Goal: Task Accomplishment & Management: Manage account settings

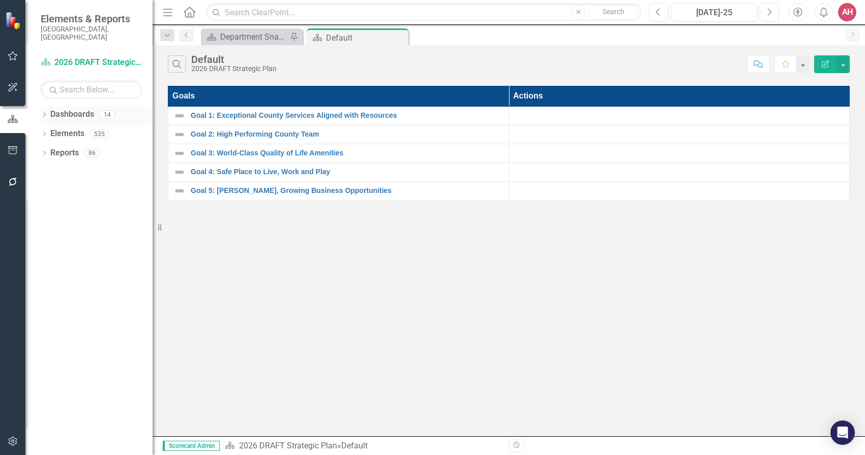
click at [73, 109] on link "Dashboards" at bounding box center [72, 115] width 44 height 12
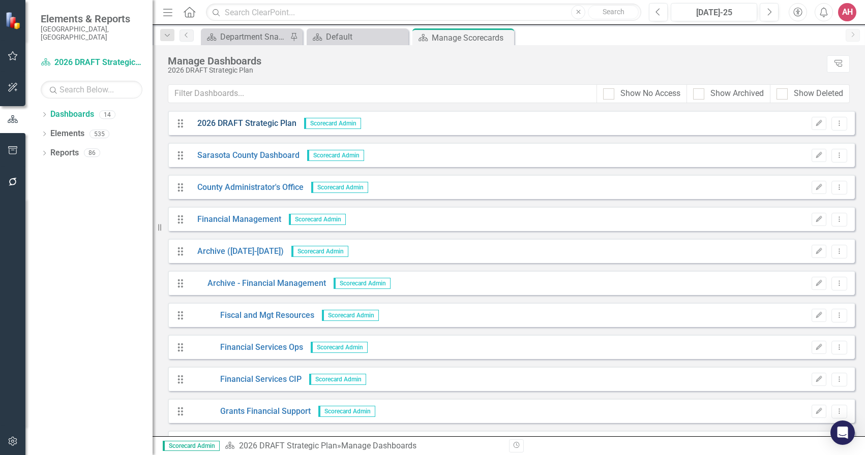
click at [207, 121] on link "2026 DRAFT Strategic Plan" at bounding box center [243, 124] width 107 height 12
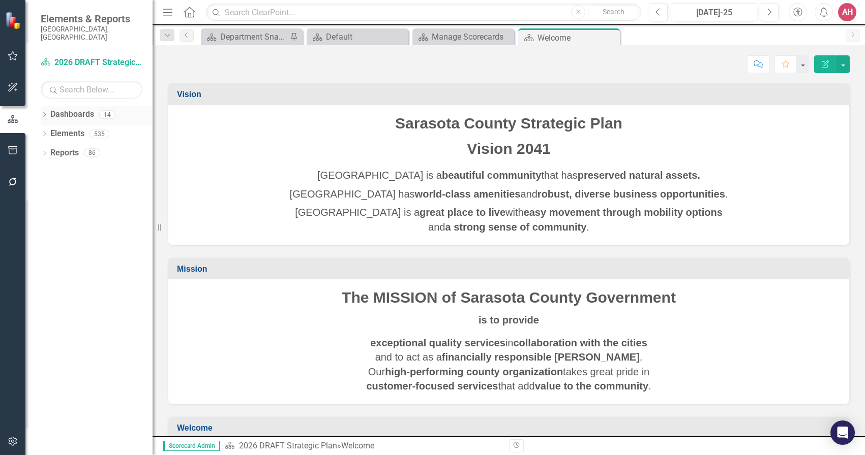
click at [48, 106] on div "Dropdown Dashboards 14" at bounding box center [97, 115] width 112 height 19
click at [41, 113] on icon "Dropdown" at bounding box center [44, 116] width 7 height 6
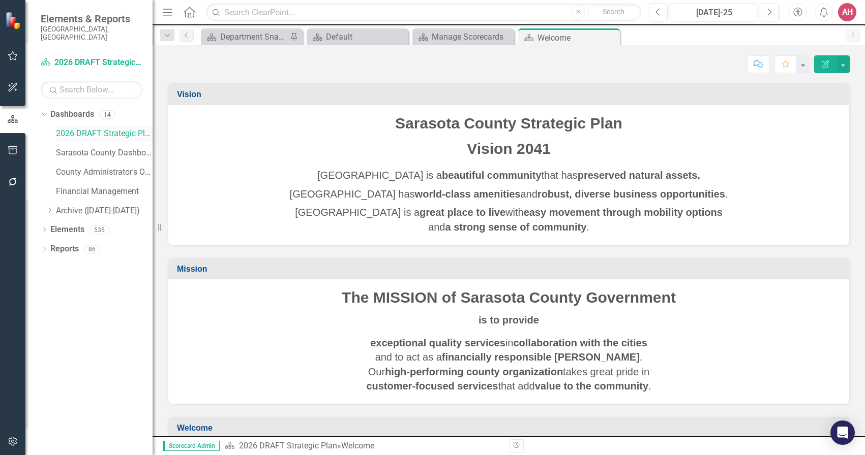
click at [111, 128] on link "2026 DRAFT Strategic Plan" at bounding box center [104, 134] width 97 height 12
click at [60, 224] on link "Elements" at bounding box center [67, 230] width 34 height 12
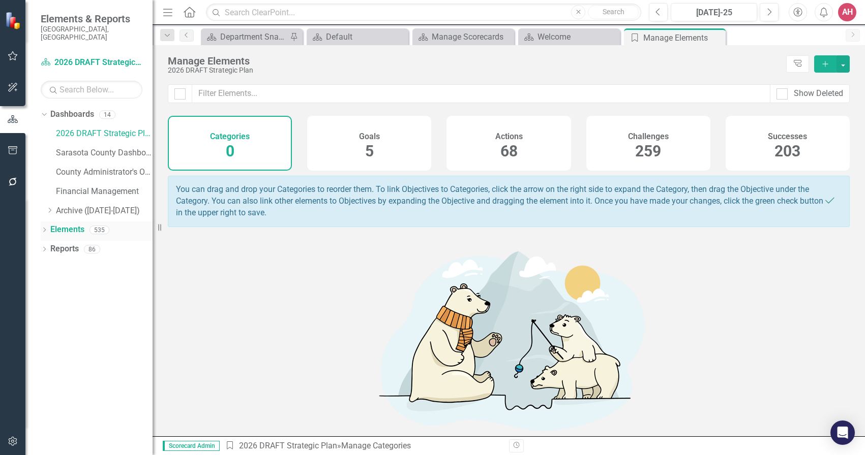
click at [43, 228] on icon "Dropdown" at bounding box center [44, 231] width 7 height 6
click at [85, 263] on link "Action Actions" at bounding box center [75, 269] width 41 height 12
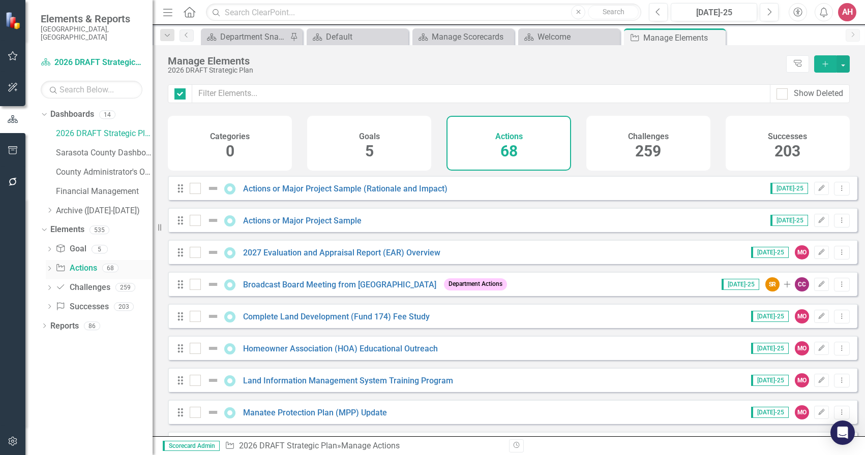
checkbox input "false"
click at [282, 226] on link "Actions or Major Project Sample" at bounding box center [302, 221] width 118 height 10
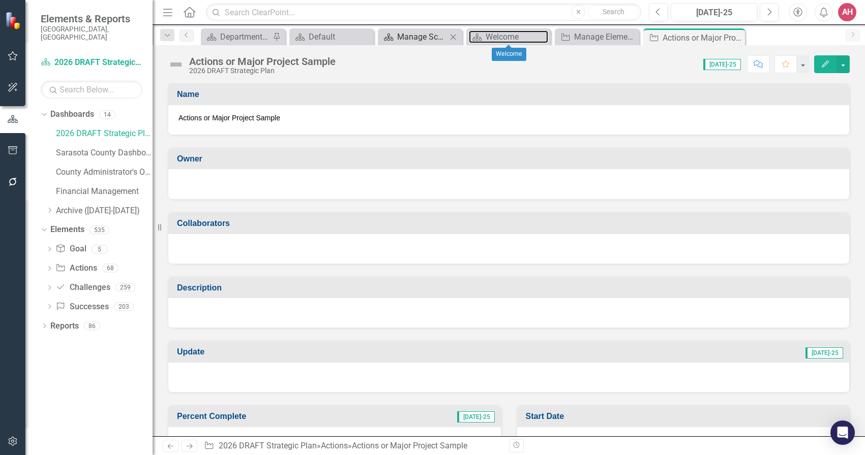
drag, startPoint x: 518, startPoint y: 35, endPoint x: 452, endPoint y: 38, distance: 65.7
click at [518, 35] on div "Welcome" at bounding box center [516, 36] width 63 height 13
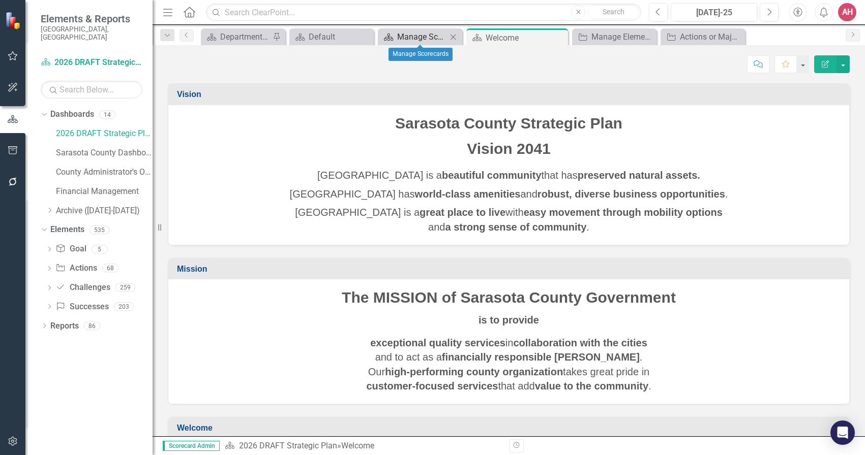
click at [411, 33] on div "Manage Scorecards" at bounding box center [422, 36] width 50 height 13
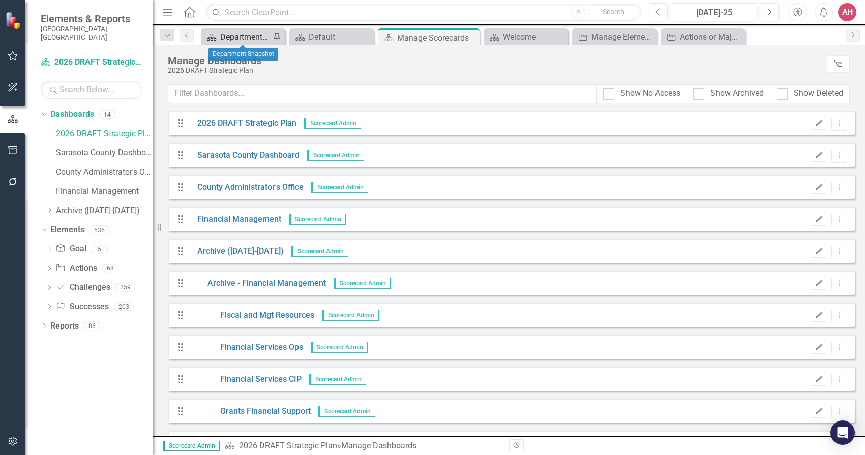
click at [241, 38] on div "Department Snapshot" at bounding box center [245, 36] width 50 height 13
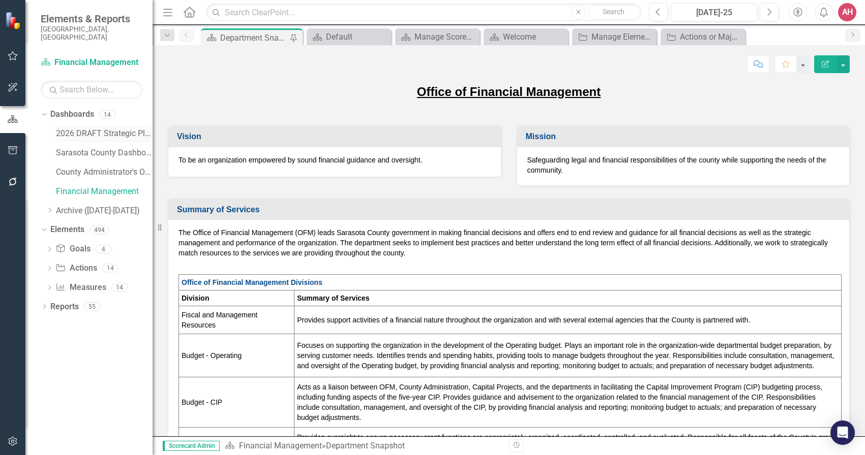
click at [91, 128] on link "2026 DRAFT Strategic Plan" at bounding box center [104, 134] width 97 height 12
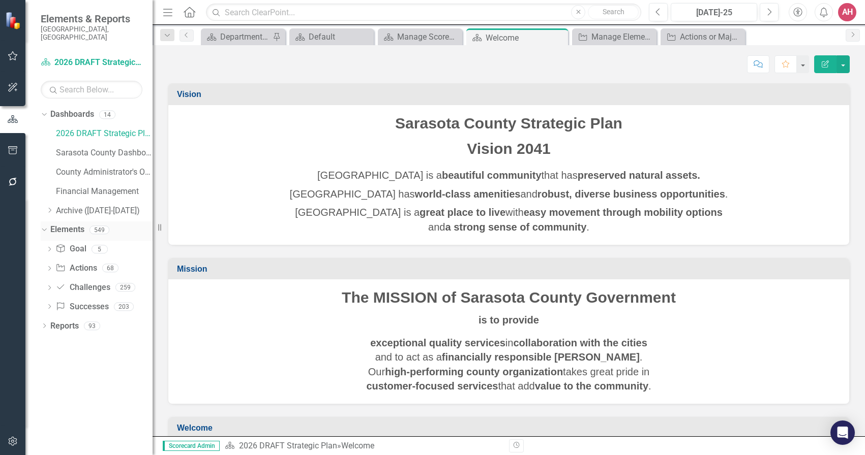
click at [44, 226] on icon "Dropdown" at bounding box center [43, 229] width 6 height 7
click at [46, 222] on div "Dropdown Elements 549" at bounding box center [97, 231] width 112 height 19
drag, startPoint x: 68, startPoint y: 221, endPoint x: 58, endPoint y: 221, distance: 9.1
click at [67, 224] on link "Elements" at bounding box center [67, 230] width 34 height 12
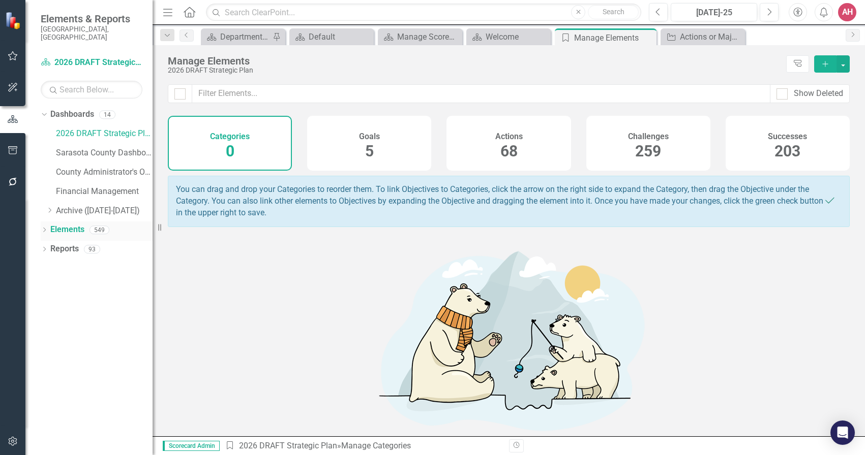
click at [46, 228] on icon "Dropdown" at bounding box center [44, 231] width 7 height 6
click at [82, 263] on link "Action Actions" at bounding box center [75, 269] width 41 height 12
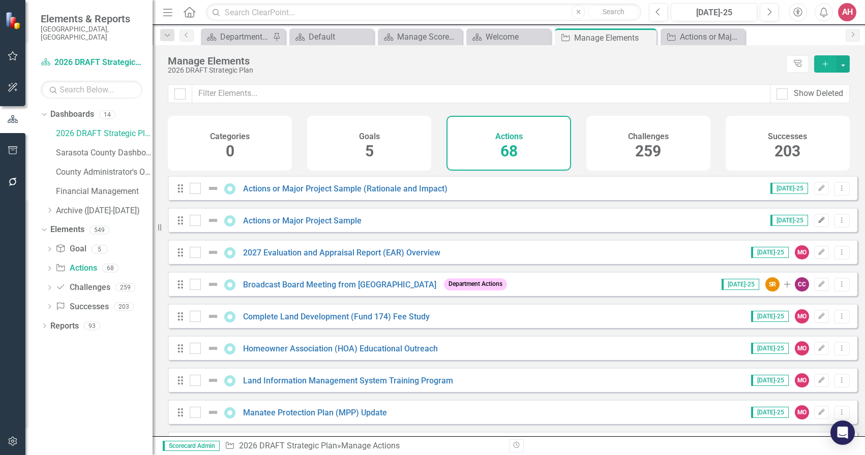
click at [817, 224] on icon "Edit" at bounding box center [821, 221] width 8 height 6
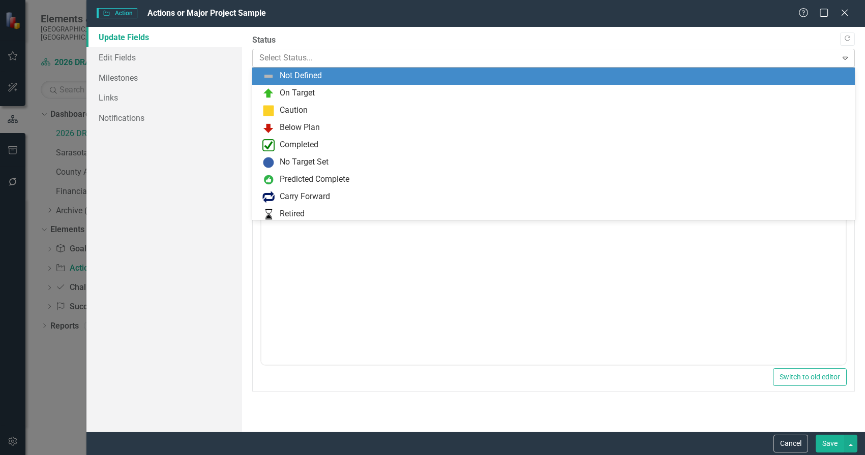
click at [840, 58] on icon "Expand" at bounding box center [845, 58] width 10 height 8
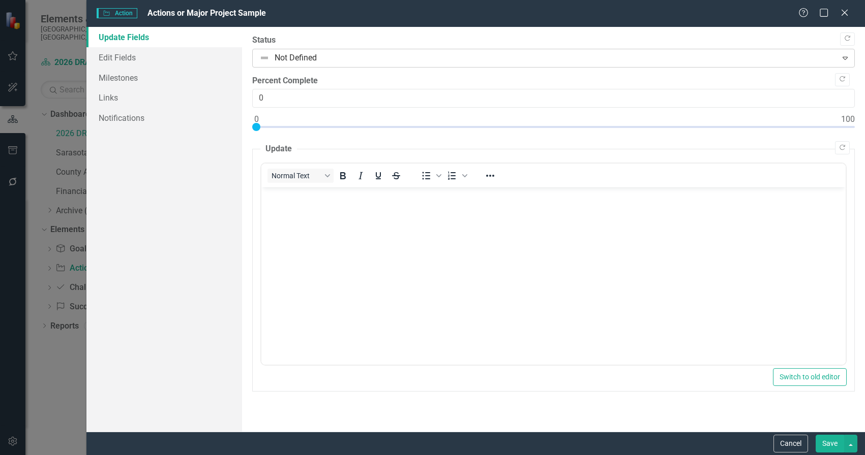
click at [837, 55] on div "Expand" at bounding box center [845, 58] width 18 height 16
click at [130, 61] on link "Edit Fields" at bounding box center [164, 57] width 156 height 20
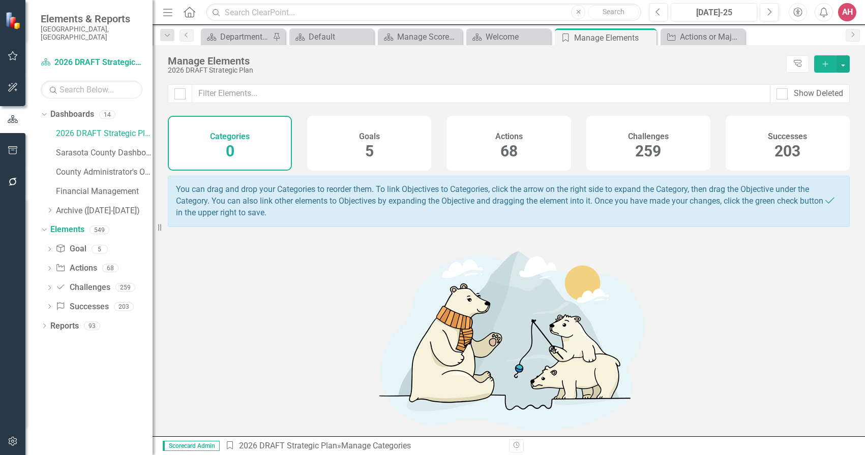
click at [542, 142] on div "Actions 68" at bounding box center [508, 143] width 124 height 55
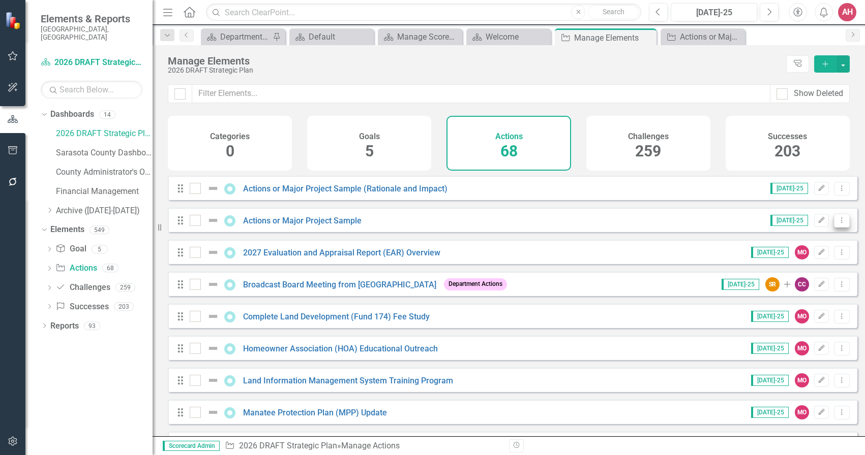
click at [837, 224] on icon "Dropdown Menu" at bounding box center [841, 220] width 9 height 7
click at [801, 284] on link "Copy Duplicate Action" at bounding box center [799, 282] width 83 height 19
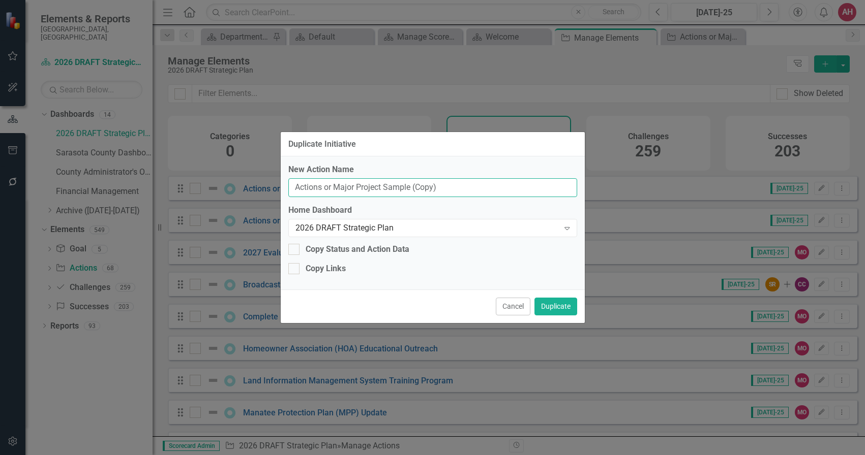
drag, startPoint x: 455, startPoint y: 190, endPoint x: 279, endPoint y: 172, distance: 177.3
click at [281, 174] on div "New Action Name Actions or Major Project Sample (Copy) Home Dashboard 2026 DRAF…" at bounding box center [433, 223] width 304 height 133
type input "OFM 2026"
click at [549, 305] on button "Duplicate" at bounding box center [555, 307] width 43 height 18
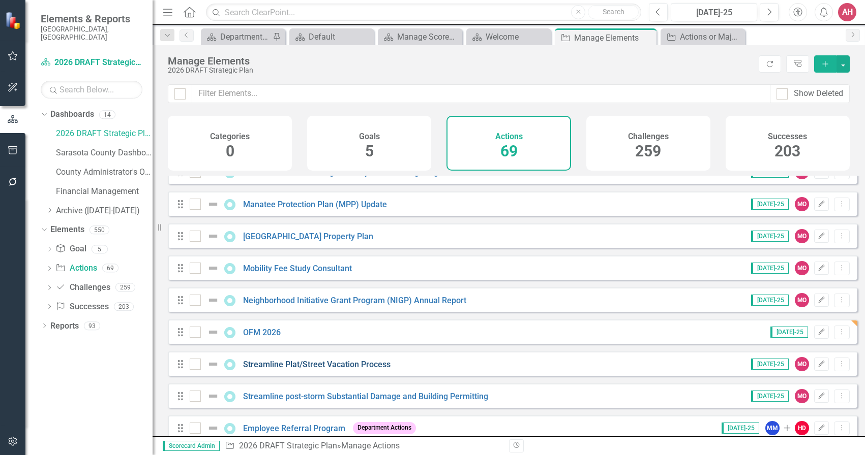
scroll to position [254, 0]
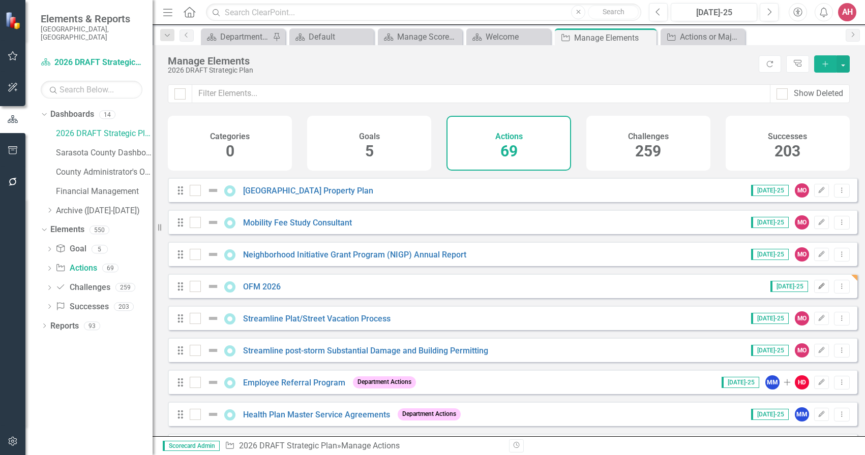
click at [817, 290] on icon "Edit" at bounding box center [821, 287] width 8 height 6
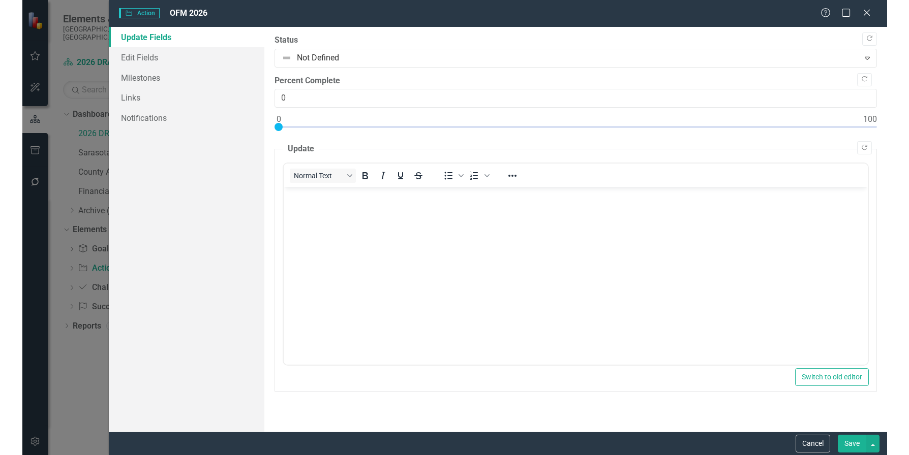
scroll to position [0, 0]
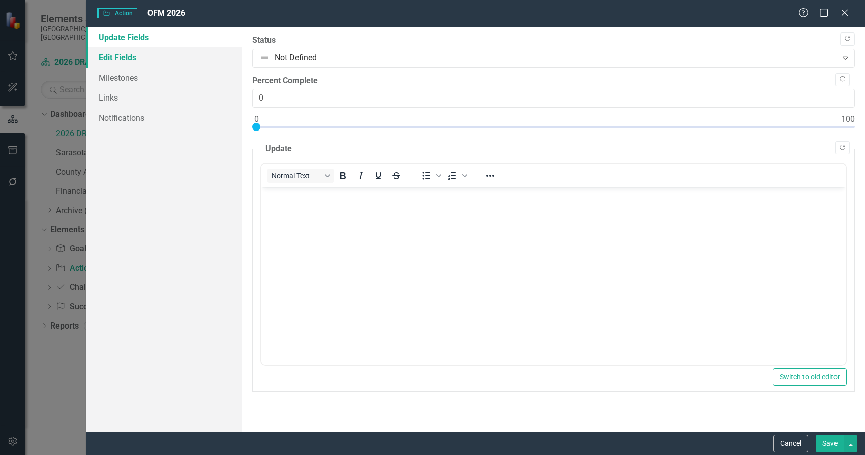
click at [128, 55] on link "Edit Fields" at bounding box center [164, 57] width 156 height 20
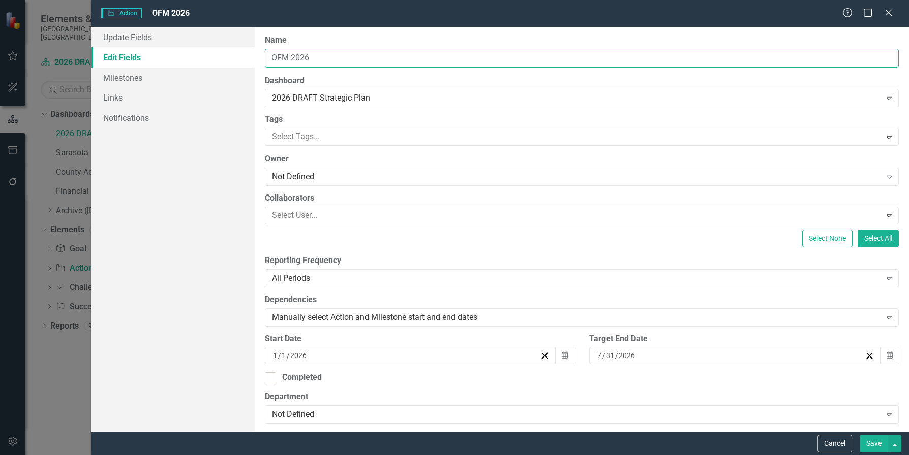
drag, startPoint x: 323, startPoint y: 57, endPoint x: 304, endPoint y: 56, distance: 19.3
click at [323, 57] on input "OFM 2026" at bounding box center [582, 58] width 634 height 19
click at [864, 440] on button "Save" at bounding box center [874, 444] width 28 height 18
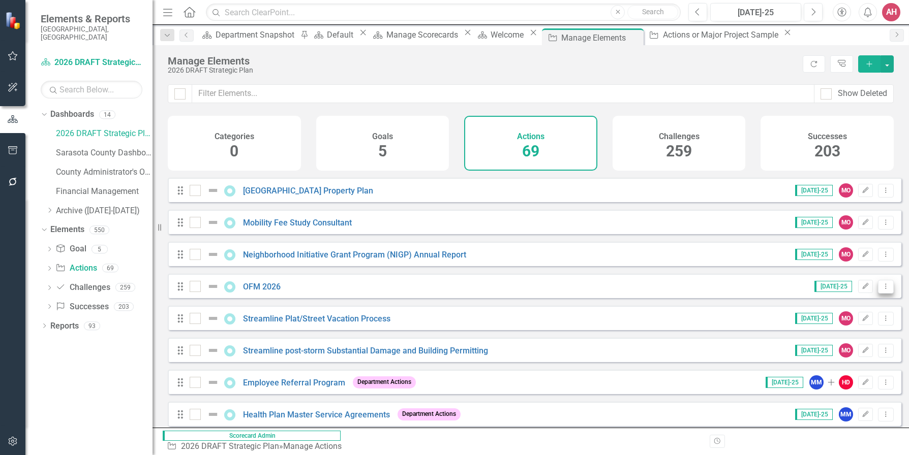
click at [864, 290] on icon "Dropdown Menu" at bounding box center [885, 286] width 9 height 7
click at [864, 347] on link "Copy Duplicate Action" at bounding box center [843, 349] width 83 height 19
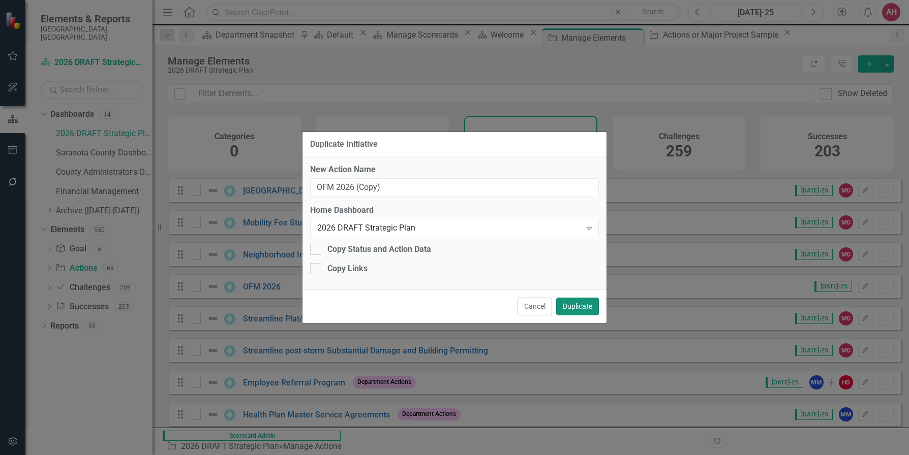
click at [578, 308] on button "Duplicate" at bounding box center [577, 307] width 43 height 18
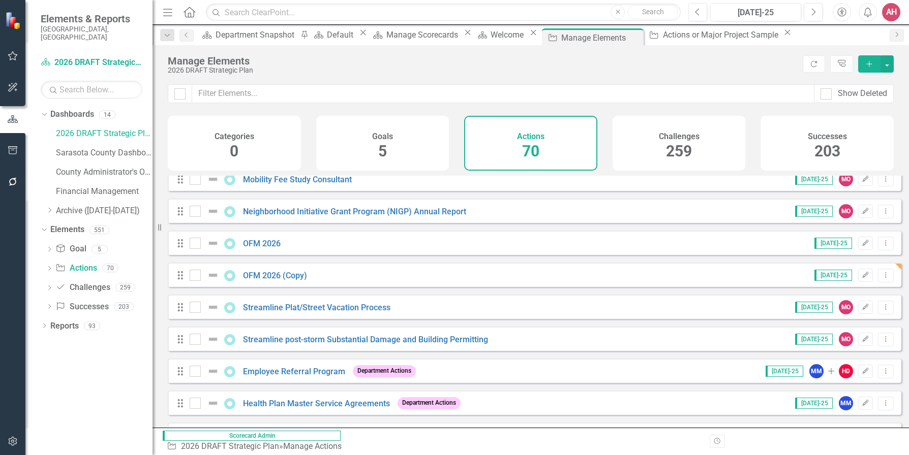
scroll to position [305, 0]
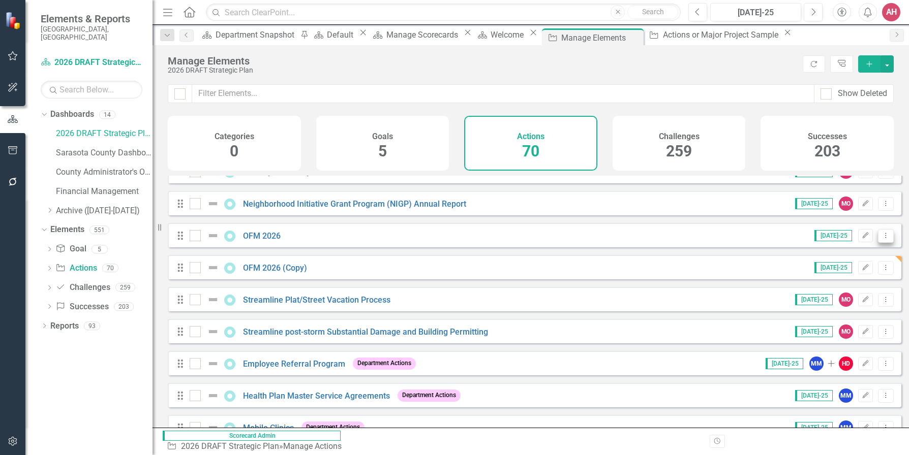
click at [864, 239] on icon "Dropdown Menu" at bounding box center [885, 235] width 9 height 7
click at [864, 299] on link "Copy Duplicate Action" at bounding box center [843, 298] width 83 height 19
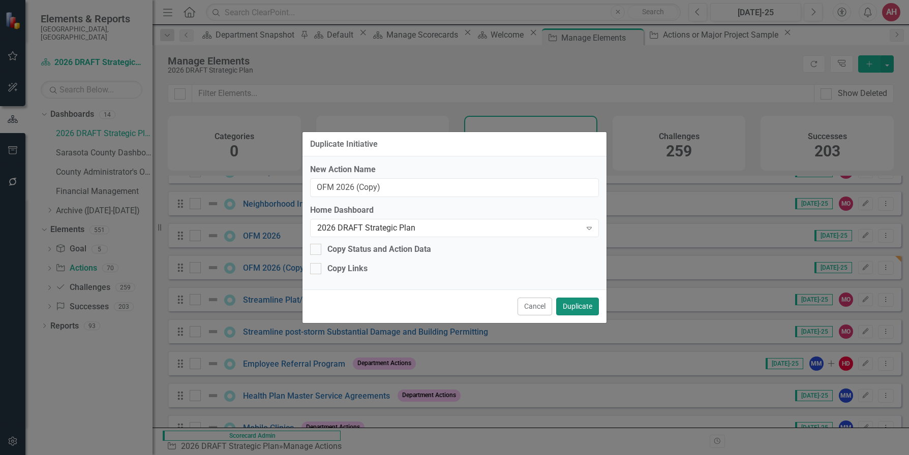
click at [572, 304] on button "Duplicate" at bounding box center [577, 307] width 43 height 18
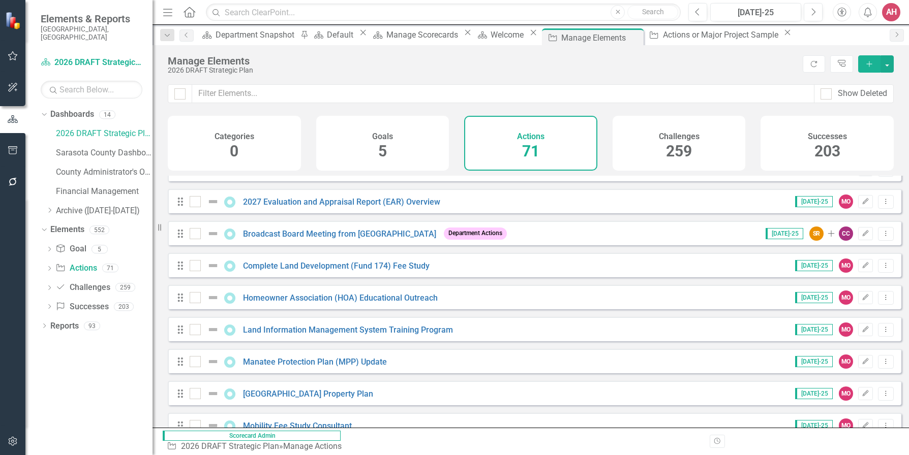
scroll to position [0, 0]
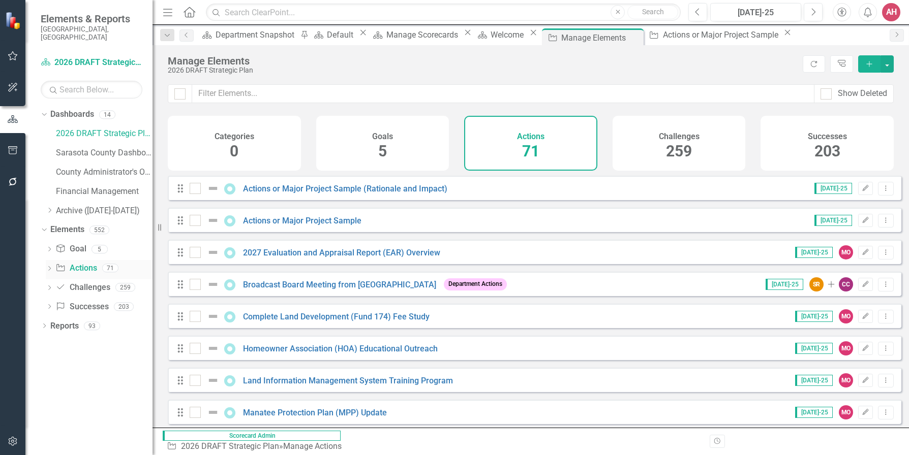
click at [51, 265] on div "Dropdown" at bounding box center [49, 269] width 7 height 9
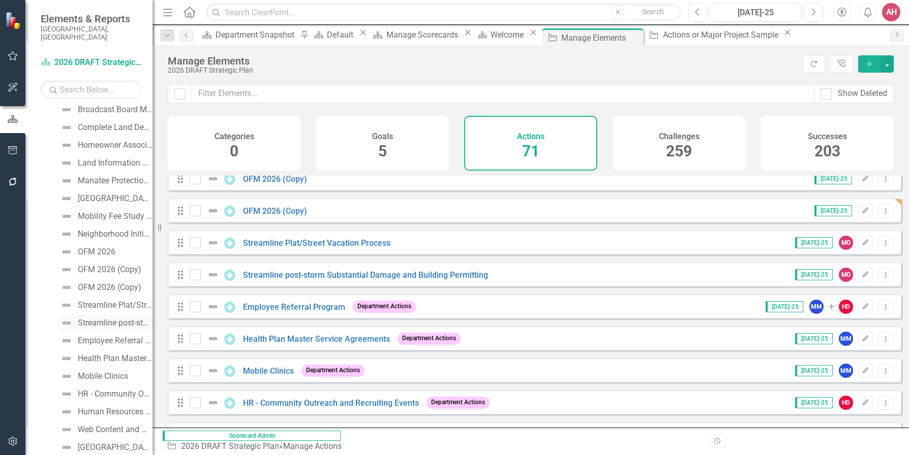
scroll to position [254, 0]
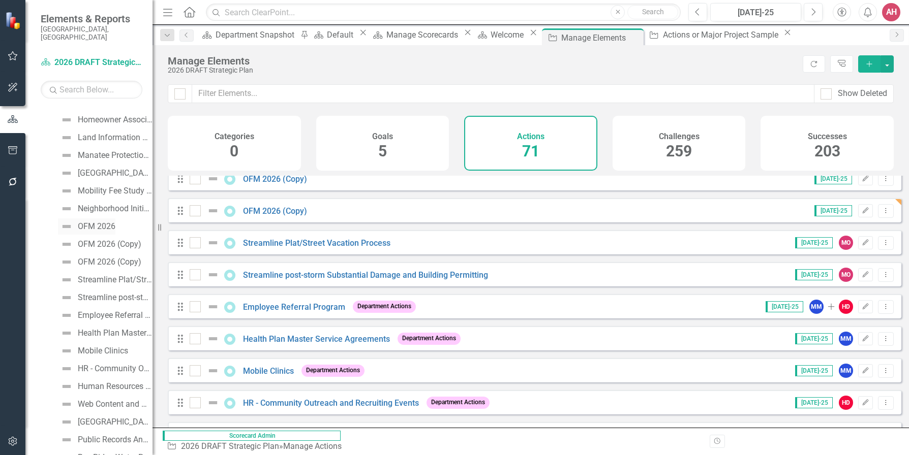
click at [99, 222] on div "OFM 2026" at bounding box center [97, 226] width 38 height 9
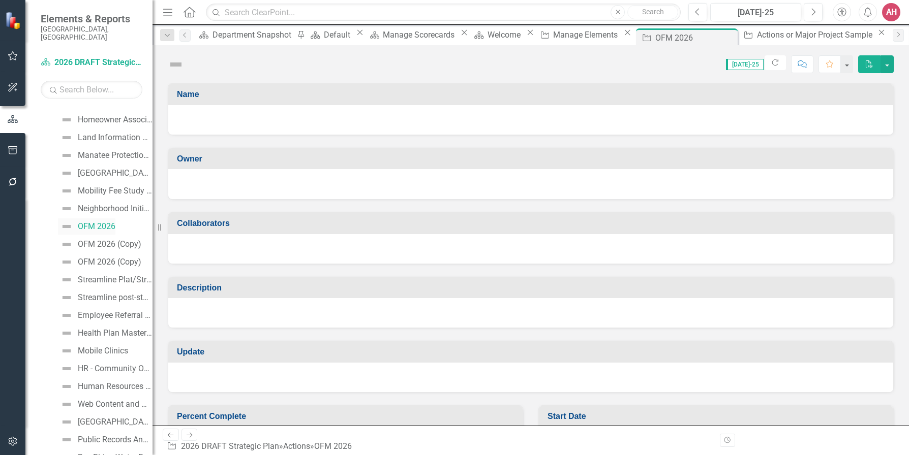
scroll to position [25, 0]
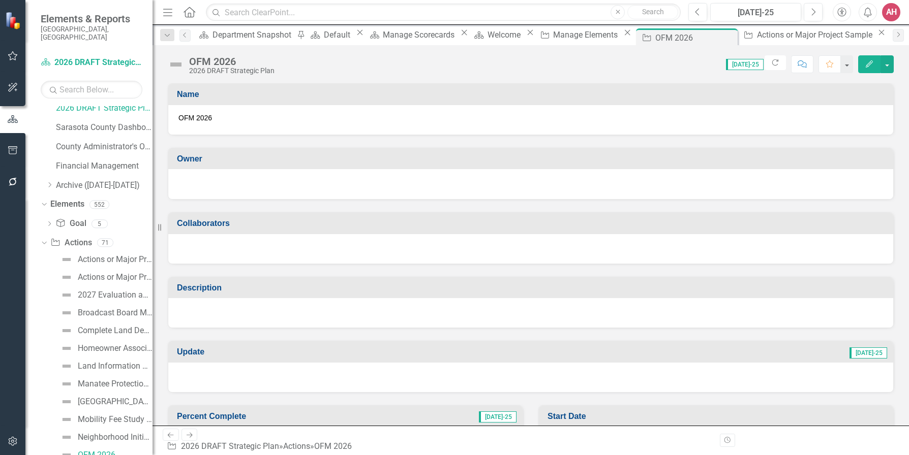
click at [864, 62] on icon "Edit" at bounding box center [869, 63] width 9 height 7
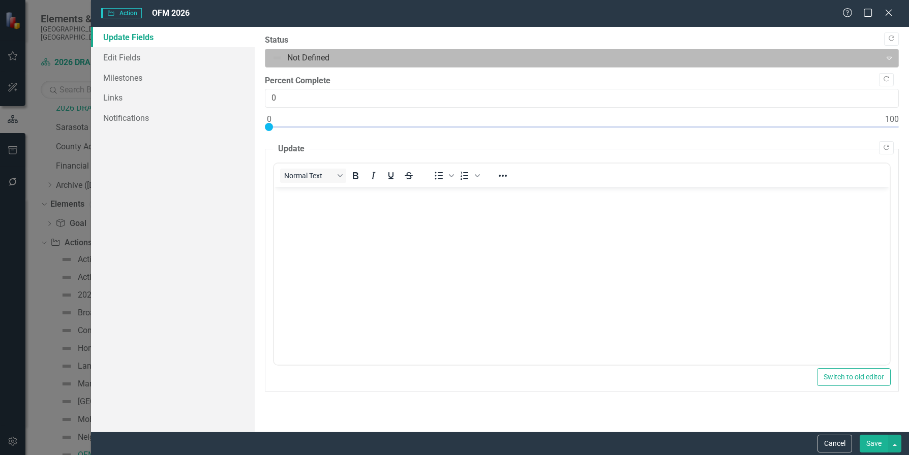
scroll to position [0, 0]
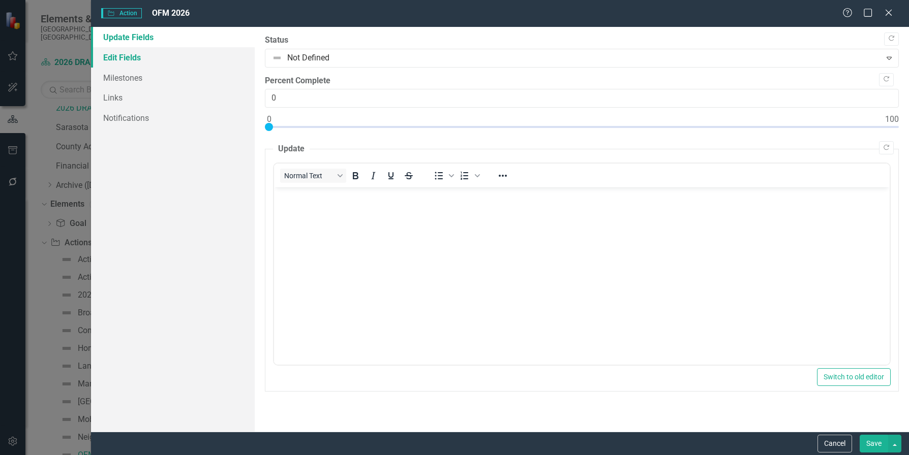
click at [138, 56] on link "Edit Fields" at bounding box center [173, 57] width 164 height 20
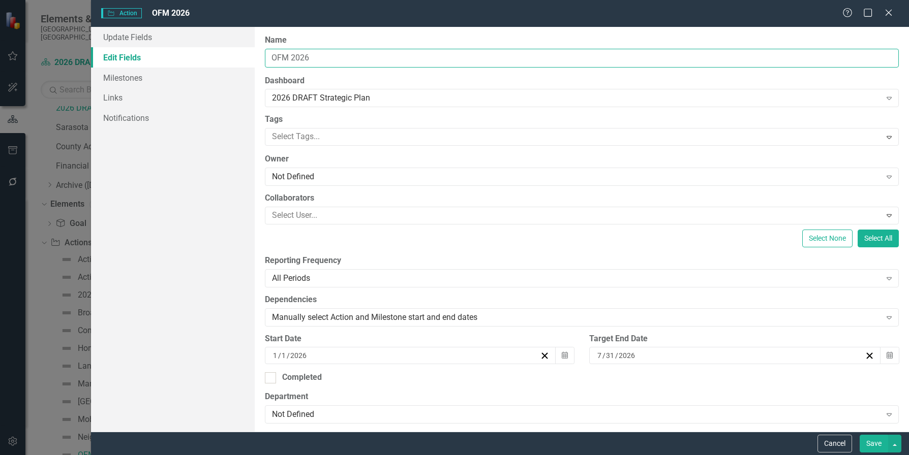
click at [315, 56] on input "OFM 2026" at bounding box center [582, 58] width 634 height 19
click at [316, 58] on input "OFM 2026" at bounding box center [582, 58] width 634 height 19
type input "O"
type input "Use of AI to expedite Contract Review"
click at [340, 137] on div at bounding box center [574, 137] width 613 height 14
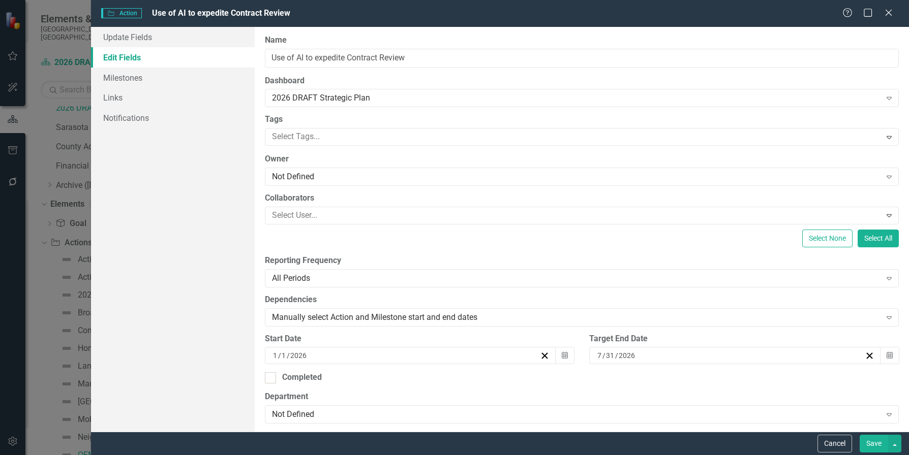
click at [172, 233] on div "Update Fields Edit Fields Milestones Links Notifications" at bounding box center [173, 229] width 164 height 405
click at [312, 176] on div "Not Defined" at bounding box center [576, 177] width 609 height 12
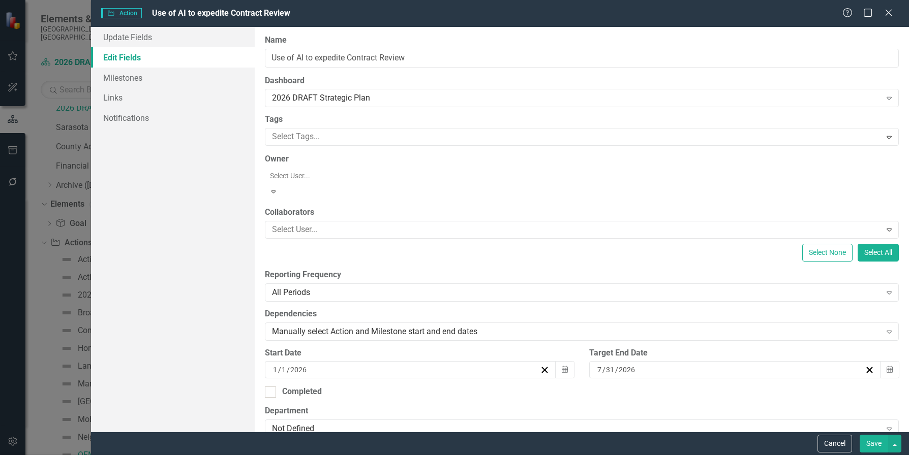
scroll to position [305, 0]
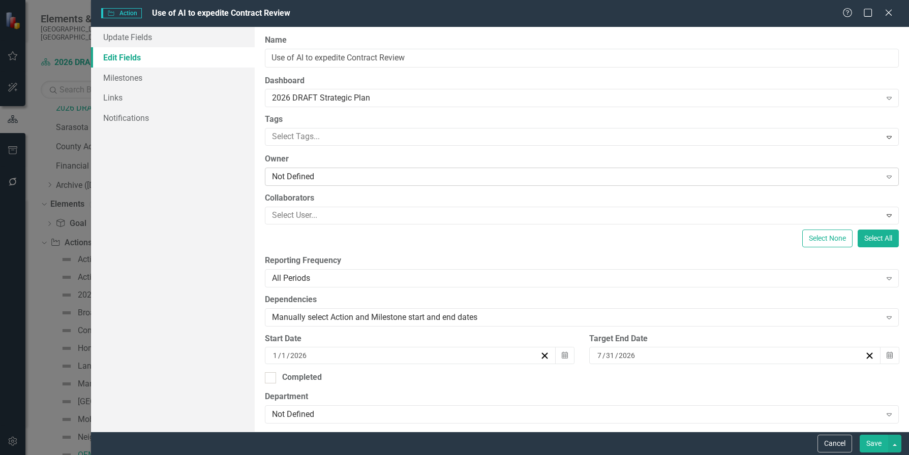
click at [310, 176] on div "Not Defined" at bounding box center [576, 177] width 609 height 12
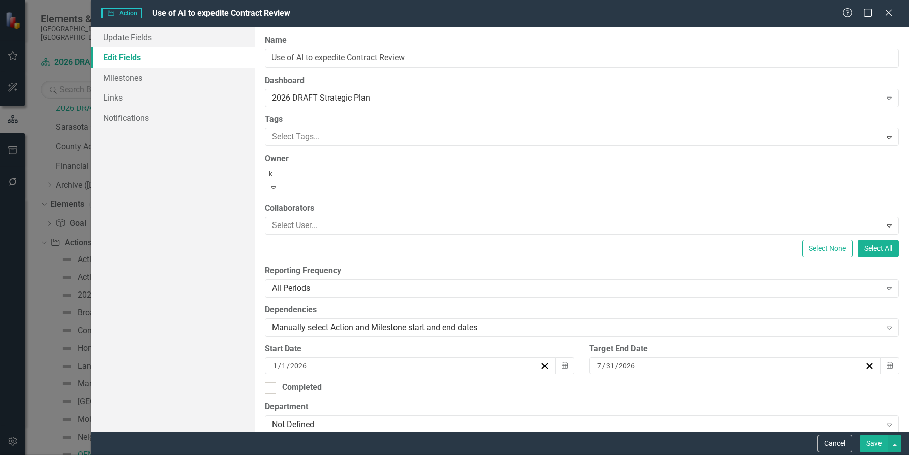
type input "ki"
click at [314, 216] on div at bounding box center [583, 214] width 634 height 12
type input "gl"
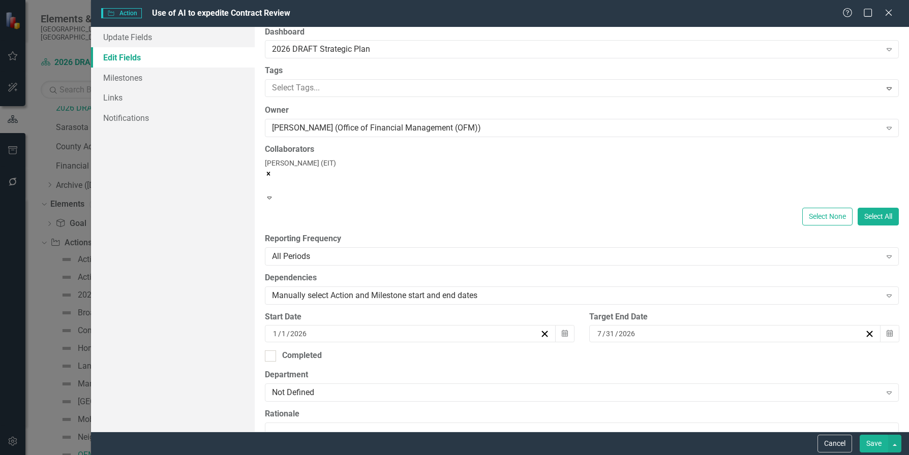
scroll to position [51, 0]
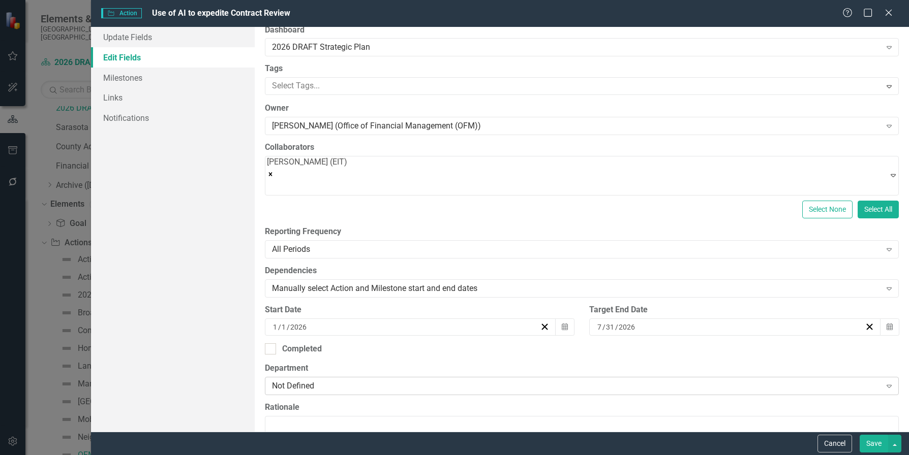
click at [864, 382] on icon "Expand" at bounding box center [889, 386] width 10 height 8
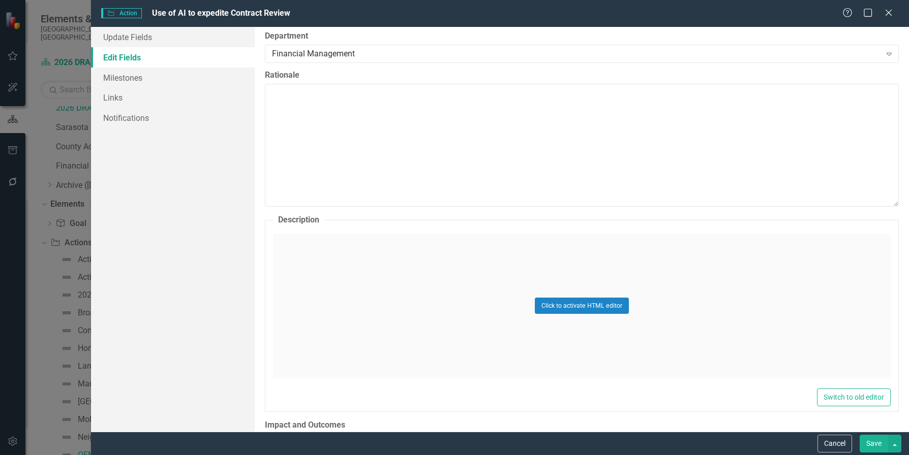
scroll to position [407, 0]
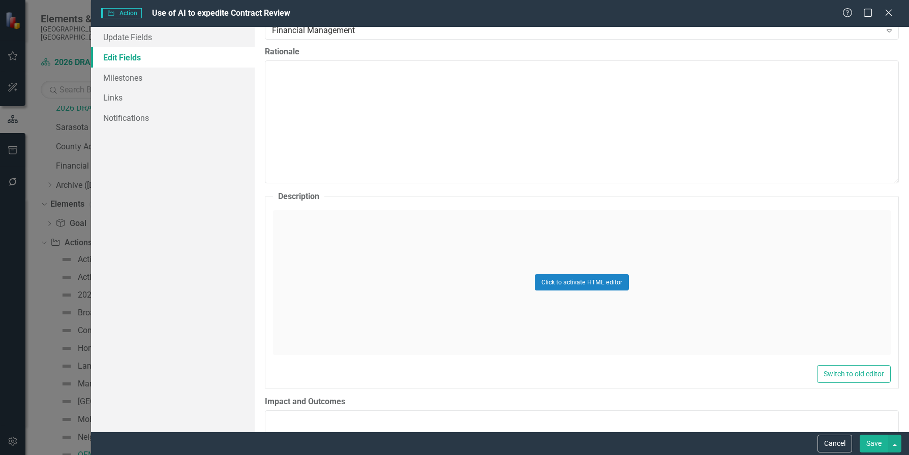
click at [371, 241] on div "Click to activate HTML editor" at bounding box center [582, 282] width 618 height 145
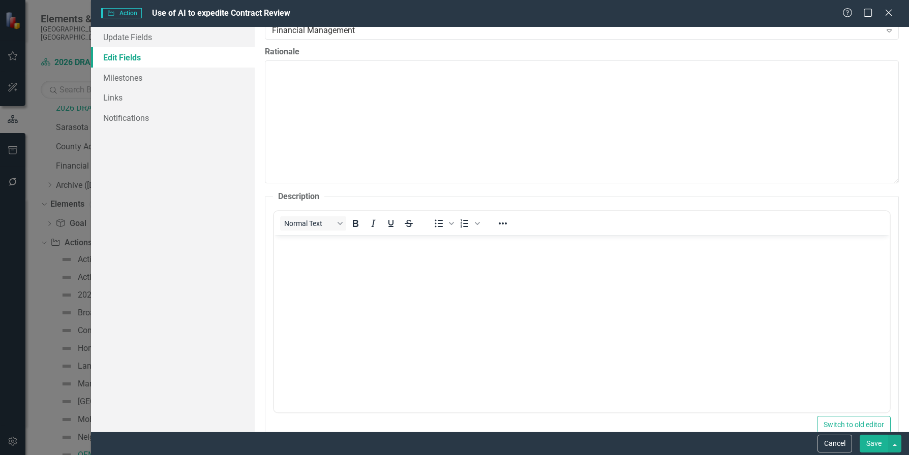
scroll to position [0, 0]
click at [292, 260] on body "Rich Text Area. Press ALT-0 for help." at bounding box center [581, 311] width 616 height 152
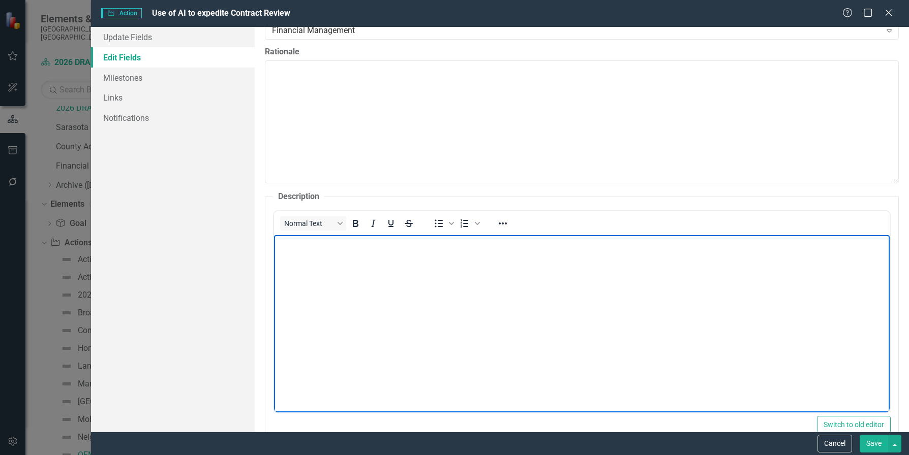
click at [297, 252] on body "Rich Text Area. Press ALT-0 for help." at bounding box center [581, 311] width 616 height 152
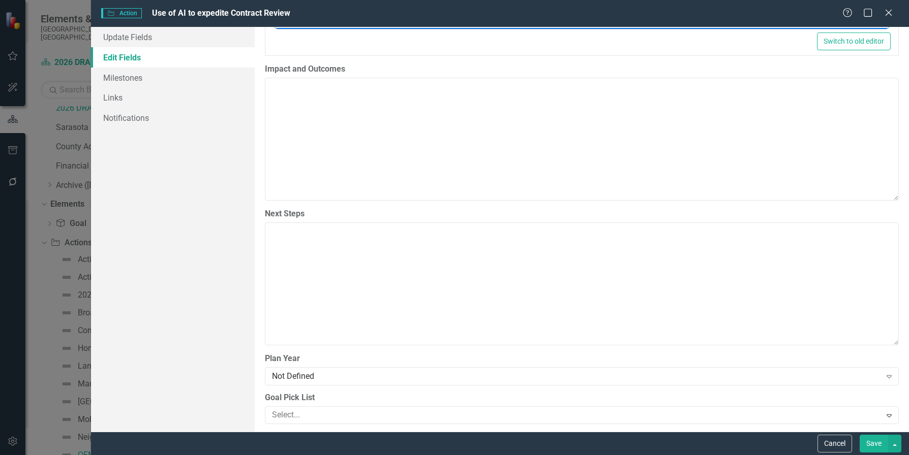
scroll to position [864, 0]
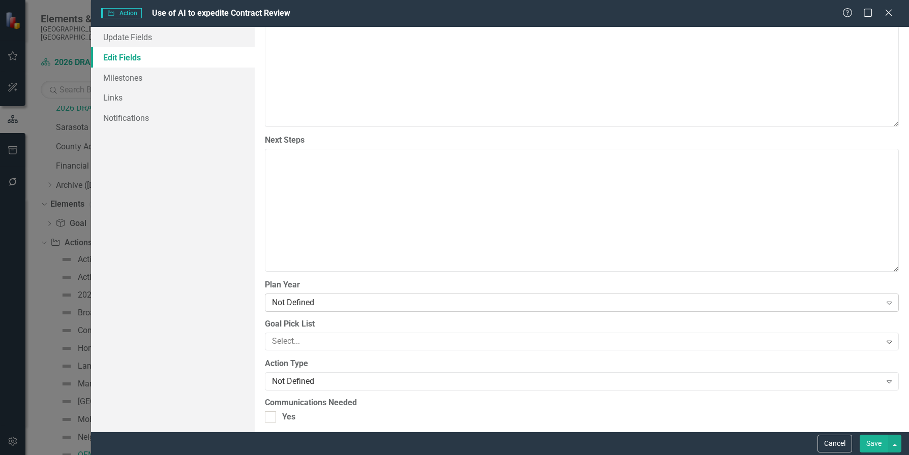
click at [864, 299] on icon "Expand" at bounding box center [889, 303] width 10 height 8
click at [864, 338] on icon "Expand" at bounding box center [889, 342] width 10 height 8
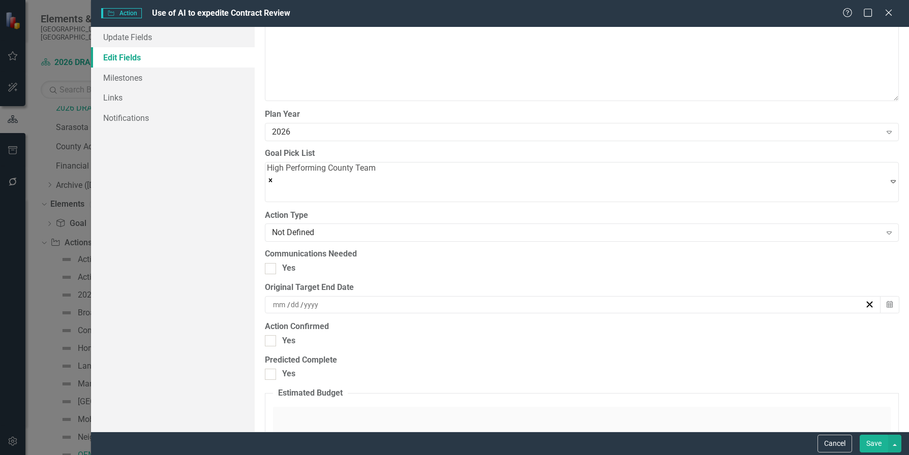
scroll to position [1067, 0]
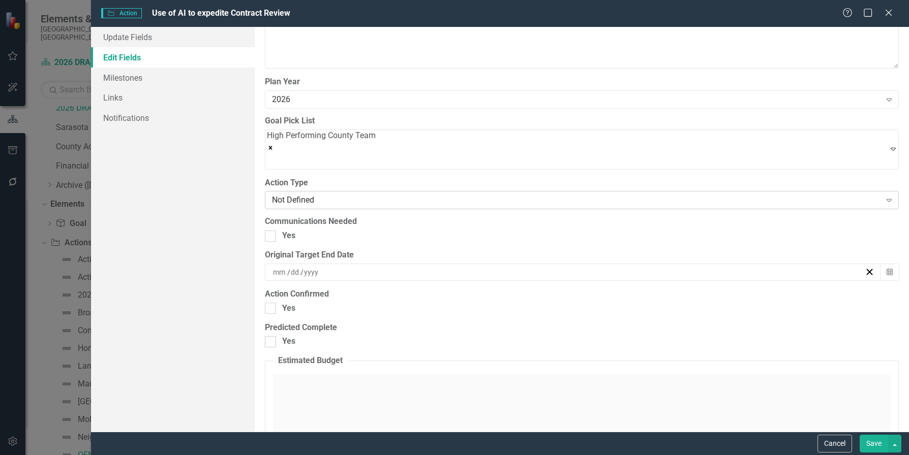
click at [864, 196] on icon "Expand" at bounding box center [889, 200] width 10 height 8
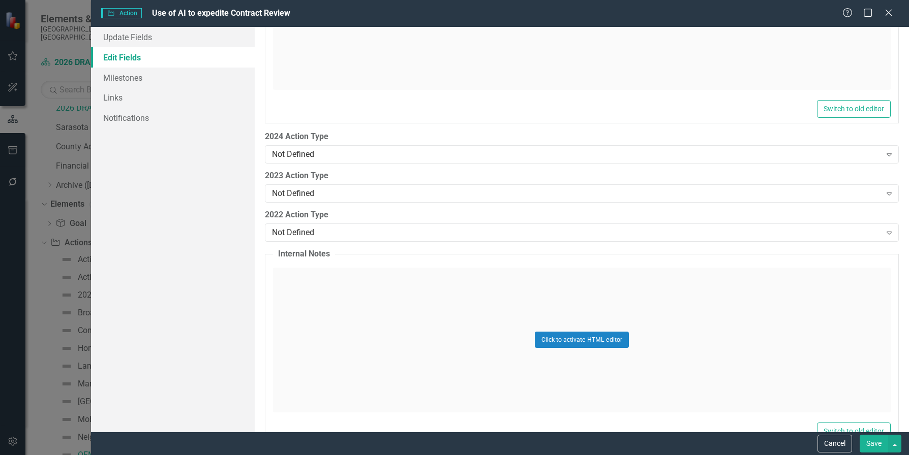
scroll to position [1517, 0]
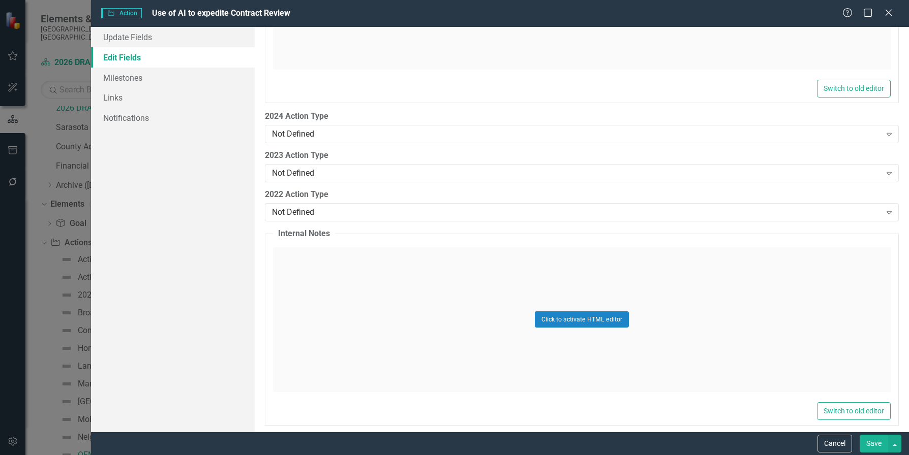
click at [864, 443] on button "Save" at bounding box center [874, 444] width 28 height 18
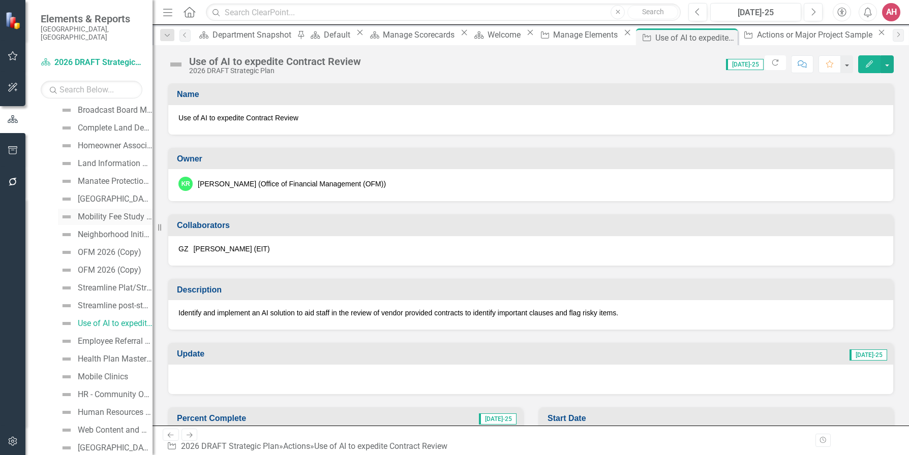
scroll to position [229, 0]
click at [91, 248] on div "OFM 2026 (Copy)" at bounding box center [110, 252] width 64 height 9
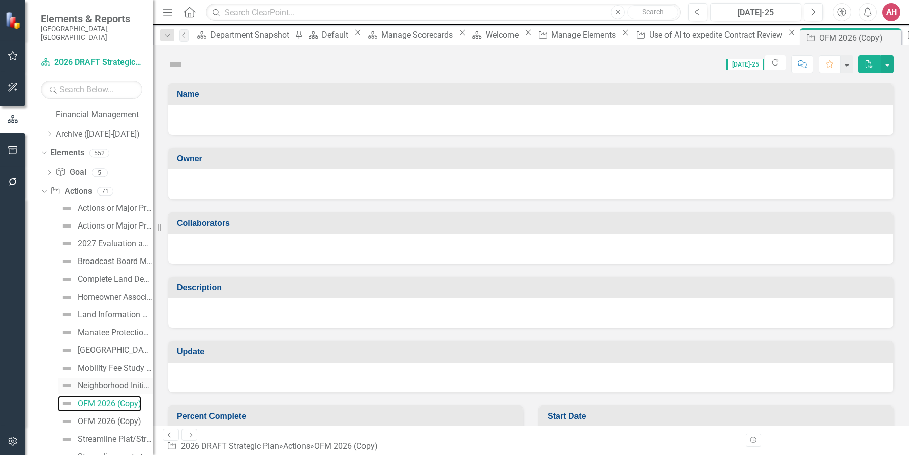
scroll to position [25, 0]
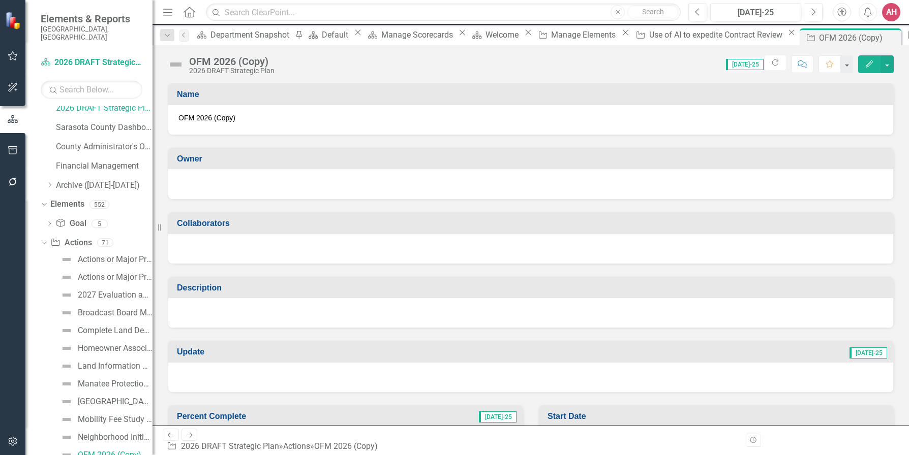
click at [864, 65] on icon "Edit" at bounding box center [869, 63] width 9 height 7
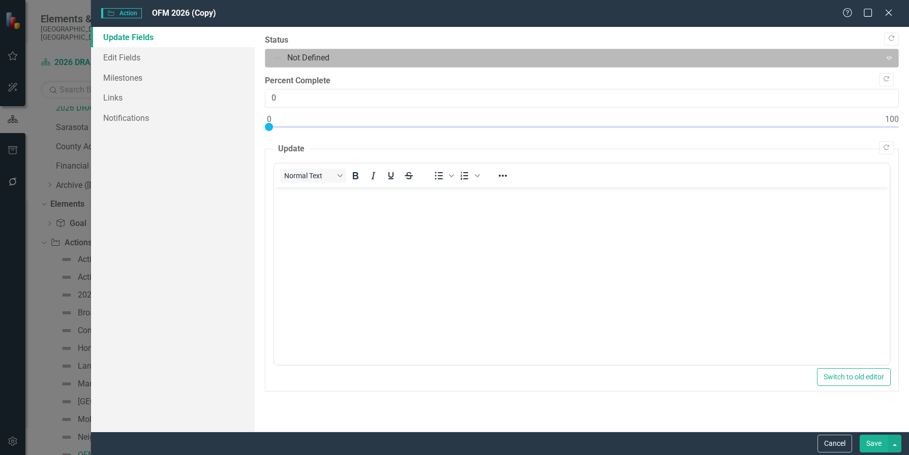
scroll to position [0, 0]
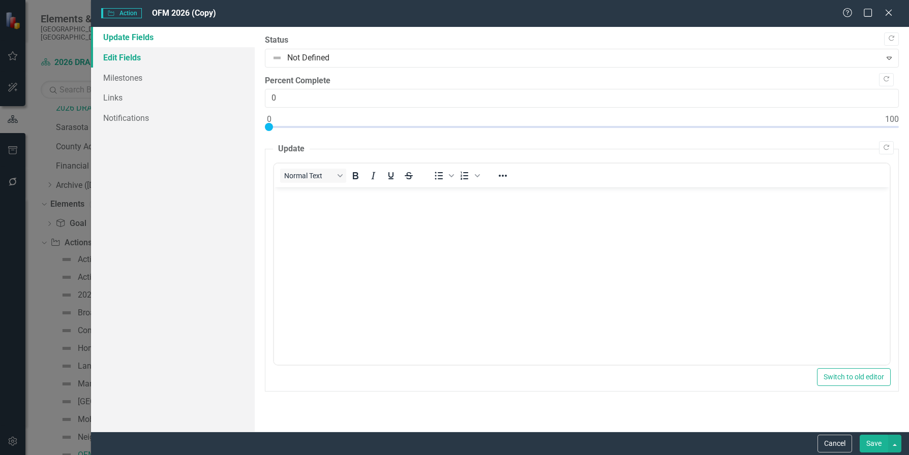
click at [129, 57] on link "Edit Fields" at bounding box center [173, 57] width 164 height 20
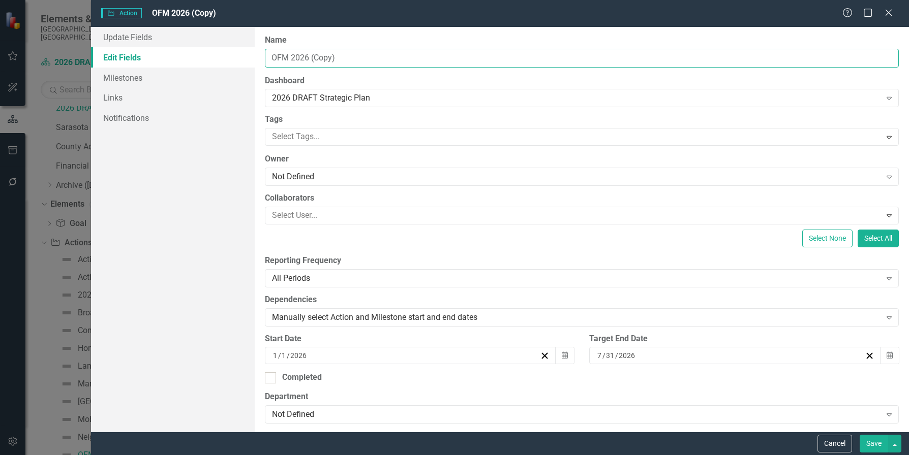
drag, startPoint x: 344, startPoint y: 56, endPoint x: 258, endPoint y: 51, distance: 86.6
click at [258, 51] on div "ClearPoint Can Do More! How ClearPoint Can Help Close Enterprise plans can auto…" at bounding box center [582, 229] width 654 height 405
click at [350, 55] on input "OFM 2026 (Copy)" at bounding box center [582, 58] width 634 height 19
type input "Grant Metrics Dashboard"
click at [385, 91] on div "2026 DRAFT Strategic Plan Expand" at bounding box center [582, 98] width 634 height 18
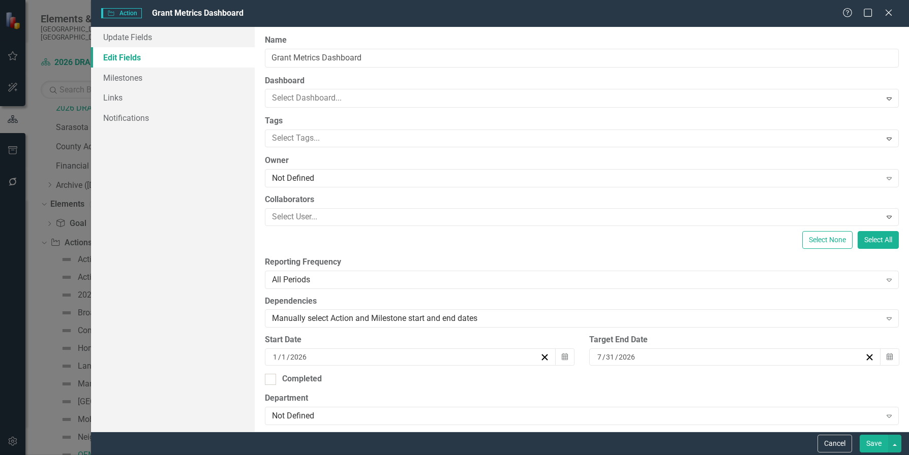
click at [375, 455] on div "2026 DRAFT Strategic Plan" at bounding box center [454, 463] width 909 height 17
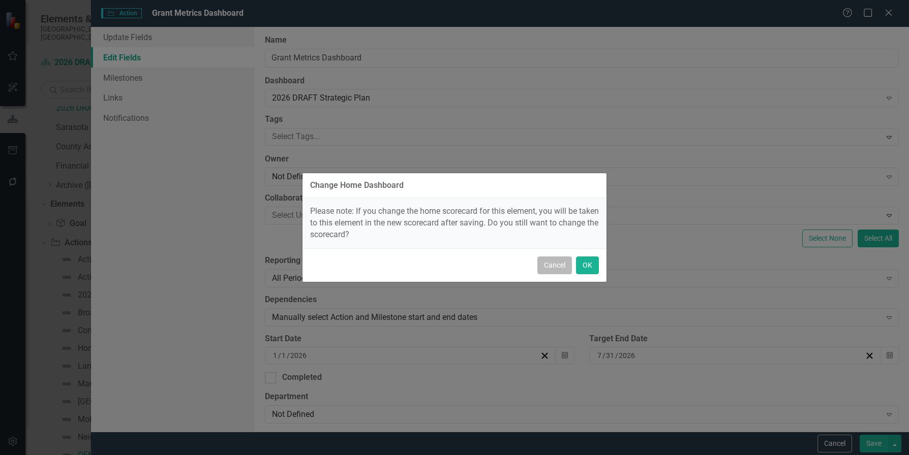
click at [556, 265] on button "Cancel" at bounding box center [554, 266] width 35 height 18
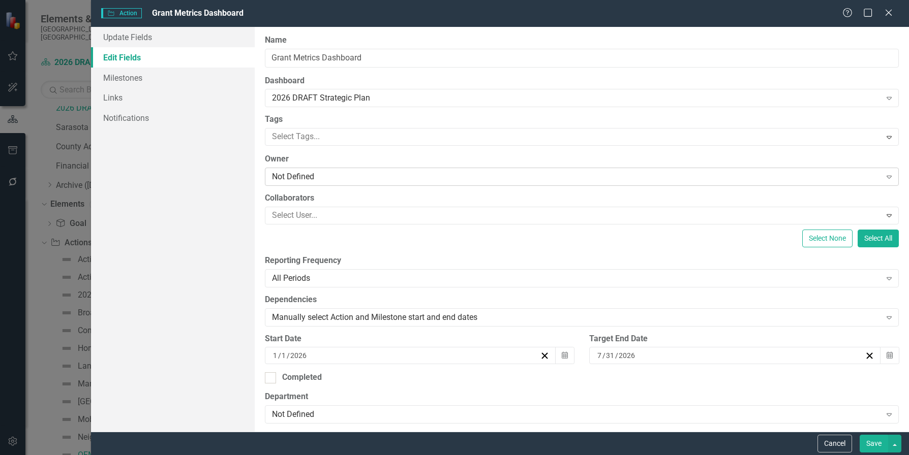
click at [864, 175] on icon "Expand" at bounding box center [889, 177] width 10 height 8
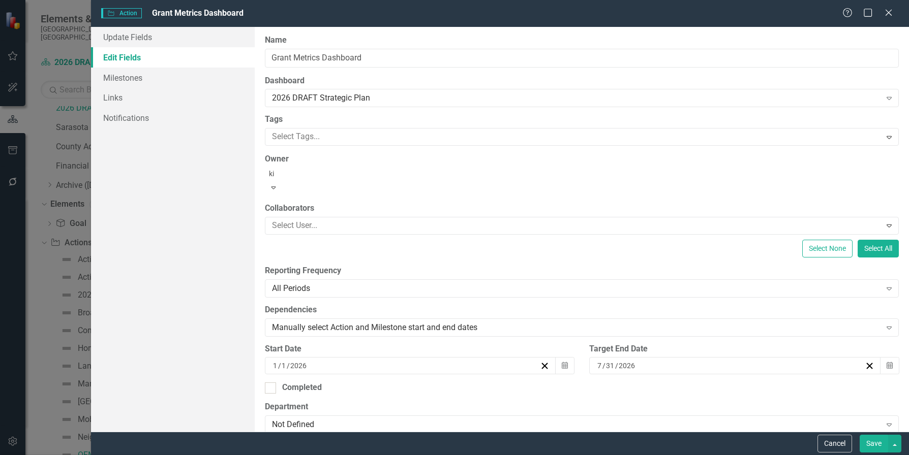
type input "kim"
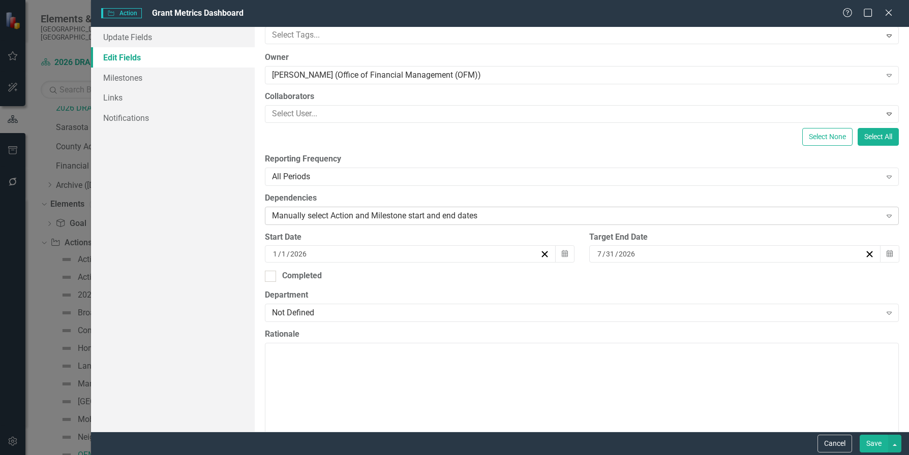
scroll to position [152, 0]
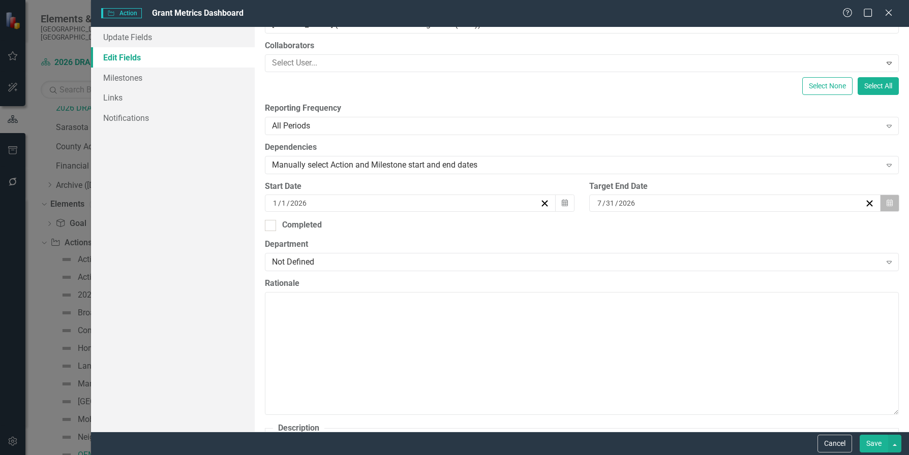
click at [864, 205] on icon "button" at bounding box center [890, 203] width 6 height 7
click at [745, 226] on button "›" at bounding box center [733, 223] width 22 height 22
click at [632, 352] on abbr "31" at bounding box center [628, 349] width 8 height 8
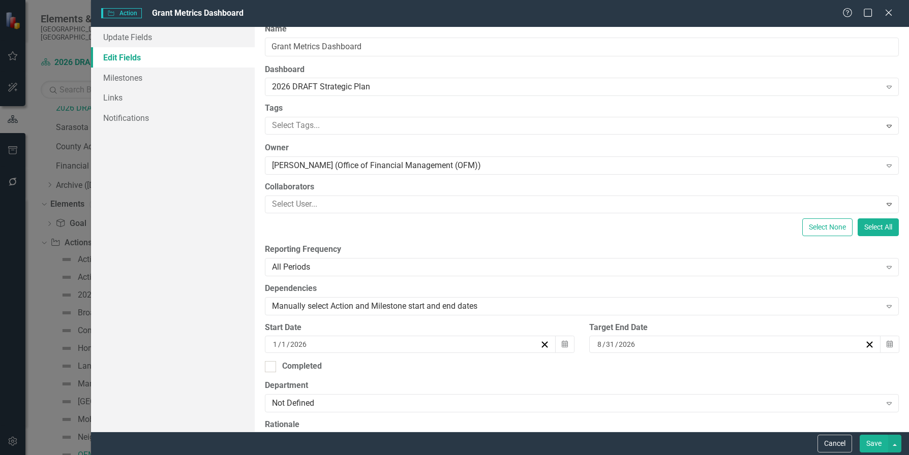
scroll to position [0, 0]
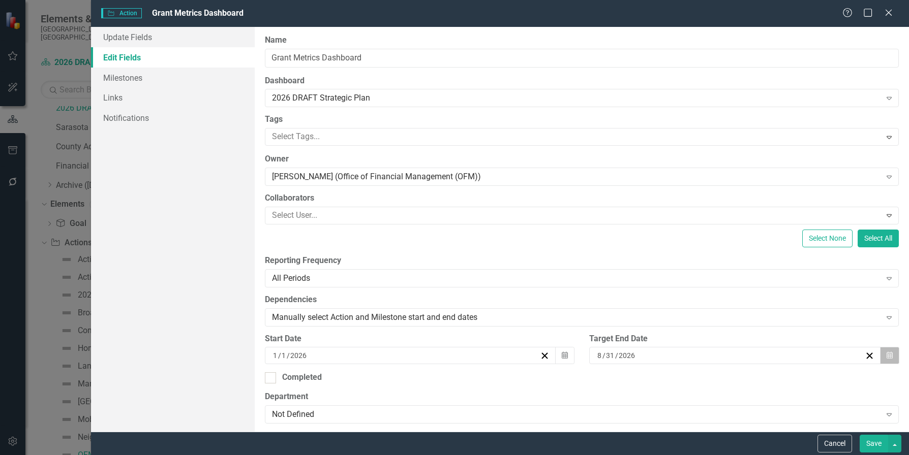
click at [864, 356] on button "Calendar" at bounding box center [889, 355] width 19 height 17
click at [745, 364] on button "›" at bounding box center [733, 375] width 22 height 22
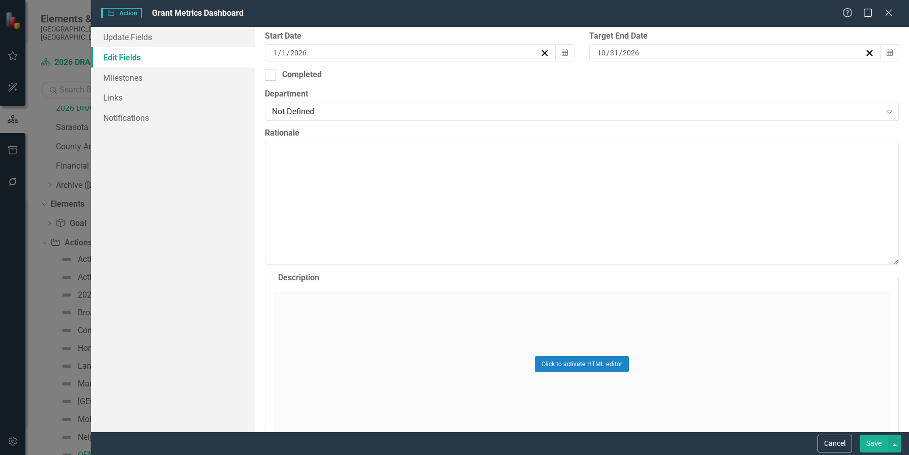
scroll to position [305, 0]
click at [549, 364] on button "Click to activate HTML editor" at bounding box center [582, 362] width 94 height 16
click at [370, 354] on body "Rich Text Area. Press ALT-0 for help." at bounding box center [581, 391] width 616 height 152
click at [364, 351] on body "Rich Text Area. Press ALT-0 for help." at bounding box center [581, 391] width 616 height 152
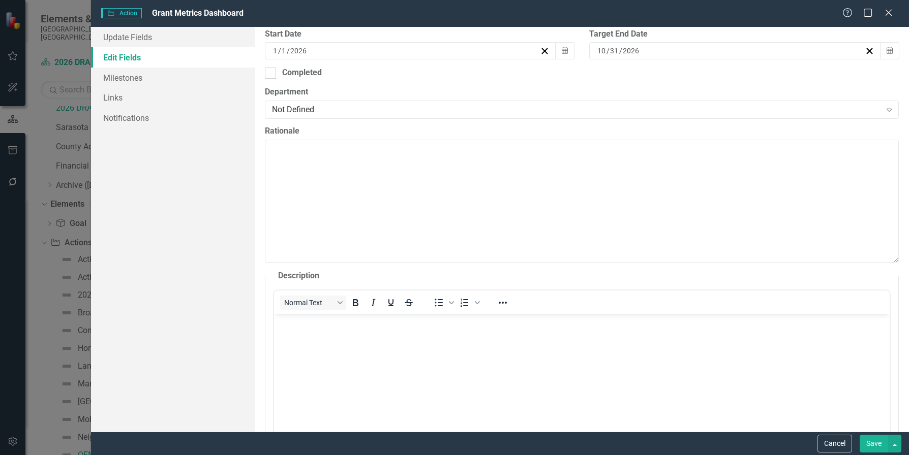
click at [365, 349] on body "Rich Text Area. Press ALT-0 for help." at bounding box center [581, 391] width 616 height 152
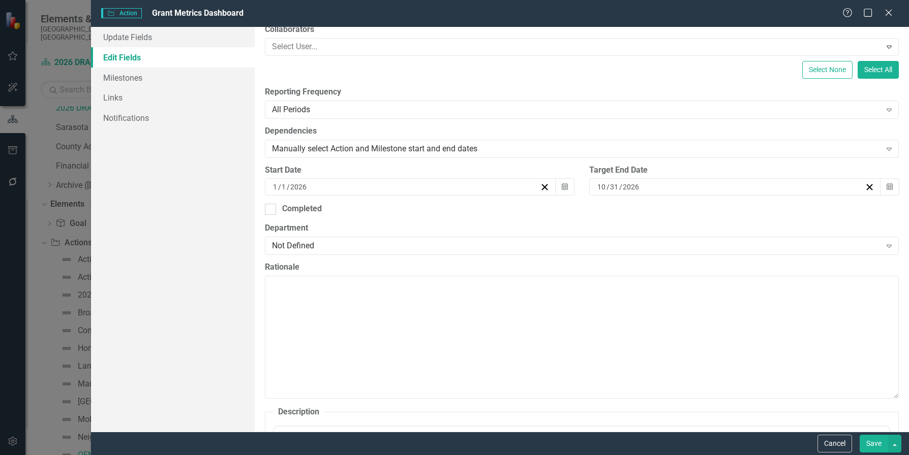
scroll to position [152, 0]
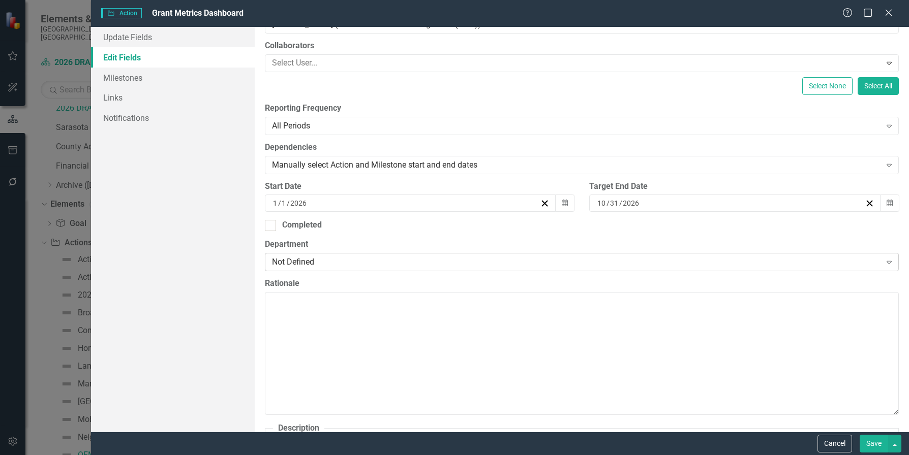
click at [864, 260] on icon "Expand" at bounding box center [889, 262] width 10 height 8
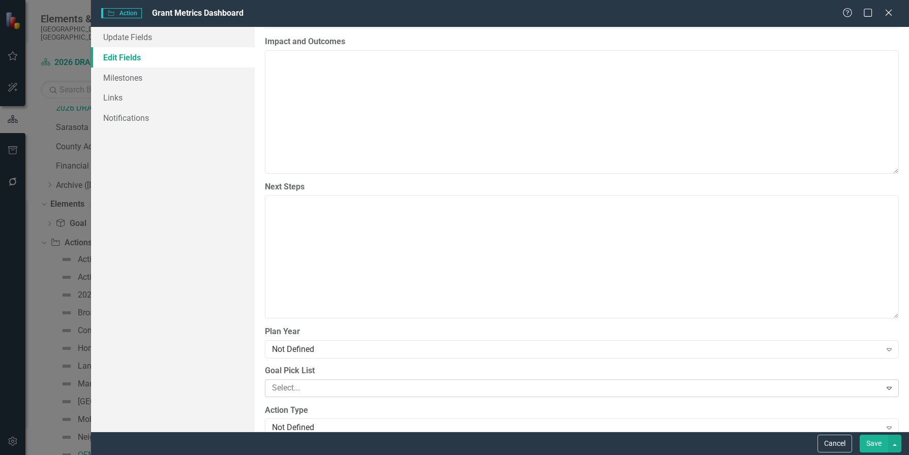
scroll to position [813, 0]
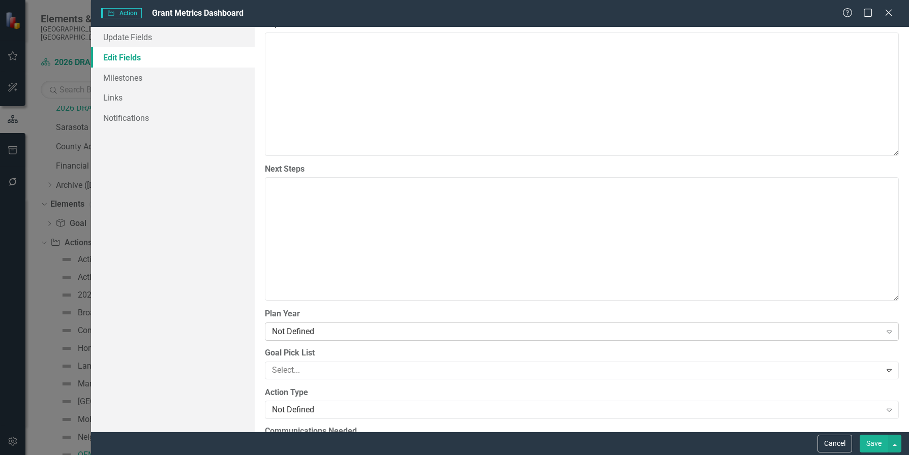
click at [864, 329] on icon "Expand" at bounding box center [889, 332] width 10 height 8
click at [475, 371] on div at bounding box center [574, 371] width 613 height 14
click at [477, 455] on div "Exceptional County Services Aligned with Resources" at bounding box center [454, 461] width 909 height 12
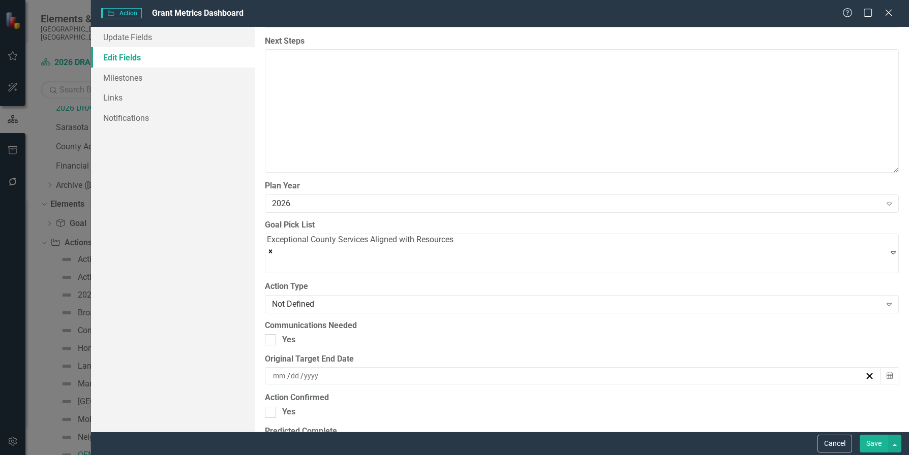
scroll to position [966, 0]
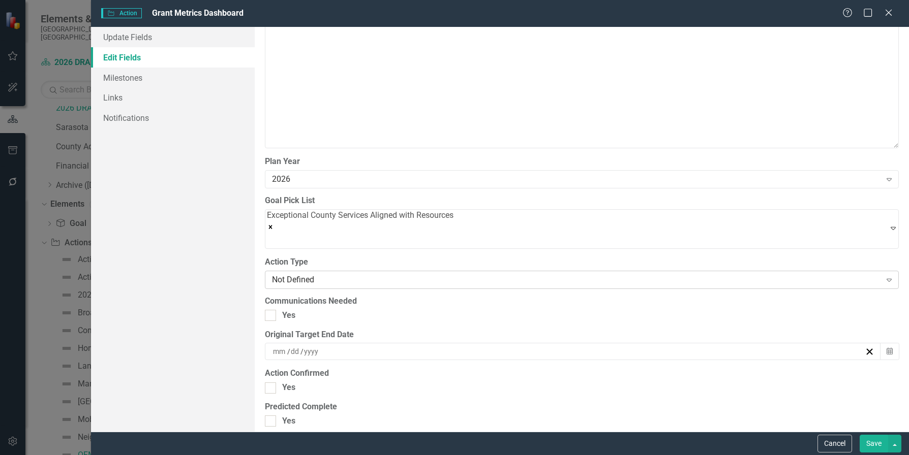
click at [864, 277] on icon "Expand" at bounding box center [889, 280] width 10 height 8
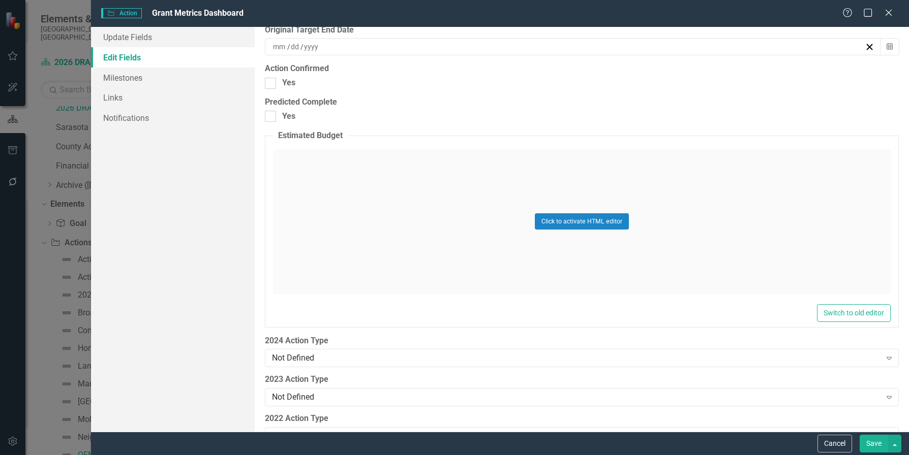
scroll to position [1169, 0]
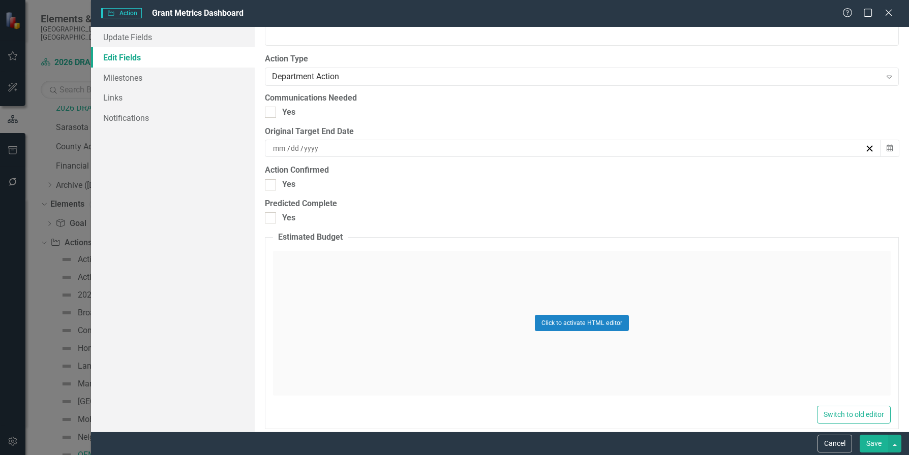
click at [864, 443] on button "Save" at bounding box center [874, 444] width 28 height 18
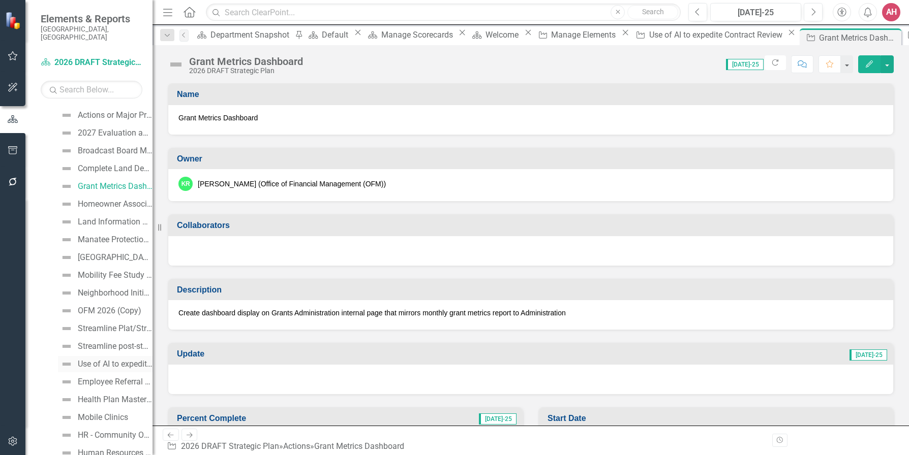
scroll to position [222, 0]
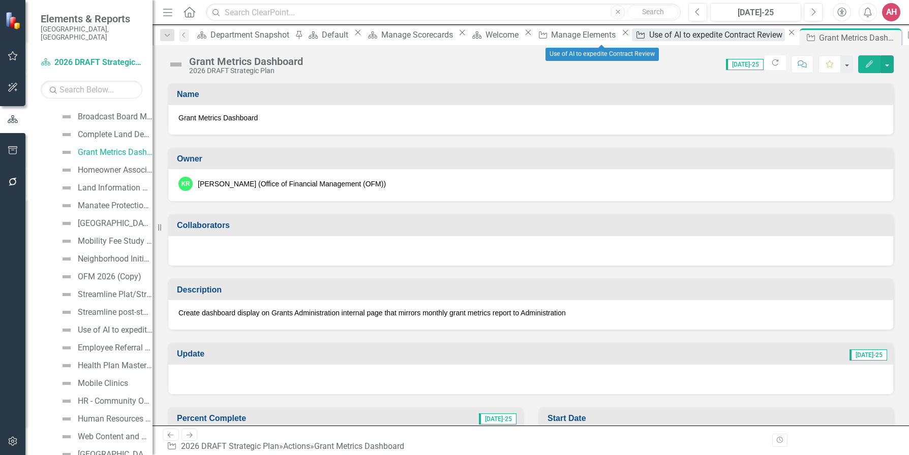
click at [649, 37] on div "Use of AI to expedite Contract Review" at bounding box center [717, 34] width 136 height 13
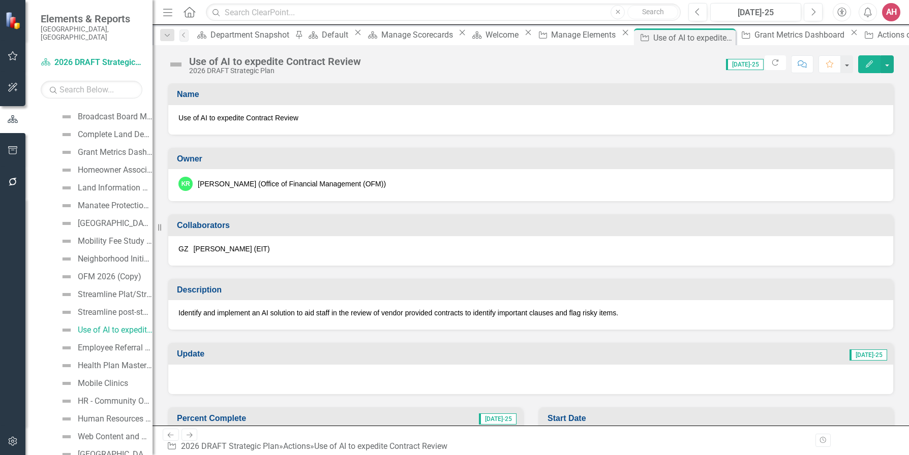
scroll to position [97, 0]
click at [864, 66] on icon "Edit" at bounding box center [869, 63] width 9 height 7
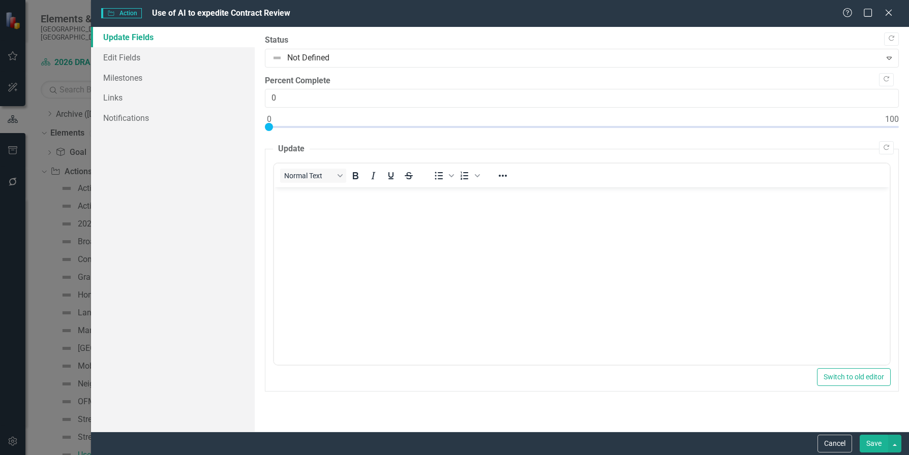
scroll to position [0, 0]
click at [134, 51] on link "Edit Fields" at bounding box center [173, 57] width 164 height 20
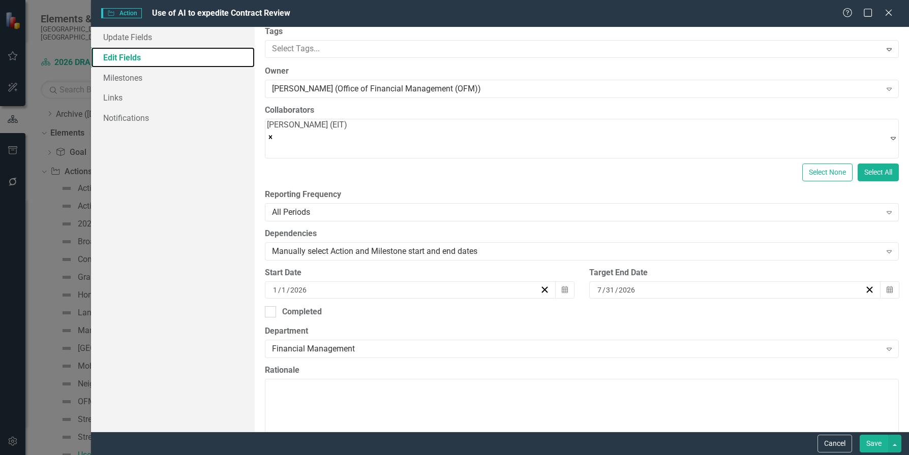
scroll to position [254, 0]
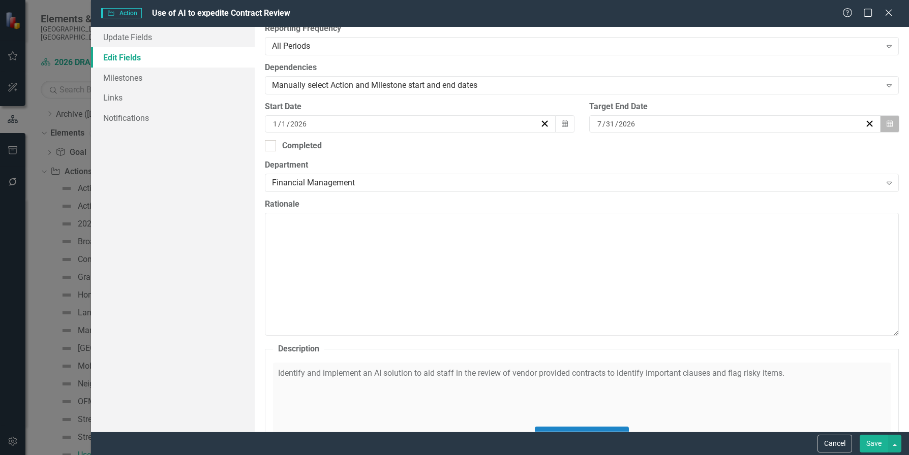
click at [864, 119] on button "Calendar" at bounding box center [889, 123] width 19 height 17
click at [745, 144] on button "›" at bounding box center [733, 144] width 22 height 22
click at [632, 270] on abbr "31" at bounding box center [628, 269] width 8 height 8
click at [864, 444] on button "Save" at bounding box center [874, 444] width 28 height 18
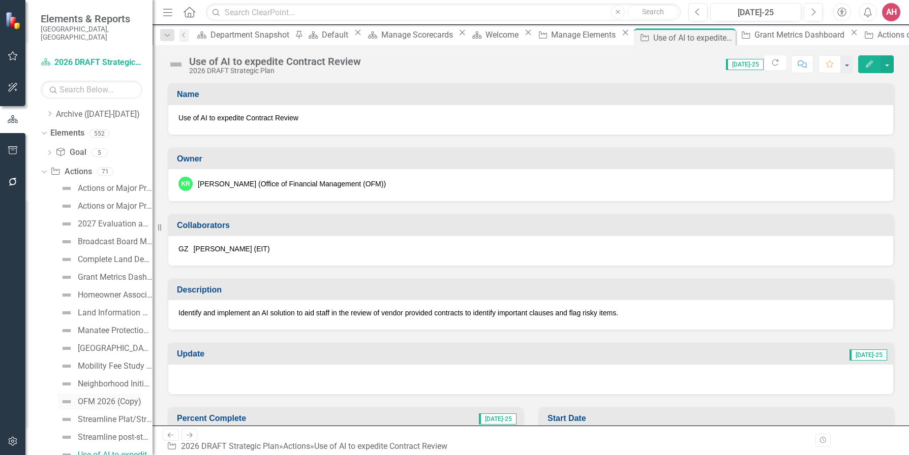
click at [94, 398] on div "OFM 2026 (Copy)" at bounding box center [110, 402] width 64 height 9
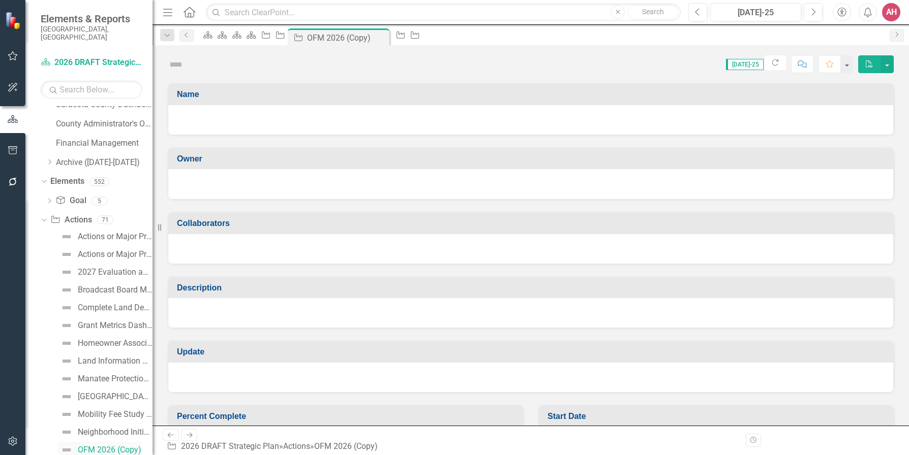
scroll to position [43, 0]
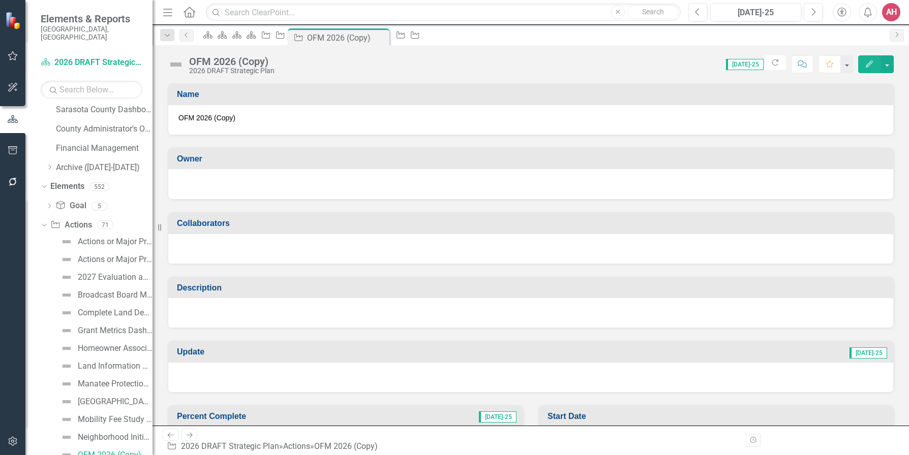
click at [864, 64] on icon "Edit" at bounding box center [869, 63] width 9 height 7
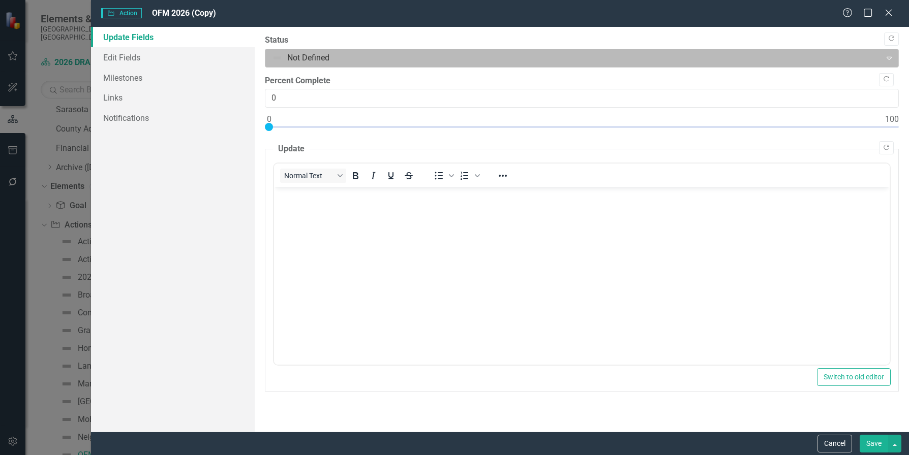
scroll to position [0, 0]
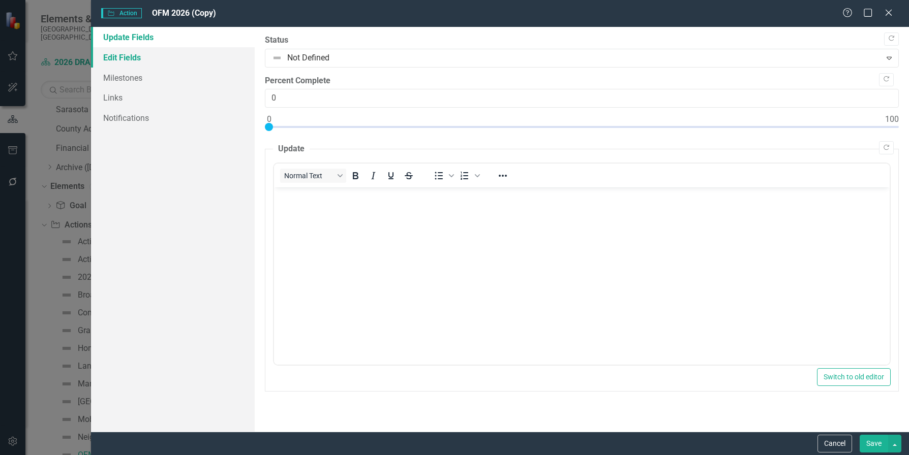
click at [120, 58] on link "Edit Fields" at bounding box center [173, 57] width 164 height 20
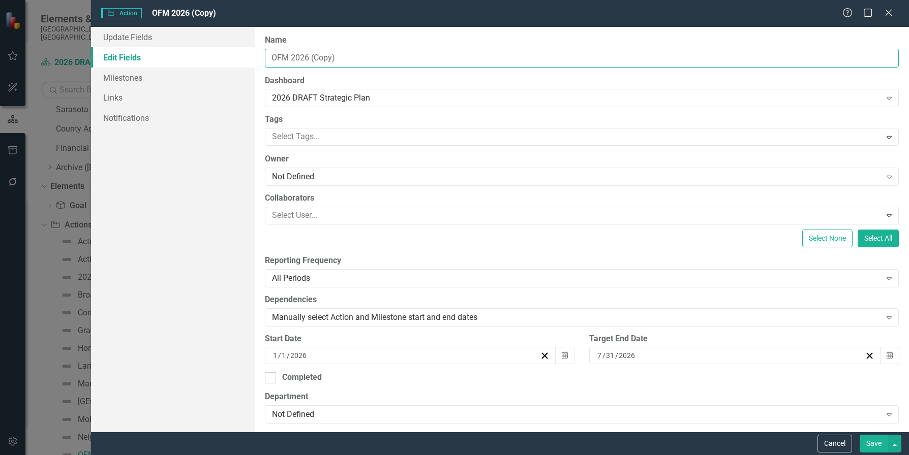
drag, startPoint x: 348, startPoint y: 55, endPoint x: 252, endPoint y: 48, distance: 96.3
click at [252, 48] on div "Update Fields Edit Fields Milestones Links Notifications "Update" fields in Cle…" at bounding box center [500, 229] width 818 height 405
type input "Purchase Request Dashboard"
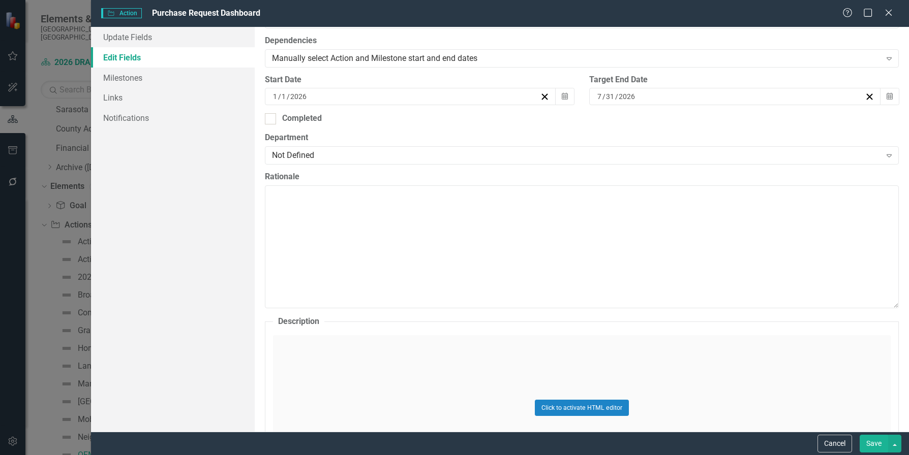
scroll to position [356, 0]
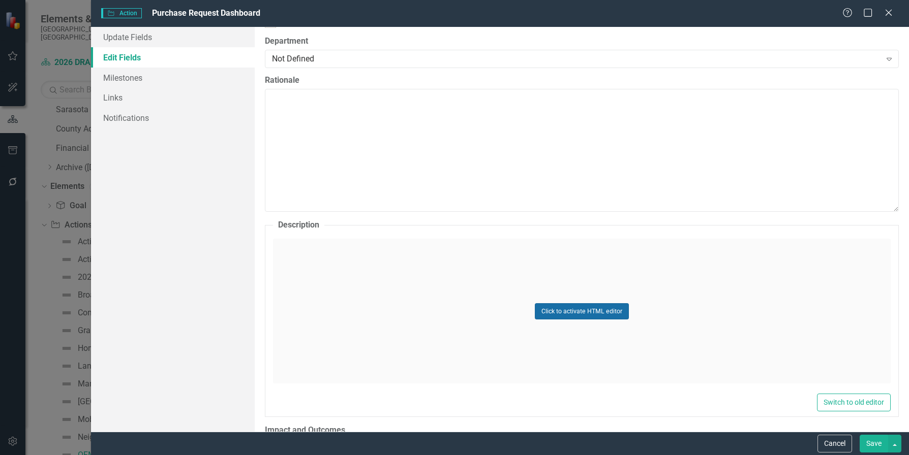
click at [546, 303] on button "Click to activate HTML editor" at bounding box center [582, 311] width 94 height 16
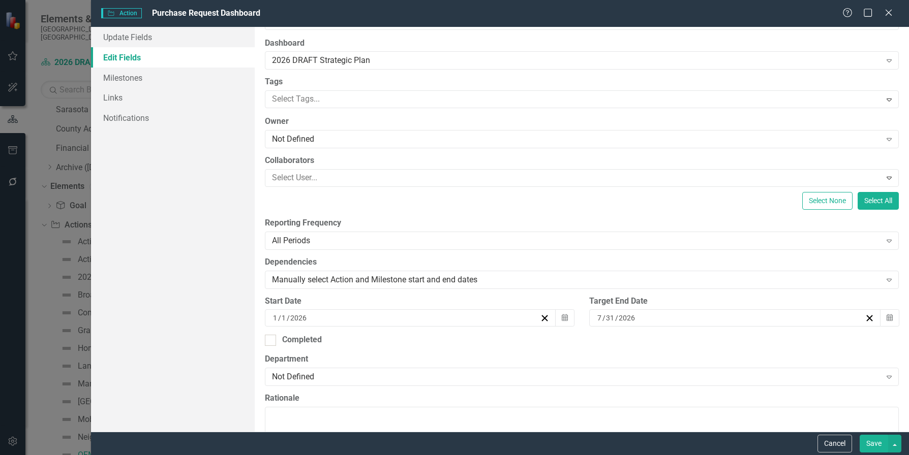
scroll to position [0, 0]
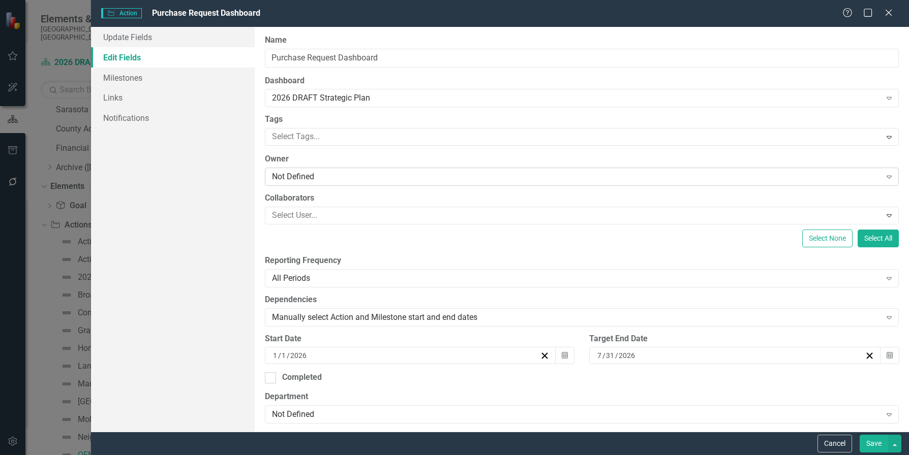
click at [330, 177] on div "Not Defined" at bounding box center [576, 177] width 609 height 12
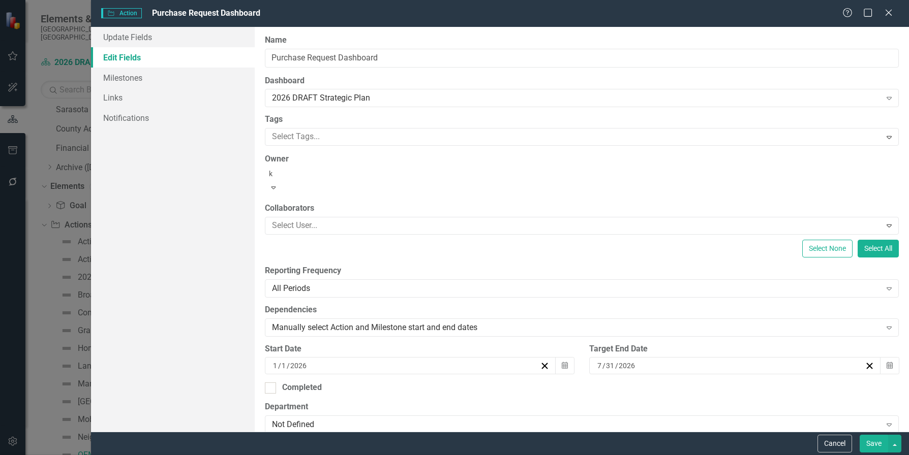
type input "ki"
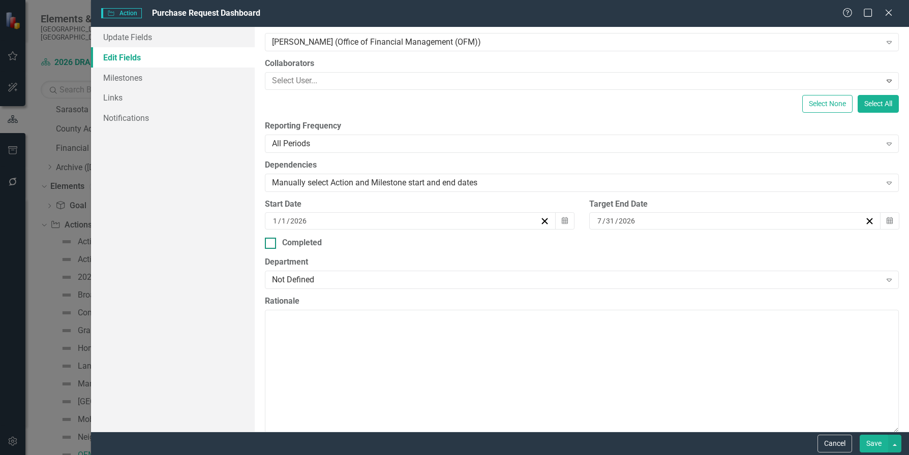
scroll to position [152, 0]
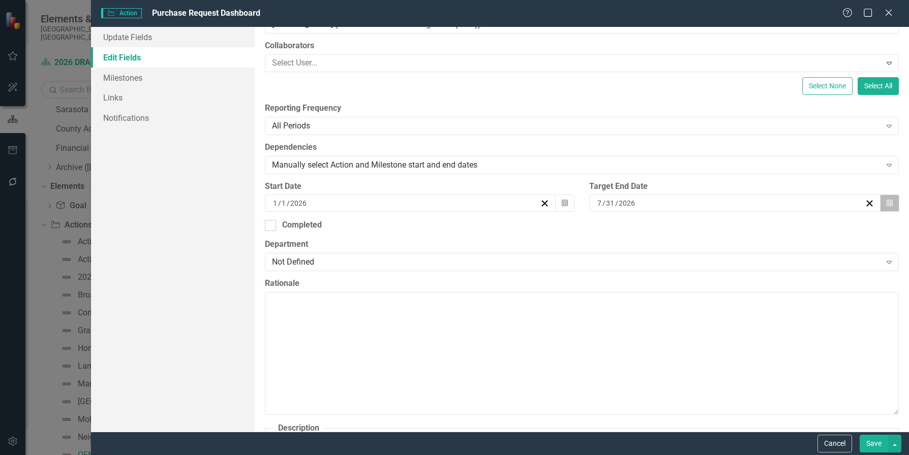
click at [864, 202] on icon "button" at bounding box center [890, 203] width 6 height 7
click at [864, 261] on icon "Expand" at bounding box center [889, 262] width 10 height 8
click at [864, 262] on icon "Expand" at bounding box center [889, 262] width 10 height 8
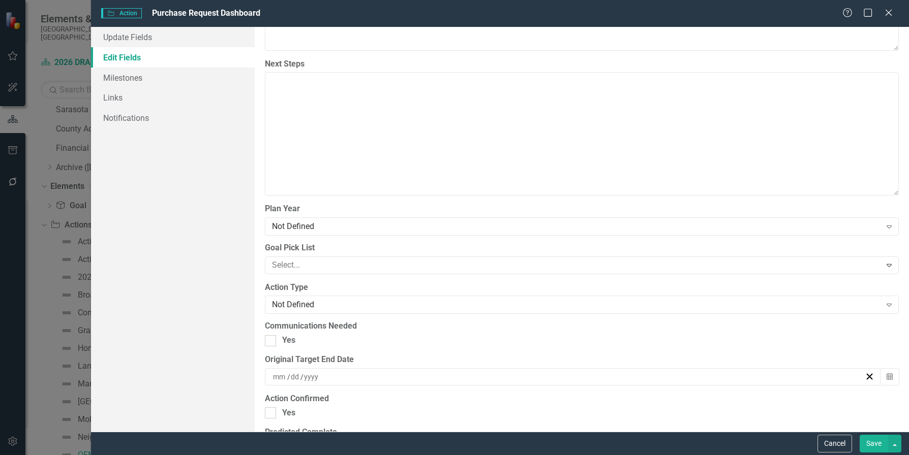
scroll to position [966, 0]
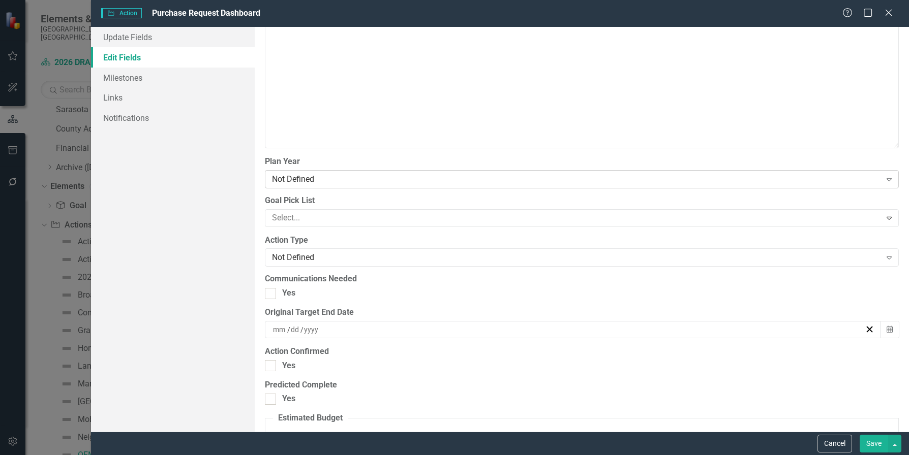
click at [864, 177] on icon "Expand" at bounding box center [889, 179] width 10 height 8
click at [373, 259] on div "Not Defined" at bounding box center [576, 258] width 609 height 12
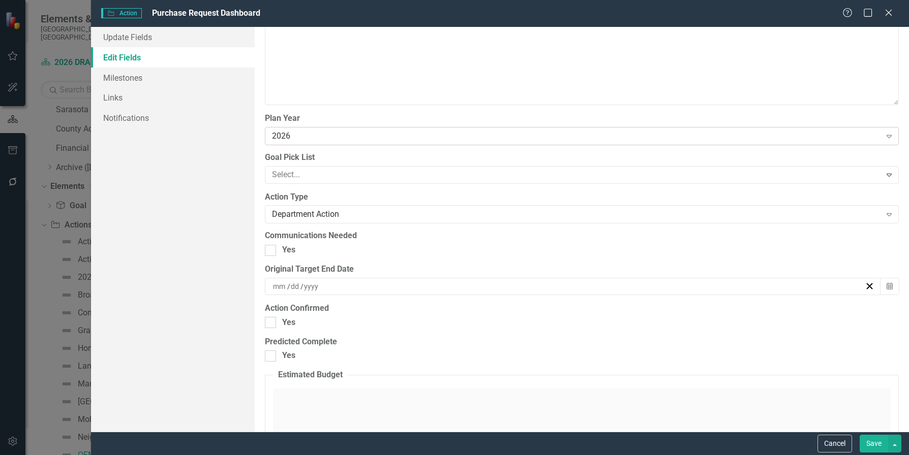
scroll to position [1017, 0]
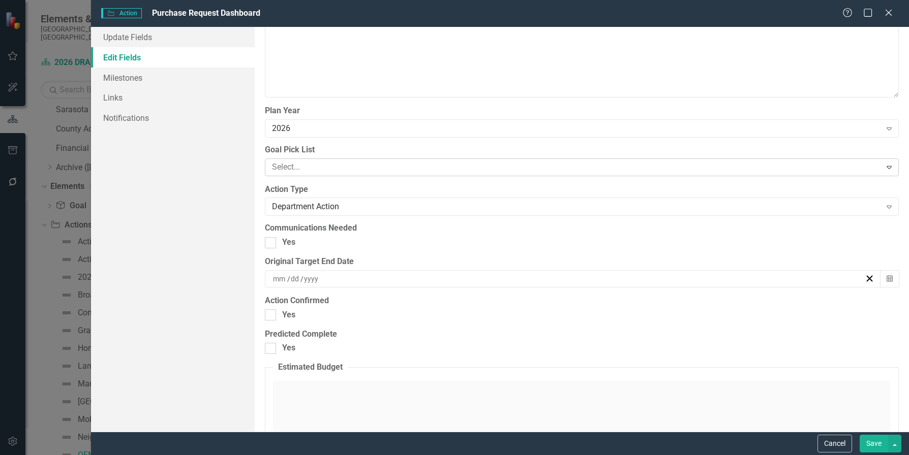
click at [864, 168] on icon "Expand" at bounding box center [889, 167] width 10 height 8
click at [328, 455] on div "Exceptional County Services Aligned with Resources" at bounding box center [454, 461] width 909 height 12
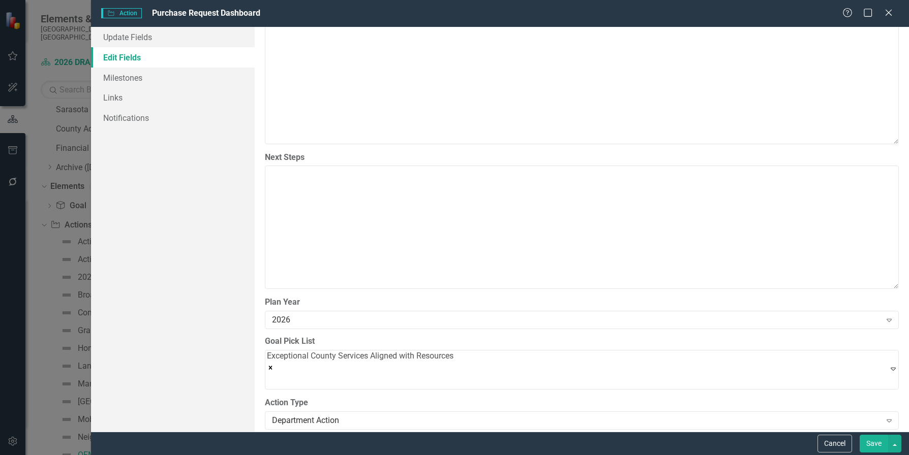
scroll to position [966, 0]
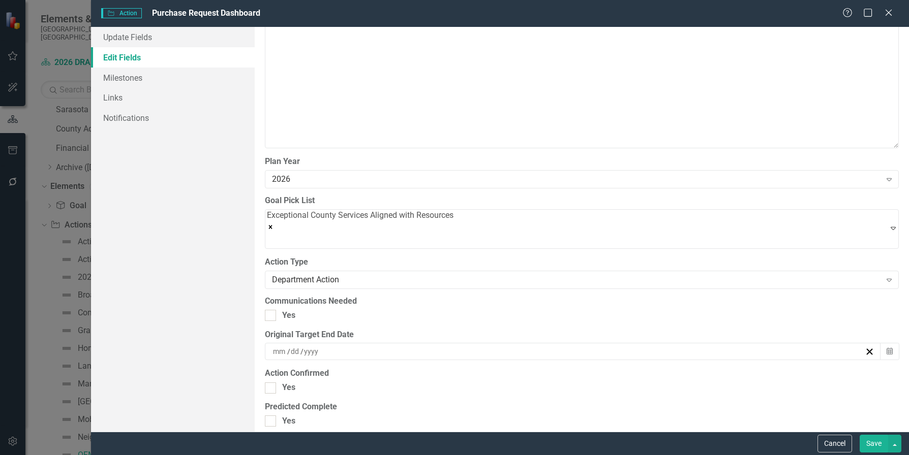
click at [864, 442] on button "Save" at bounding box center [874, 444] width 28 height 18
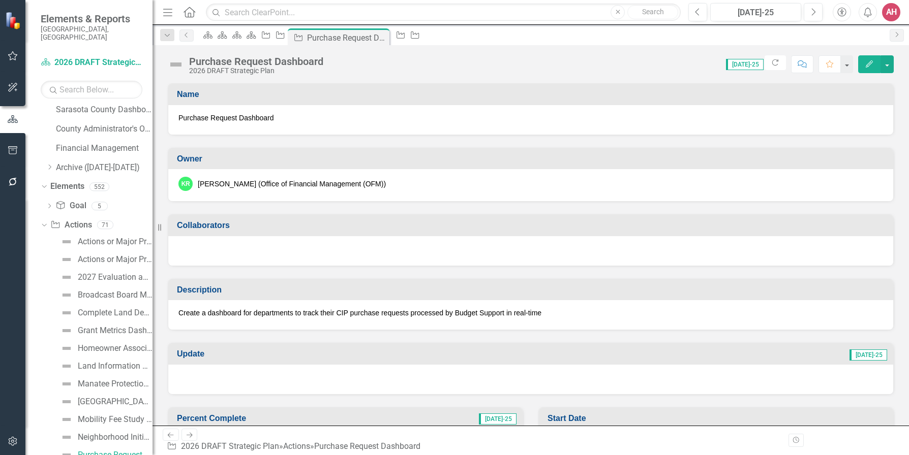
click at [864, 66] on button "Edit" at bounding box center [869, 64] width 22 height 18
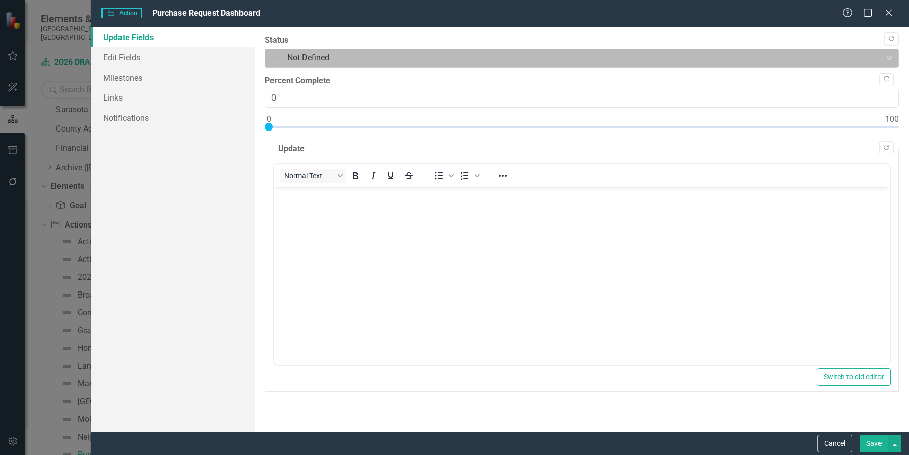
scroll to position [0, 0]
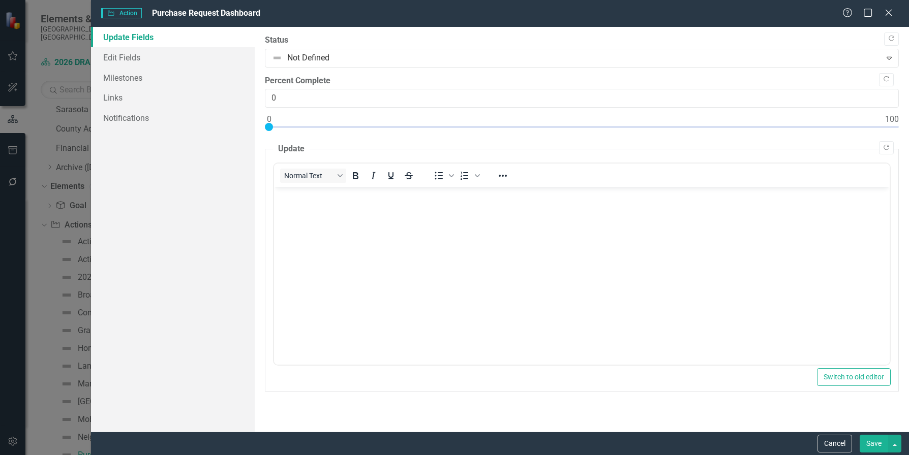
click at [864, 14] on icon "Close" at bounding box center [888, 13] width 10 height 8
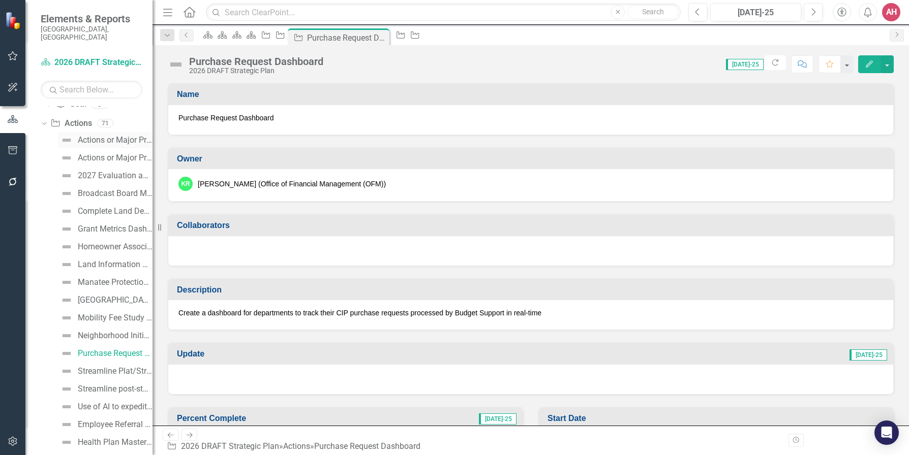
scroll to position [43, 0]
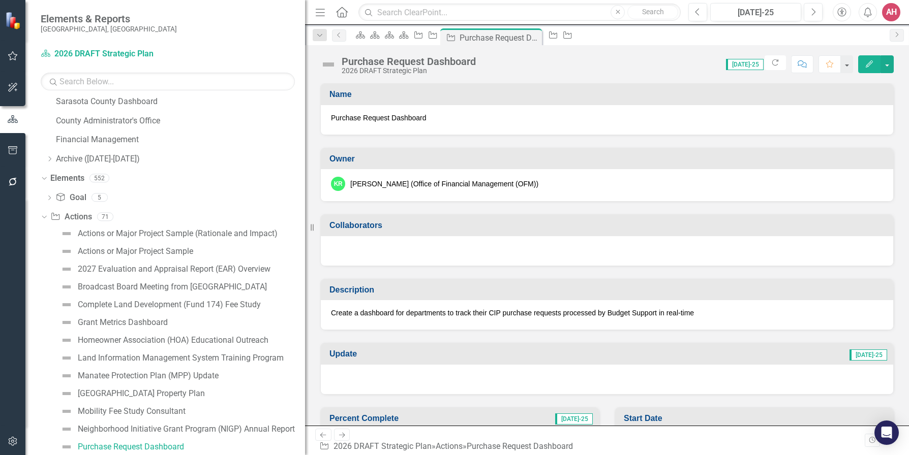
drag, startPoint x: 155, startPoint y: 237, endPoint x: 324, endPoint y: 271, distance: 173.2
click at [329, 271] on div "Elements & Reports Sarasota County, FL Dashboard 2026 DRAFT Strategic Plan Sear…" at bounding box center [454, 227] width 909 height 455
click at [112, 252] on div "Actions or Major Project Sample" at bounding box center [135, 251] width 115 height 9
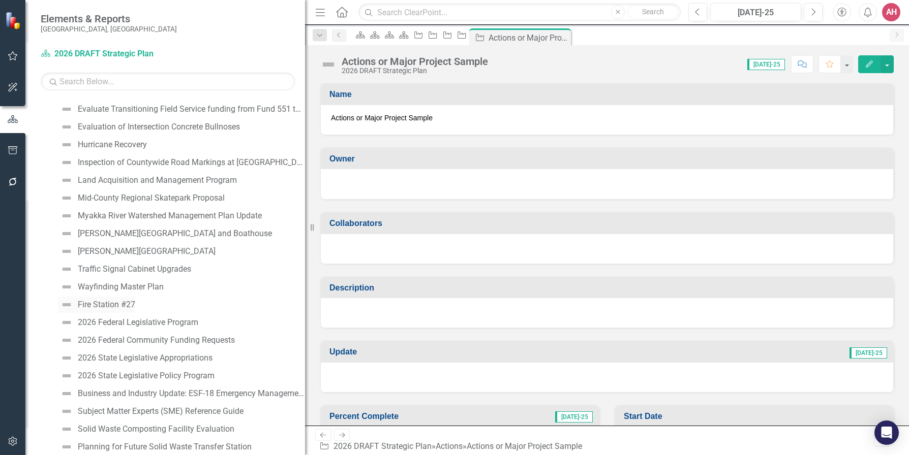
scroll to position [1137, 0]
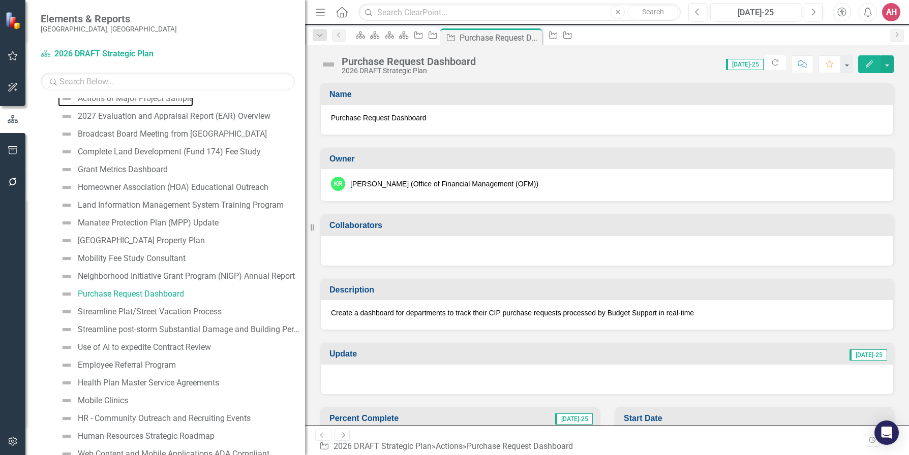
scroll to position [43, 0]
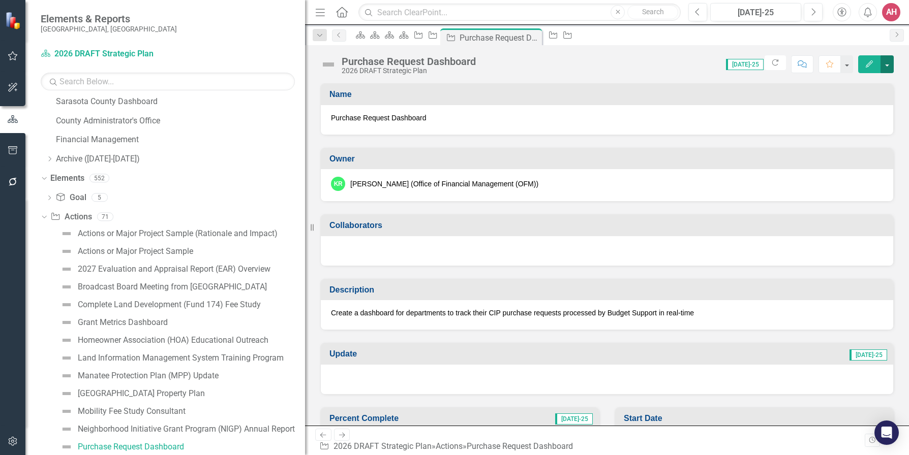
click at [864, 65] on button "button" at bounding box center [886, 64] width 13 height 18
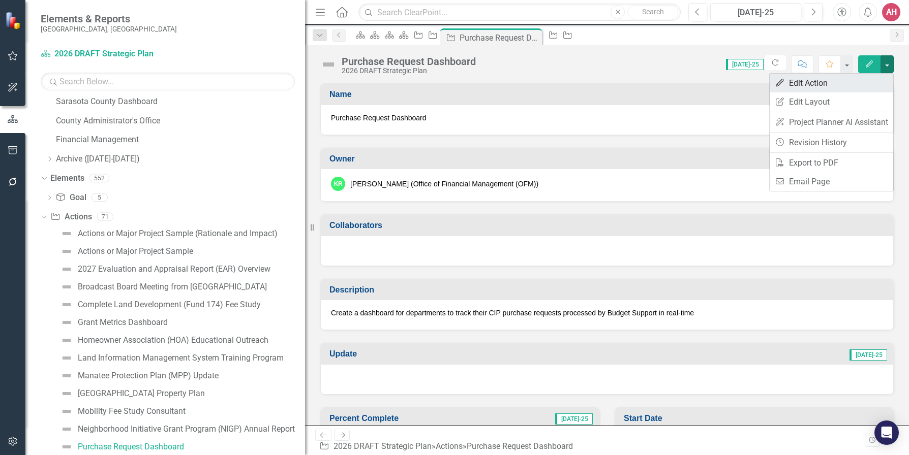
click at [819, 84] on link "Edit Edit Action" at bounding box center [832, 83] width 124 height 19
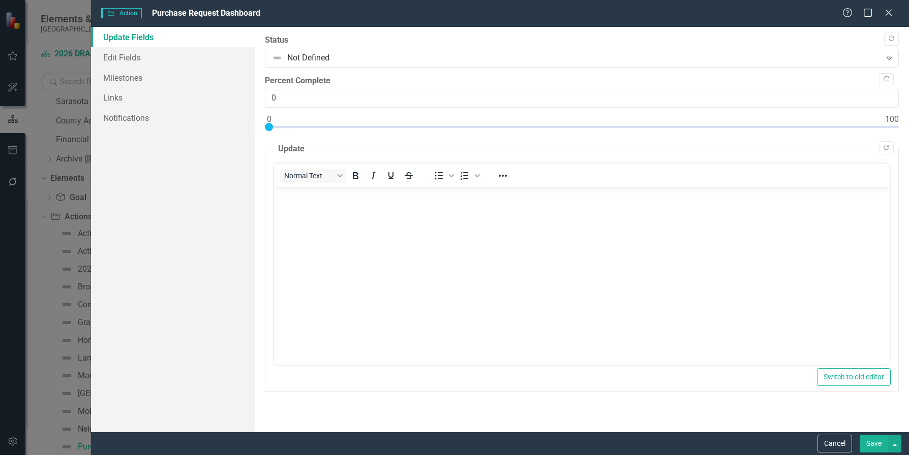
scroll to position [0, 0]
click at [839, 444] on button "Cancel" at bounding box center [834, 444] width 35 height 18
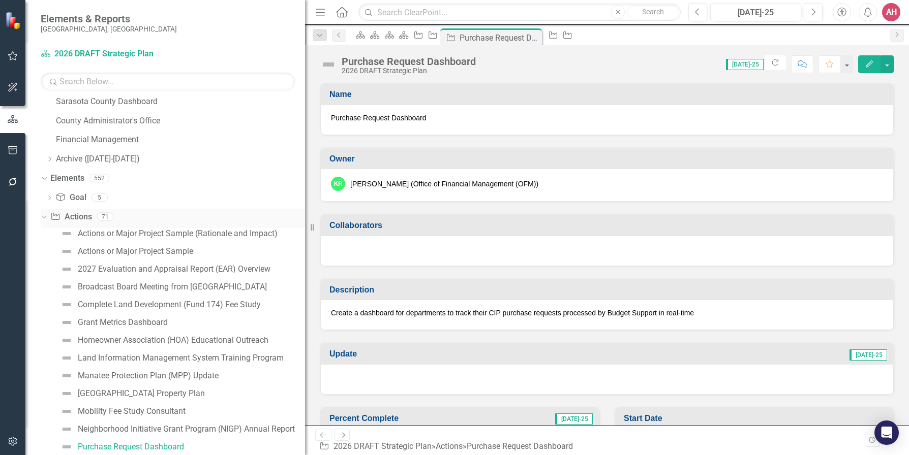
click at [76, 216] on link "Action Actions" at bounding box center [70, 217] width 41 height 12
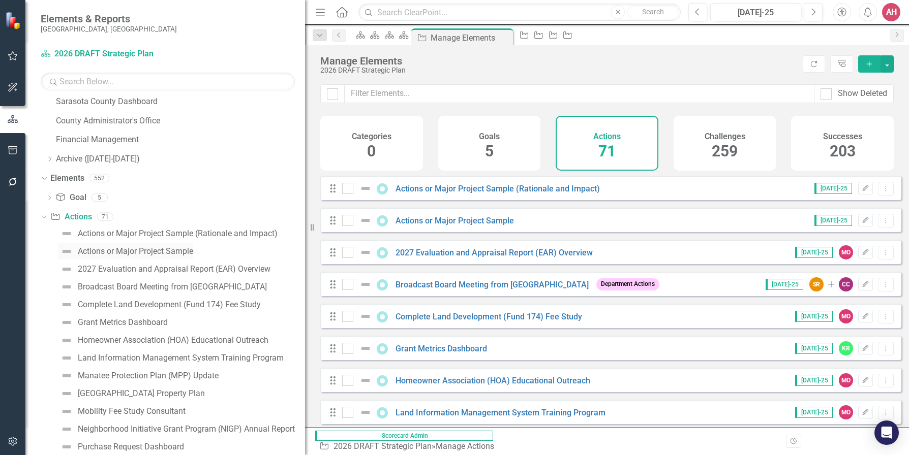
click at [118, 251] on div "Actions or Major Project Sample" at bounding box center [135, 251] width 115 height 9
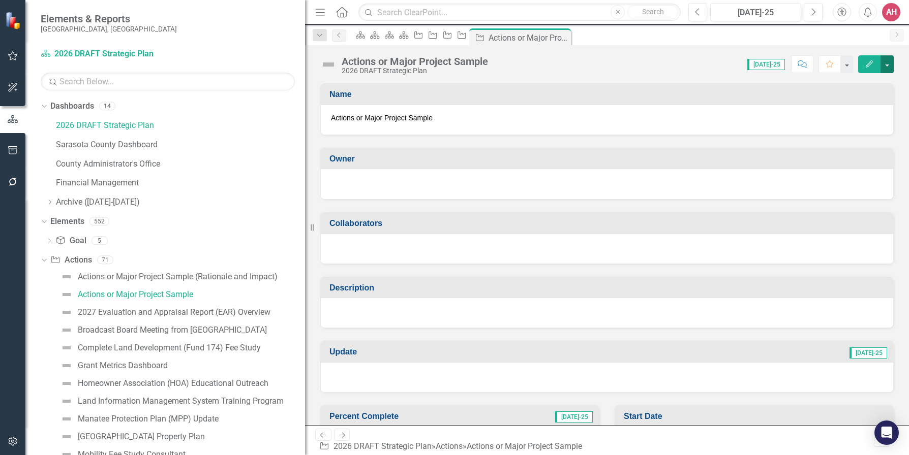
click at [864, 63] on button "button" at bounding box center [886, 64] width 13 height 18
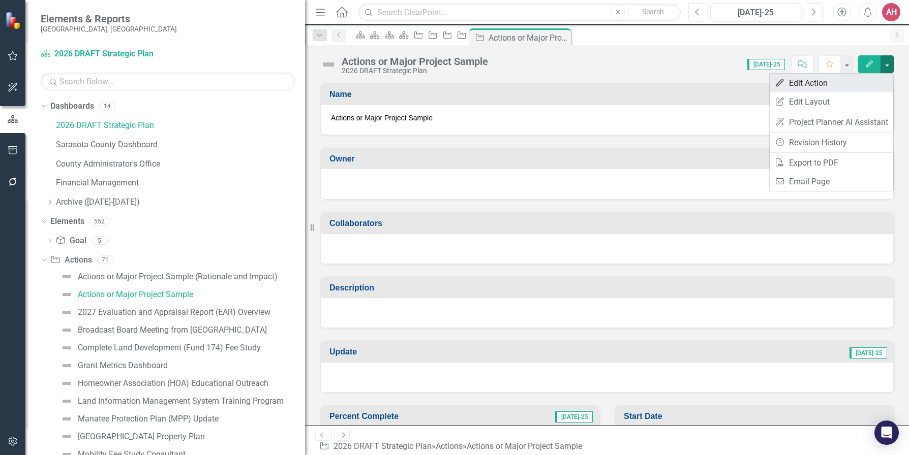
click at [810, 79] on link "Edit Edit Action" at bounding box center [832, 83] width 124 height 19
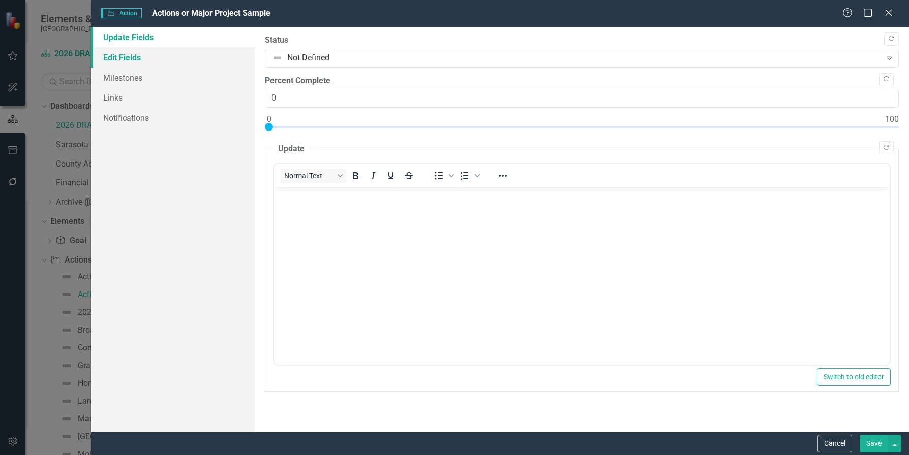
click at [149, 60] on link "Edit Fields" at bounding box center [173, 57] width 164 height 20
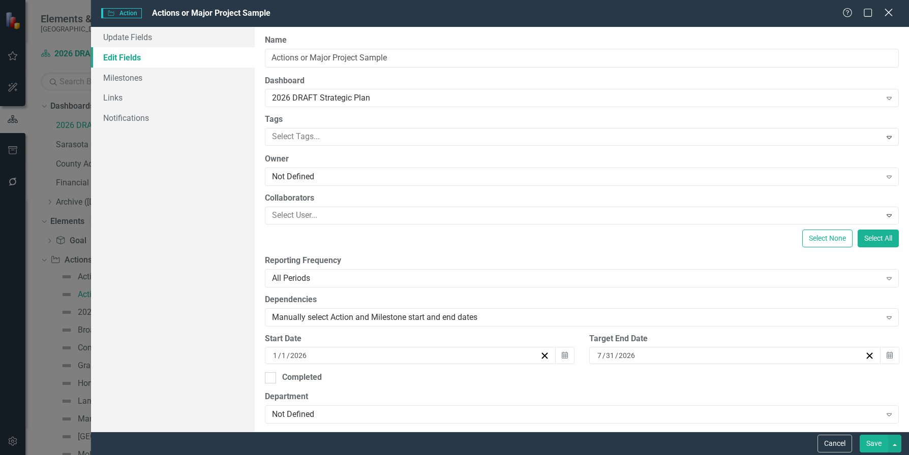
click at [864, 12] on icon at bounding box center [888, 13] width 8 height 8
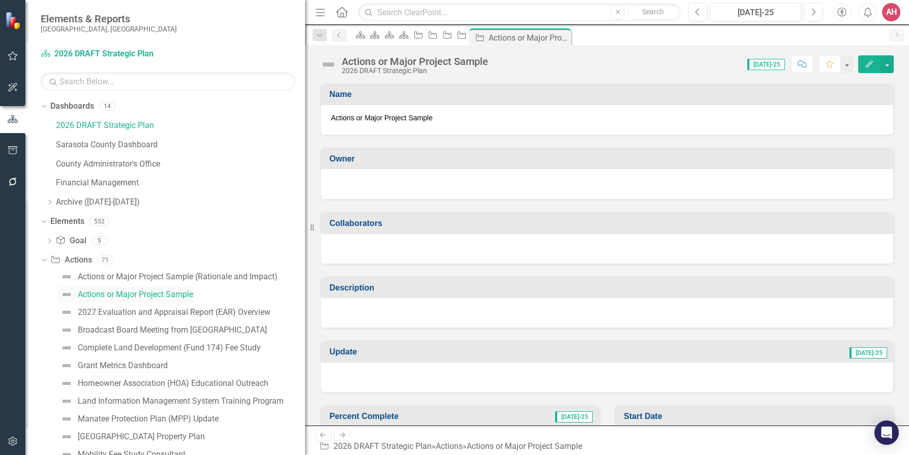
click at [143, 295] on div "Actions or Major Project Sample" at bounding box center [135, 294] width 115 height 9
click at [138, 291] on div "Actions or Major Project Sample" at bounding box center [135, 294] width 115 height 9
click at [864, 63] on icon "Edit" at bounding box center [869, 63] width 9 height 7
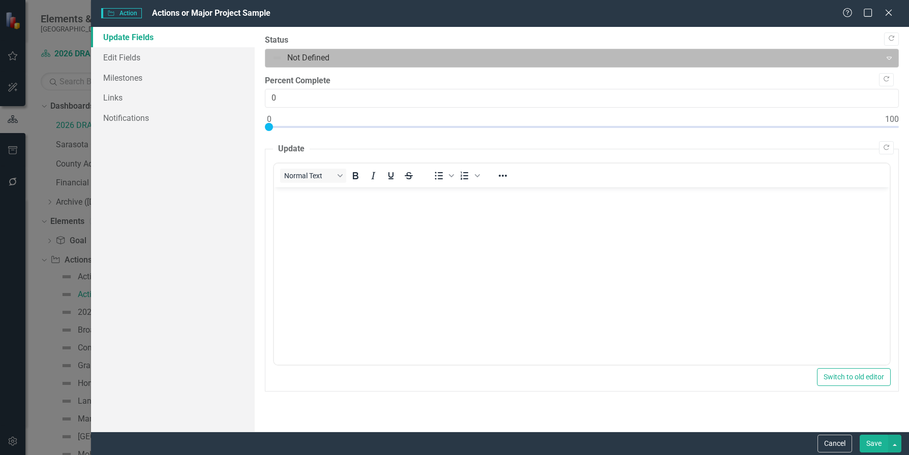
click at [864, 60] on icon "Expand" at bounding box center [889, 58] width 10 height 8
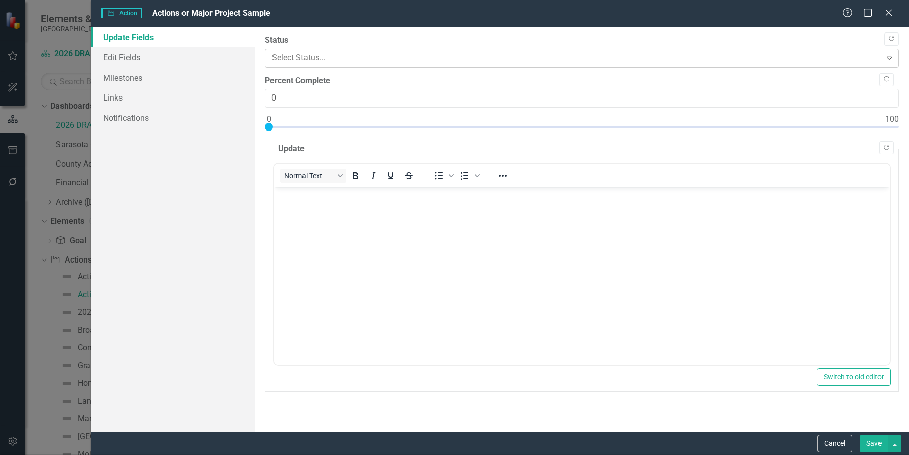
click at [864, 60] on icon "Expand" at bounding box center [889, 58] width 10 height 8
drag, startPoint x: 895, startPoint y: 431, endPoint x: 858, endPoint y: 422, distance: 38.0
click at [864, 428] on div ""Update" fields in ClearPoint are the fields that change from reporting period …" at bounding box center [582, 229] width 654 height 405
click at [129, 53] on link "Edit Fields" at bounding box center [173, 57] width 164 height 20
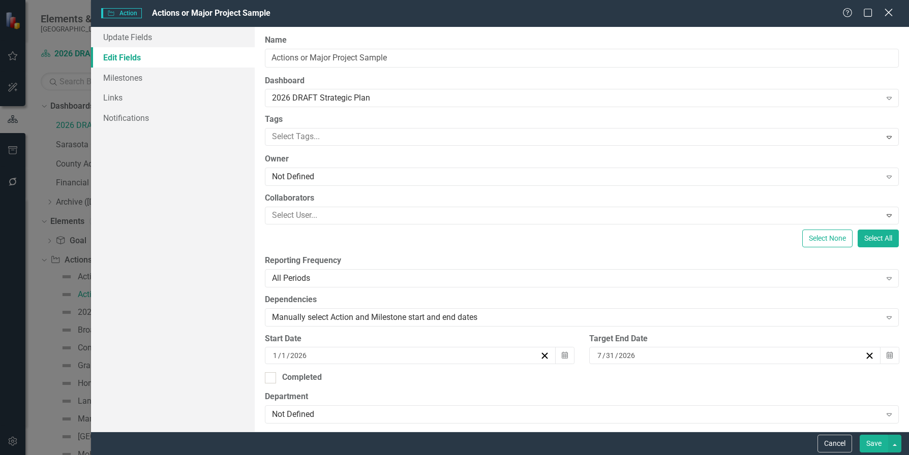
click at [864, 9] on icon "Close" at bounding box center [888, 13] width 13 height 10
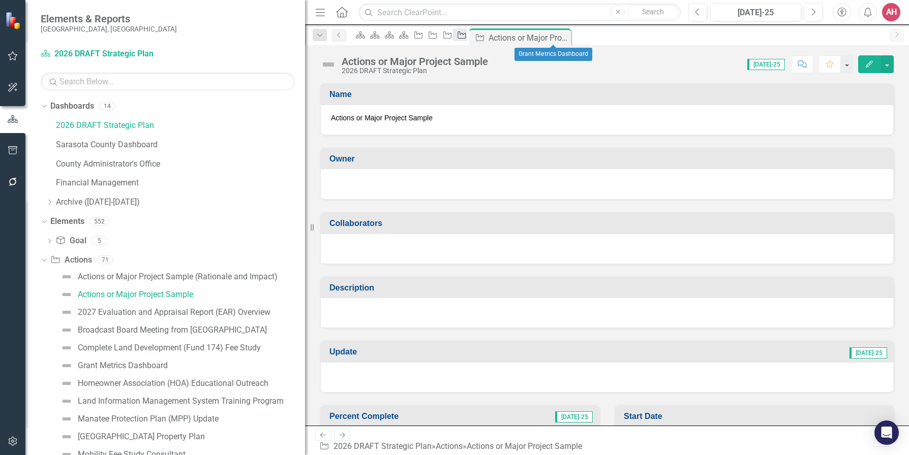
click at [467, 38] on icon "Action" at bounding box center [461, 35] width 10 height 8
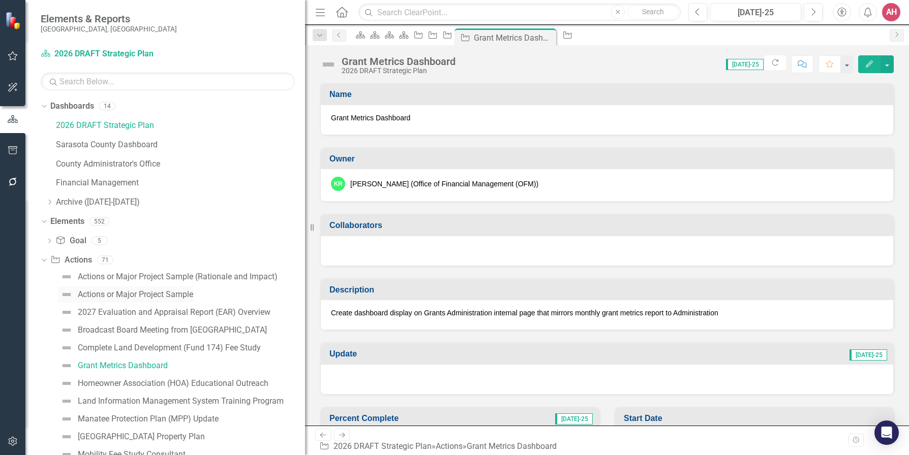
click at [148, 293] on div "Actions or Major Project Sample" at bounding box center [135, 294] width 115 height 9
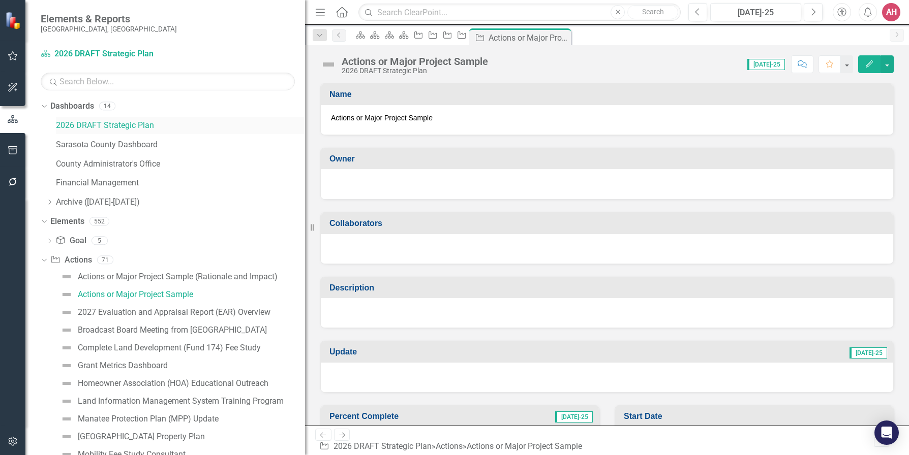
click at [100, 127] on link "2026 DRAFT Strategic Plan" at bounding box center [180, 126] width 249 height 12
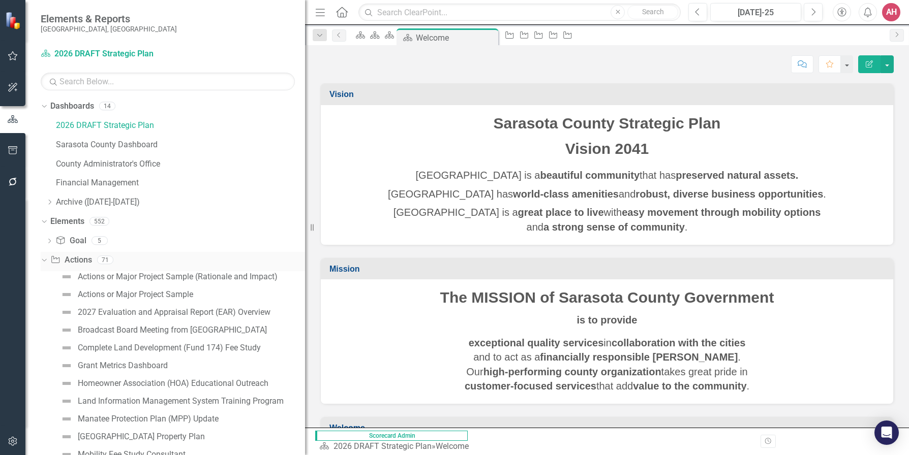
click at [73, 256] on link "Action Actions" at bounding box center [70, 261] width 41 height 12
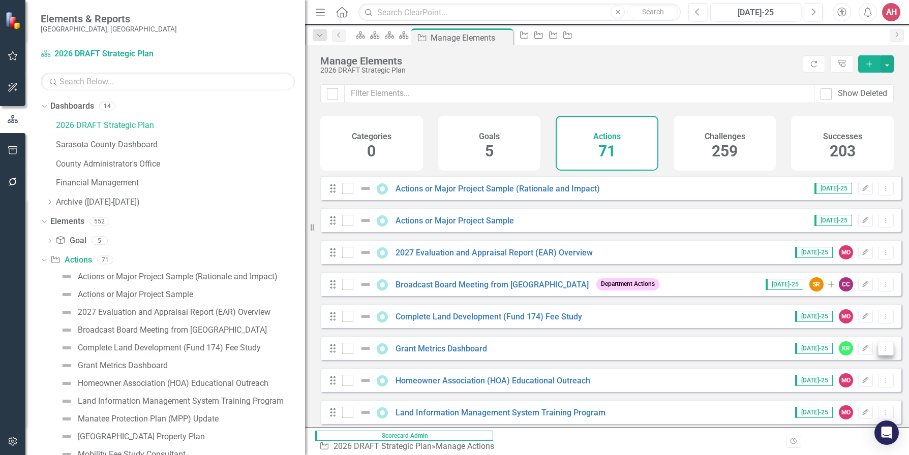
click at [864, 352] on icon "Dropdown Menu" at bounding box center [885, 348] width 9 height 7
click at [838, 412] on link "Copy Duplicate Action" at bounding box center [843, 411] width 83 height 19
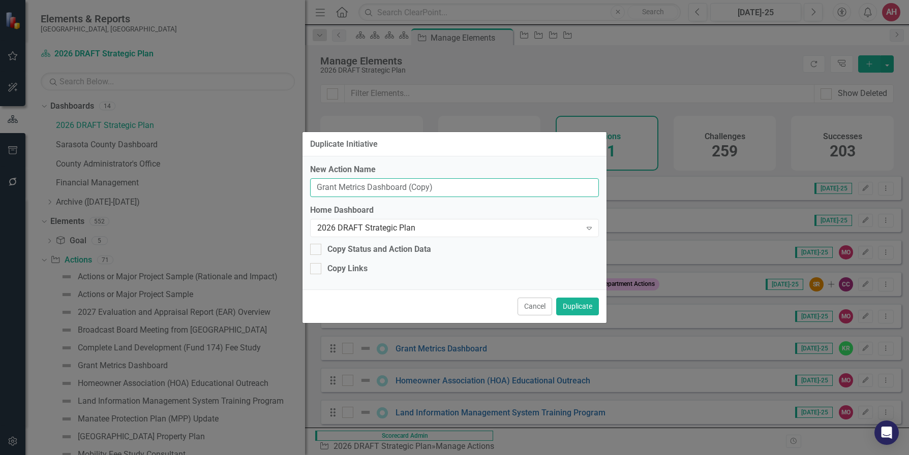
drag, startPoint x: 452, startPoint y: 189, endPoint x: 305, endPoint y: 179, distance: 147.2
click at [305, 179] on div "New Action Name Grant Metrics Dashboard (Copy) Home Dashboard 2026 DRAFT Strate…" at bounding box center [454, 223] width 304 height 133
click at [454, 191] on input "Grant Metrics Dashboard (Copy)" at bounding box center [454, 187] width 289 height 19
paste input "Develop Countywide dashboard for Disaster Recovery"
click at [397, 187] on input "Develop Countywide dashboard for Disaster Recovery" at bounding box center [454, 187] width 289 height 19
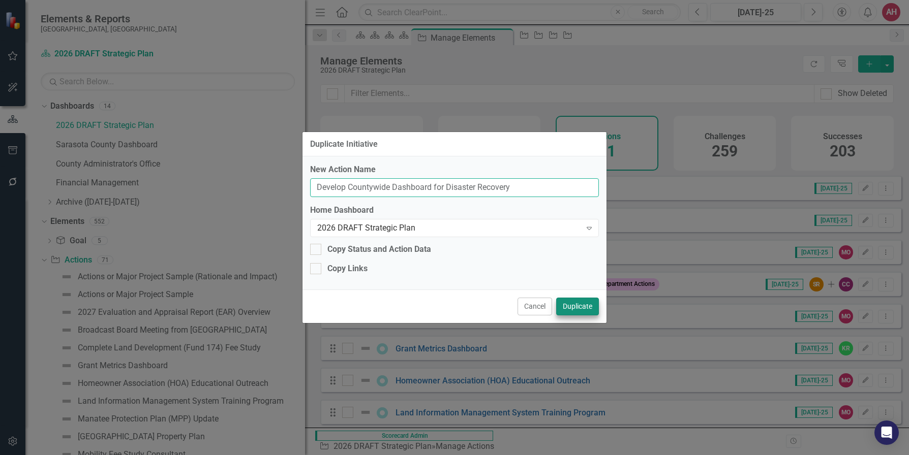
type input "Develop Countywide Dashboard for Disaster Recovery"
click at [569, 307] on button "Duplicate" at bounding box center [577, 307] width 43 height 18
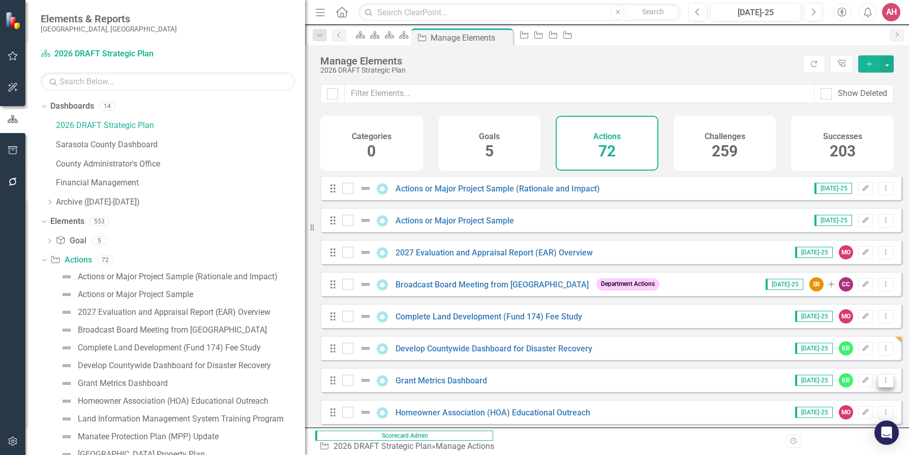
click at [864, 383] on icon at bounding box center [885, 380] width 1 height 5
click at [864, 354] on link "Copy Duplicate Action" at bounding box center [843, 353] width 83 height 19
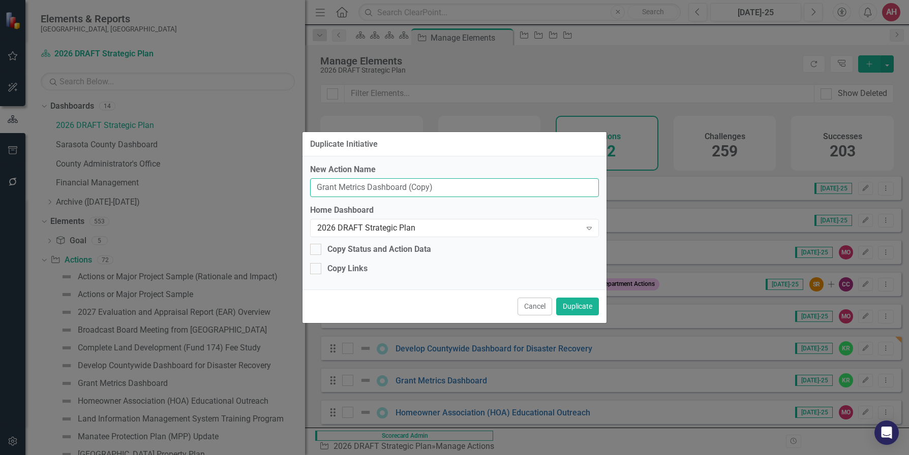
drag, startPoint x: 444, startPoint y: 192, endPoint x: 315, endPoint y: 182, distance: 129.4
click at [316, 182] on input "Grant Metrics Dashboard (Copy)" at bounding box center [454, 187] width 289 height 19
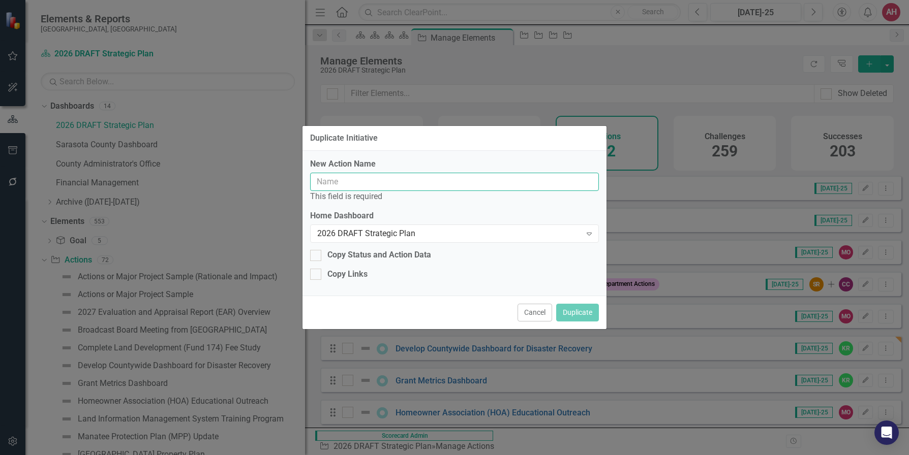
click at [347, 179] on input "New Action Name" at bounding box center [454, 182] width 289 height 19
paste input "Achieve U.S. Treasury American Rescue Plan Act expenditure deadline"
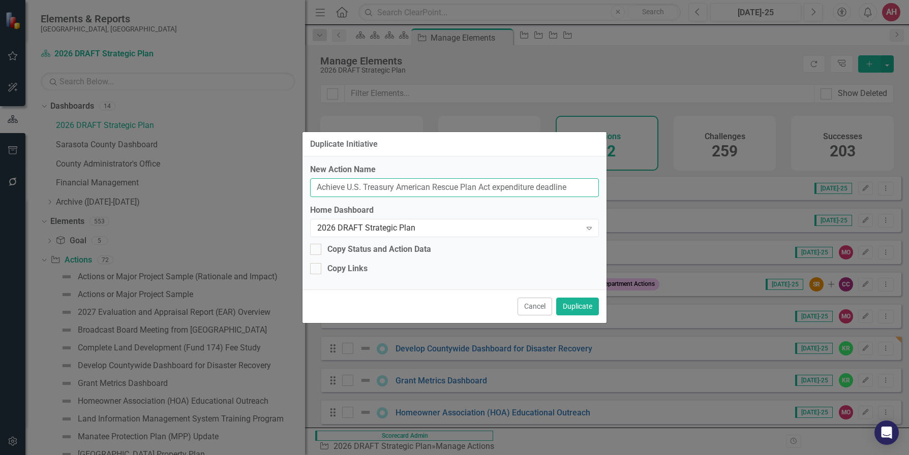
click at [542, 187] on input "Achieve U.S. Treasury American Rescue Plan Act expenditure deadline" at bounding box center [454, 187] width 289 height 19
click at [498, 188] on input "Achieve U.S. Treasury American Rescue Plan Act expenditure Deadline" at bounding box center [454, 187] width 289 height 19
type input "Achieve U.S. Treasury American Rescue Plan Act Expenditure Deadline"
click at [578, 307] on button "Duplicate" at bounding box center [577, 307] width 43 height 18
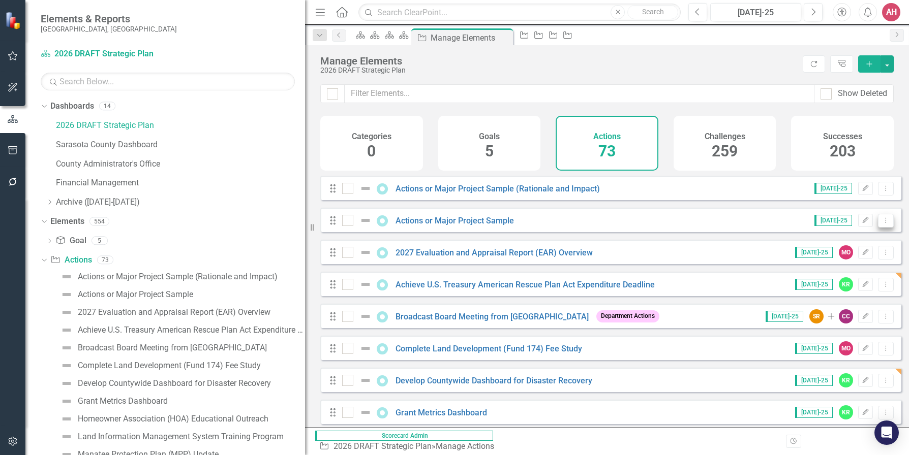
click at [864, 224] on icon "Dropdown Menu" at bounding box center [885, 220] width 9 height 7
click at [859, 282] on link "Copy Duplicate Action" at bounding box center [843, 282] width 83 height 19
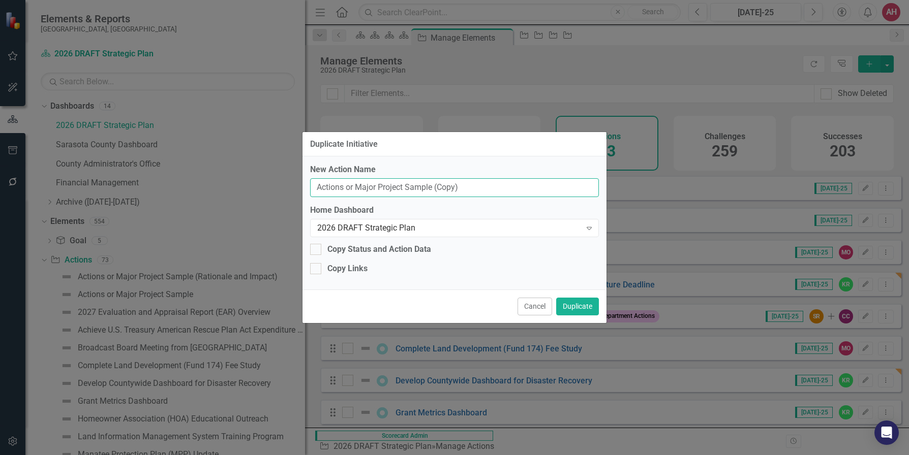
drag, startPoint x: 470, startPoint y: 189, endPoint x: 277, endPoint y: 160, distance: 195.9
click at [277, 160] on div "Duplicate Initiative New Action Name Actions or Major Project Sample (Copy) Hom…" at bounding box center [454, 227] width 909 height 455
click at [536, 306] on button "Cancel" at bounding box center [534, 307] width 35 height 18
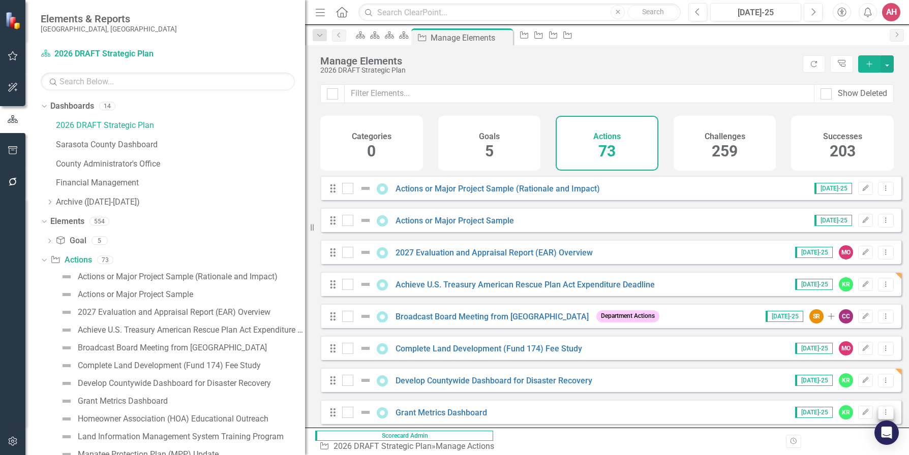
click at [864, 416] on icon "Dropdown Menu" at bounding box center [885, 412] width 9 height 7
click at [836, 386] on link "Copy Duplicate Action" at bounding box center [843, 385] width 83 height 19
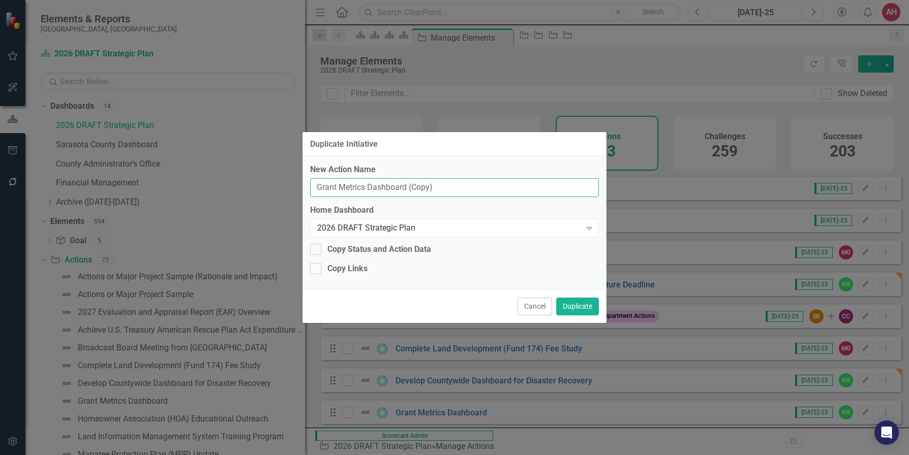
drag, startPoint x: 441, startPoint y: 192, endPoint x: 316, endPoint y: 185, distance: 125.2
click at [316, 185] on input "Grant Metrics Dashboard (Copy)" at bounding box center [454, 187] width 289 height 19
paste input "Complete procurement and grant activities required to support the Phillippi Cre…"
type input "Complete procurement and grant activities required to support the Phillippi Cre…"
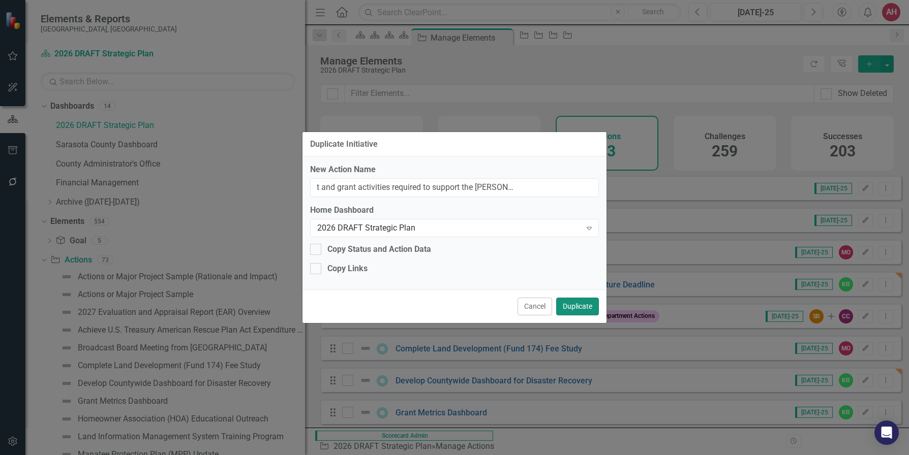
scroll to position [0, 0]
click at [577, 307] on button "Duplicate" at bounding box center [577, 307] width 43 height 18
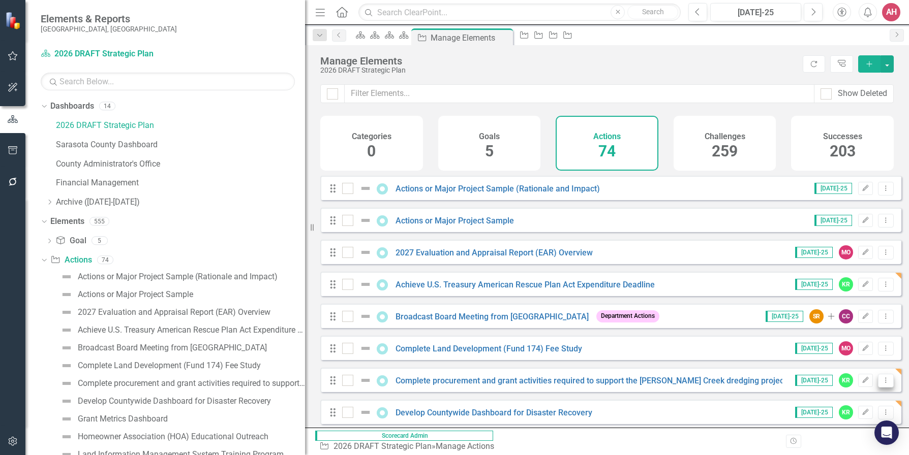
click at [864, 384] on icon "Dropdown Menu" at bounding box center [885, 380] width 9 height 7
click at [853, 354] on link "Copy Duplicate Action" at bounding box center [843, 353] width 83 height 19
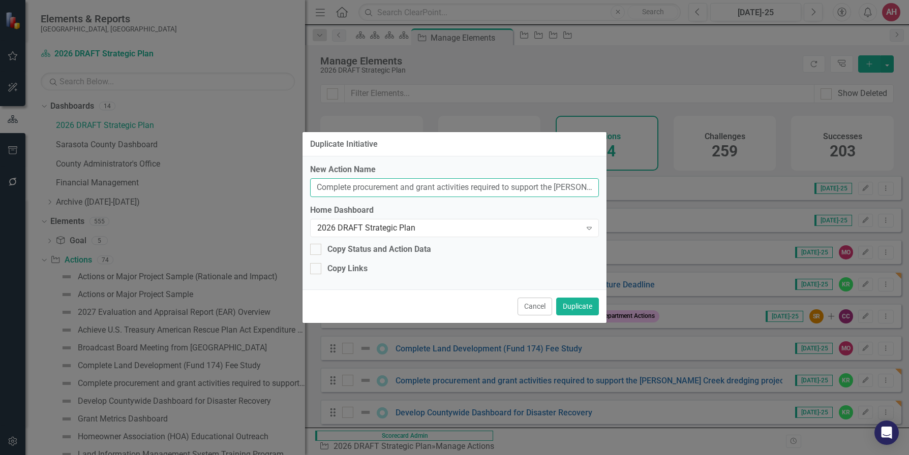
drag, startPoint x: 592, startPoint y: 189, endPoint x: 293, endPoint y: 181, distance: 299.0
click at [293, 181] on div "Duplicate Initiative New Action Name Complete procurement and grant activities …" at bounding box center [454, 227] width 909 height 455
paste input "Transition of the HUD HOME housing grant program from City of [GEOGRAPHIC_DATA]"
type input "Transition of the HUD HOME housing grant program from City of [GEOGRAPHIC_DATA]"
click at [576, 307] on button "Duplicate" at bounding box center [577, 307] width 43 height 18
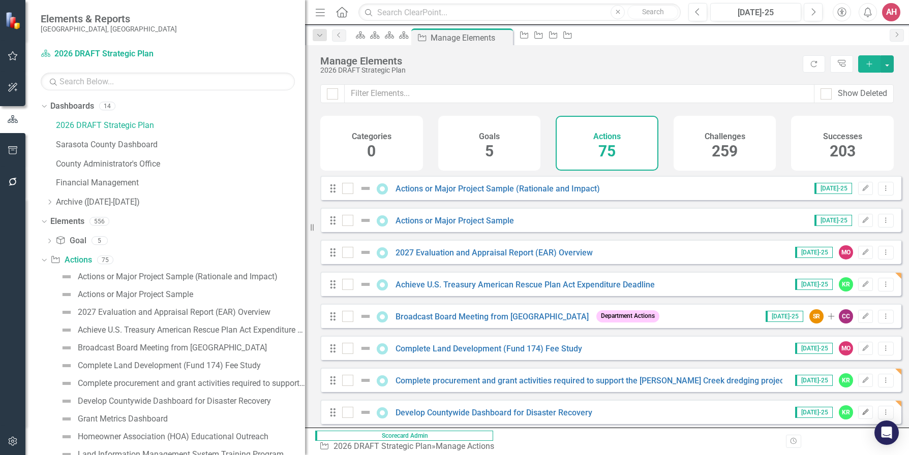
click at [862, 416] on icon "Edit" at bounding box center [866, 413] width 8 height 6
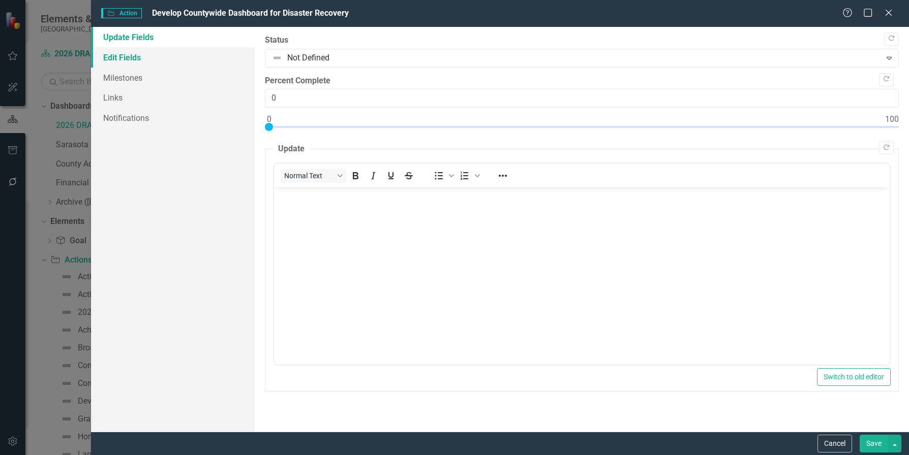
click at [115, 57] on link "Edit Fields" at bounding box center [173, 57] width 164 height 20
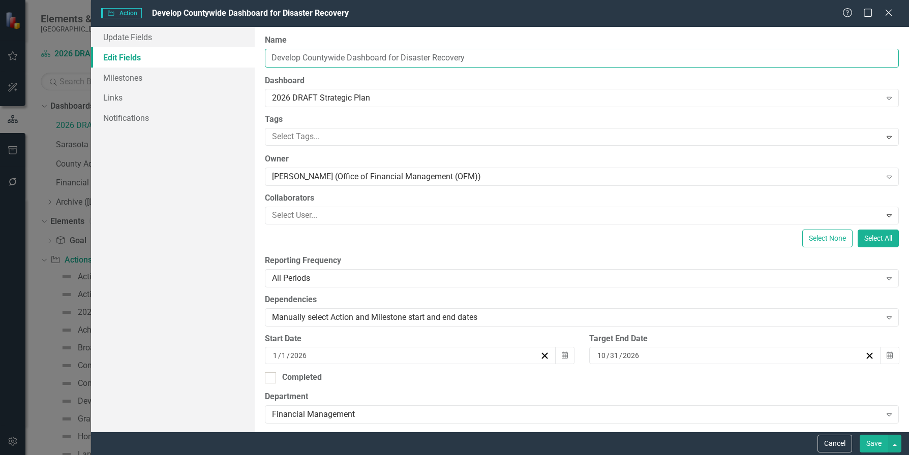
click at [352, 58] on input "Develop Countywide Dashboard for Disaster Recovery" at bounding box center [582, 58] width 634 height 19
click at [582, 63] on input "Develop Countywide Dashboard for Disaster Recovery" at bounding box center [582, 58] width 634 height 19
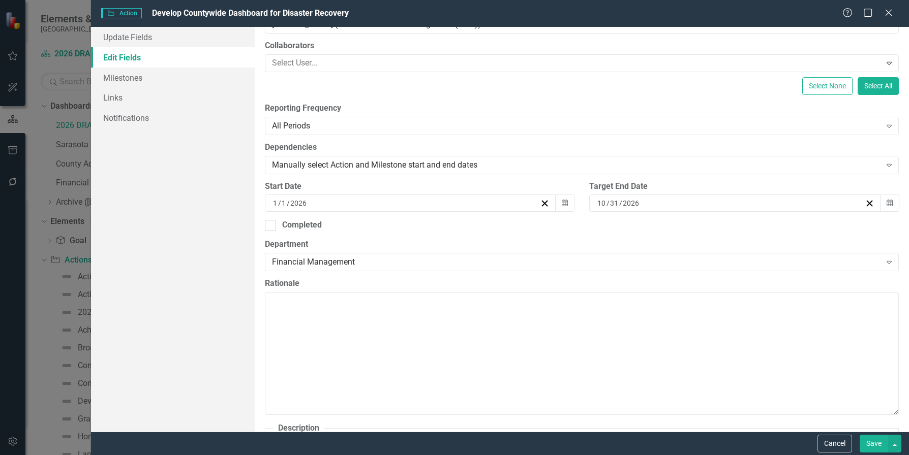
scroll to position [356, 0]
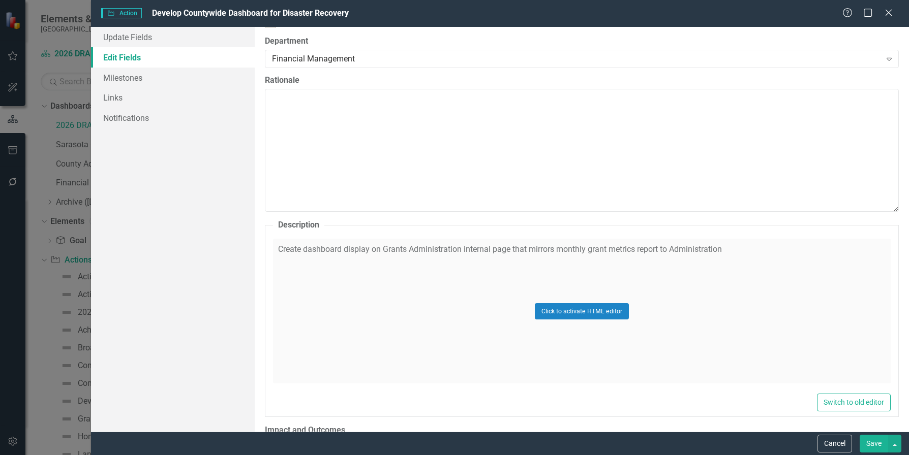
click at [389, 295] on div "Click to activate HTML editor" at bounding box center [582, 311] width 618 height 145
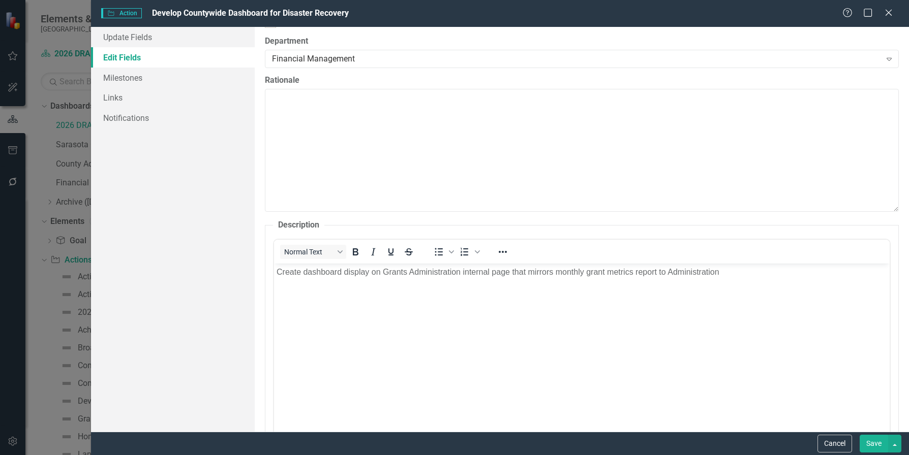
click at [390, 294] on body "Create dashboard display on Grants Administration internal page that mirrors mo…" at bounding box center [581, 340] width 616 height 152
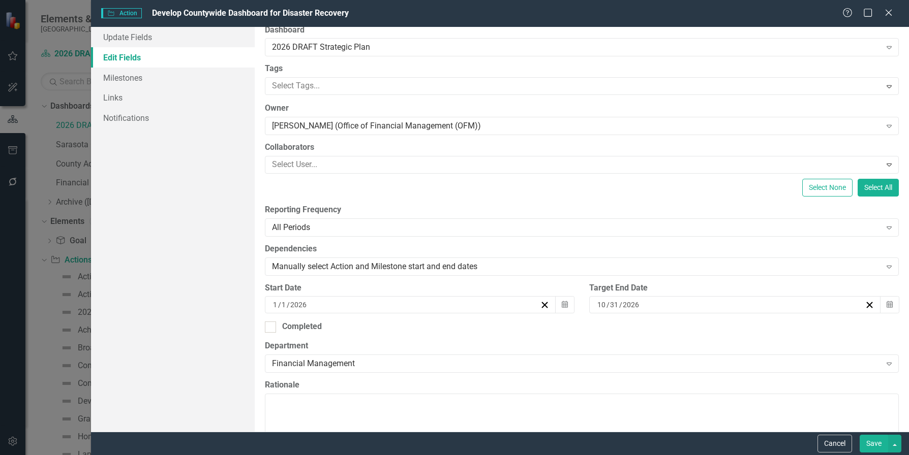
scroll to position [102, 0]
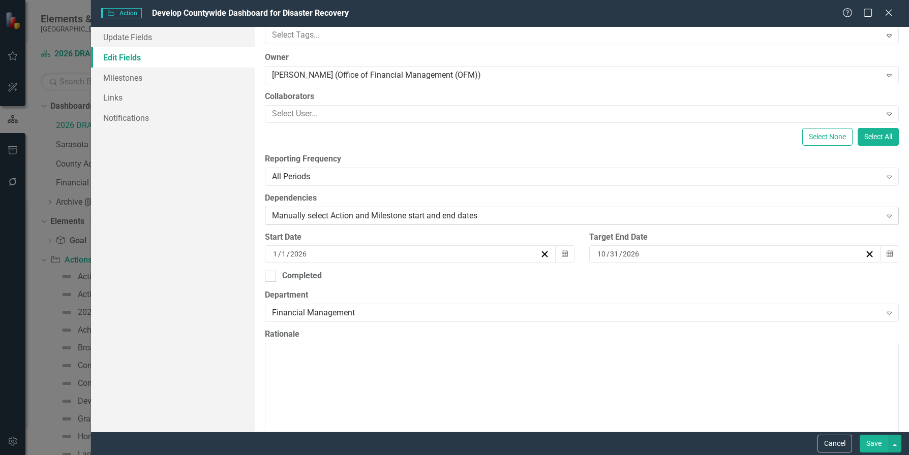
click at [864, 216] on icon "Expand" at bounding box center [889, 216] width 10 height 8
click at [864, 253] on icon "button" at bounding box center [890, 254] width 6 height 7
click at [683, 312] on abbr "30" at bounding box center [679, 308] width 8 height 8
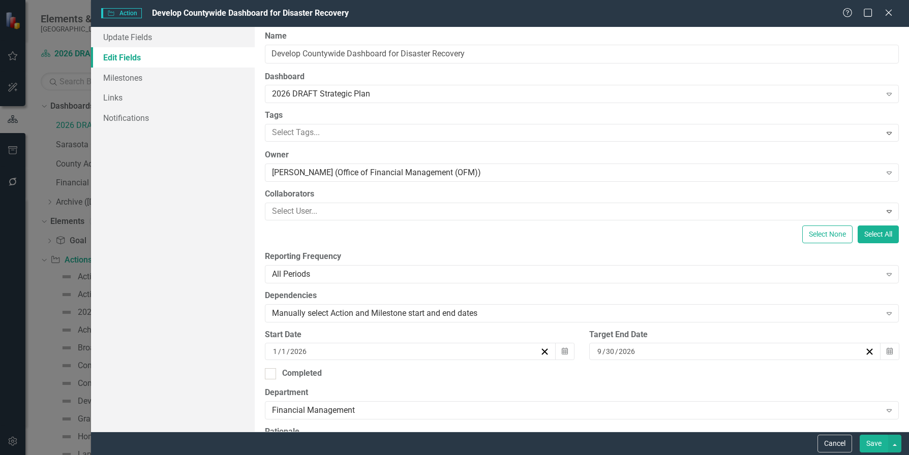
scroll to position [0, 0]
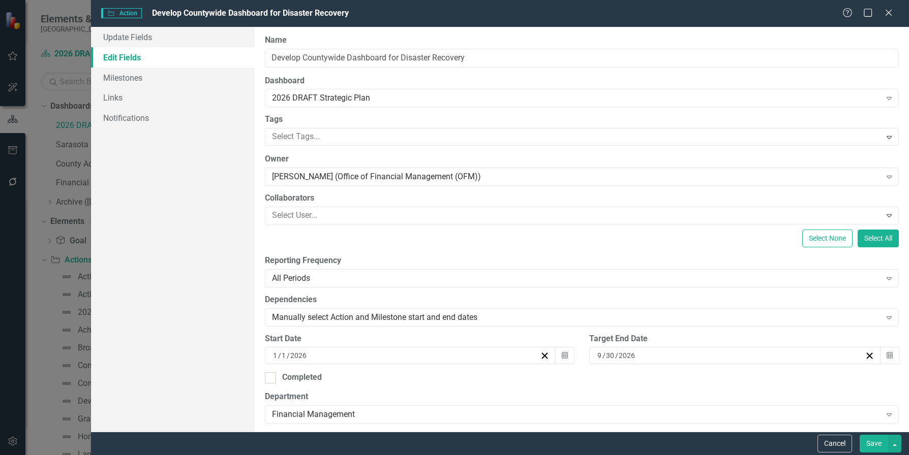
click at [864, 444] on button "Save" at bounding box center [874, 444] width 28 height 18
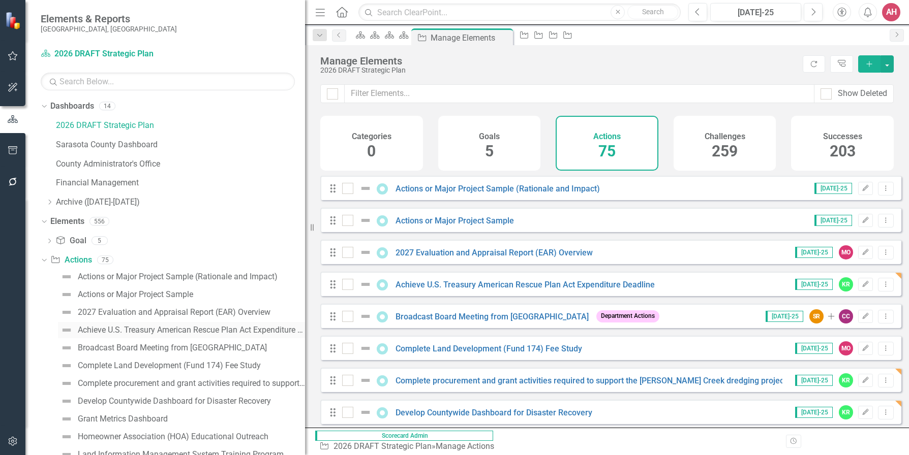
click at [186, 327] on div "Achieve U.S. Treasury American Rescue Plan Act Expenditure Deadline" at bounding box center [191, 330] width 227 height 9
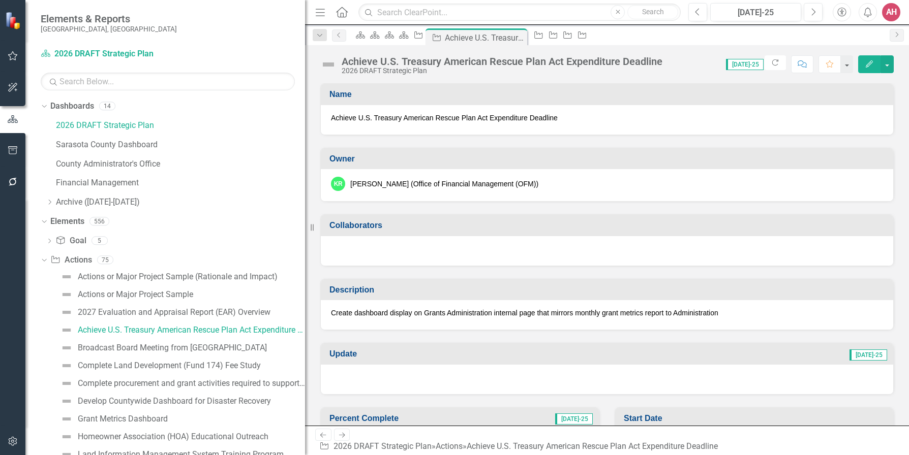
click at [864, 62] on icon "button" at bounding box center [869, 63] width 7 height 7
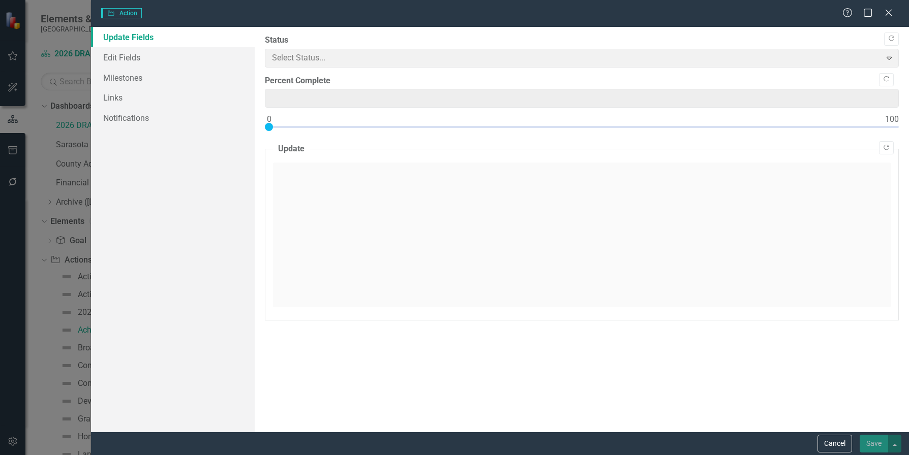
type input "0"
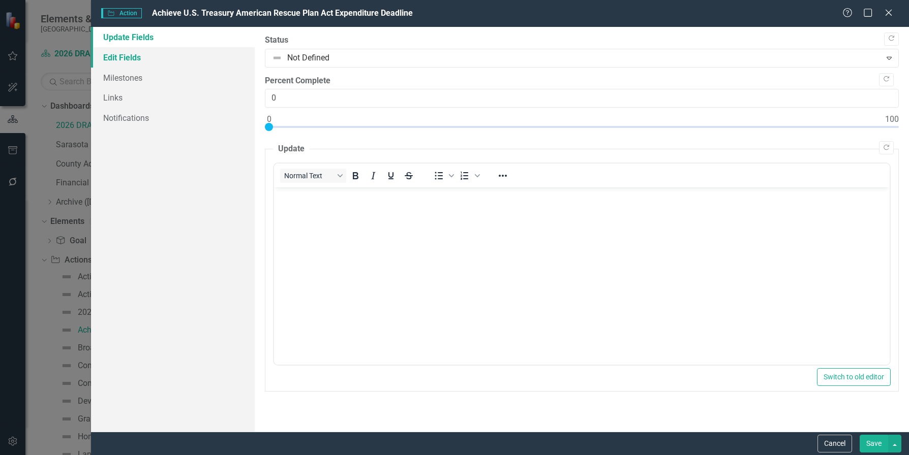
click at [142, 54] on link "Edit Fields" at bounding box center [173, 57] width 164 height 20
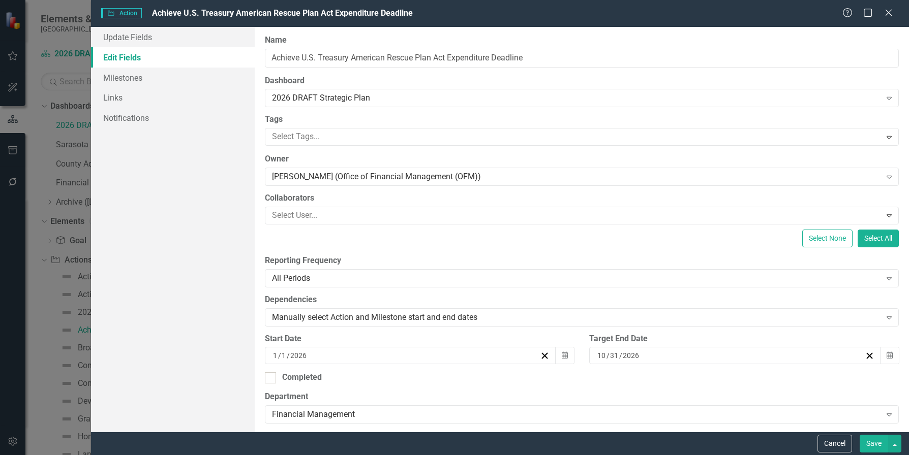
click at [143, 54] on link "Edit Fields" at bounding box center [173, 57] width 164 height 20
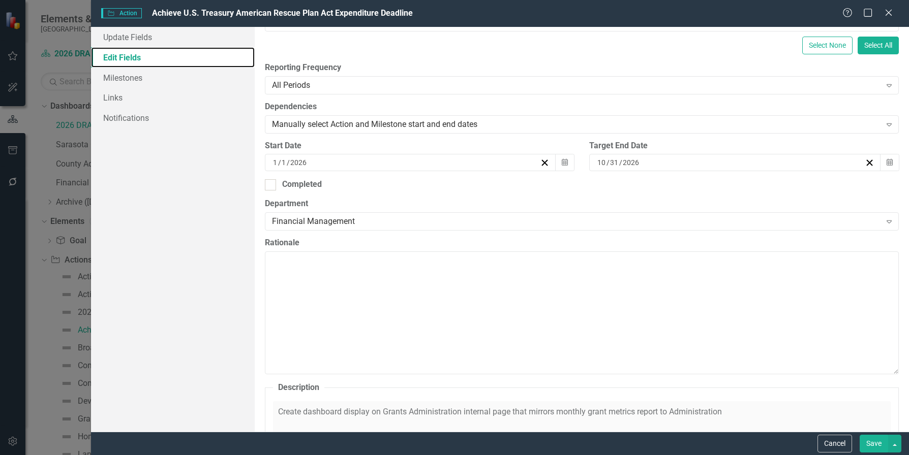
scroll to position [203, 0]
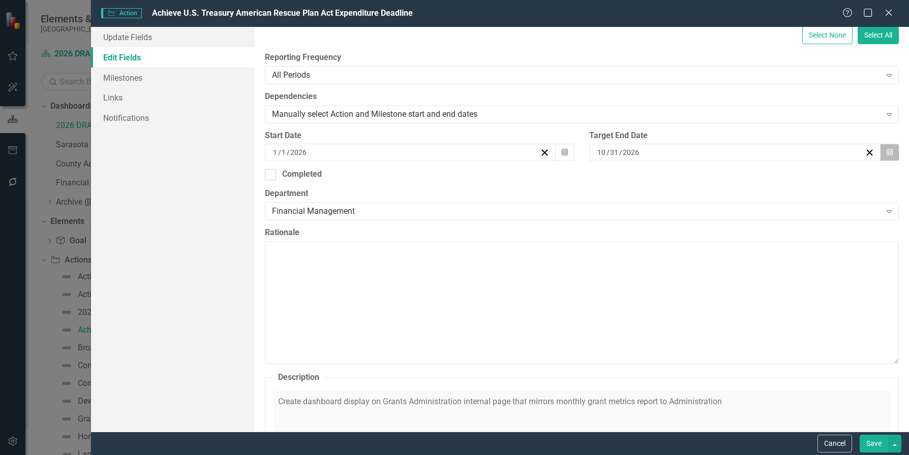
click at [864, 154] on icon "Calendar" at bounding box center [890, 152] width 6 height 7
click at [745, 178] on button "›" at bounding box center [733, 172] width 22 height 22
click at [607, 302] on abbr "31" at bounding box center [603, 298] width 8 height 8
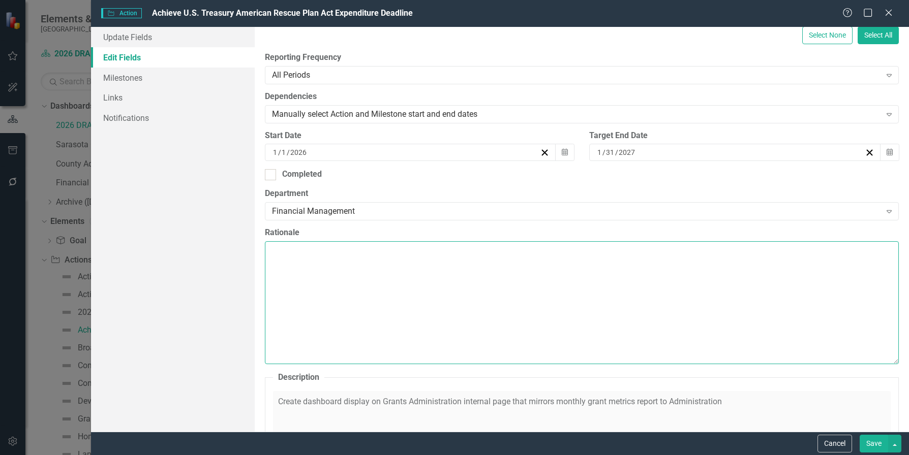
click at [394, 280] on textarea "Rationale" at bounding box center [582, 302] width 634 height 123
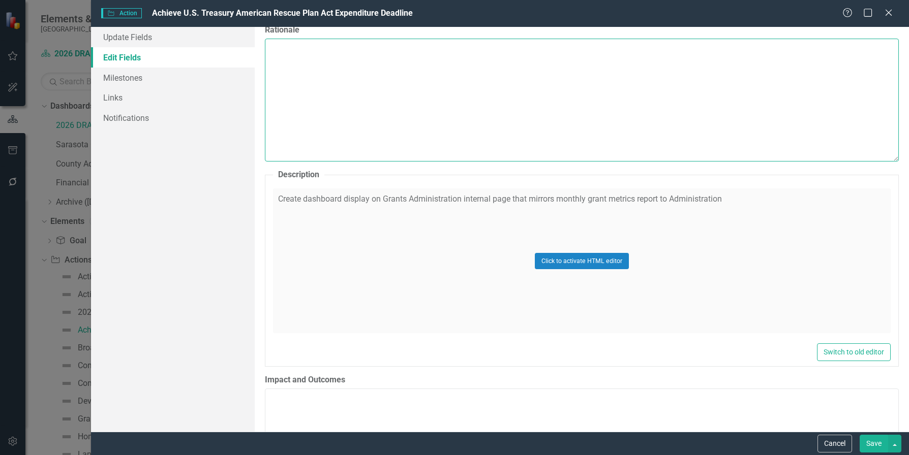
scroll to position [407, 0]
click at [735, 199] on div "Click to activate HTML editor" at bounding box center [582, 260] width 618 height 145
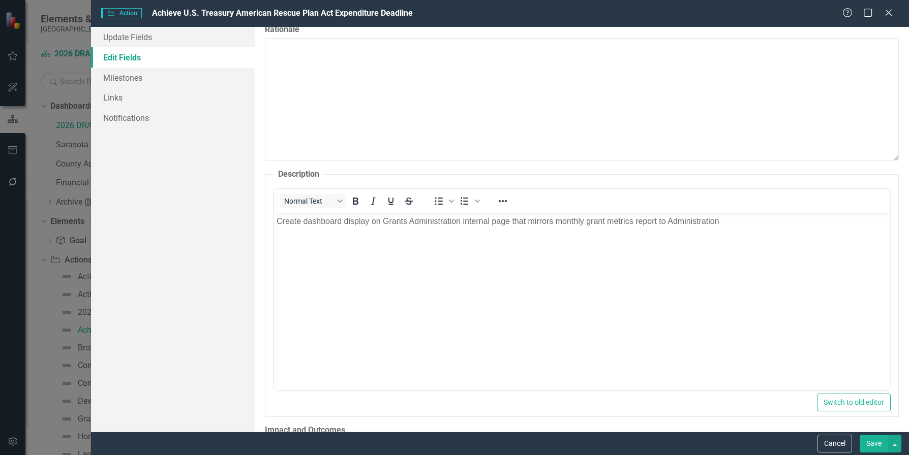
scroll to position [0, 0]
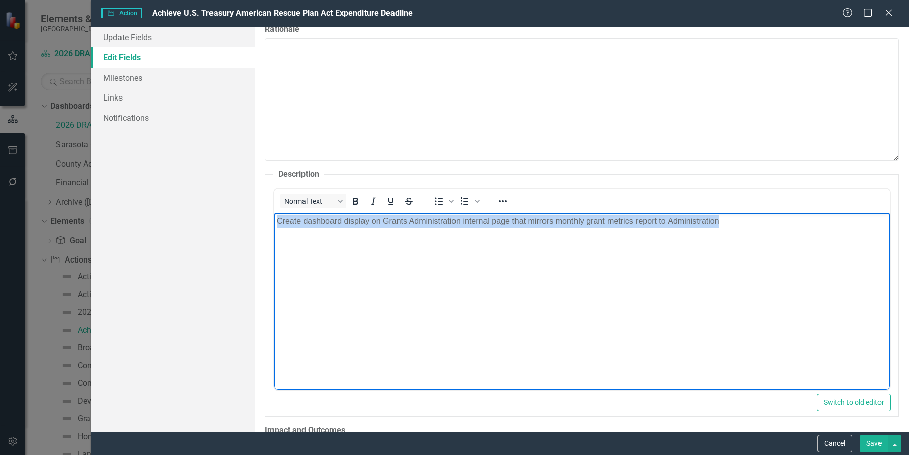
drag, startPoint x: 722, startPoint y: 222, endPoint x: 217, endPoint y: 198, distance: 505.9
click at [273, 213] on html "Create dashboard display on Grants Administration internal page that mirrors mo…" at bounding box center [581, 289] width 616 height 152
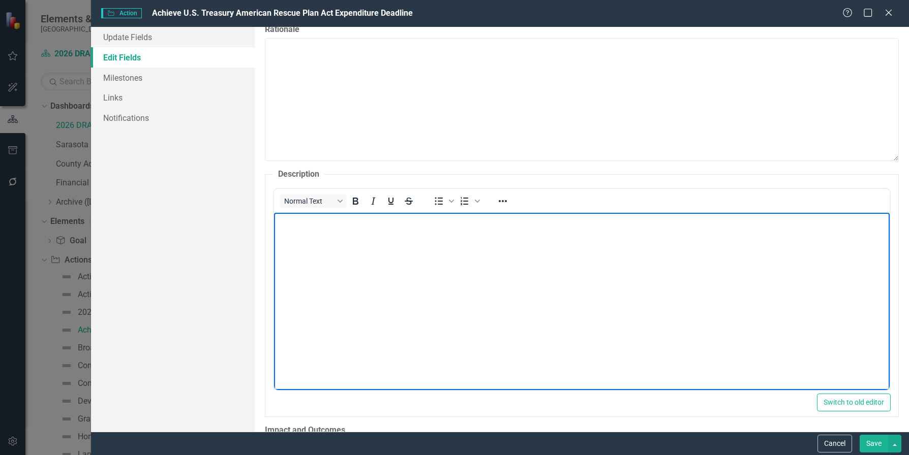
click at [295, 228] on body "Rich Text Area. Press ALT-0 for help." at bounding box center [581, 289] width 616 height 152
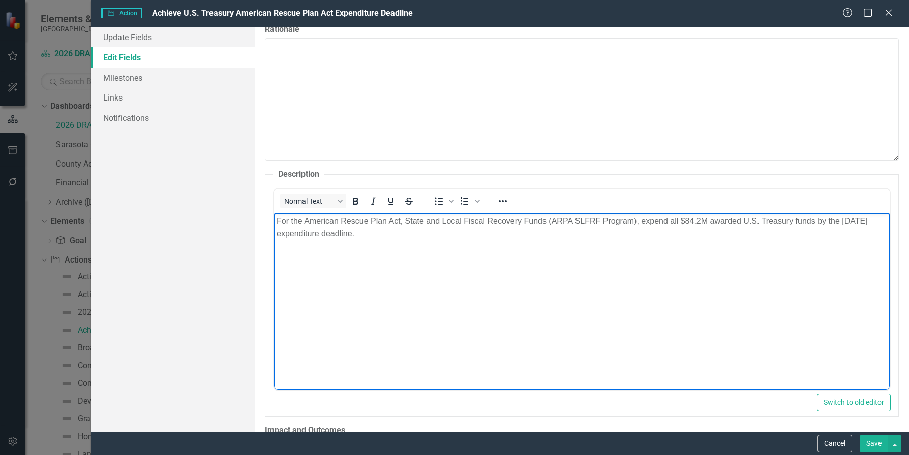
click at [427, 284] on body "For the American Rescue Plan Act, State and Local Fiscal Recovery Funds (ARPA S…" at bounding box center [581, 289] width 616 height 152
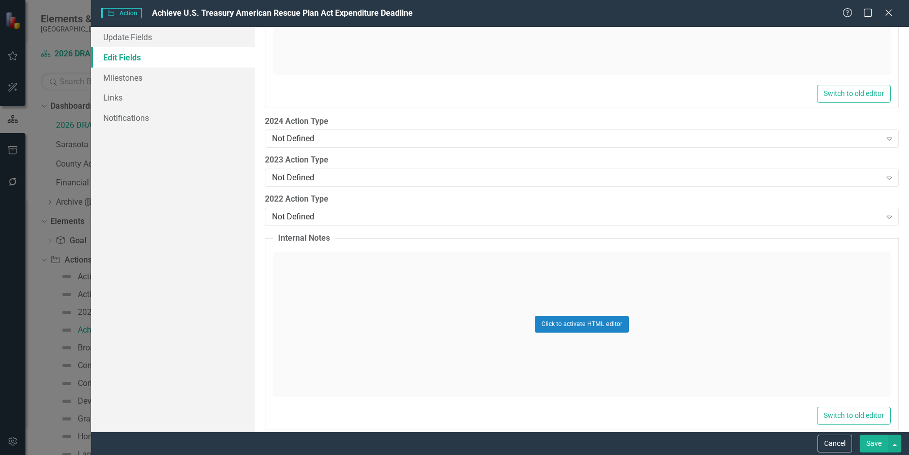
scroll to position [1500, 0]
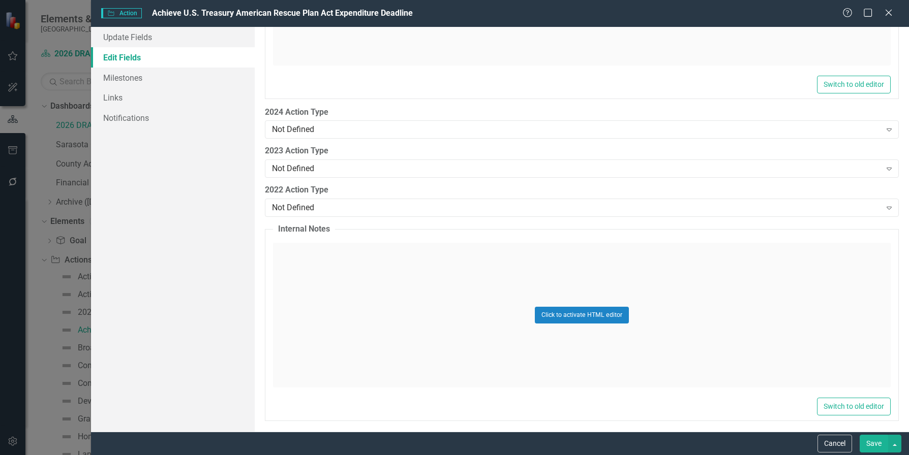
click at [864, 445] on button "Save" at bounding box center [874, 444] width 28 height 18
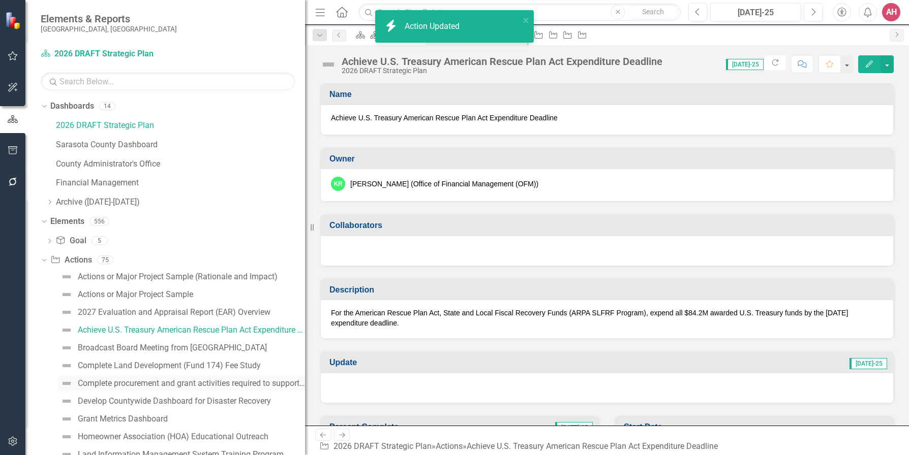
click at [212, 382] on div "Complete procurement and grant activities required to support the Phillippi Cre…" at bounding box center [191, 383] width 227 height 9
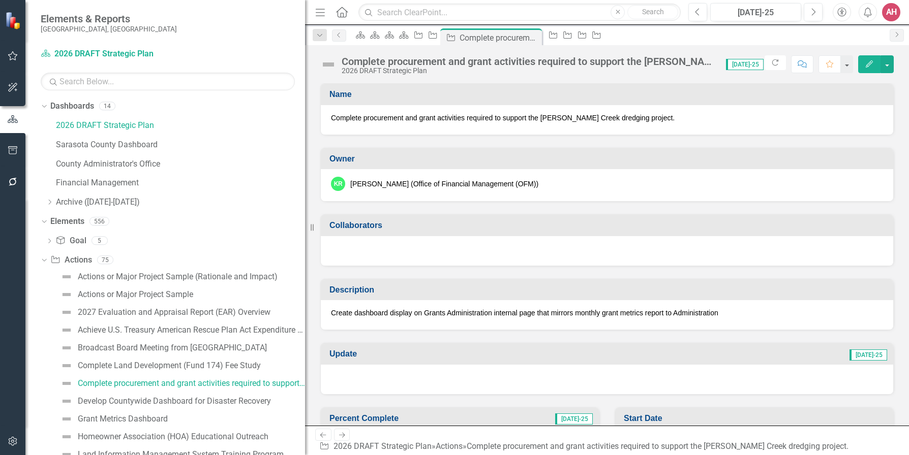
click at [647, 117] on span "Complete procurement and grant activities required to support the Phillippi Cre…" at bounding box center [607, 118] width 552 height 10
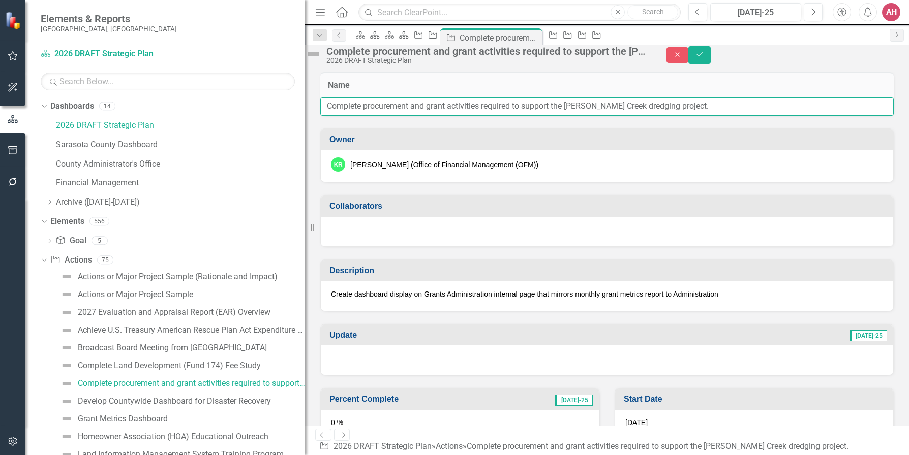
click at [703, 116] on input "Complete procurement and grant activities required to support the Phillippi Cre…" at bounding box center [606, 106] width 573 height 19
click at [378, 116] on input "Complete procurement and grant activities required to support the Phillippi Cre…" at bounding box center [606, 106] width 573 height 19
click at [465, 116] on input "Complete Procurement and Grant activities required to support the Phillippi Cre…" at bounding box center [606, 106] width 573 height 19
click at [498, 116] on input "Complete Procurement and Grant Activities required to support the Phillippi Cre…" at bounding box center [606, 106] width 573 height 19
click at [542, 116] on input "Complete Procurement and Grant Activities Required to support the Phillippi Cre…" at bounding box center [606, 106] width 573 height 19
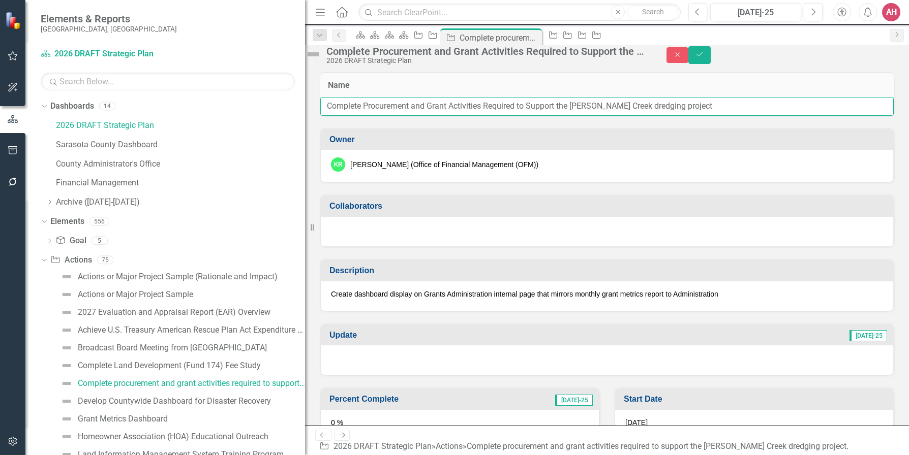
click at [639, 116] on input "Complete Procurement and Grant Activities Required to Support the Phillippi Cre…" at bounding box center [606, 106] width 573 height 19
click at [673, 116] on input "Complete Procurement and Grant Activities Required to Support the Phillippi Cre…" at bounding box center [606, 106] width 573 height 19
click at [711, 116] on input "Complete Procurement and Grant Activities Required to Support the [PERSON_NAME]…" at bounding box center [606, 106] width 573 height 19
click at [713, 116] on input "Complete Procurement and Grant Activities Required to Support the [PERSON_NAME]…" at bounding box center [606, 106] width 573 height 19
type input "Complete Procurement and Grant Activities Required to Support the [PERSON_NAME]…"
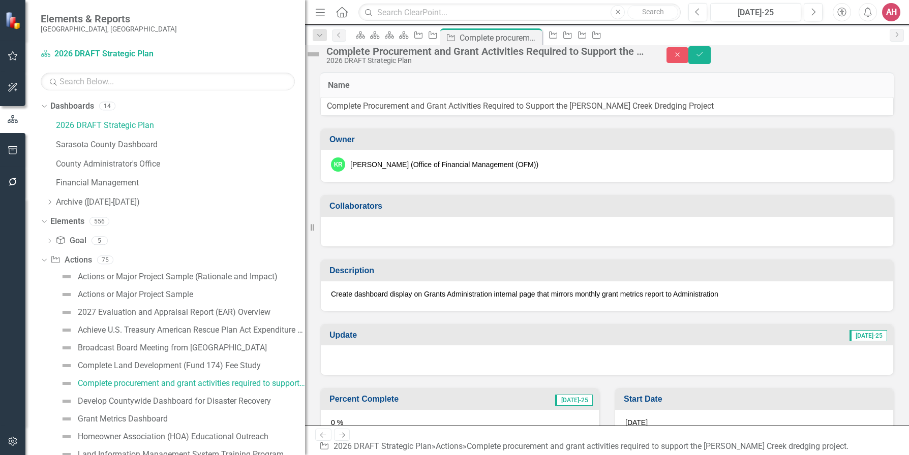
click at [571, 172] on div "KR Kimberli Radtke (Office of Financial Management (OFM))" at bounding box center [607, 165] width 552 height 14
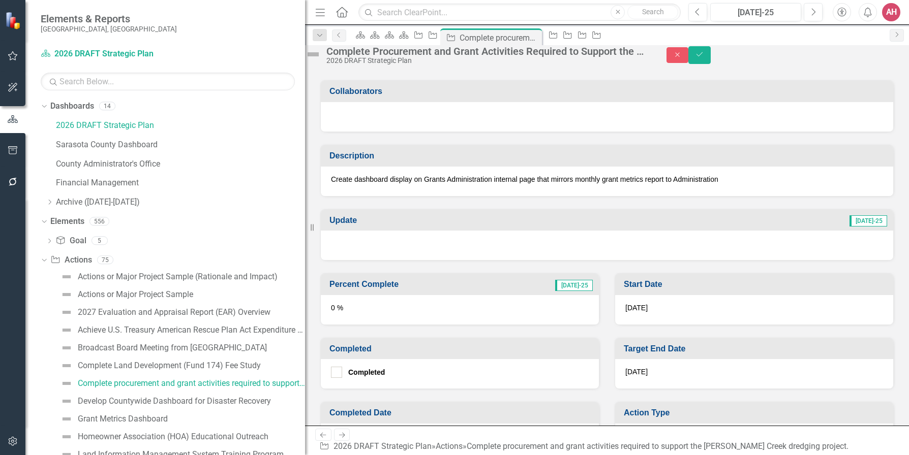
scroll to position [152, 0]
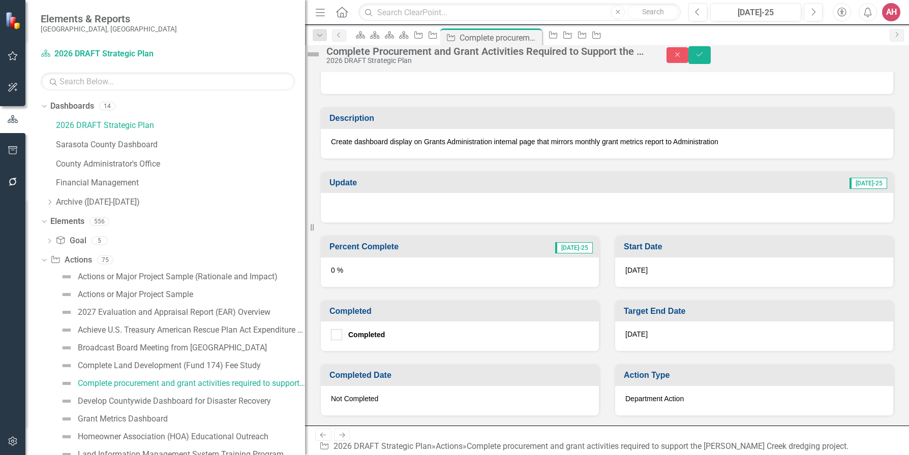
click at [724, 147] on p "Create dashboard display on Grants Administration internal page that mirrors mo…" at bounding box center [607, 142] width 552 height 10
click at [723, 147] on p "Create dashboard display on Grants Administration internal page that mirrors mo…" at bounding box center [607, 142] width 552 height 10
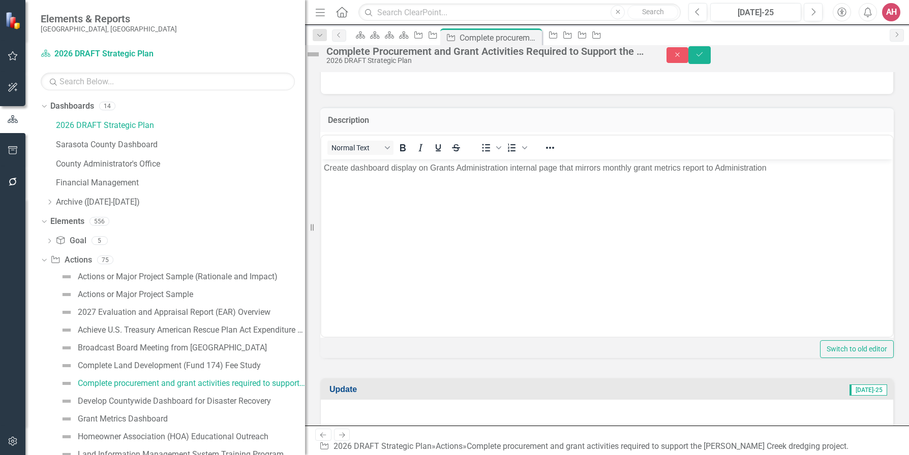
scroll to position [0, 0]
click at [723, 171] on div "<p>Create dashboard display on Grants Administration internal page that mirrors…" at bounding box center [606, 235] width 573 height 206
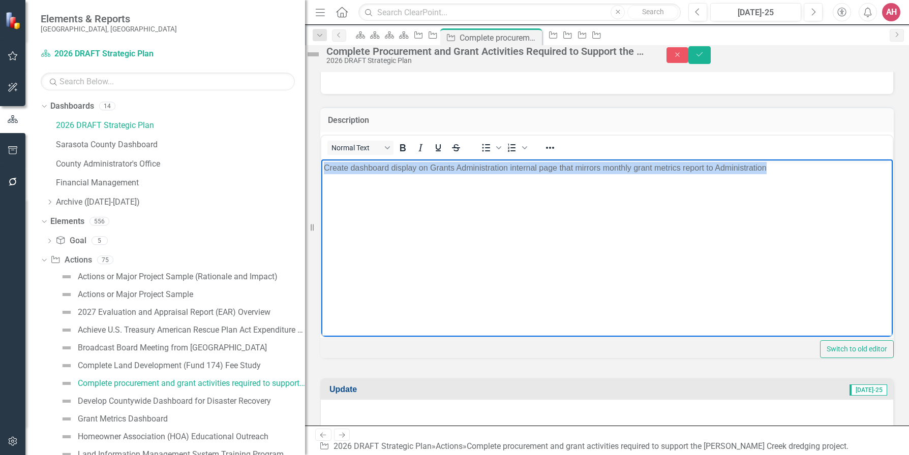
drag, startPoint x: 774, startPoint y: 166, endPoint x: 639, endPoint y: 362, distance: 238.3
click at [321, 165] on html "Create dashboard display on Grants Administration internal page that mirrors mo…" at bounding box center [606, 235] width 571 height 152
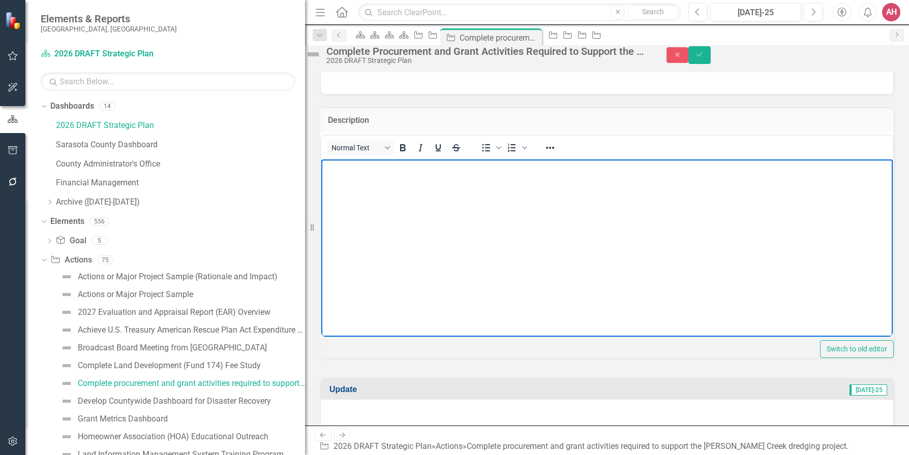
click at [373, 187] on body "Rich Text Area. Press ALT-0 for help." at bounding box center [606, 235] width 571 height 152
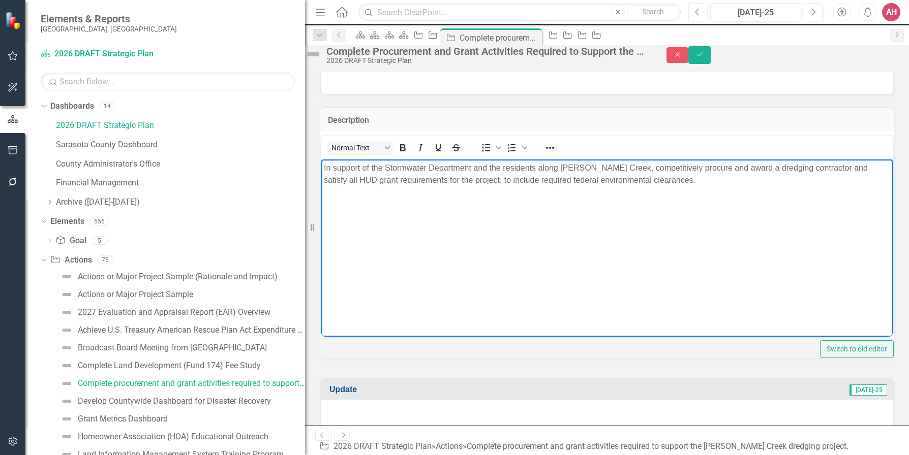
click at [657, 225] on body "In support of the Stormwater Department and the residents along [PERSON_NAME] C…" at bounding box center [606, 235] width 571 height 152
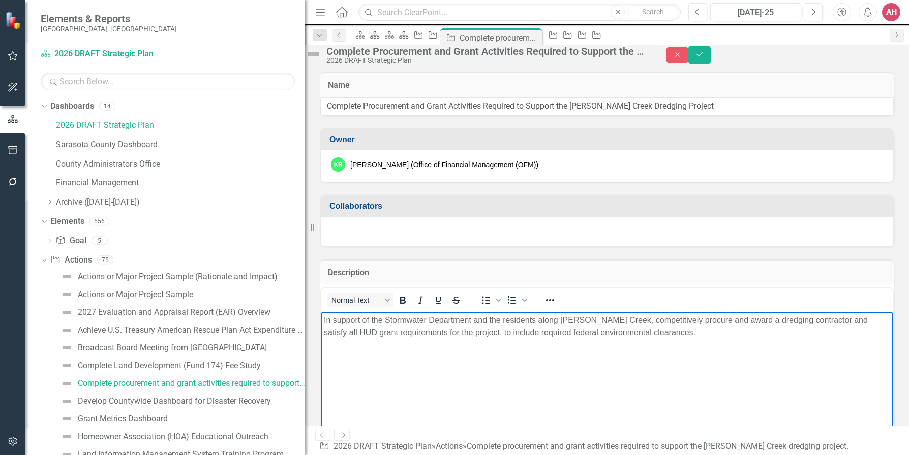
click at [850, 247] on div at bounding box center [607, 231] width 572 height 29
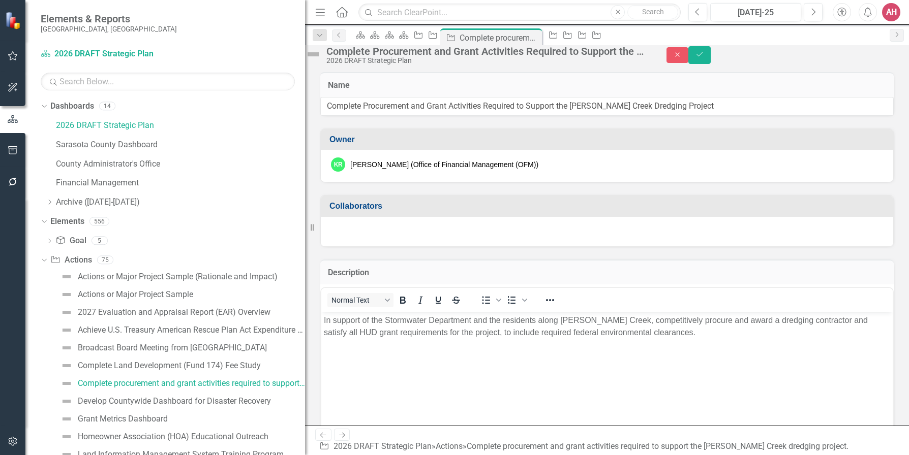
click at [367, 211] on h3 "Collaborators" at bounding box center [608, 206] width 559 height 9
drag, startPoint x: 390, startPoint y: 252, endPoint x: 395, endPoint y: 246, distance: 7.6
click at [390, 247] on div at bounding box center [607, 231] width 572 height 29
click at [557, 216] on td "Collaborators" at bounding box center [608, 207] width 559 height 17
click at [440, 247] on div at bounding box center [607, 231] width 572 height 29
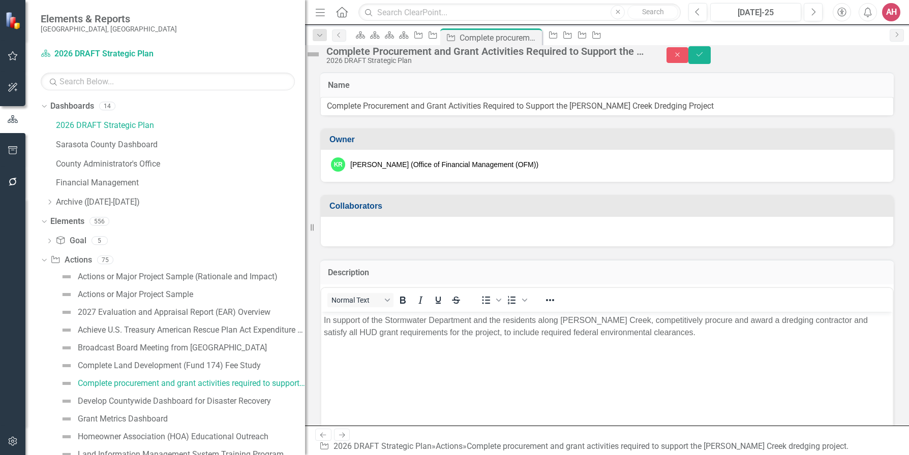
drag, startPoint x: 441, startPoint y: 260, endPoint x: 397, endPoint y: 243, distance: 46.6
click at [440, 247] on div at bounding box center [607, 231] width 572 height 29
click at [367, 211] on h3 "Collaborators" at bounding box center [608, 206] width 559 height 9
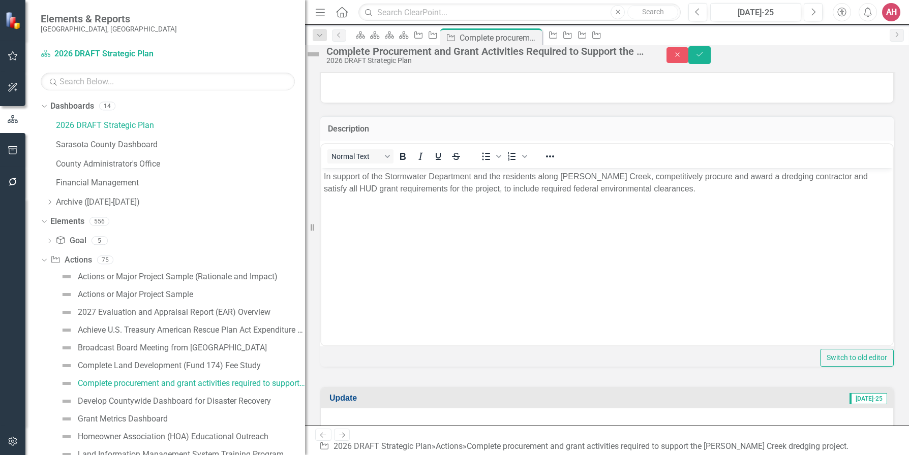
scroll to position [152, 0]
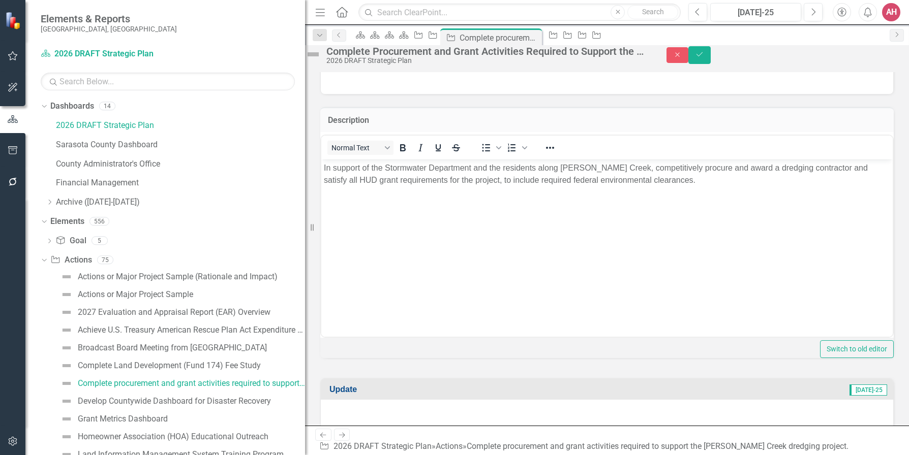
click at [393, 94] on div at bounding box center [607, 79] width 572 height 29
click at [394, 94] on div at bounding box center [607, 79] width 572 height 29
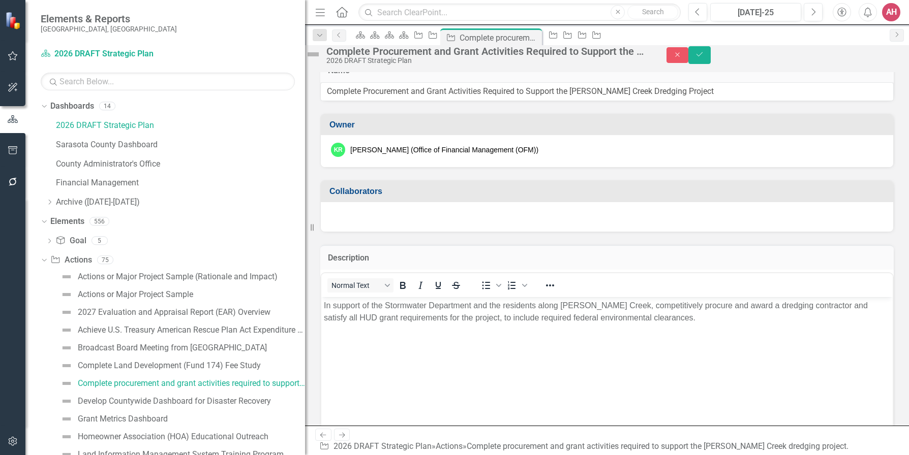
scroll to position [0, 0]
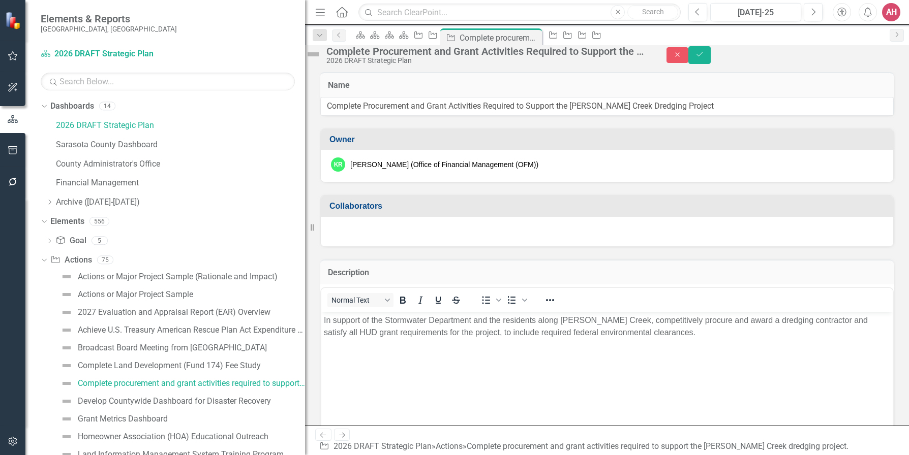
drag, startPoint x: 403, startPoint y: 237, endPoint x: 381, endPoint y: 236, distance: 21.9
click at [402, 211] on h3 "Collaborators" at bounding box center [608, 206] width 559 height 9
click at [363, 211] on h3 "Collaborators" at bounding box center [608, 206] width 559 height 9
click at [355, 211] on h3 "Collaborators" at bounding box center [608, 206] width 559 height 9
click at [796, 247] on div at bounding box center [607, 231] width 572 height 29
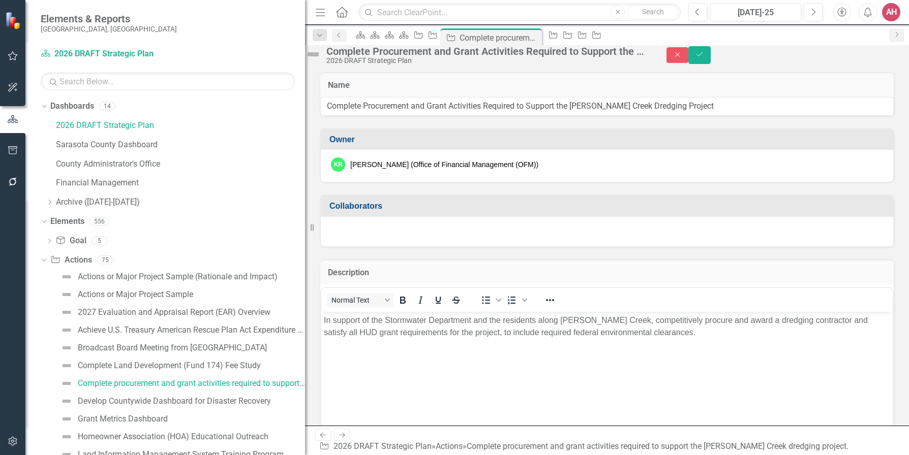
click at [794, 247] on div at bounding box center [607, 231] width 572 height 29
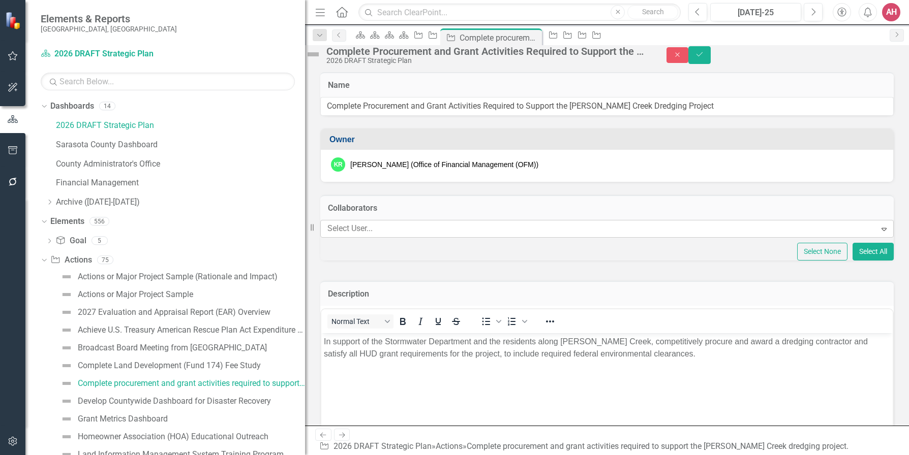
click at [406, 236] on div at bounding box center [599, 229] width 553 height 14
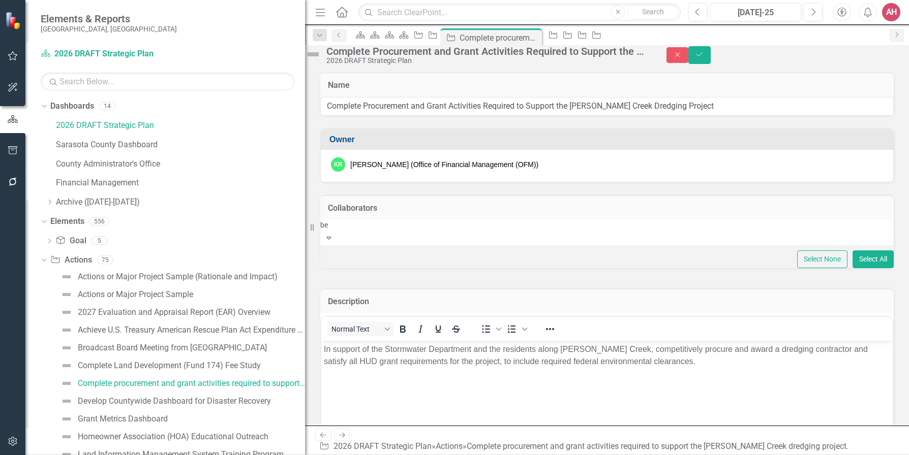
type input "b"
type input "Be"
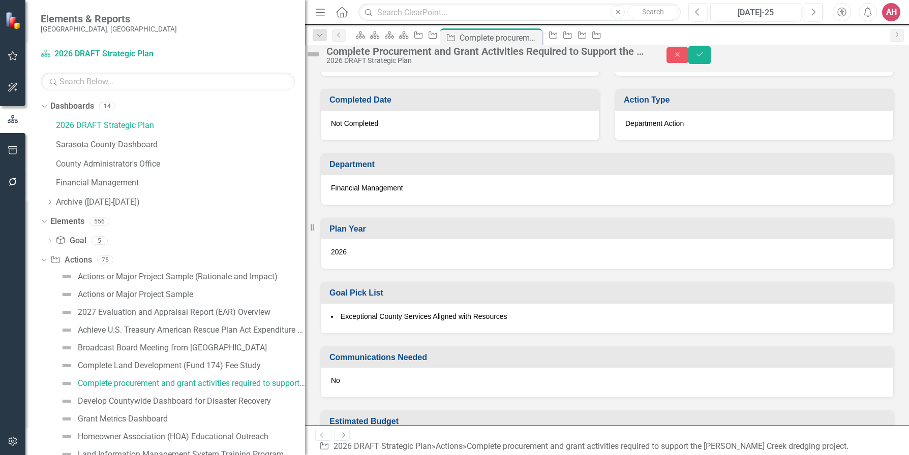
scroll to position [775, 0]
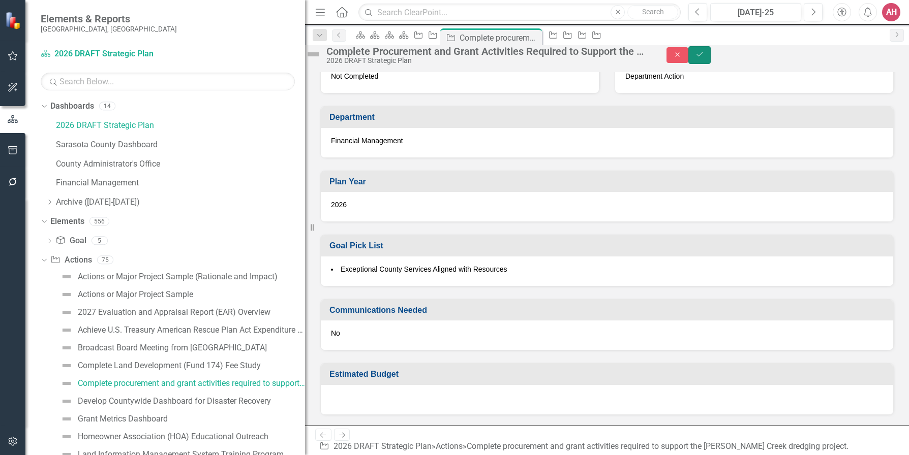
click at [704, 58] on icon "Save" at bounding box center [699, 54] width 9 height 7
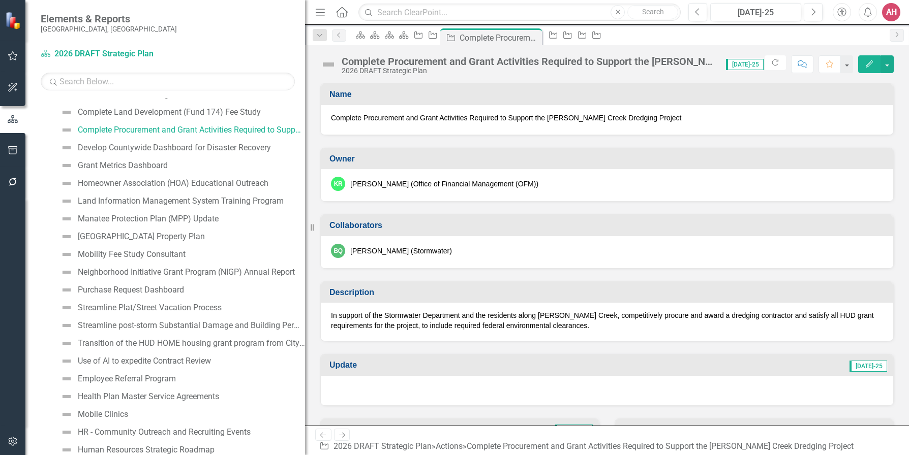
scroll to position [254, 0]
click at [146, 342] on div "Transition of the HUD HOME housing grant program from City of [GEOGRAPHIC_DATA]" at bounding box center [191, 343] width 227 height 9
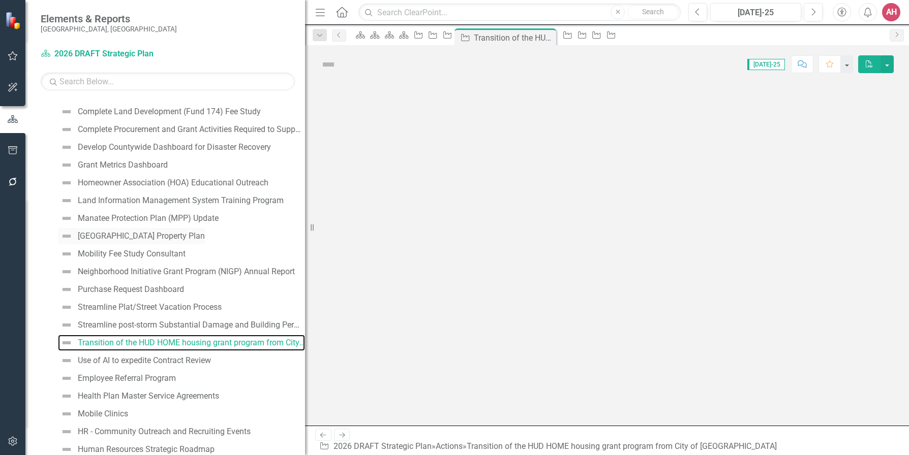
scroll to position [150, 0]
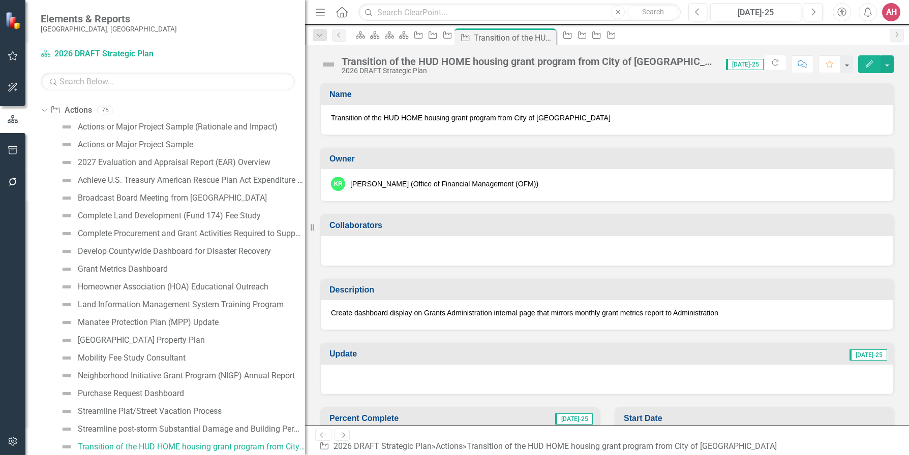
click at [864, 63] on icon "button" at bounding box center [869, 63] width 7 height 7
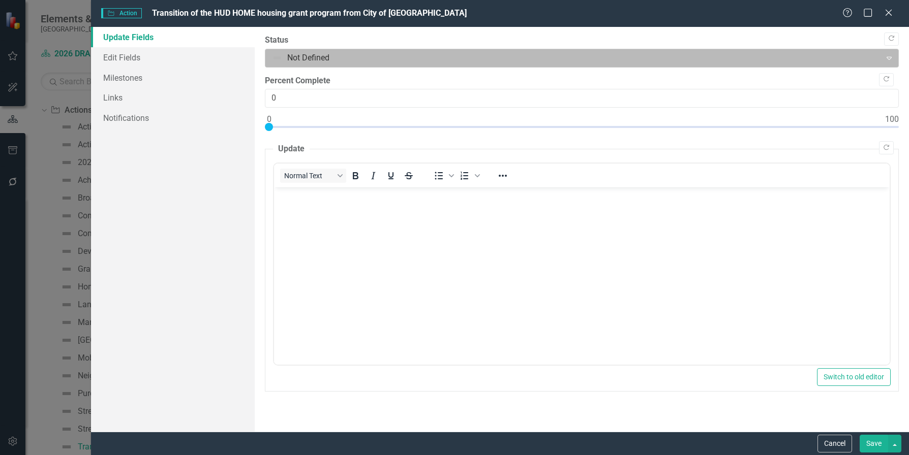
scroll to position [0, 0]
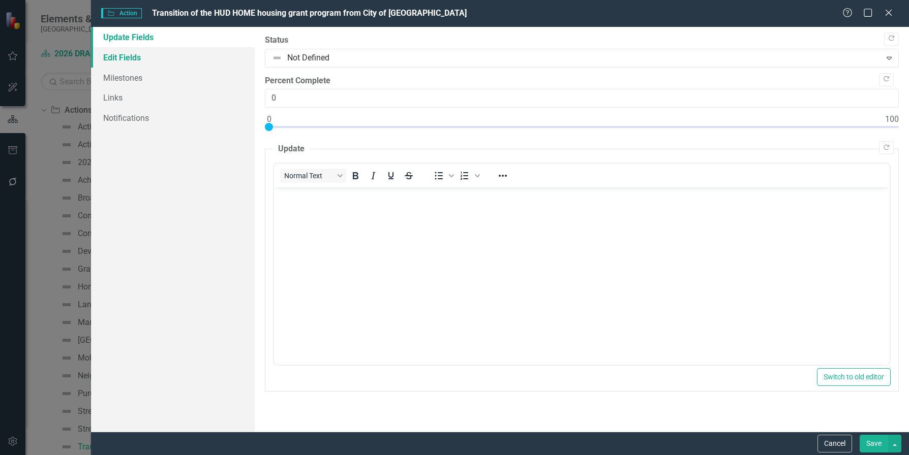
click at [109, 59] on link "Edit Fields" at bounding box center [173, 57] width 164 height 20
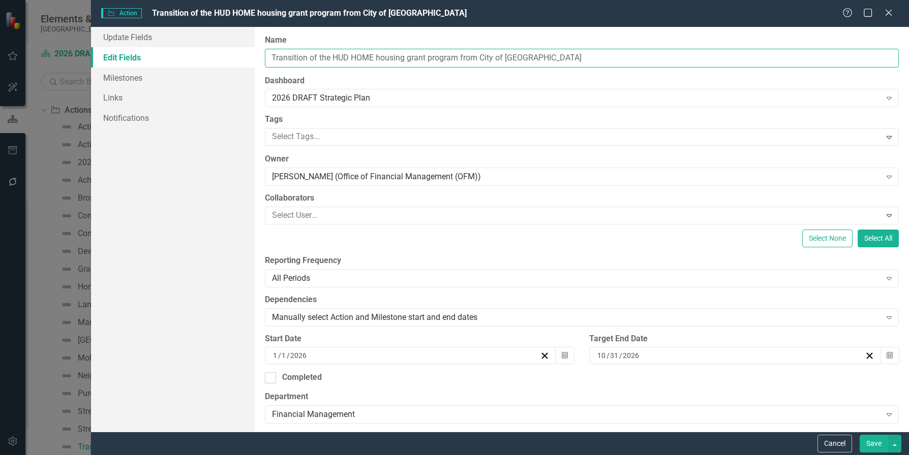
click at [380, 56] on input "Transition of the HUD HOME housing grant program from City of [GEOGRAPHIC_DATA]" at bounding box center [582, 58] width 634 height 19
type input "Transition of the HUD HOME Housing grant program from City of [GEOGRAPHIC_DATA]"
click at [413, 58] on input "Transition of the HUD HOME Housing grant program from City of [GEOGRAPHIC_DATA]" at bounding box center [582, 58] width 634 height 19
click at [435, 58] on input "Transition of the HUD HOME Housing Grant program from City of [GEOGRAPHIC_DATA]" at bounding box center [582, 58] width 634 height 19
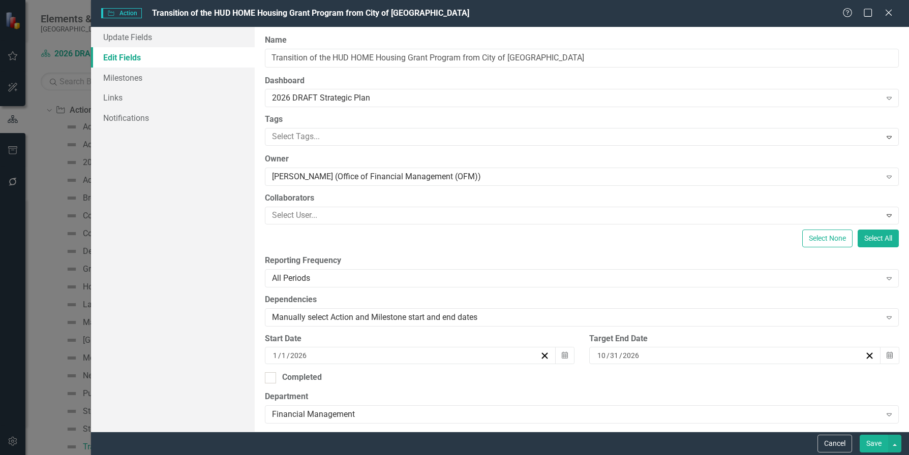
click at [477, 58] on input "Transition of the HUD HOME Housing Grant Program from City of [GEOGRAPHIC_DATA]" at bounding box center [582, 58] width 634 height 19
click at [555, 60] on input "Transition of the HUD HOME Housing Grant Program from City of [GEOGRAPHIC_DATA]" at bounding box center [582, 58] width 634 height 19
type input "Transition of the HUD HOME Housing Grant Program from City of [GEOGRAPHIC_DATA]"
click at [395, 97] on div "2026 DRAFT Strategic Plan" at bounding box center [576, 99] width 609 height 12
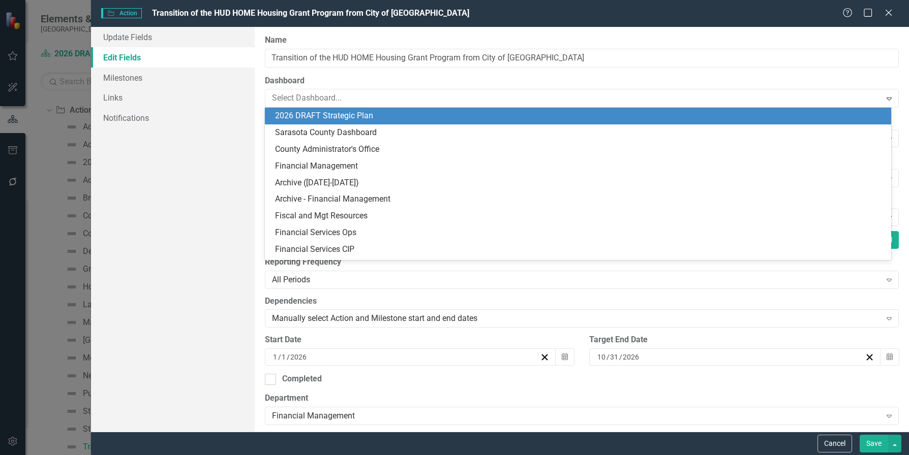
click at [411, 114] on div "2026 DRAFT Strategic Plan" at bounding box center [580, 116] width 610 height 12
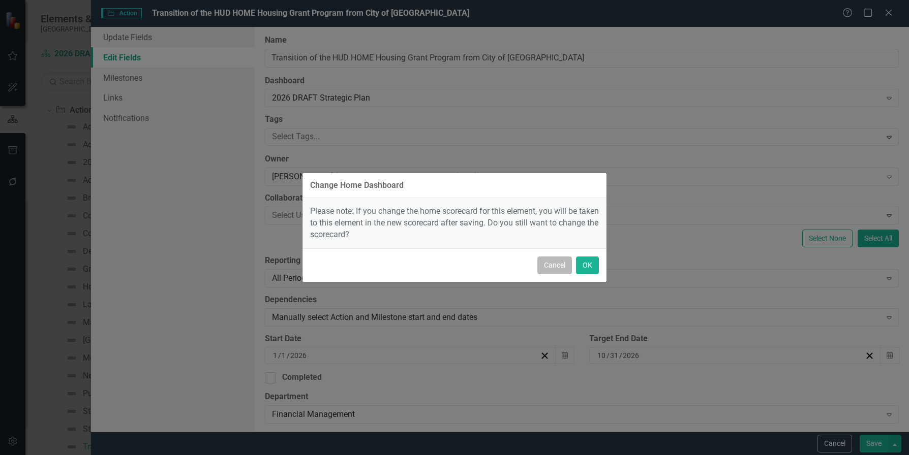
click at [557, 263] on button "Cancel" at bounding box center [554, 266] width 35 height 18
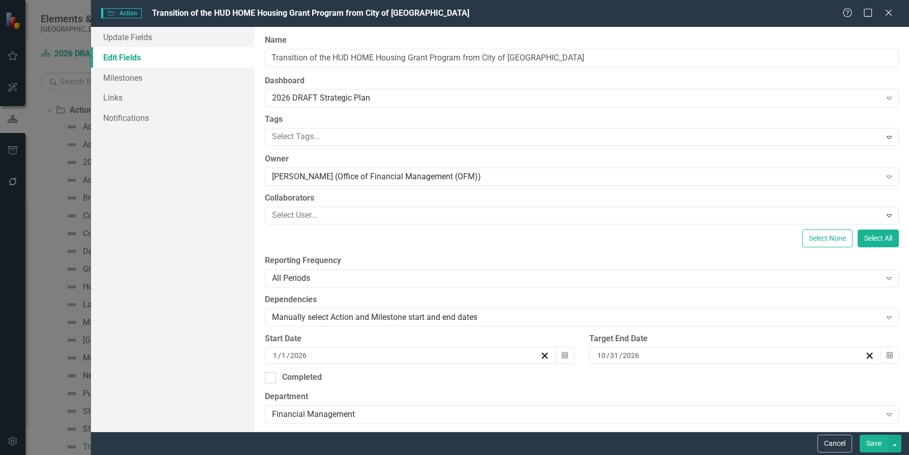
click at [442, 253] on div "ClearPoint Can Do More! How ClearPoint Can Help Close Enterprise plans can auto…" at bounding box center [582, 229] width 654 height 405
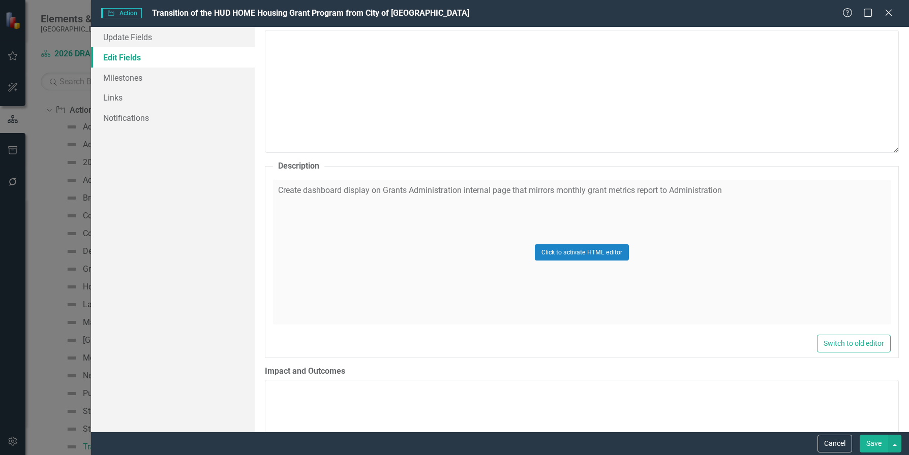
scroll to position [457, 0]
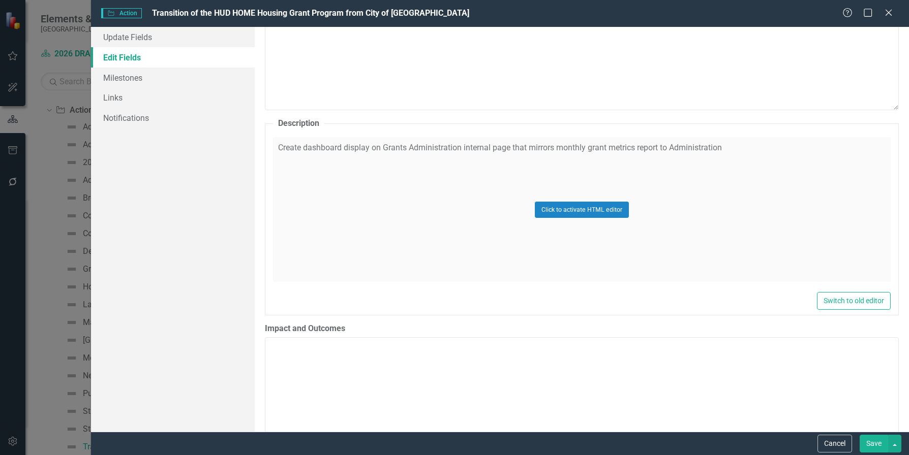
click at [737, 145] on div "Click to activate HTML editor" at bounding box center [582, 209] width 618 height 145
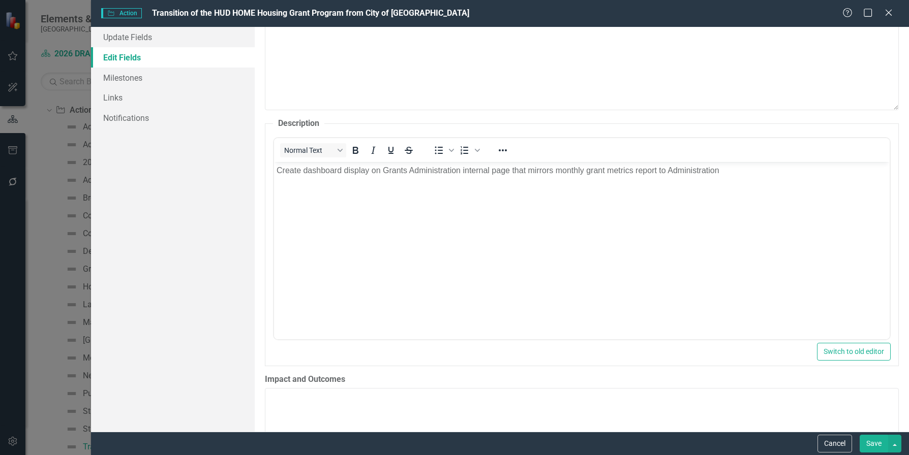
scroll to position [0, 0]
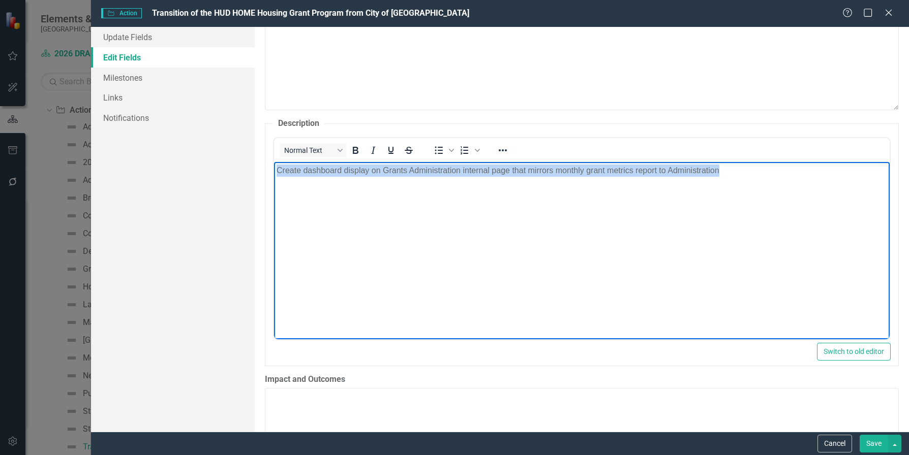
drag, startPoint x: 720, startPoint y: 171, endPoint x: 261, endPoint y: 162, distance: 459.6
click at [273, 162] on html "Create dashboard display on Grants Administration internal page that mirrors mo…" at bounding box center [581, 238] width 616 height 152
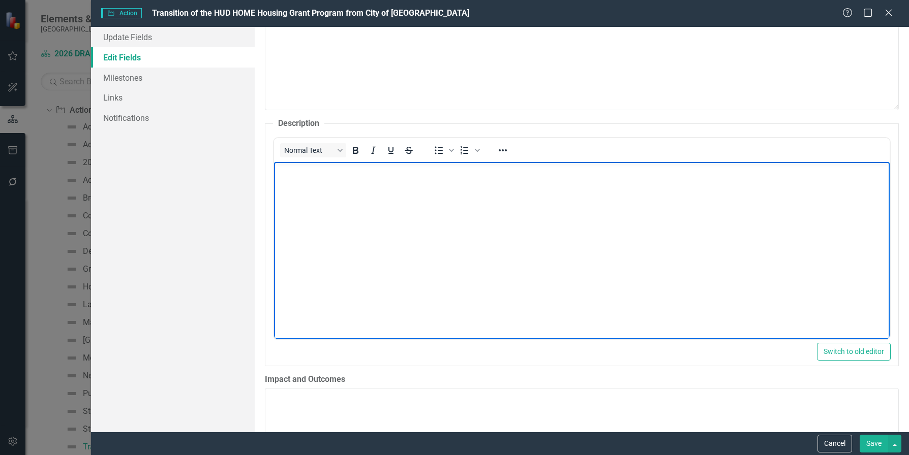
click at [301, 179] on body "Rich Text Area. Press ALT-0 for help." at bounding box center [581, 238] width 616 height 152
click at [304, 182] on body "Rich Text Area. Press ALT-0 for help." at bounding box center [581, 238] width 616 height 152
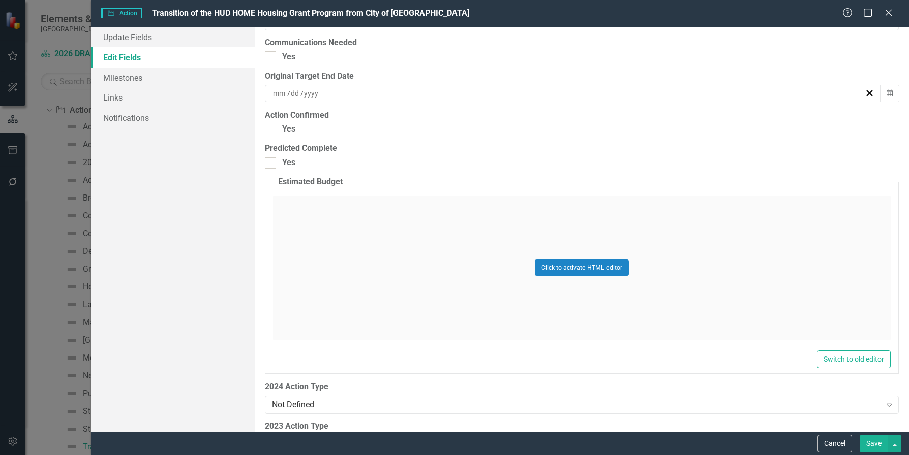
scroll to position [1500, 0]
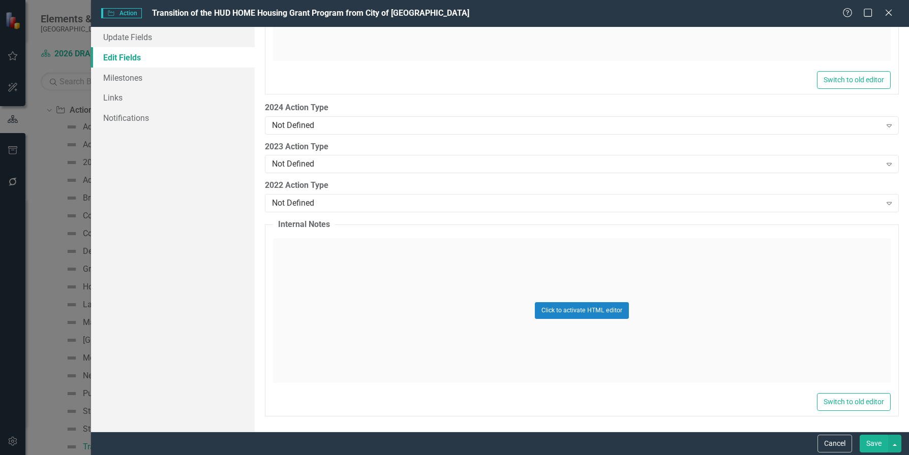
click at [875, 442] on button "Save" at bounding box center [874, 444] width 28 height 18
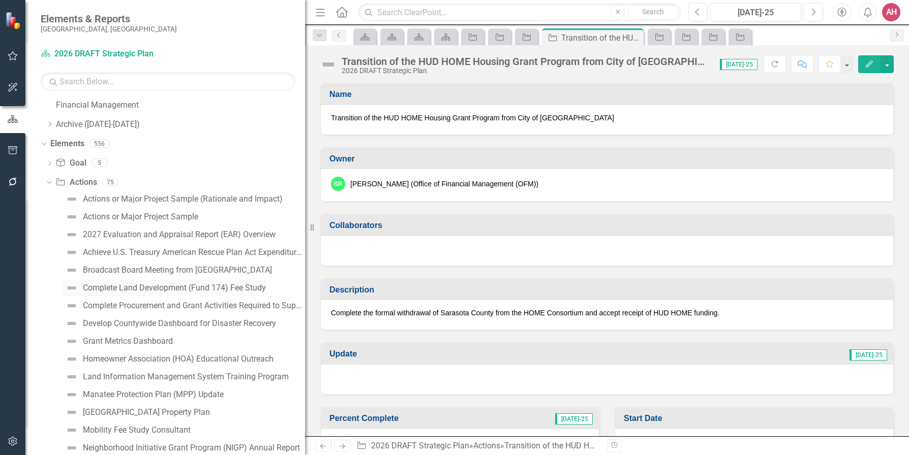
scroll to position [0, 0]
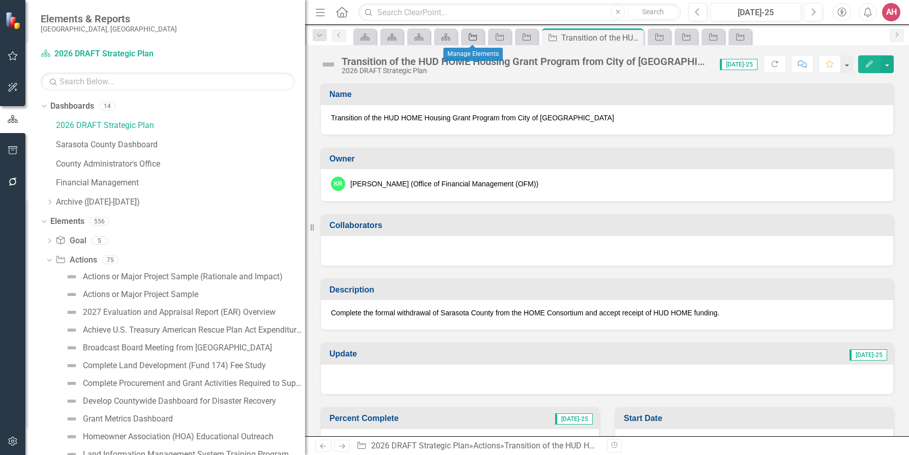
click at [464, 40] on div "Action" at bounding box center [471, 36] width 14 height 13
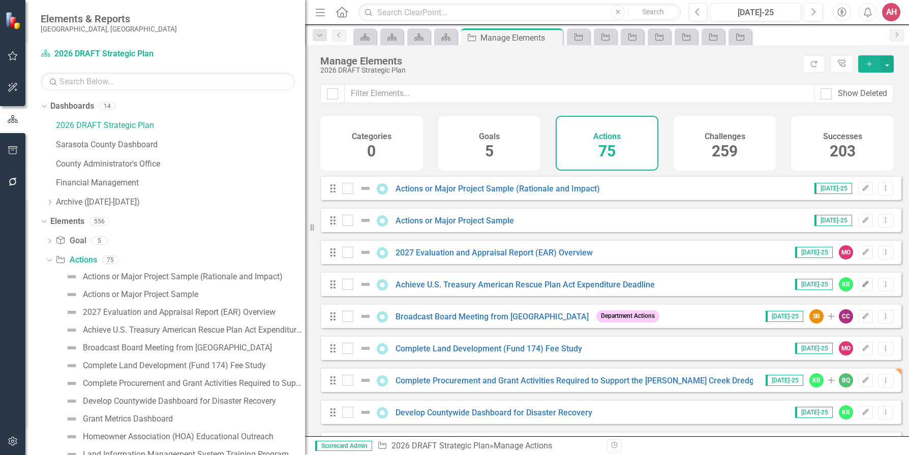
click at [862, 288] on icon "Edit" at bounding box center [866, 285] width 8 height 6
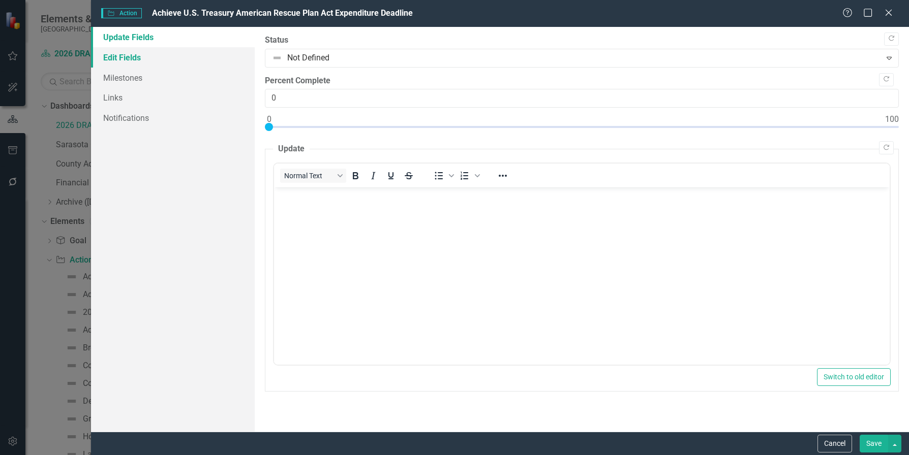
click at [132, 58] on link "Edit Fields" at bounding box center [173, 57] width 164 height 20
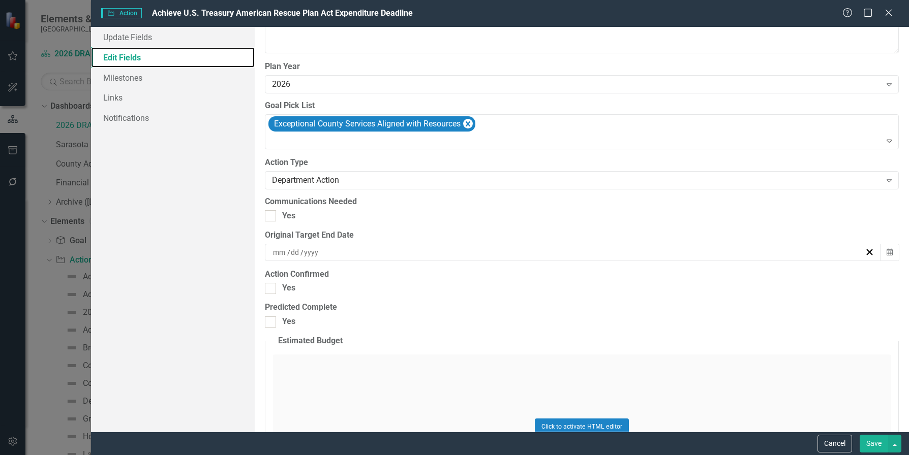
scroll to position [1017, 0]
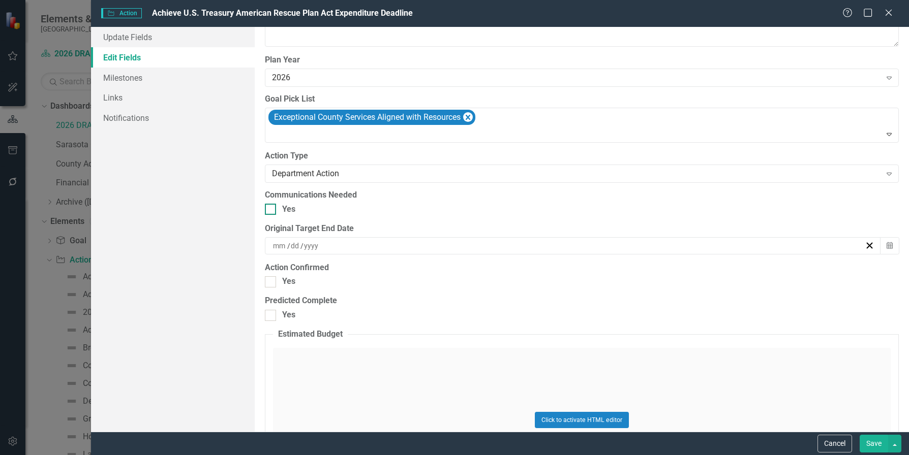
click at [269, 210] on input "Yes" at bounding box center [268, 207] width 7 height 7
checkbox input "true"
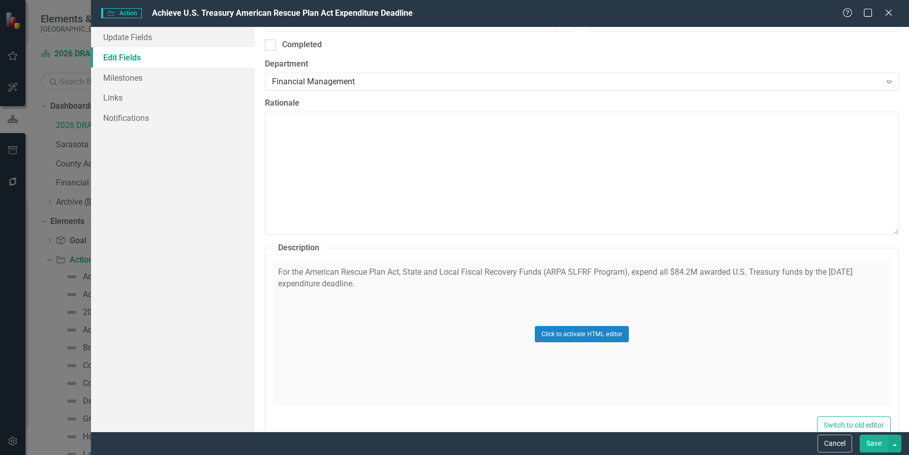
scroll to position [356, 0]
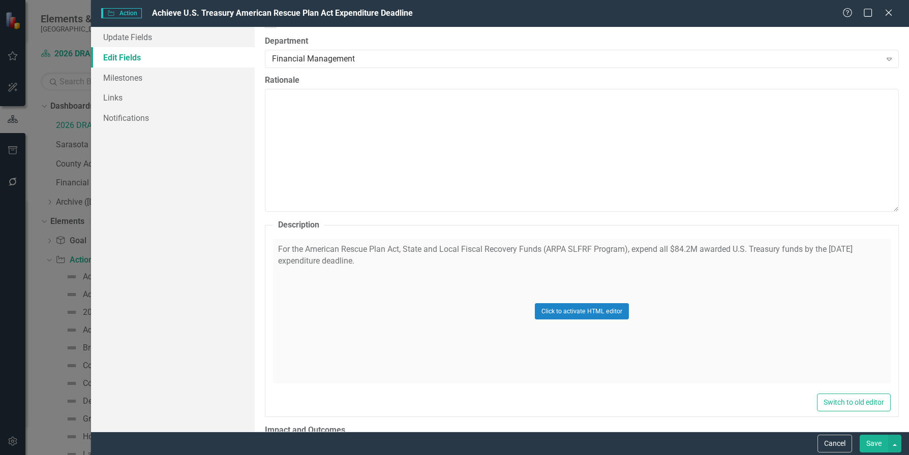
click at [875, 440] on button "Save" at bounding box center [874, 444] width 28 height 18
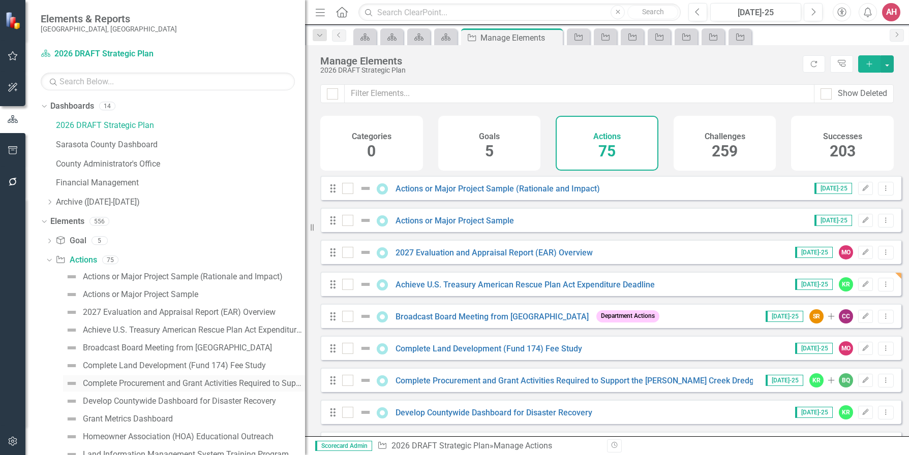
click at [190, 383] on div "Complete Procurement and Grant Activities Required to Support the [PERSON_NAME]…" at bounding box center [194, 383] width 222 height 9
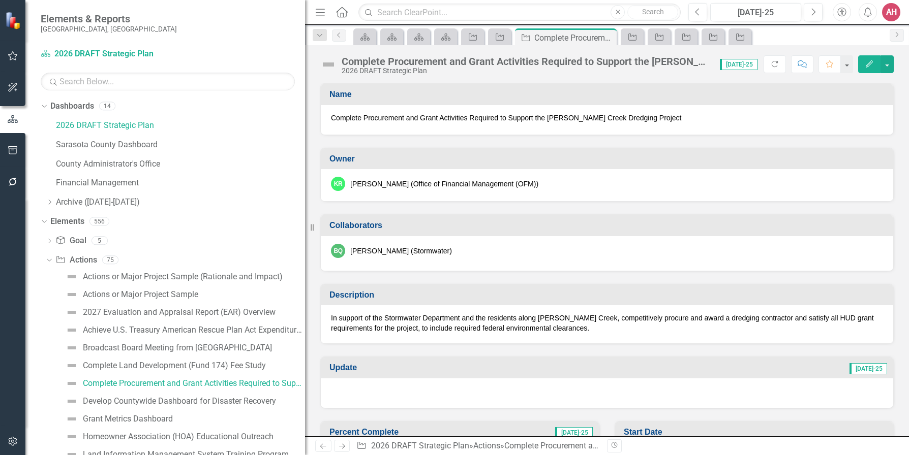
click at [871, 63] on icon "Edit" at bounding box center [869, 63] width 9 height 7
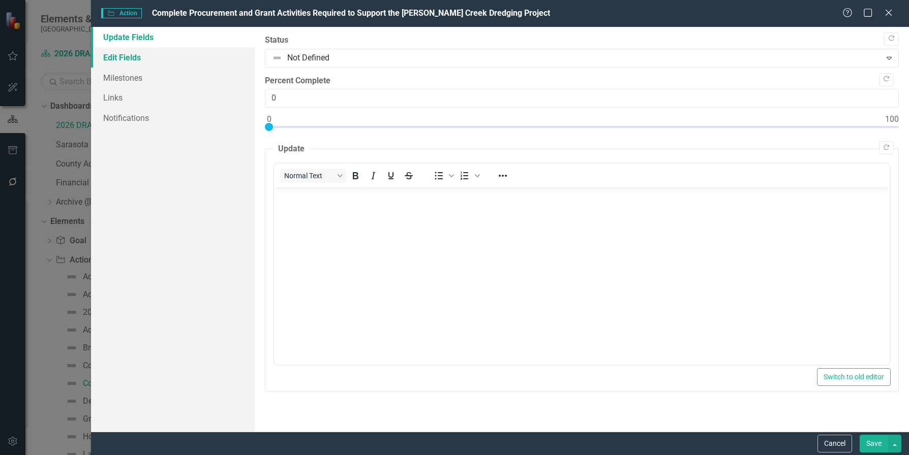
click at [123, 54] on link "Edit Fields" at bounding box center [173, 57] width 164 height 20
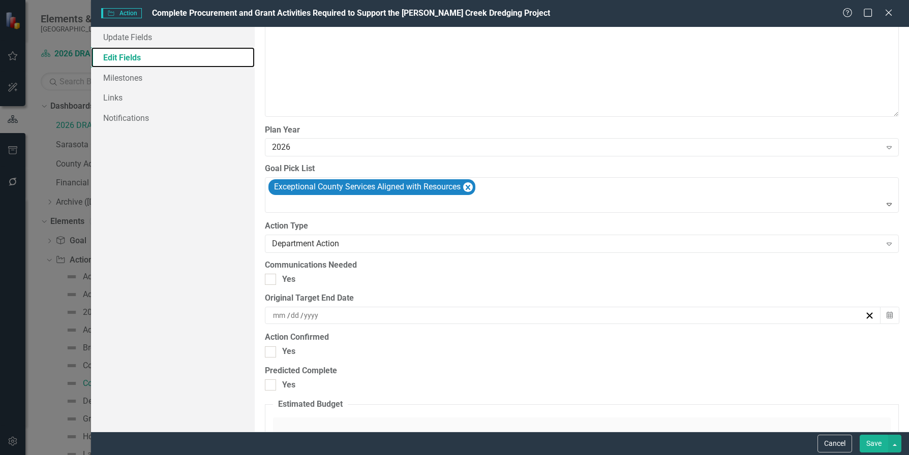
scroll to position [966, 0]
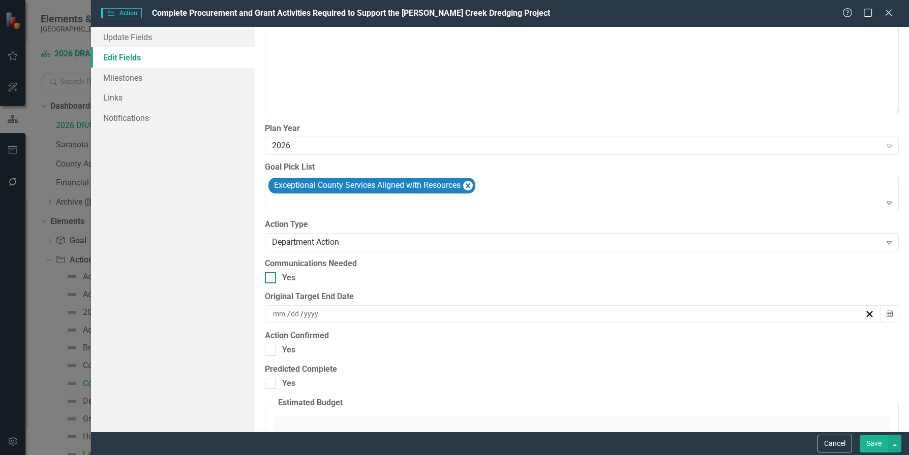
click at [269, 276] on input "Yes" at bounding box center [268, 275] width 7 height 7
checkbox input "true"
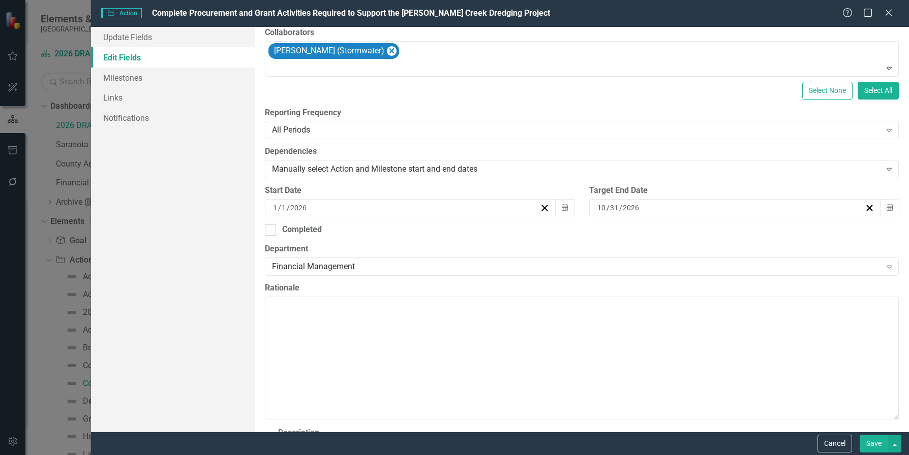
scroll to position [152, 0]
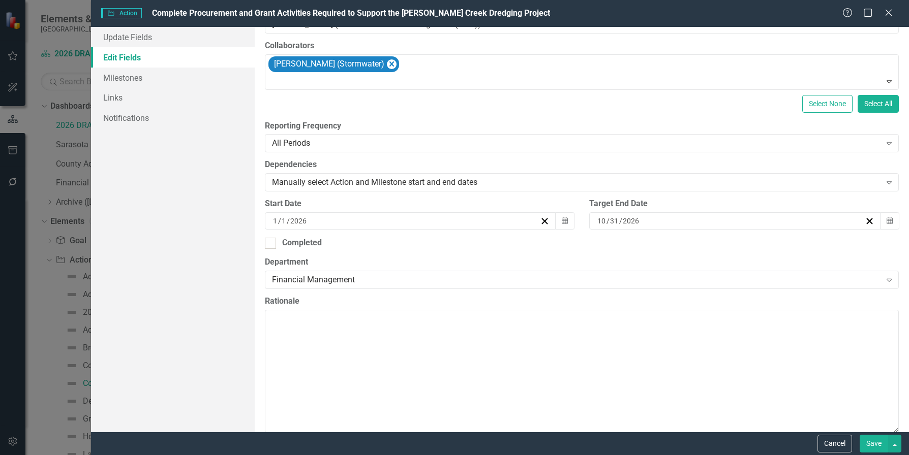
click at [874, 445] on button "Save" at bounding box center [874, 444] width 28 height 18
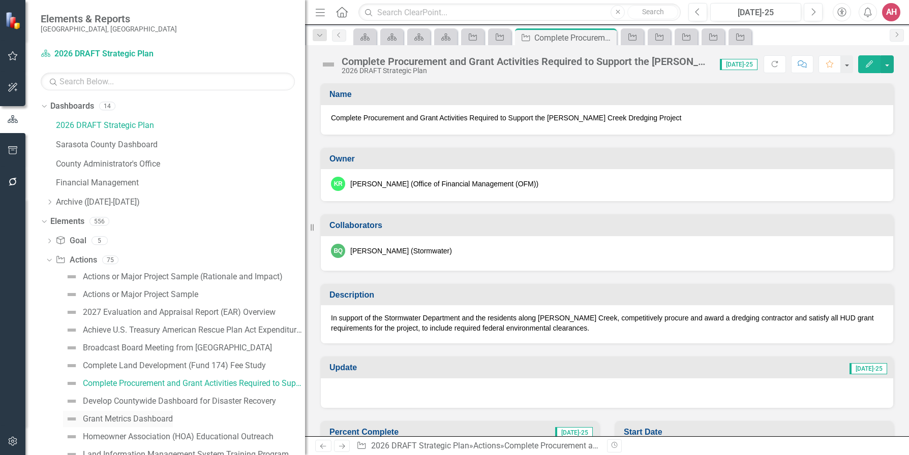
click at [106, 420] on div "Grant Metrics Dashboard" at bounding box center [128, 419] width 90 height 9
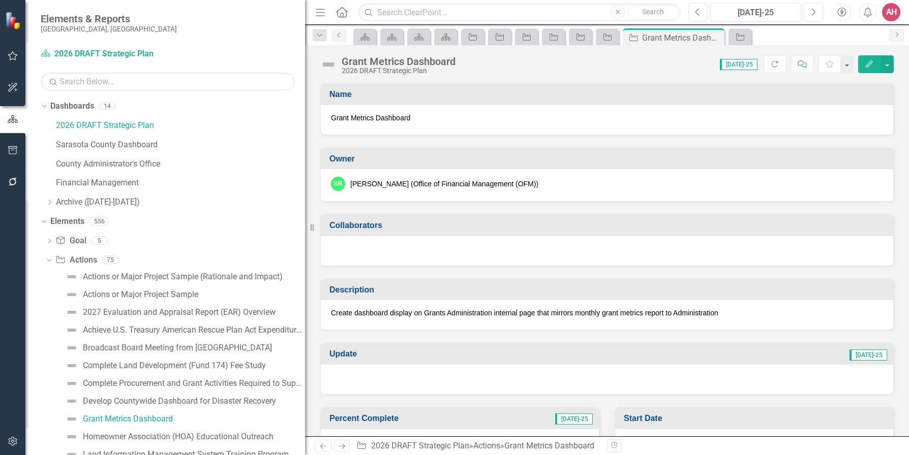
click at [866, 60] on icon "Edit" at bounding box center [869, 63] width 9 height 7
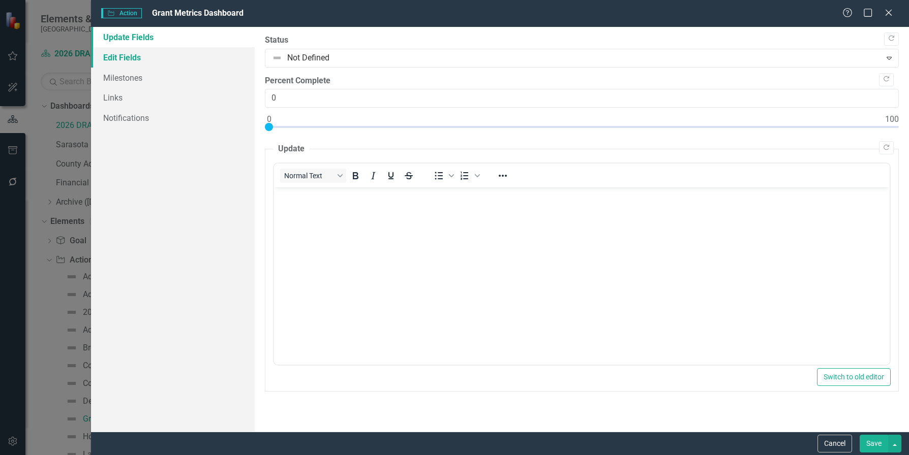
click at [107, 53] on link "Edit Fields" at bounding box center [173, 57] width 164 height 20
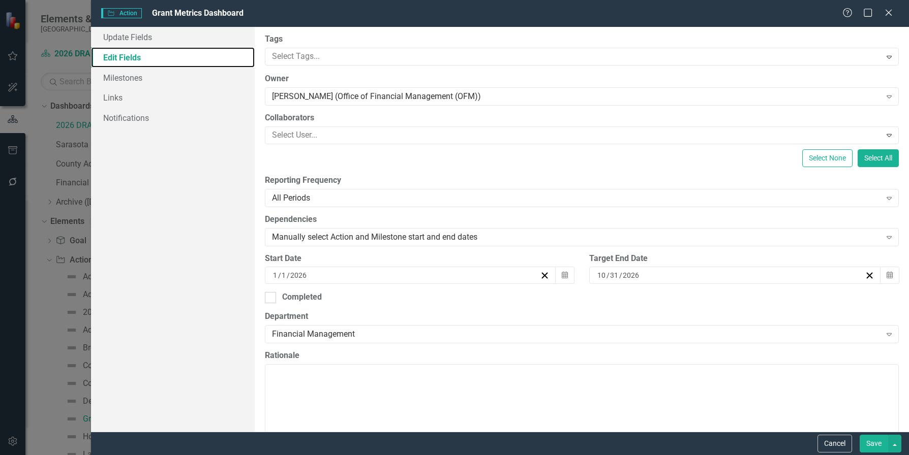
scroll to position [51, 0]
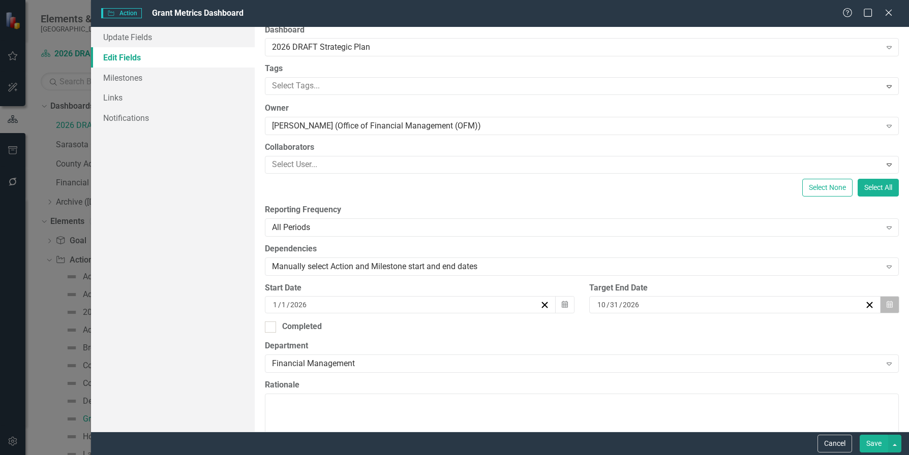
click at [887, 302] on icon "Calendar" at bounding box center [890, 304] width 6 height 7
click at [745, 331] on button "›" at bounding box center [733, 325] width 22 height 22
click at [632, 436] on abbr "30" at bounding box center [628, 432] width 8 height 8
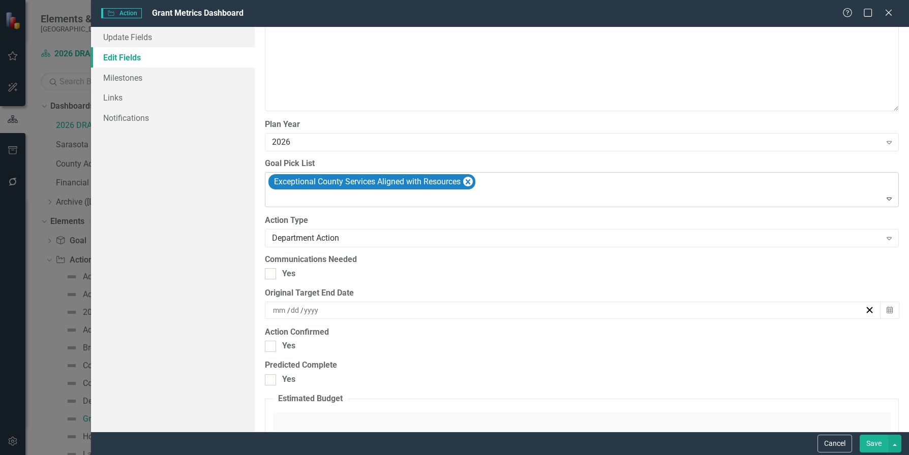
scroll to position [966, 0]
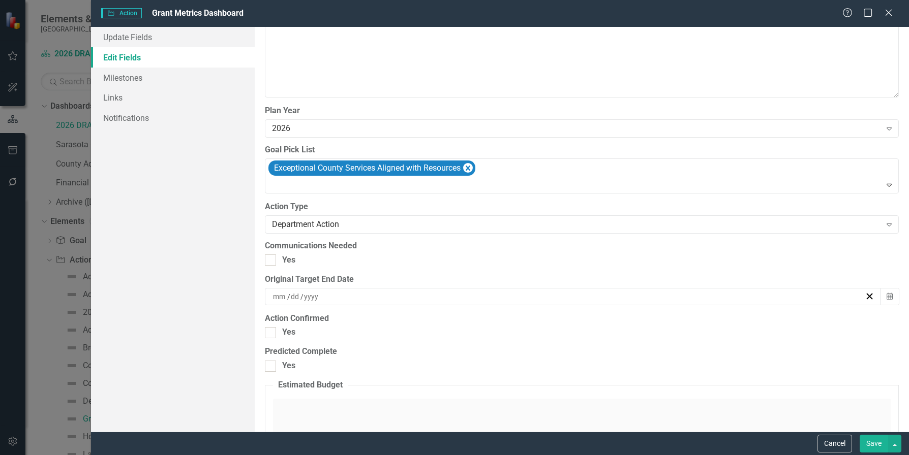
click at [874, 440] on button "Save" at bounding box center [874, 444] width 28 height 18
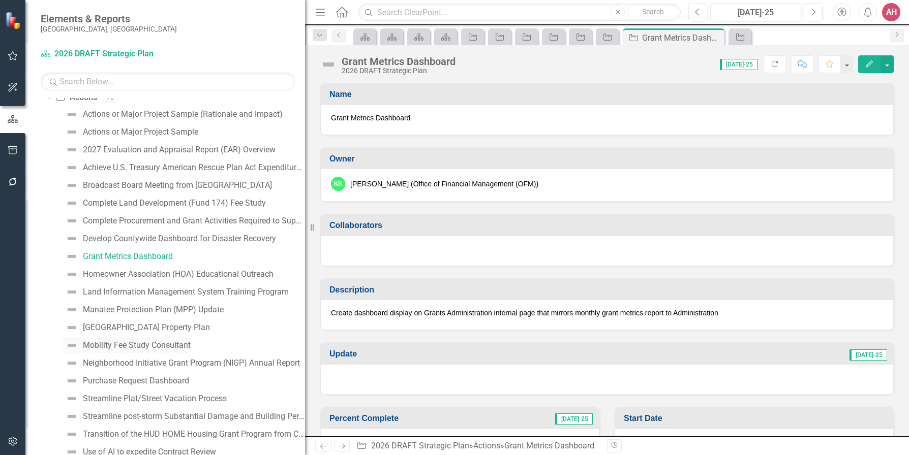
scroll to position [203, 0]
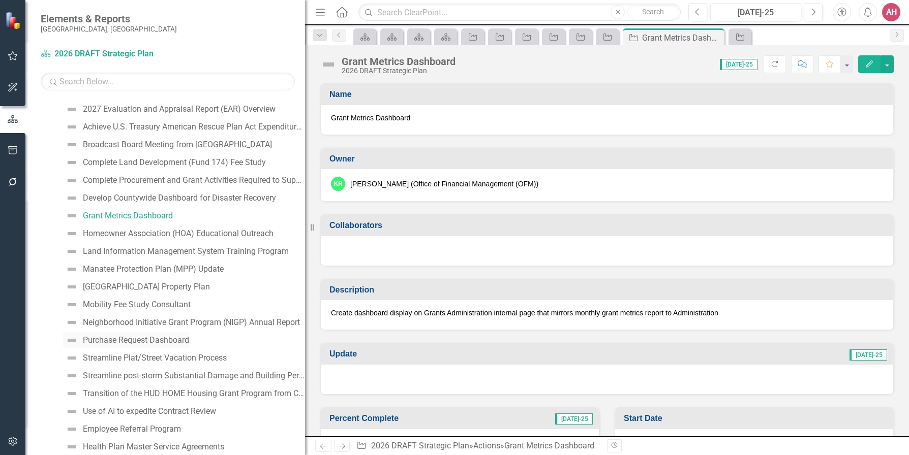
click at [134, 338] on div "Purchase Request Dashboard" at bounding box center [136, 340] width 106 height 9
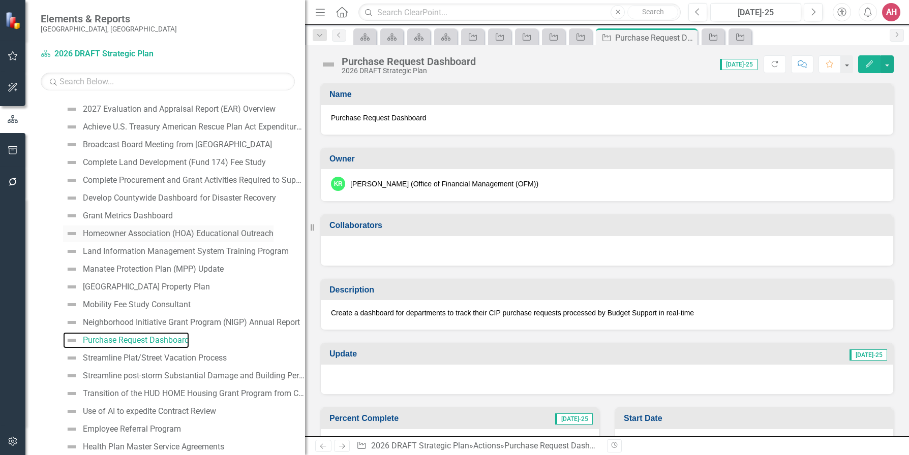
scroll to position [97, 0]
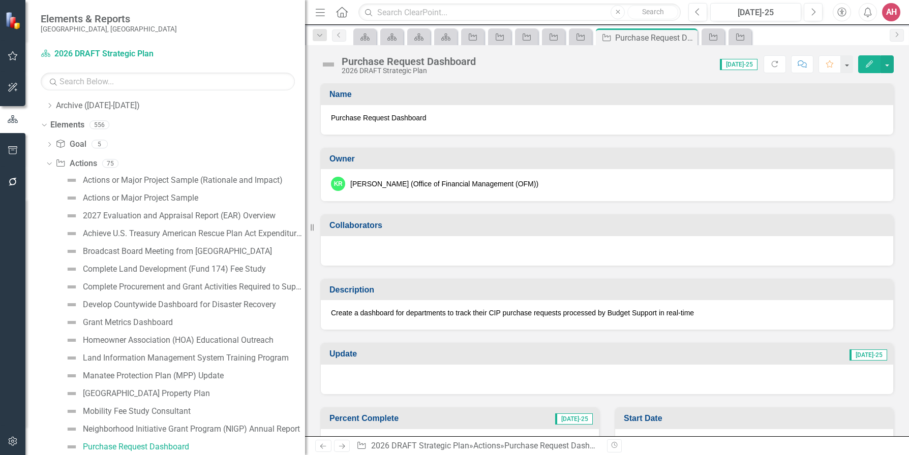
click at [866, 59] on button "Edit" at bounding box center [869, 64] width 22 height 18
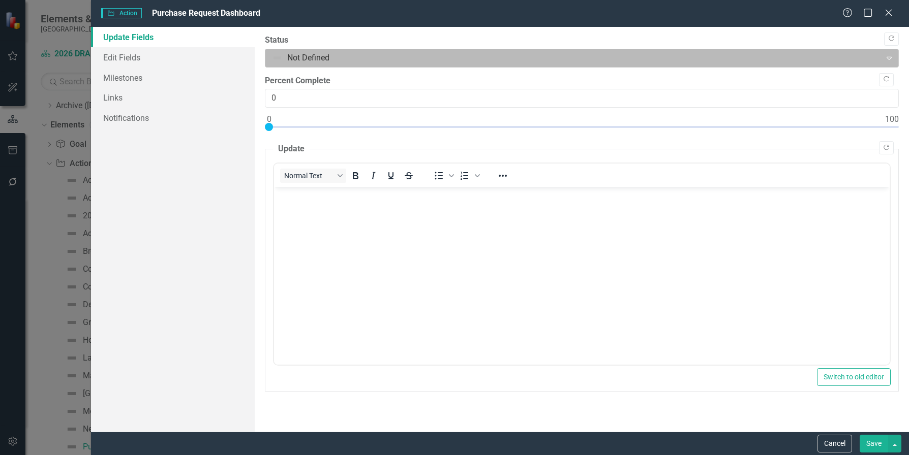
scroll to position [0, 0]
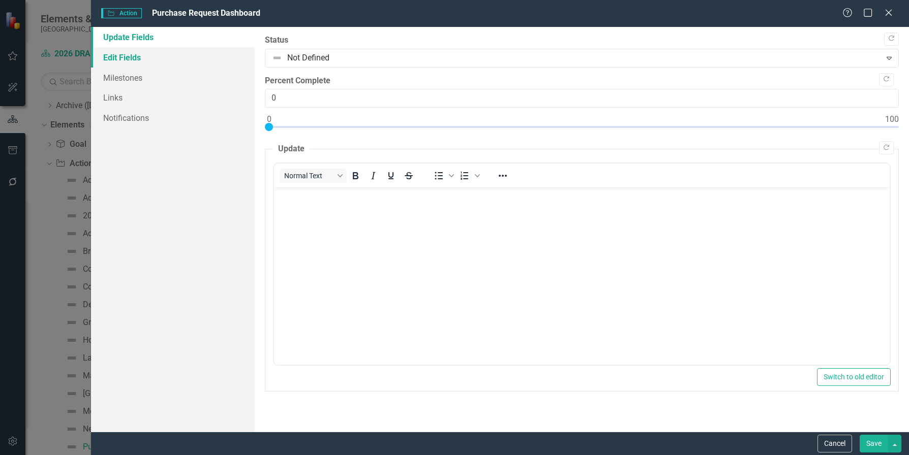
click at [126, 59] on link "Edit Fields" at bounding box center [173, 57] width 164 height 20
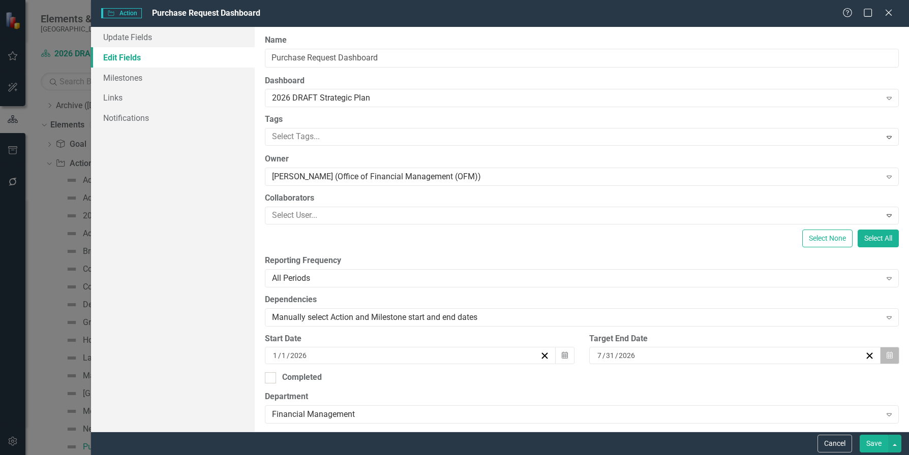
click at [887, 357] on icon "Calendar" at bounding box center [890, 355] width 6 height 7
click at [745, 364] on button "›" at bounding box center [733, 375] width 22 height 22
click at [540, 353] on icon "button" at bounding box center [545, 356] width 10 height 10
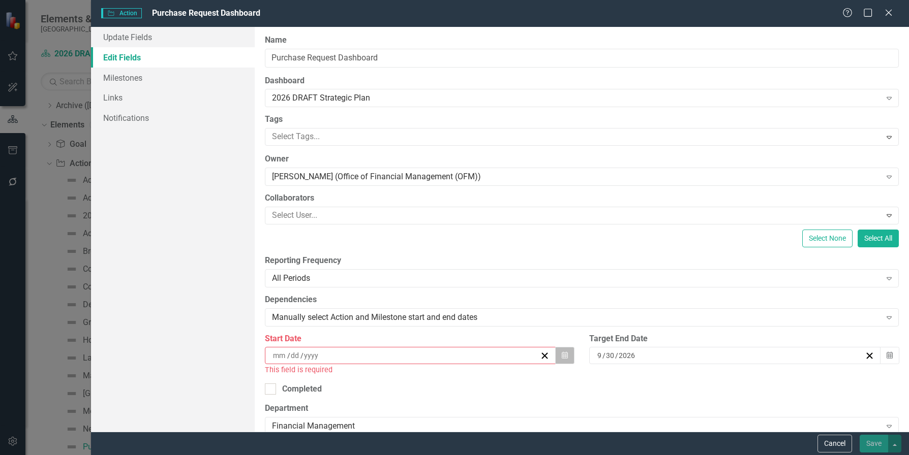
click at [562, 352] on icon "Calendar" at bounding box center [565, 355] width 6 height 7
click at [311, 364] on button "‹" at bounding box center [299, 375] width 22 height 22
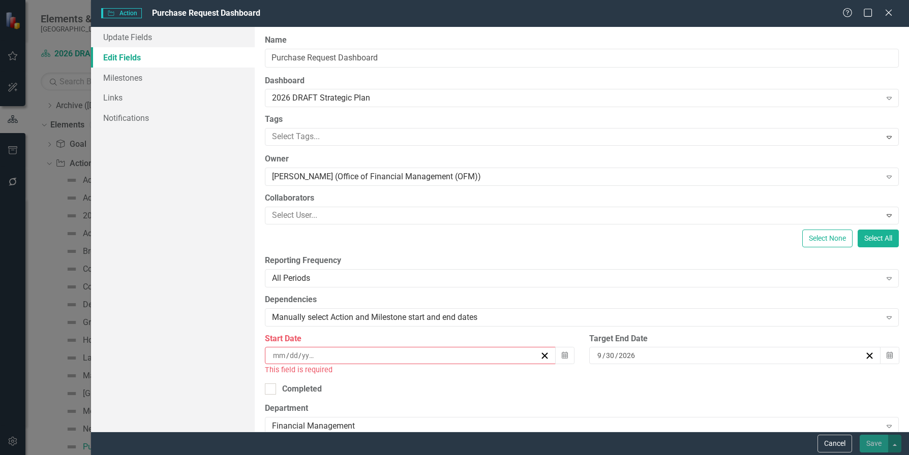
click at [311, 364] on button "‹" at bounding box center [299, 375] width 22 height 22
click at [443, 364] on button "»" at bounding box center [431, 375] width 22 height 22
click at [392, 401] on button "1" at bounding box center [379, 410] width 25 height 18
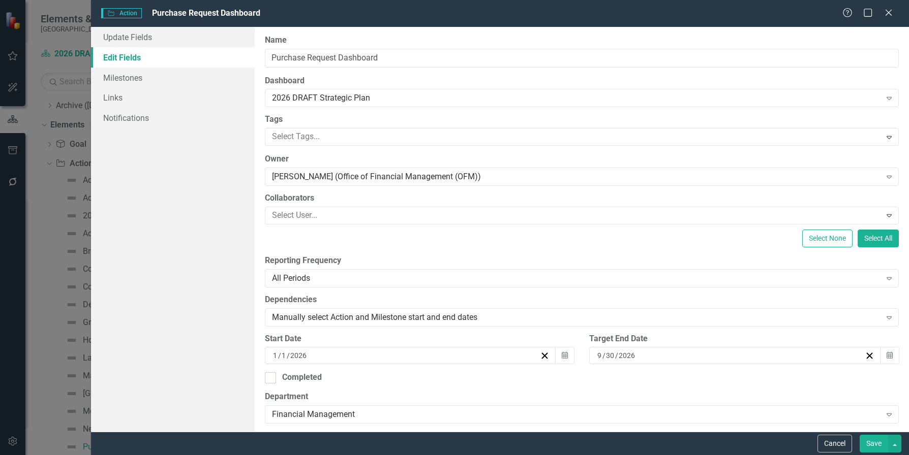
click at [161, 349] on div "Update Fields Edit Fields Milestones Links Notifications" at bounding box center [173, 229] width 164 height 405
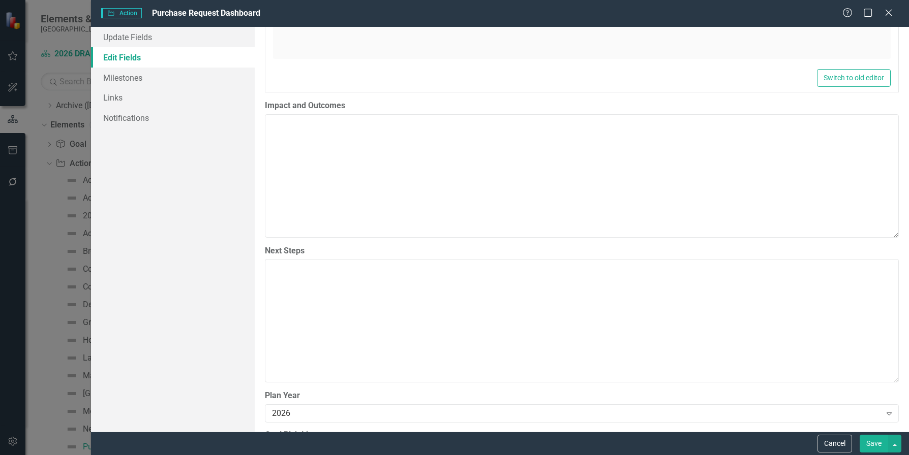
scroll to position [712, 0]
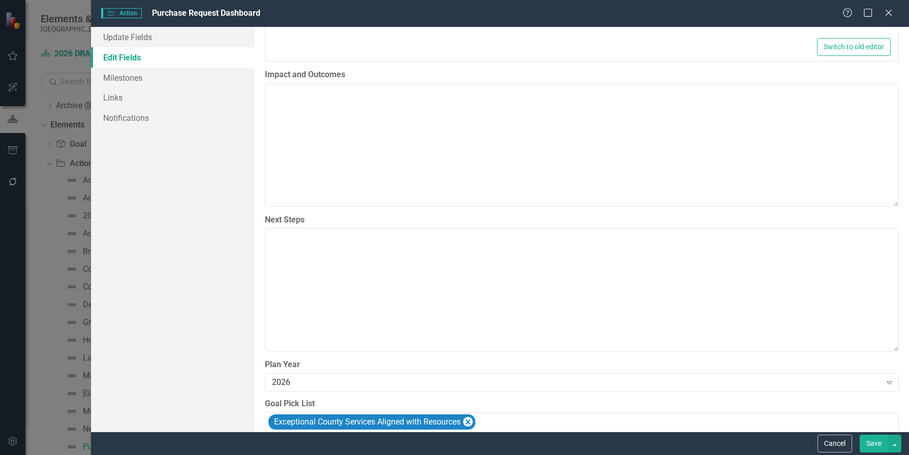
click at [880, 444] on button "Save" at bounding box center [874, 444] width 28 height 18
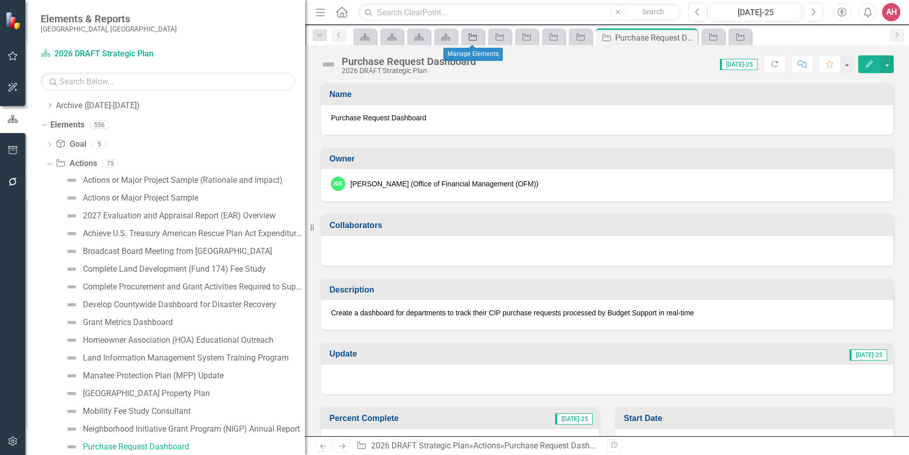
click at [468, 37] on icon "Action" at bounding box center [473, 37] width 10 height 8
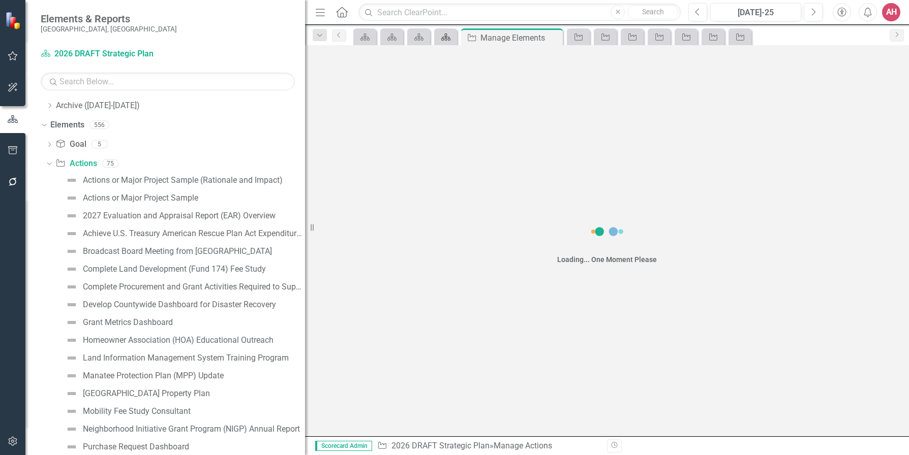
click at [450, 37] on icon "Dashboard" at bounding box center [446, 37] width 10 height 8
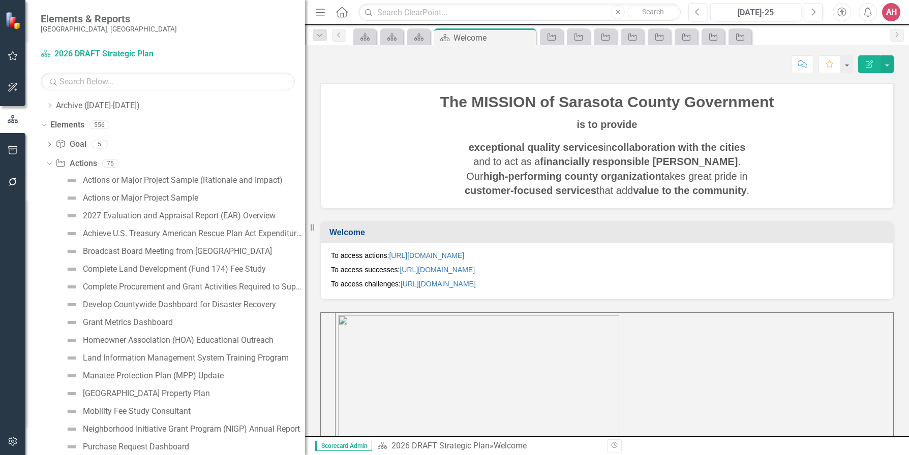
scroll to position [185, 0]
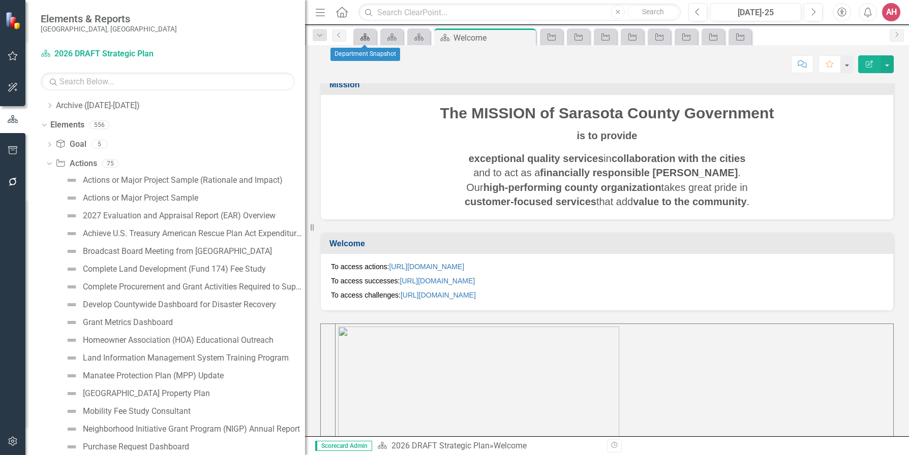
click at [369, 38] on icon "Dashboard" at bounding box center [365, 37] width 10 height 8
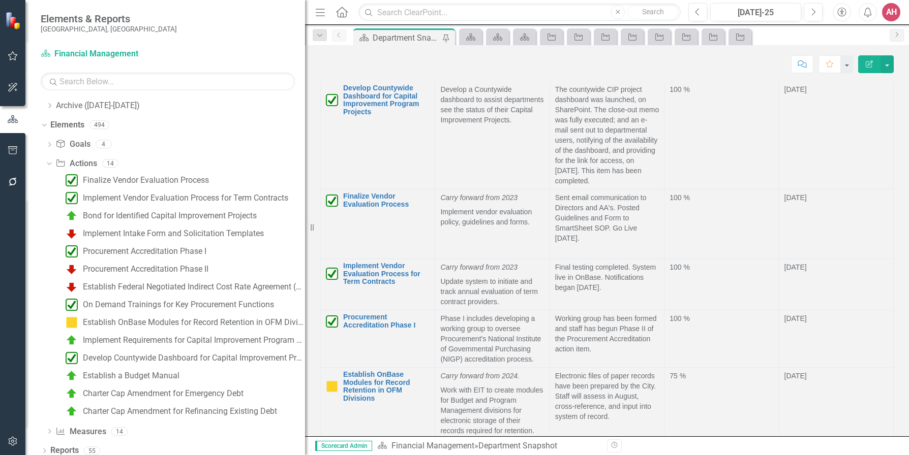
click at [195, 36] on div "Elements & Reports [GEOGRAPHIC_DATA], [GEOGRAPHIC_DATA]" at bounding box center [165, 23] width 280 height 46
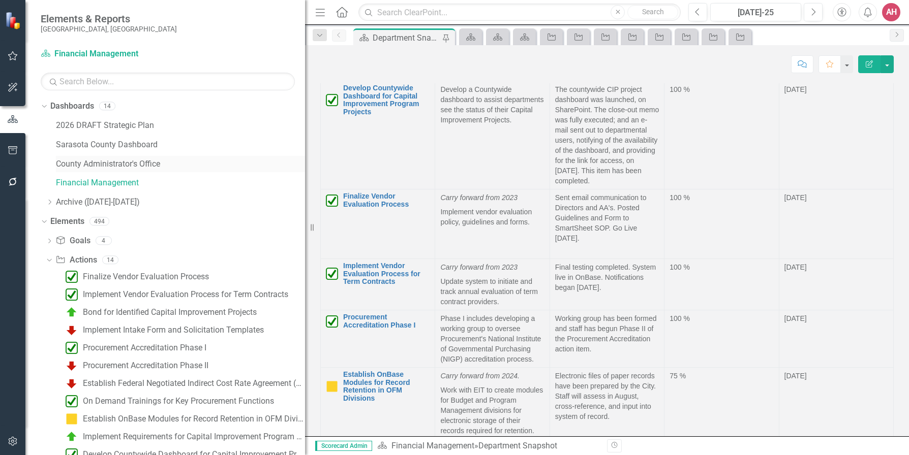
click at [94, 164] on link "County Administrator's Office" at bounding box center [180, 165] width 249 height 12
click at [86, 144] on link "Sarasota County Dashboard" at bounding box center [180, 145] width 249 height 12
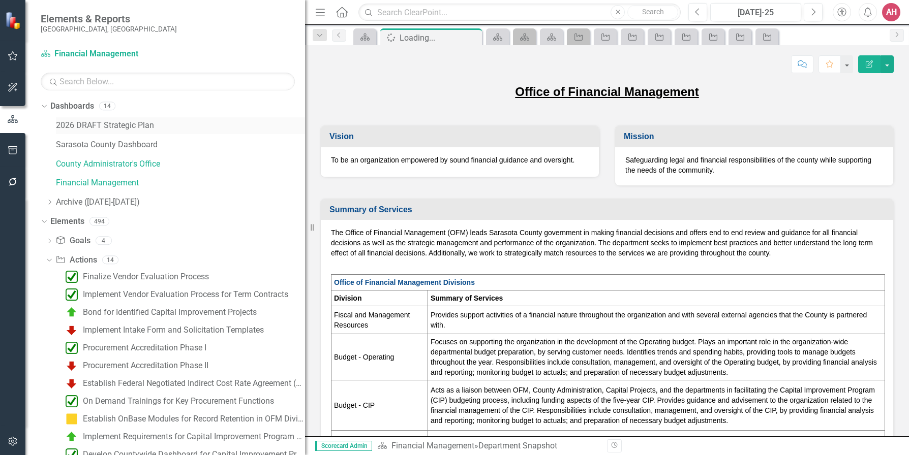
click at [77, 123] on link "2026 DRAFT Strategic Plan" at bounding box center [180, 126] width 249 height 12
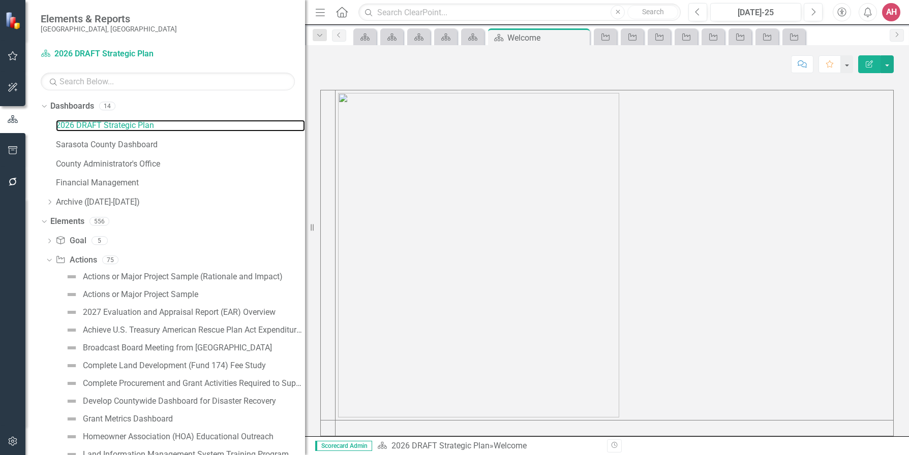
scroll to position [439, 0]
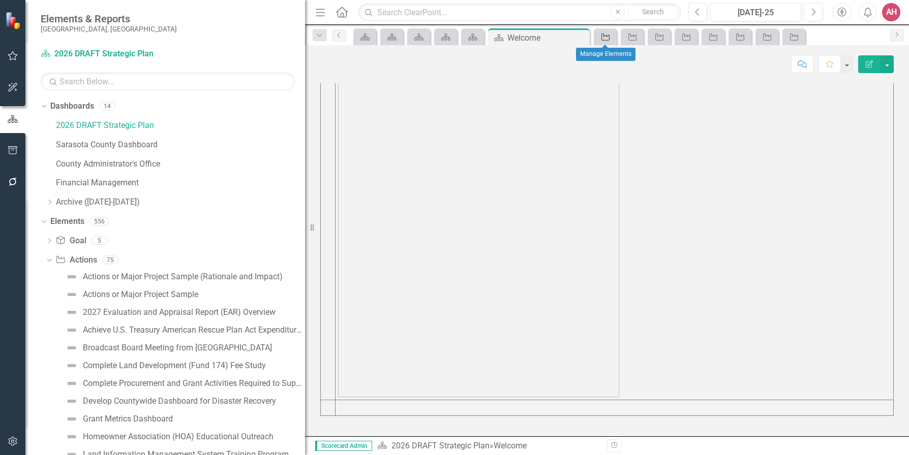
click at [612, 38] on link "Action" at bounding box center [605, 36] width 18 height 13
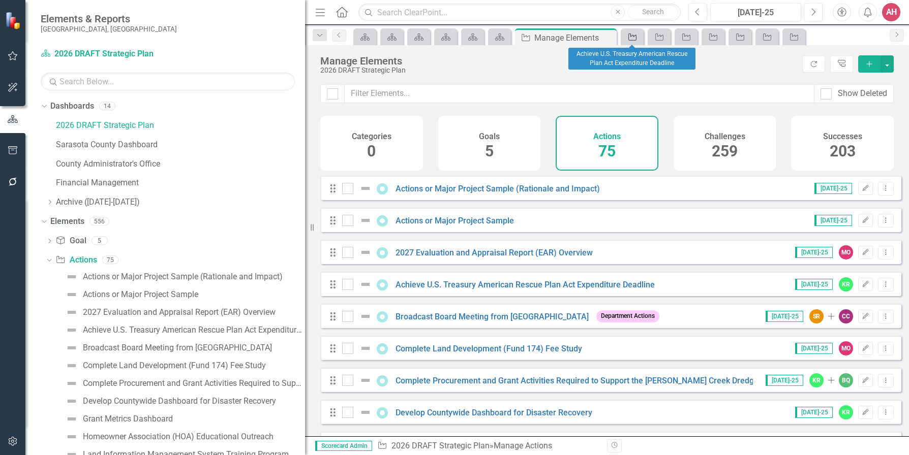
click at [629, 32] on div "Action" at bounding box center [630, 36] width 14 height 13
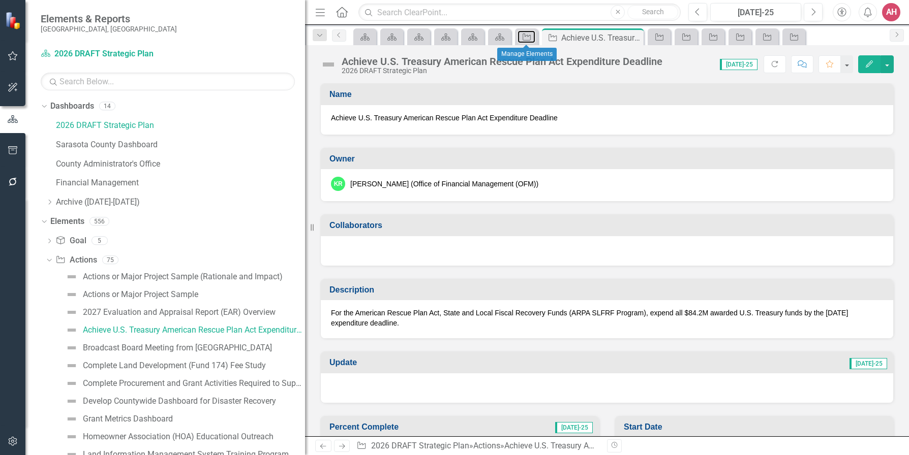
drag, startPoint x: 527, startPoint y: 40, endPoint x: 512, endPoint y: 32, distance: 17.1
click at [527, 40] on icon at bounding box center [527, 37] width 8 height 7
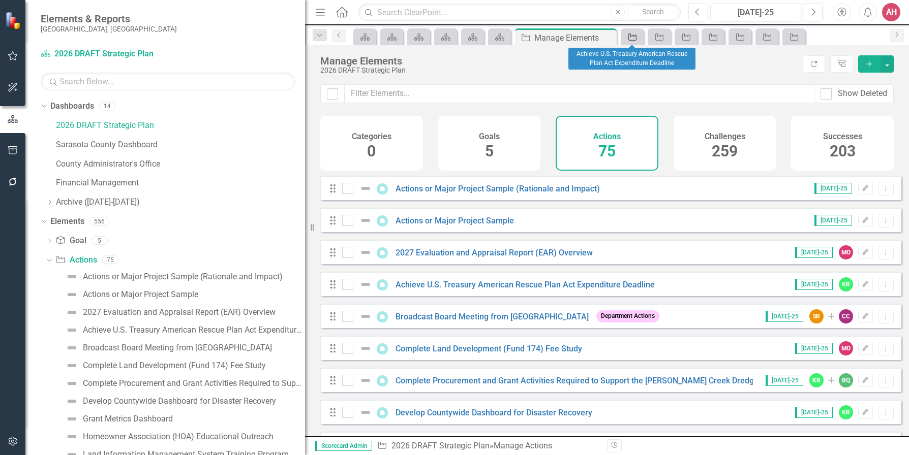
click at [636, 38] on icon "Action" at bounding box center [632, 37] width 10 height 8
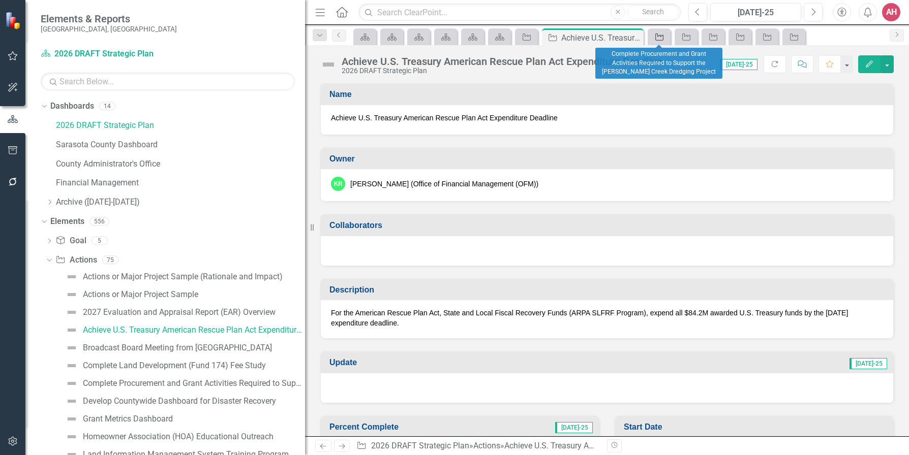
click at [660, 37] on icon "Action" at bounding box center [659, 37] width 10 height 8
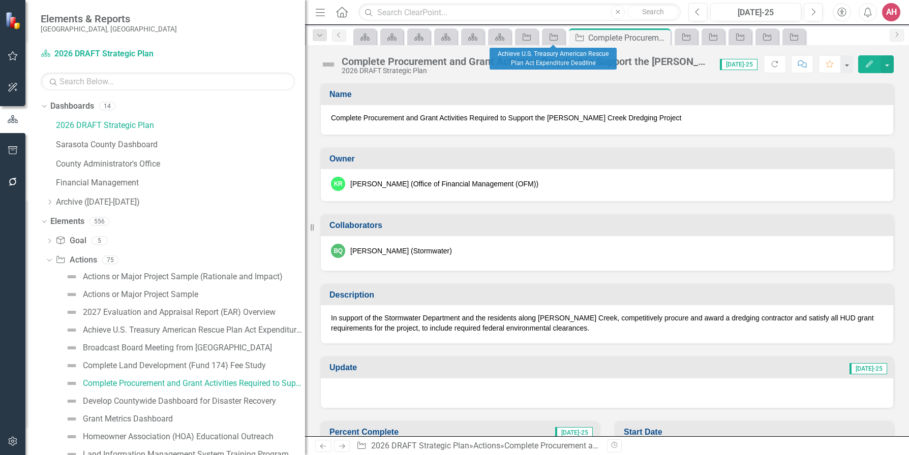
click at [563, 34] on div "Action" at bounding box center [553, 36] width 23 height 17
click at [525, 38] on icon "Action" at bounding box center [527, 37] width 10 height 8
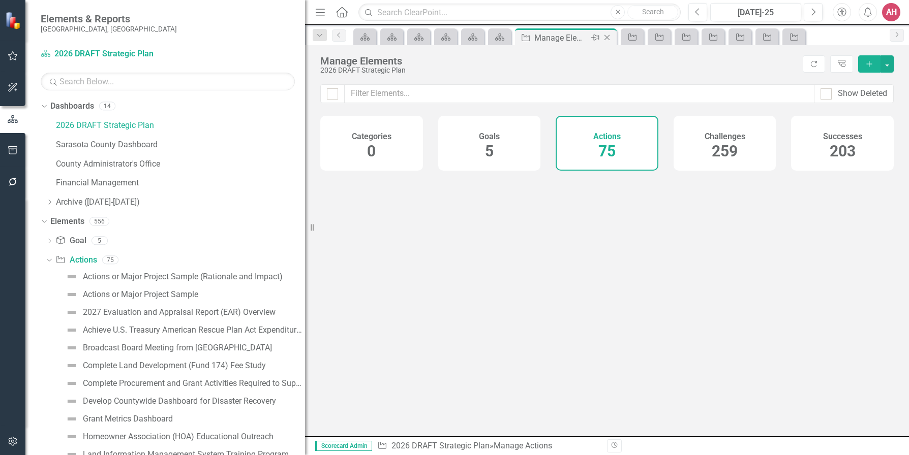
drag, startPoint x: 525, startPoint y: 38, endPoint x: 555, endPoint y: 36, distance: 30.6
click at [555, 36] on div "Manage Elements" at bounding box center [561, 38] width 54 height 13
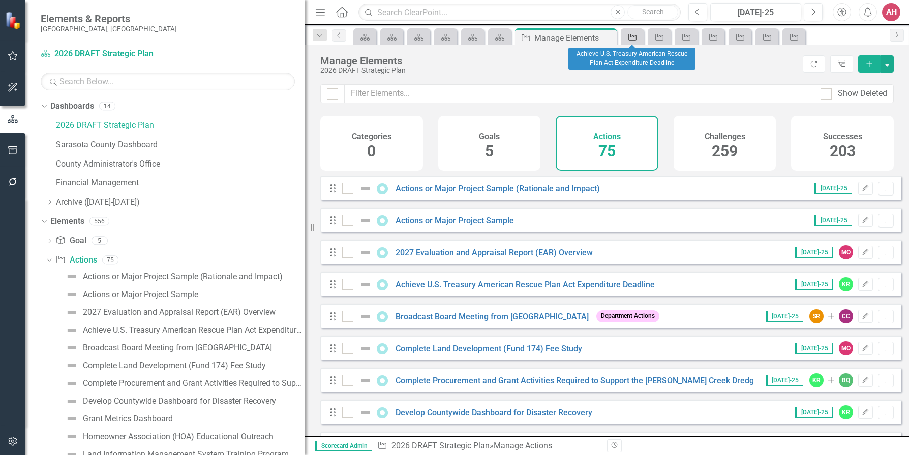
click at [637, 36] on link "Action" at bounding box center [632, 36] width 18 height 13
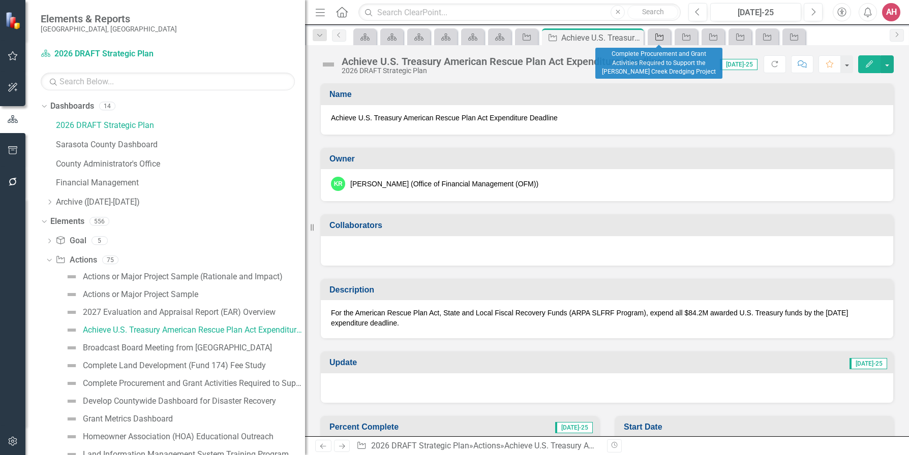
click at [658, 35] on icon "Action" at bounding box center [659, 37] width 10 height 8
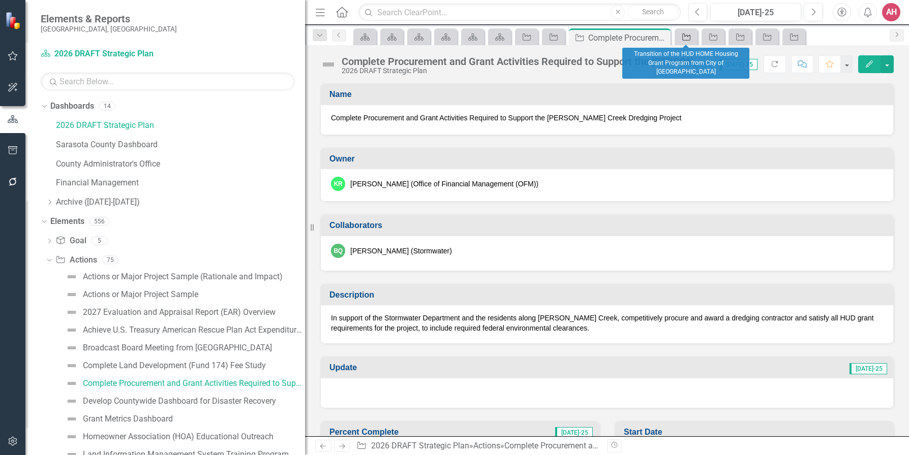
click at [684, 35] on icon "Action" at bounding box center [686, 37] width 10 height 8
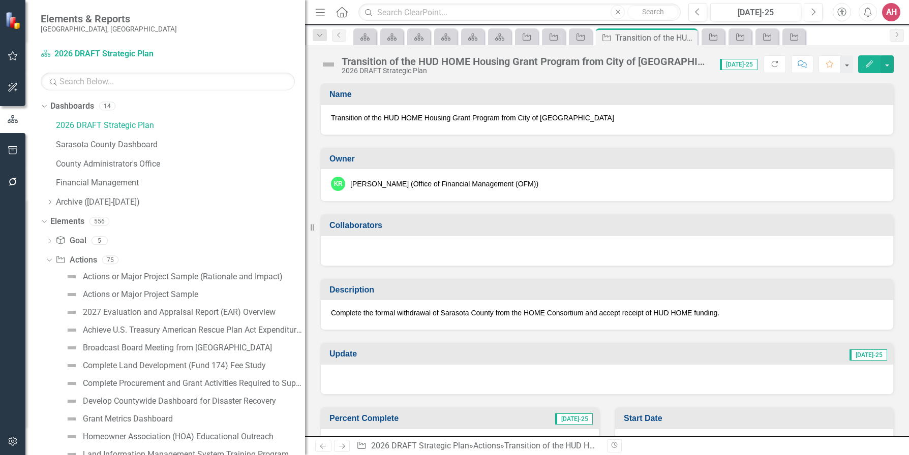
scroll to position [150, 0]
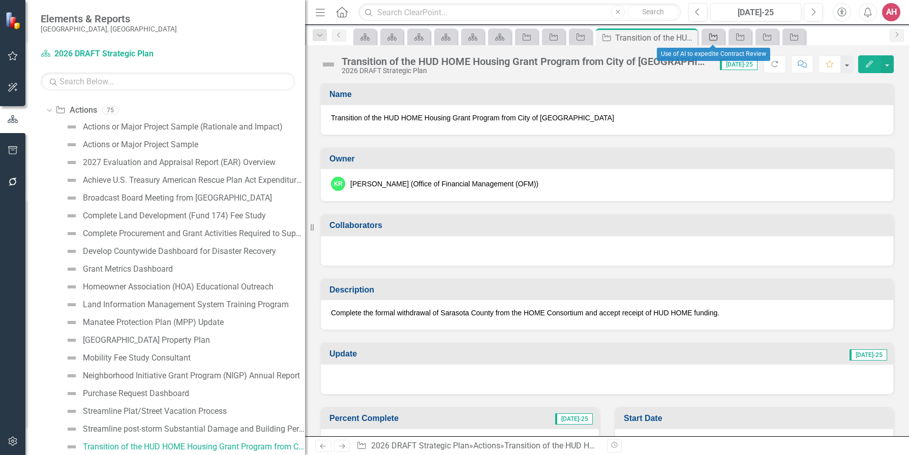
click at [713, 38] on icon "Action" at bounding box center [713, 37] width 10 height 8
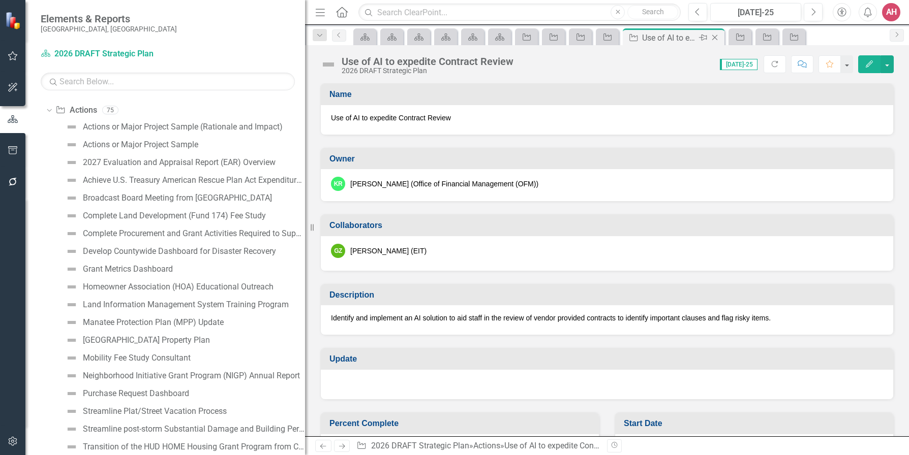
scroll to position [168, 0]
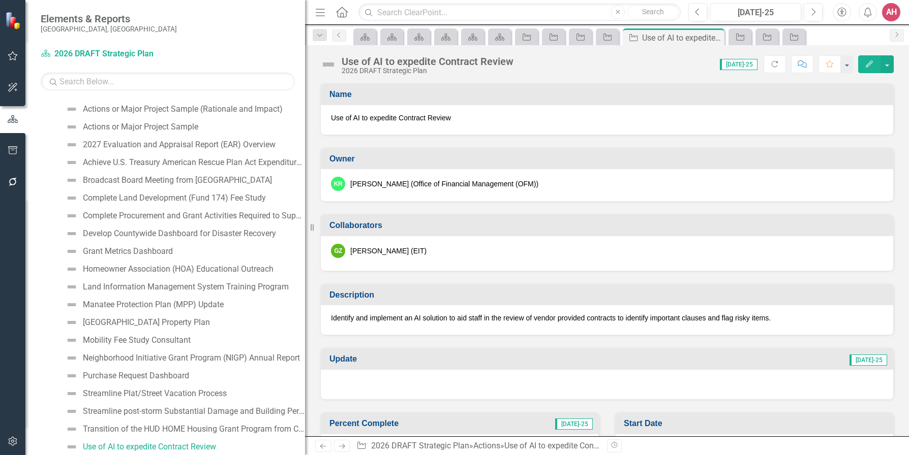
click at [868, 66] on icon "Edit" at bounding box center [869, 63] width 9 height 7
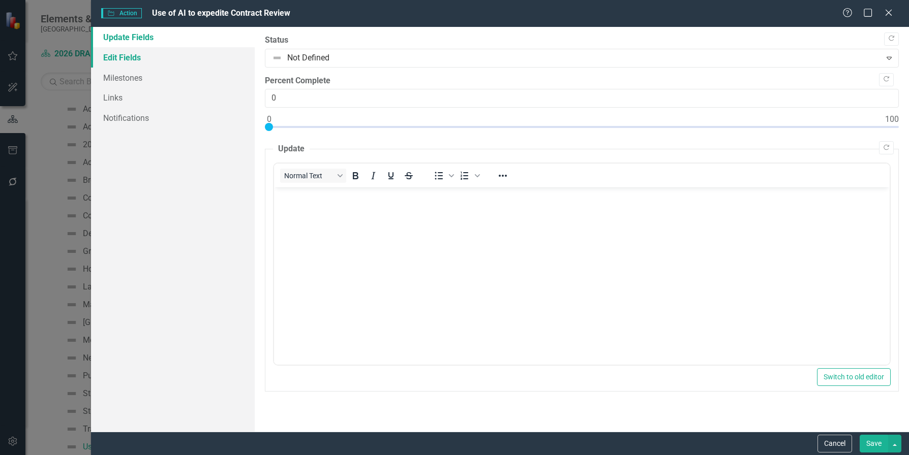
scroll to position [0, 0]
click at [119, 52] on link "Edit Fields" at bounding box center [173, 57] width 164 height 20
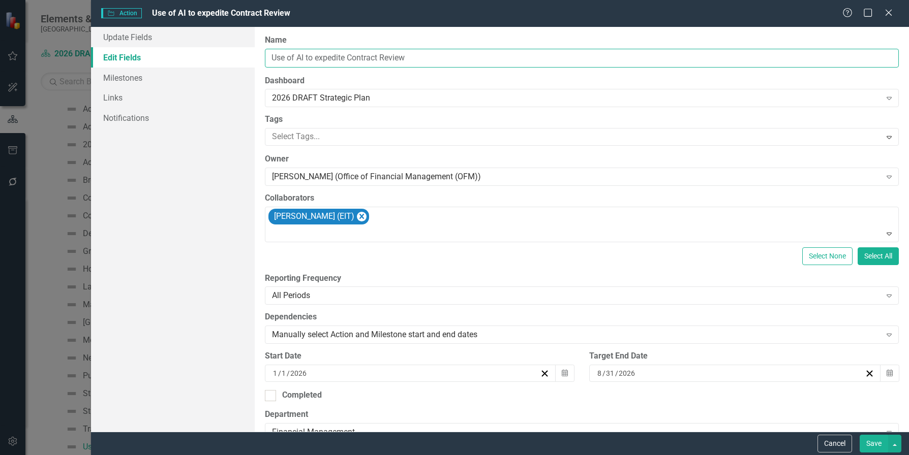
click at [319, 57] on input "Use of AI to expedite Contract Review" at bounding box center [582, 58] width 634 height 19
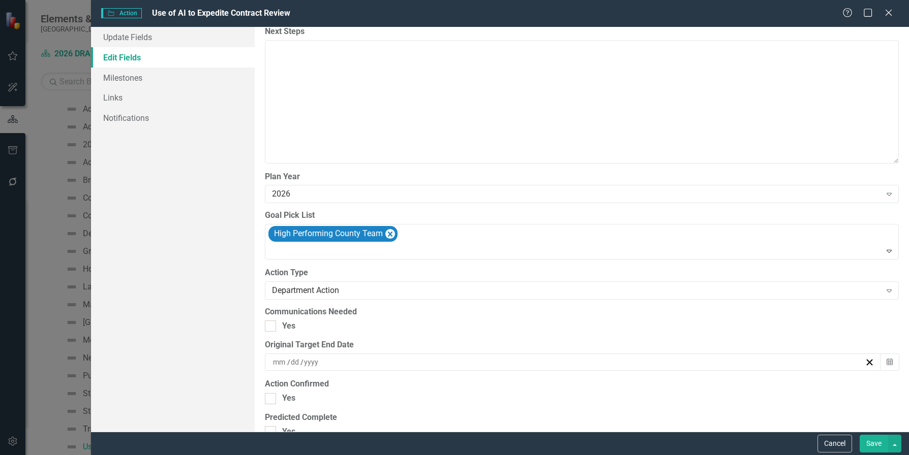
scroll to position [1017, 0]
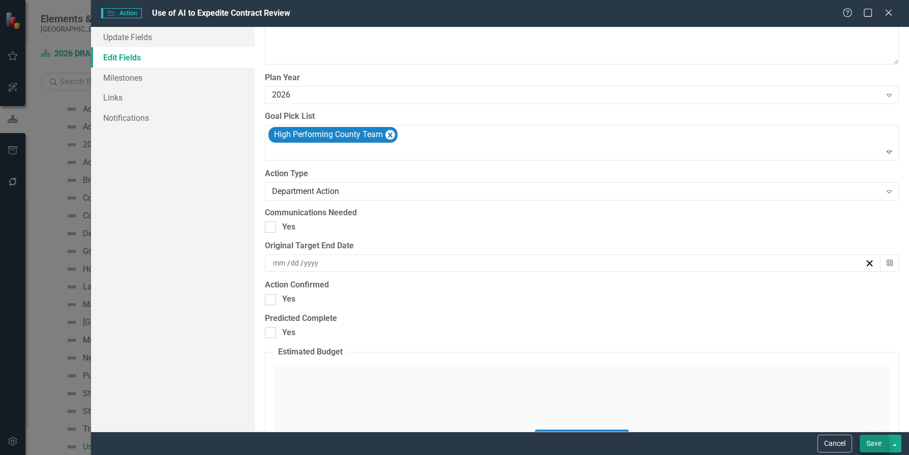
type input "Use of AI to Expedite Contract Review"
click at [875, 444] on button "Save" at bounding box center [874, 444] width 28 height 18
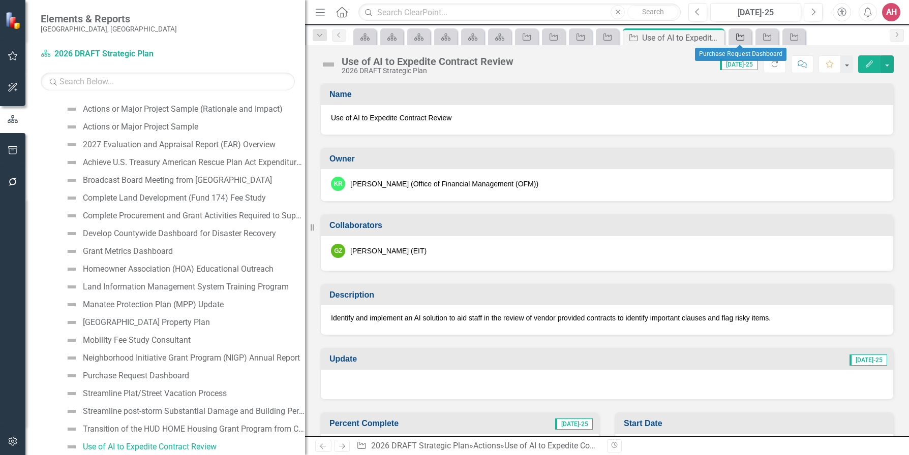
click at [739, 31] on div "Action" at bounding box center [738, 36] width 14 height 13
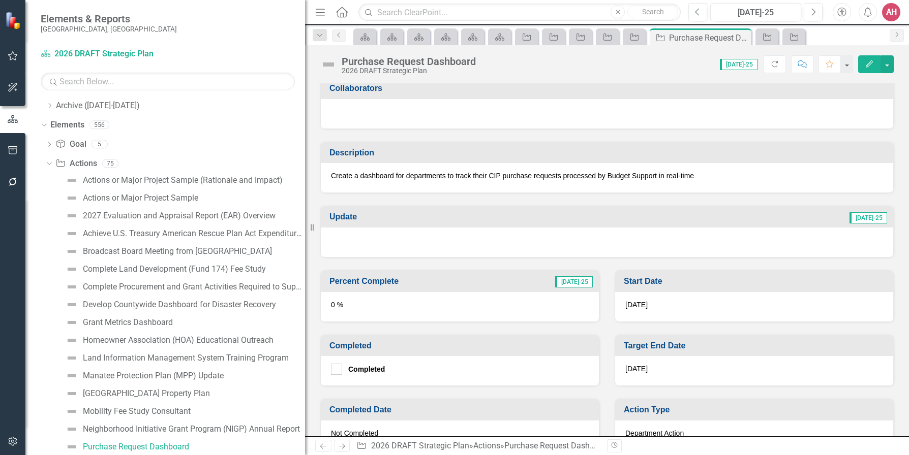
scroll to position [152, 0]
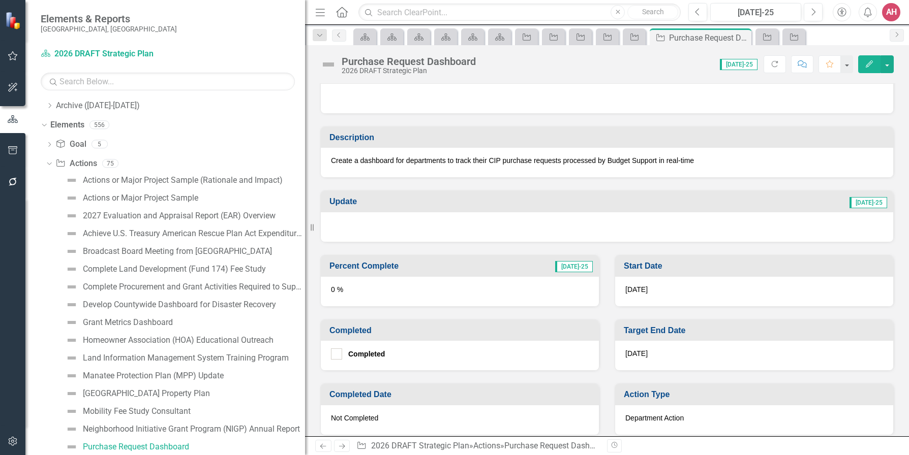
click at [873, 62] on icon "Edit" at bounding box center [869, 63] width 9 height 7
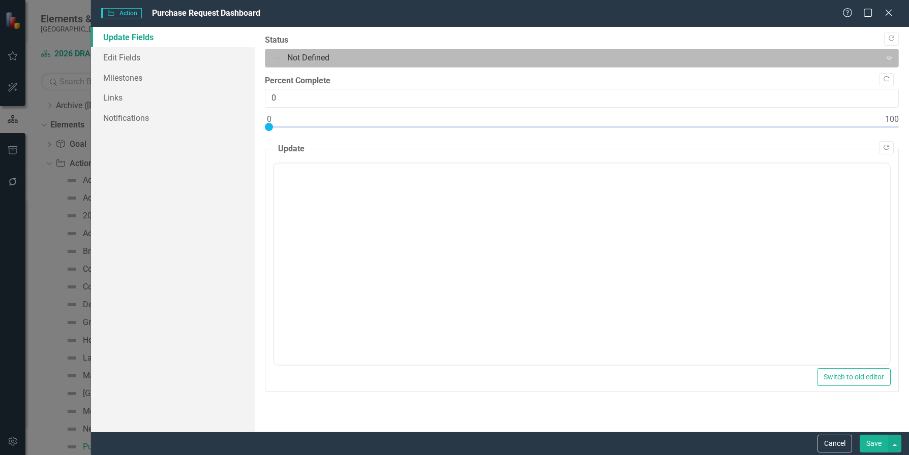
scroll to position [0, 0]
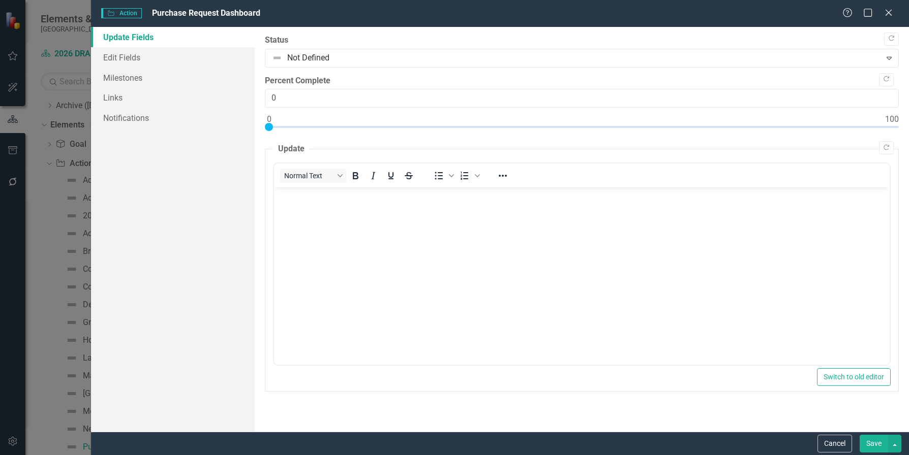
click at [870, 443] on button "Save" at bounding box center [874, 444] width 28 height 18
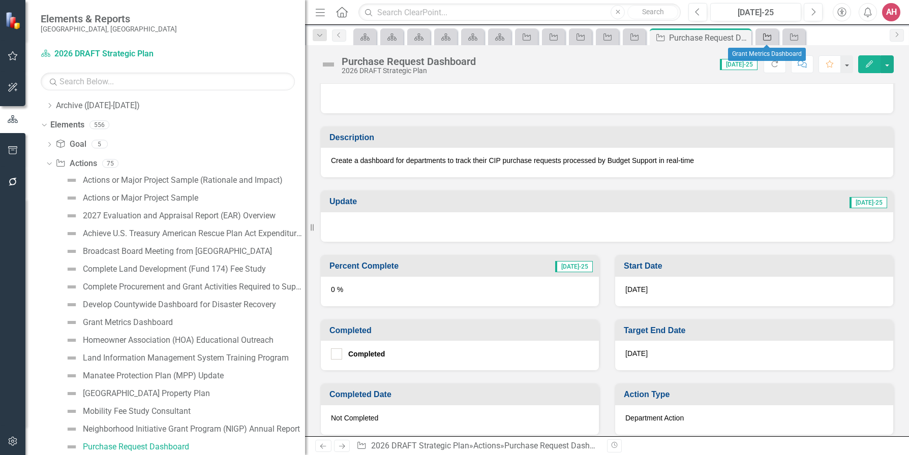
click at [769, 40] on icon at bounding box center [767, 37] width 8 height 7
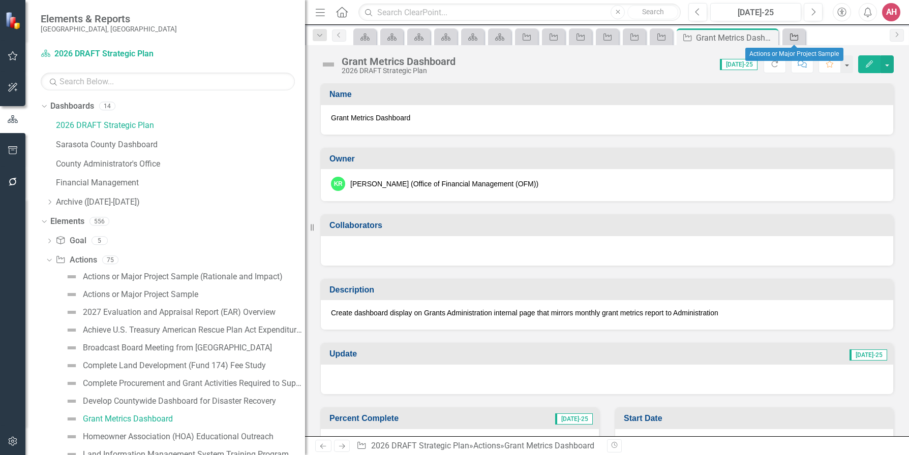
click at [796, 37] on icon "Action" at bounding box center [794, 37] width 10 height 8
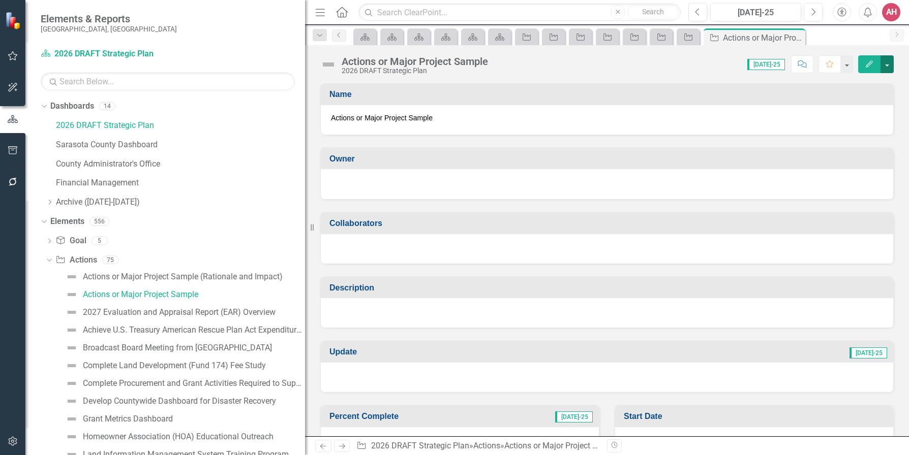
click at [884, 58] on button "button" at bounding box center [886, 64] width 13 height 18
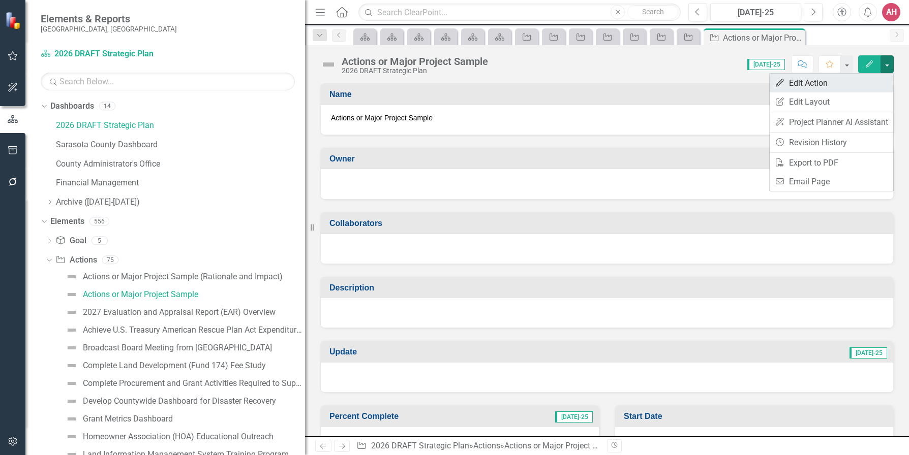
click at [810, 81] on link "Edit Edit Action" at bounding box center [832, 83] width 124 height 19
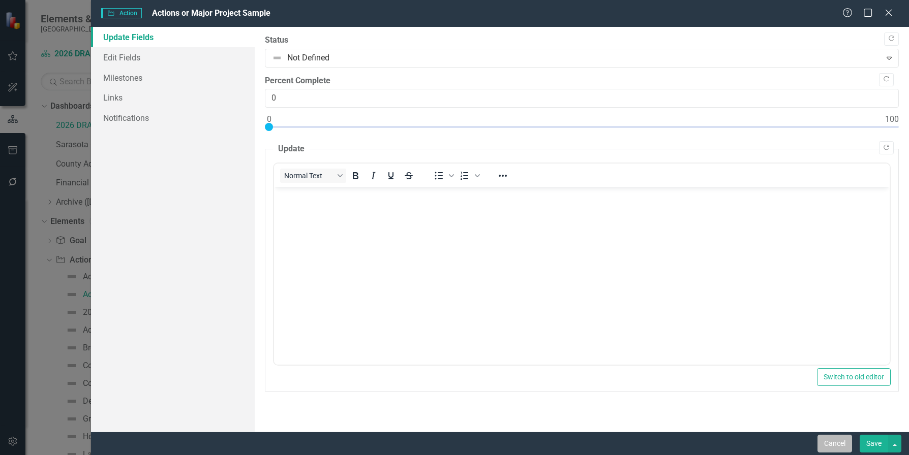
click at [837, 443] on button "Cancel" at bounding box center [834, 444] width 35 height 18
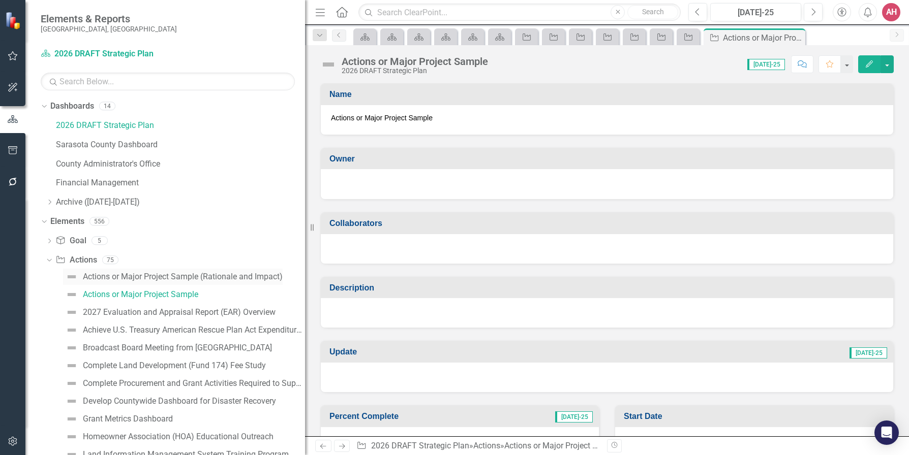
click at [133, 282] on link "Actions or Major Project Sample (Rationale and Impact)" at bounding box center [173, 277] width 220 height 16
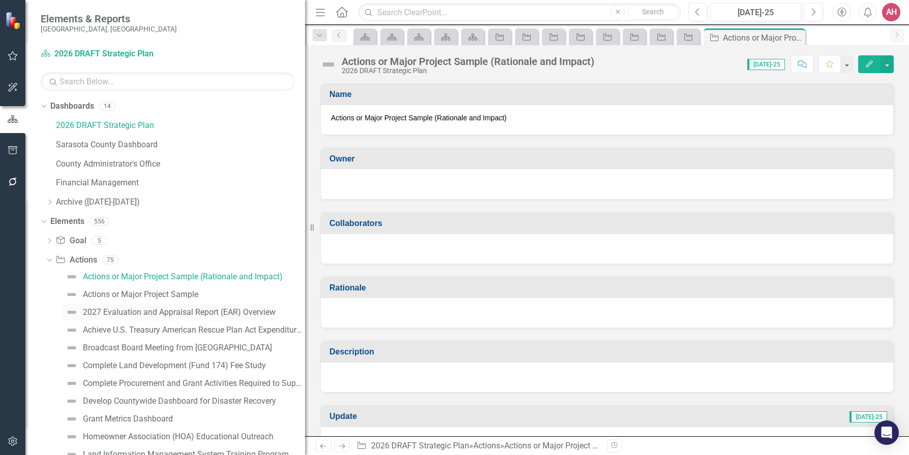
click at [109, 314] on div "2027 Evaluation and Appraisal Report (EAR) Overview" at bounding box center [179, 312] width 193 height 9
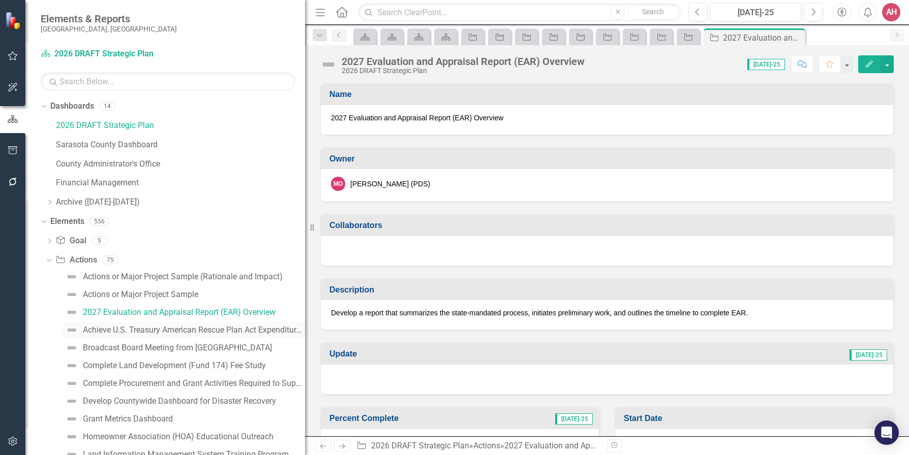
click at [101, 332] on div "Achieve U.S. Treasury American Rescue Plan Act Expenditure Deadline" at bounding box center [194, 330] width 222 height 9
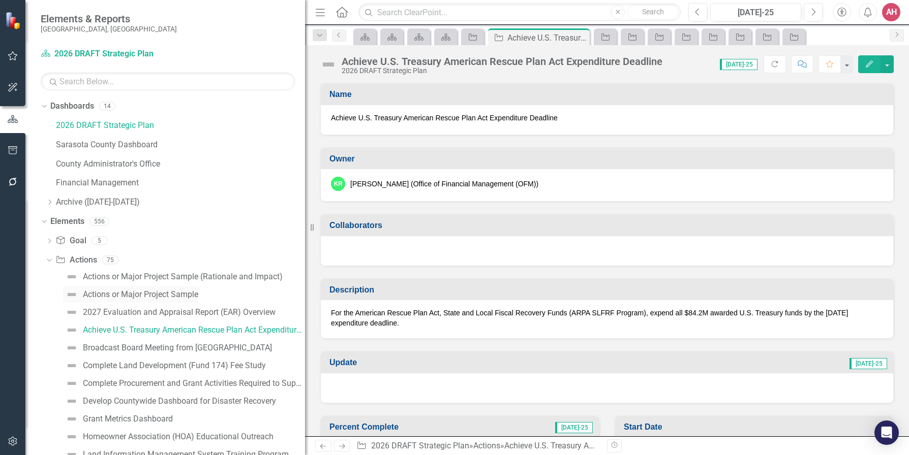
click at [147, 294] on div "Actions or Major Project Sample" at bounding box center [140, 294] width 115 height 9
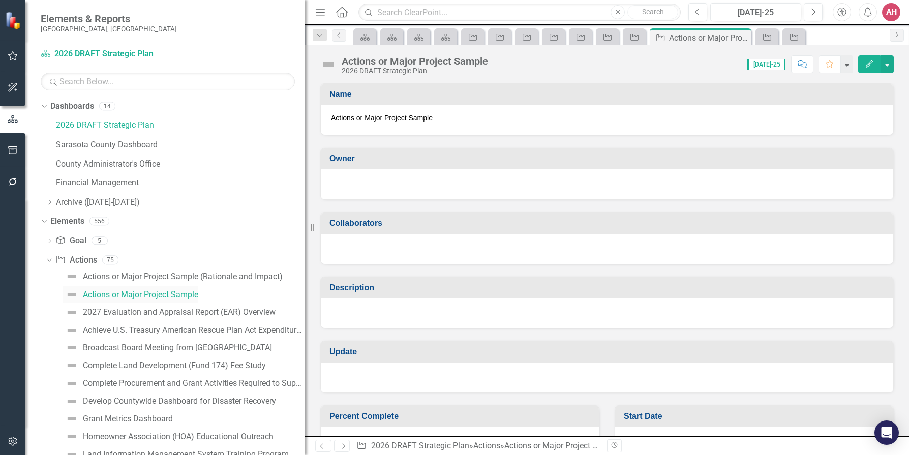
click at [147, 294] on div "Actions or Major Project Sample" at bounding box center [140, 294] width 115 height 9
click at [71, 108] on link "Dashboards" at bounding box center [72, 107] width 44 height 12
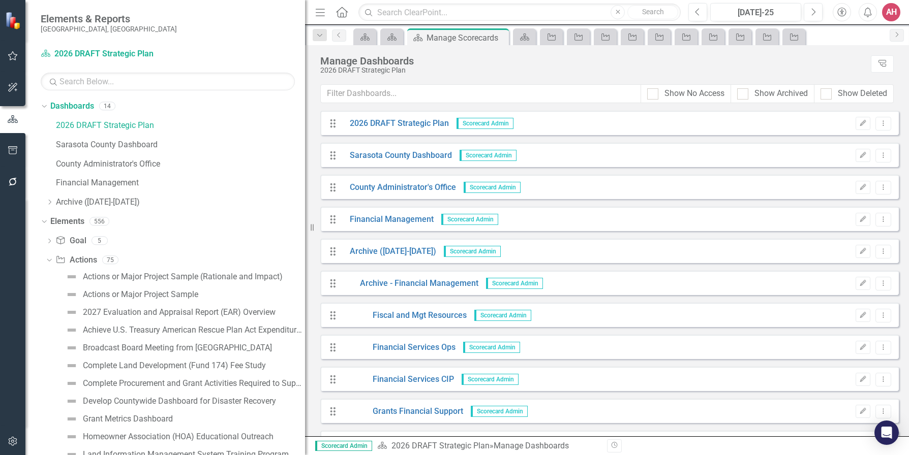
click at [462, 252] on span "Scorecard Admin" at bounding box center [472, 251] width 57 height 11
click at [462, 251] on span "Scorecard Admin" at bounding box center [472, 251] width 57 height 11
click at [358, 217] on link "Financial Management" at bounding box center [387, 220] width 91 height 12
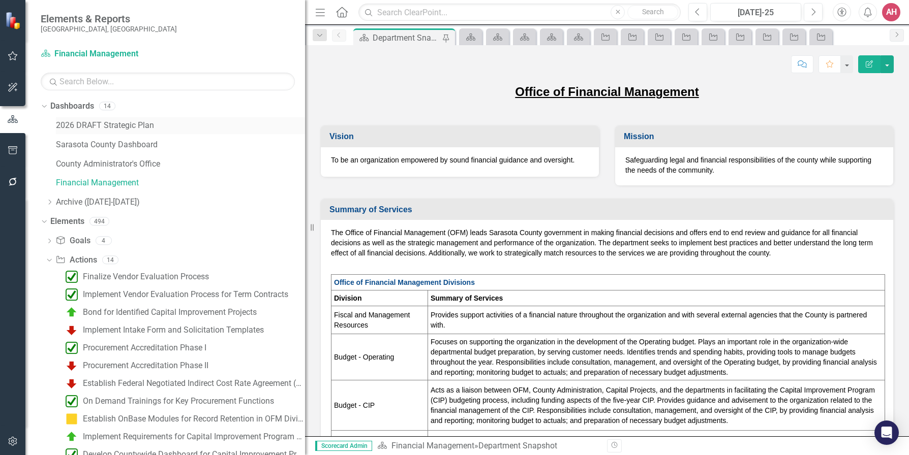
click at [108, 123] on link "2026 DRAFT Strategic Plan" at bounding box center [180, 126] width 249 height 12
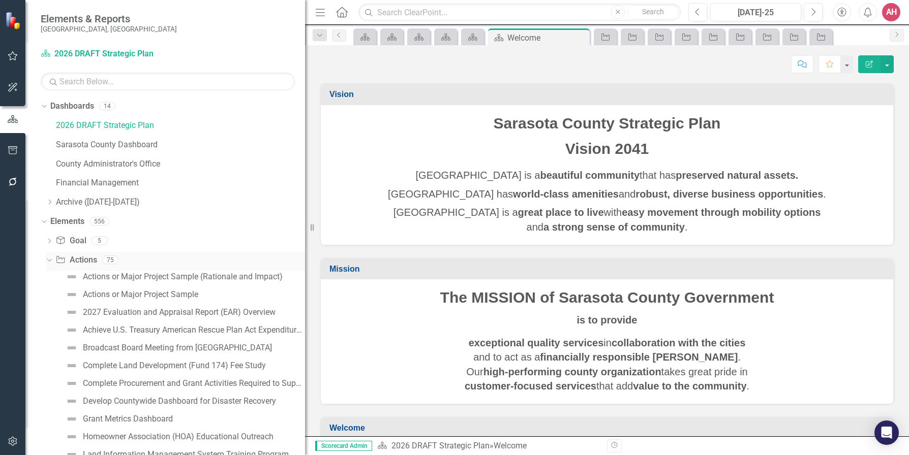
click at [71, 260] on link "Action Actions" at bounding box center [75, 261] width 41 height 12
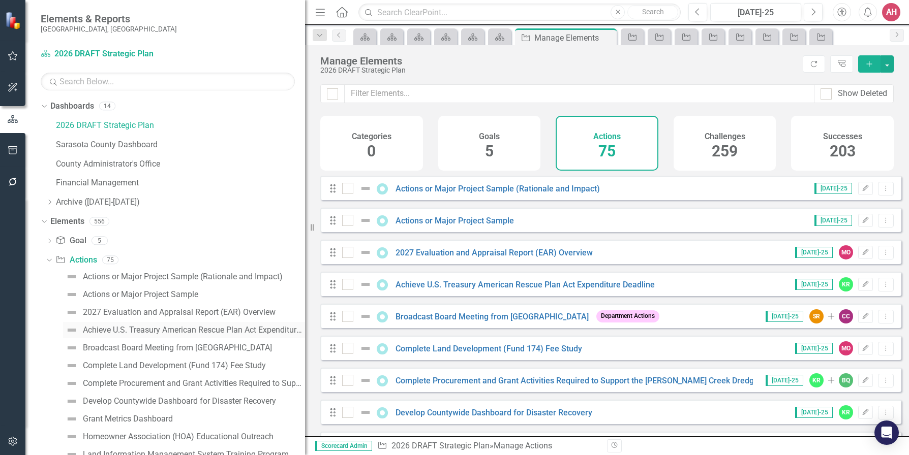
click at [188, 330] on div "Achieve U.S. Treasury American Rescue Plan Act Expenditure Deadline" at bounding box center [194, 330] width 222 height 9
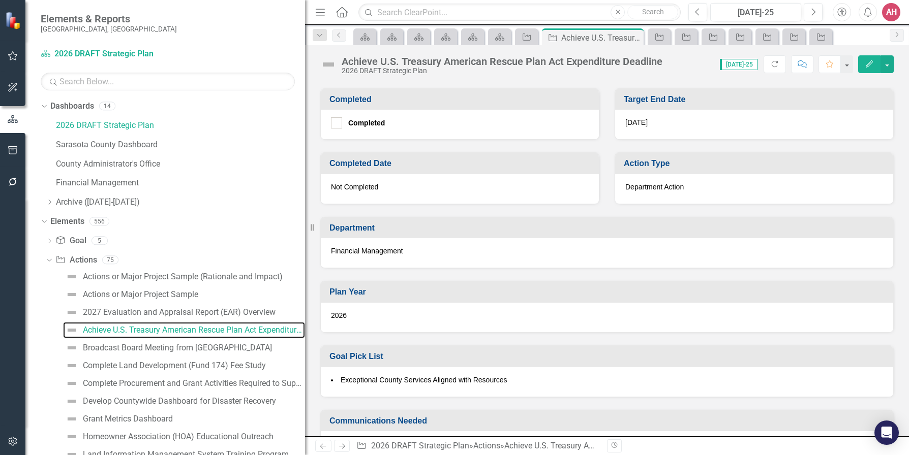
scroll to position [407, 0]
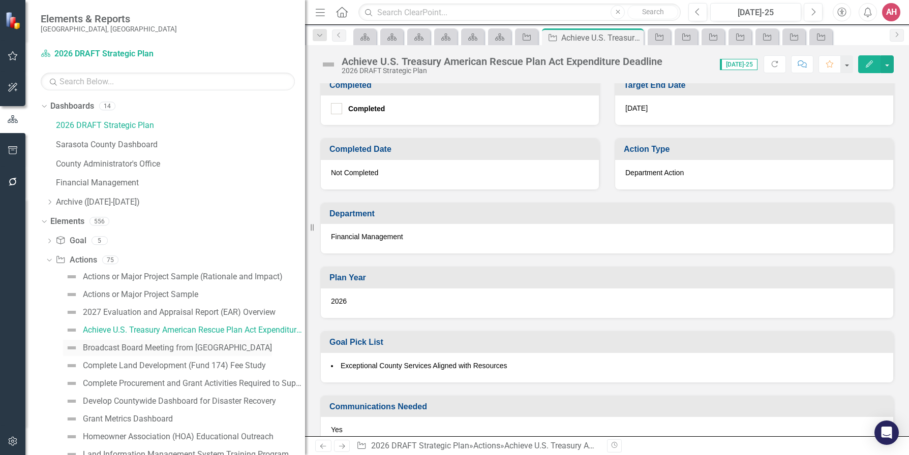
click at [129, 352] on div "Broadcast Board Meeting from [GEOGRAPHIC_DATA]" at bounding box center [177, 348] width 189 height 9
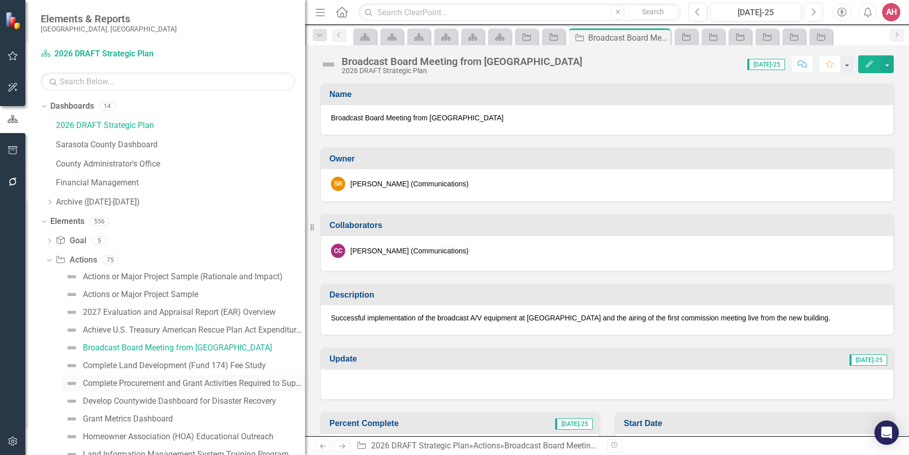
click at [128, 385] on div "Complete Procurement and Grant Activities Required to Support the [PERSON_NAME]…" at bounding box center [194, 383] width 222 height 9
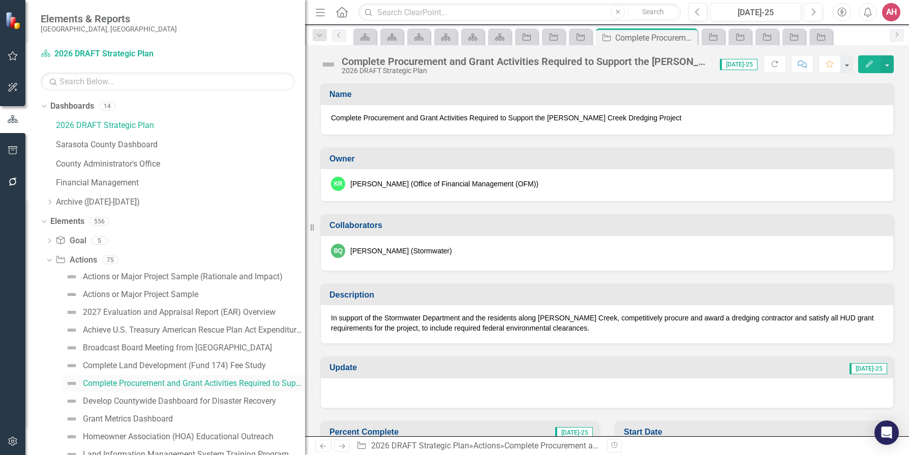
scroll to position [51, 0]
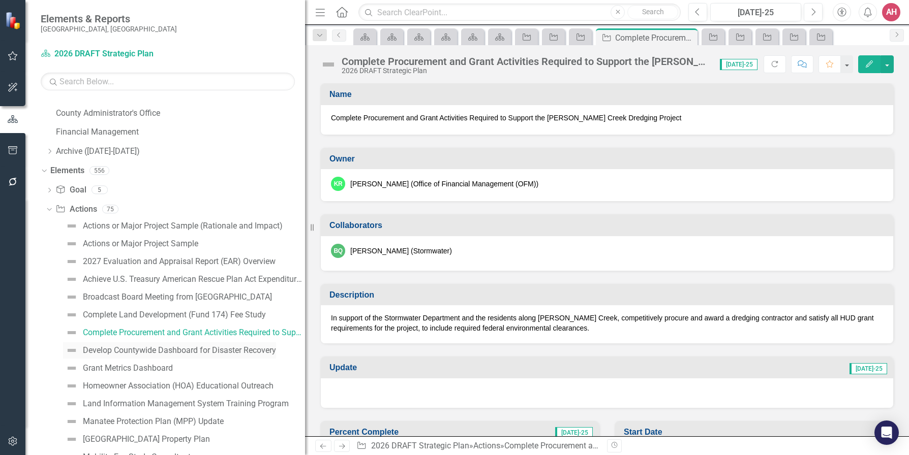
click at [142, 350] on div "Develop Countywide Dashboard for Disaster Recovery" at bounding box center [179, 350] width 193 height 9
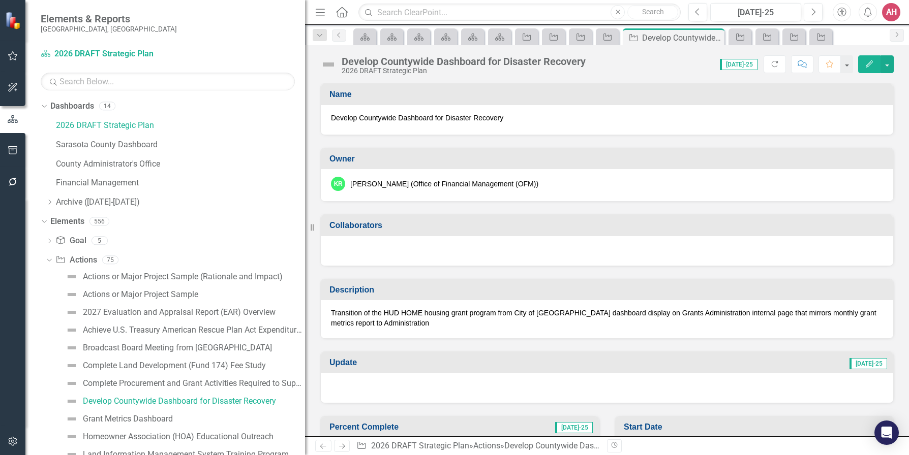
click at [869, 62] on icon "Edit" at bounding box center [869, 63] width 9 height 7
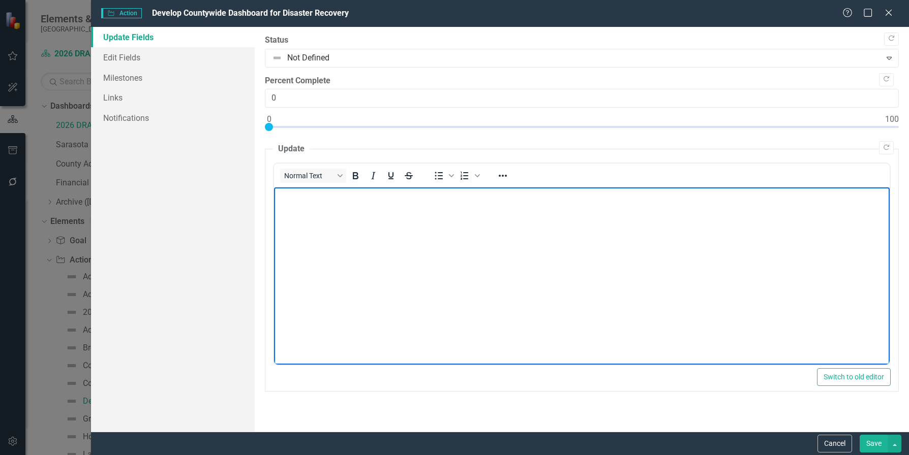
click at [457, 240] on body "Rich Text Area. Press ALT-0 for help." at bounding box center [581, 264] width 616 height 152
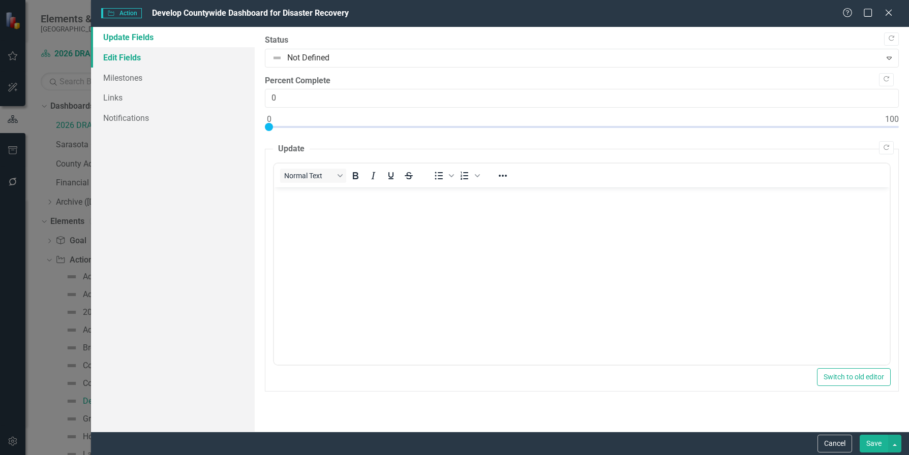
click at [128, 61] on link "Edit Fields" at bounding box center [173, 57] width 164 height 20
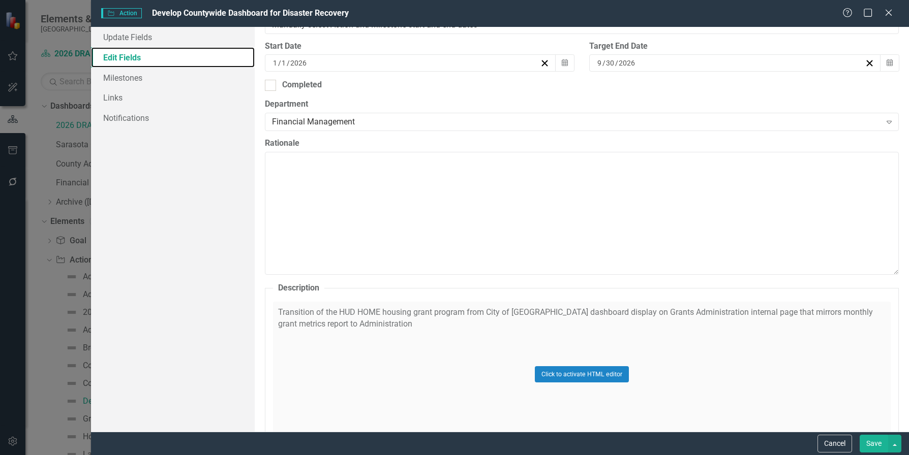
scroll to position [305, 0]
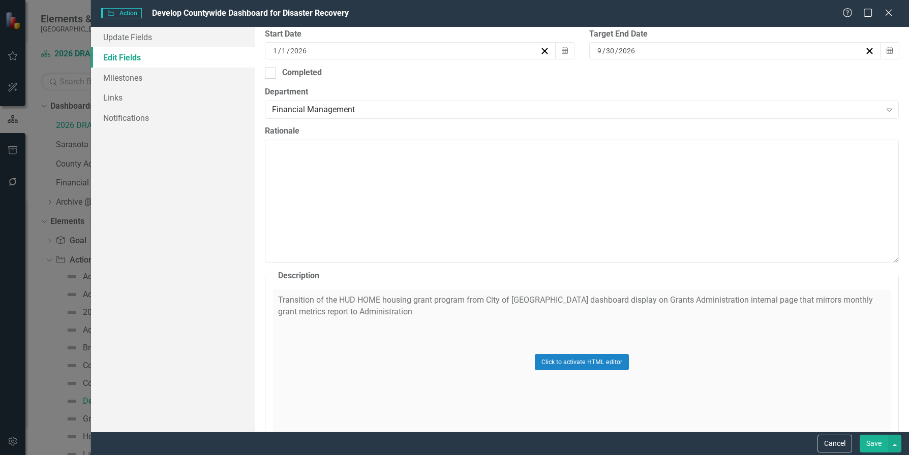
click at [401, 313] on div "Click to activate HTML editor" at bounding box center [582, 362] width 618 height 145
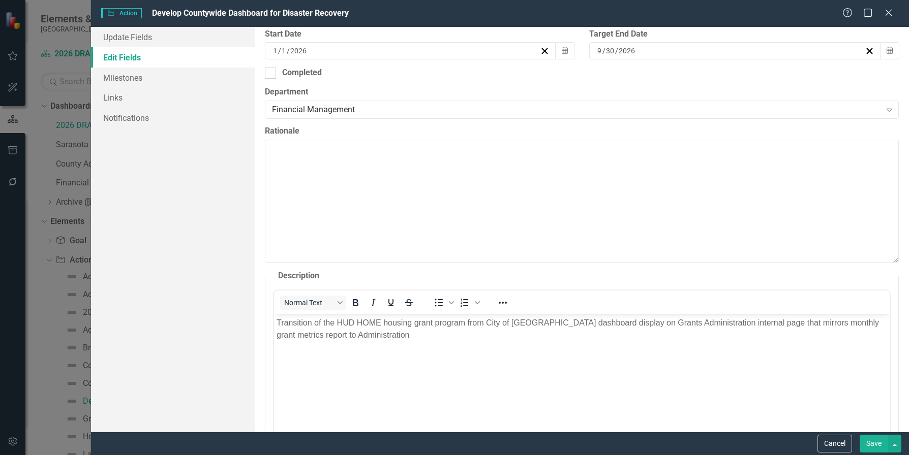
scroll to position [0, 0]
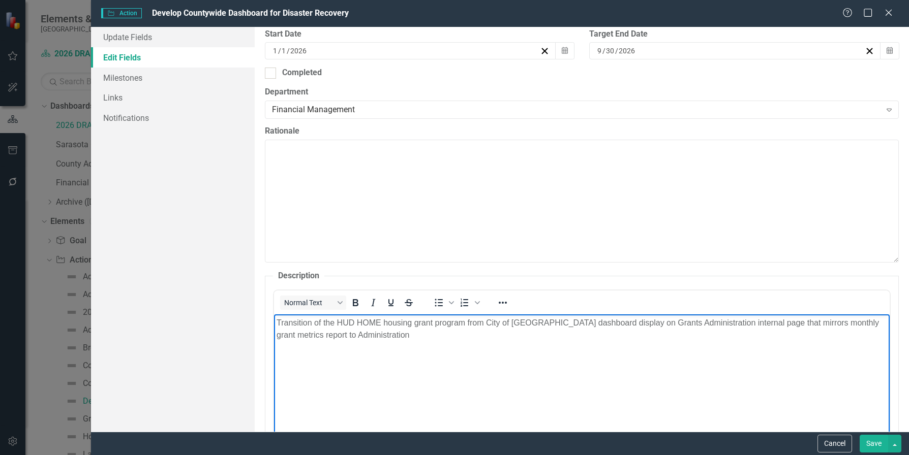
click at [391, 339] on p "Transition of the HUD HOME housing grant program from City of [GEOGRAPHIC_DATA]…" at bounding box center [581, 329] width 610 height 24
click at [394, 338] on p "Transition of the HUD HOME housing grant program from City of [GEOGRAPHIC_DATA]…" at bounding box center [581, 329] width 610 height 24
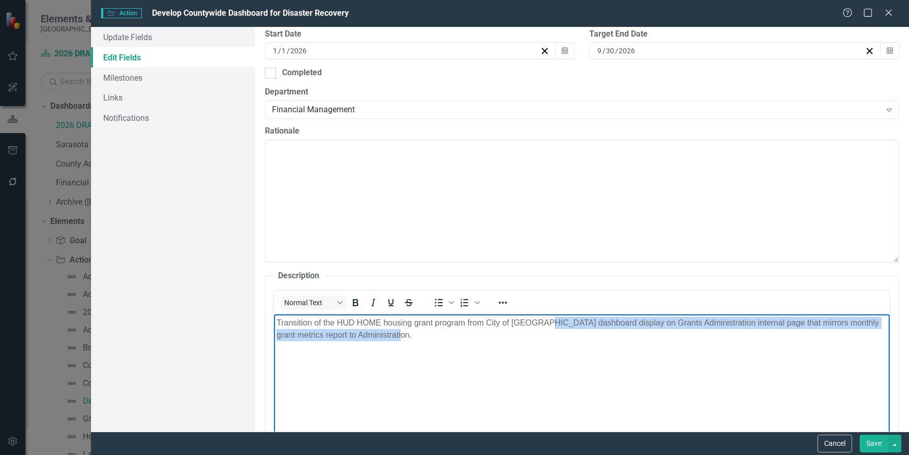
drag, startPoint x: 545, startPoint y: 323, endPoint x: 551, endPoint y: 344, distance: 22.2
click at [551, 344] on body "Transition of the HUD HOME housing grant program from City of [GEOGRAPHIC_DATA]…" at bounding box center [581, 391] width 616 height 152
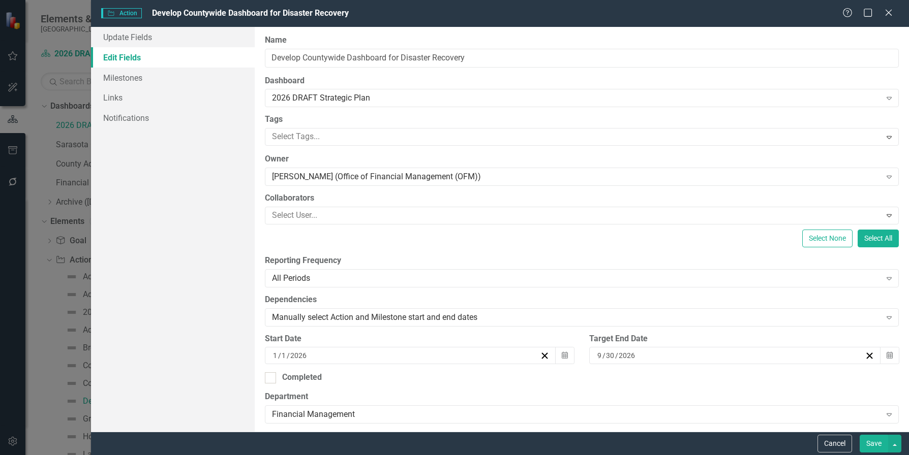
click at [394, 304] on label "Dependencies" at bounding box center [582, 300] width 634 height 12
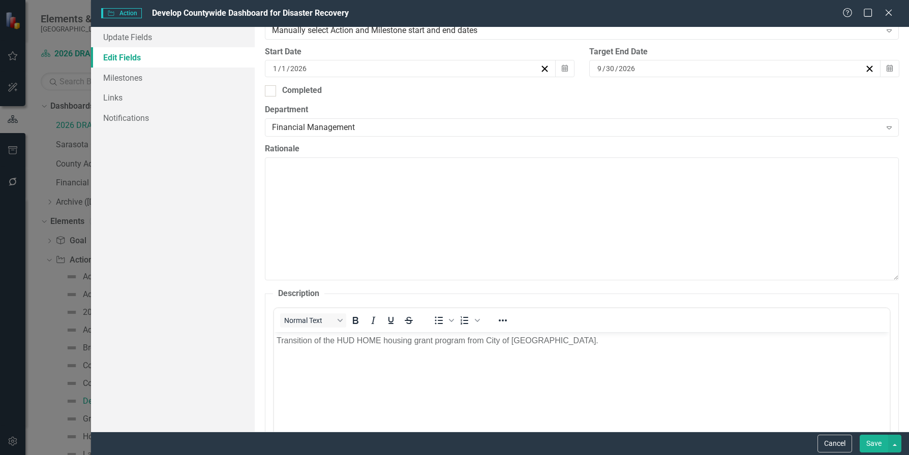
scroll to position [305, 0]
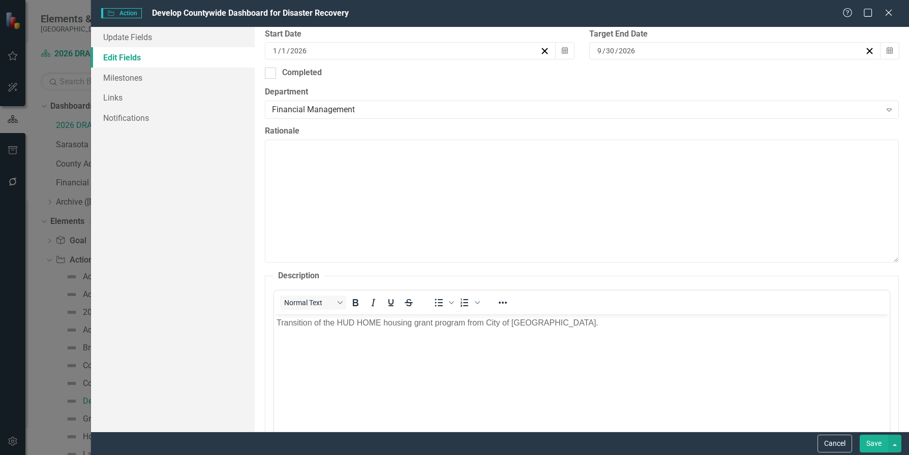
click at [870, 445] on button "Save" at bounding box center [874, 444] width 28 height 18
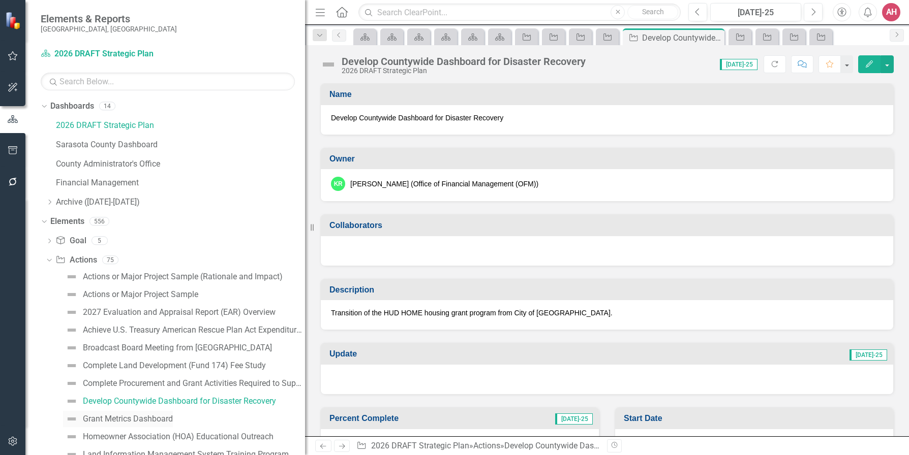
click at [102, 423] on div "Grant Metrics Dashboard" at bounding box center [128, 419] width 90 height 9
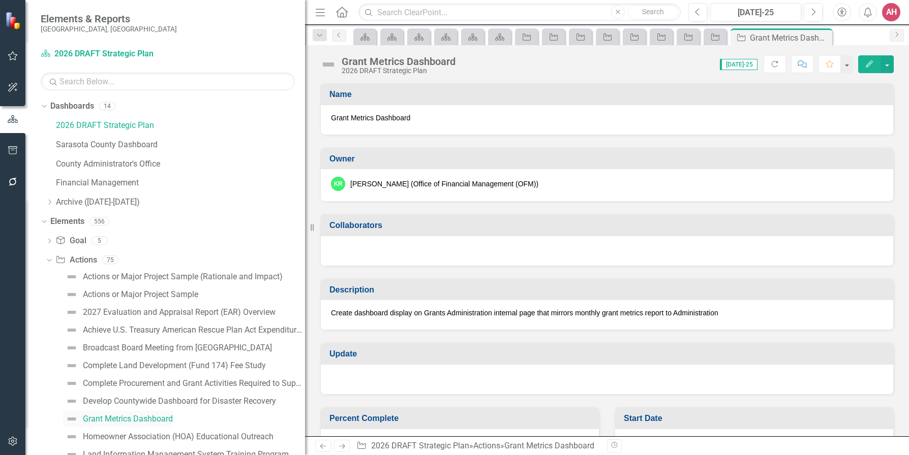
click at [104, 420] on div "Grant Metrics Dashboard" at bounding box center [128, 419] width 90 height 9
click at [726, 315] on p "Create dashboard display on Grants Administration internal page that mirrors mo…" at bounding box center [607, 313] width 552 height 10
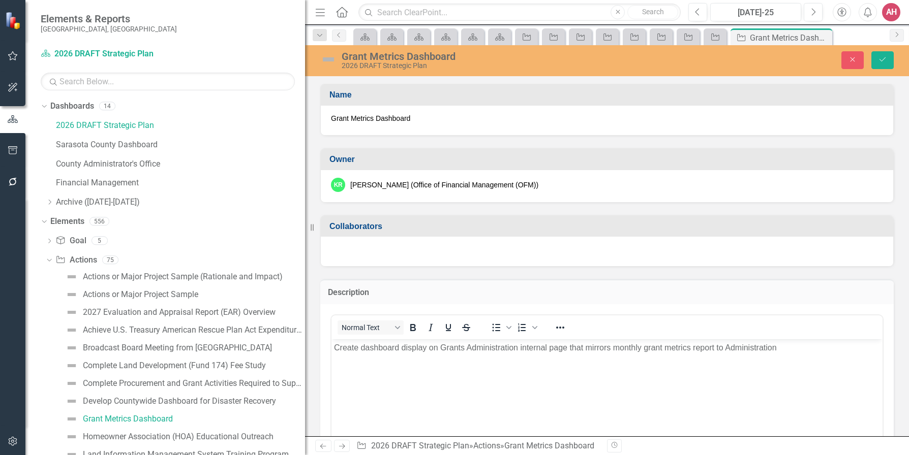
click at [788, 350] on p "Create dashboard display on Grants Administration internal page that mirrors mo…" at bounding box center [607, 348] width 546 height 12
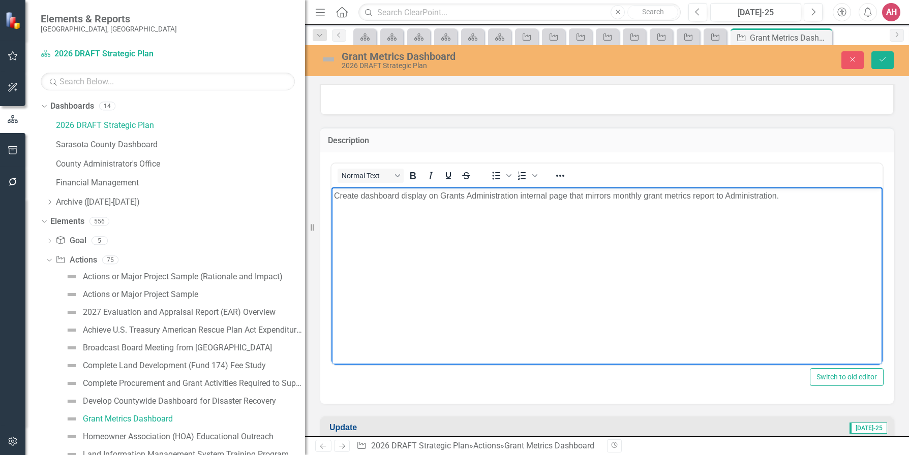
scroll to position [152, 0]
click at [885, 61] on icon "Save" at bounding box center [882, 59] width 9 height 7
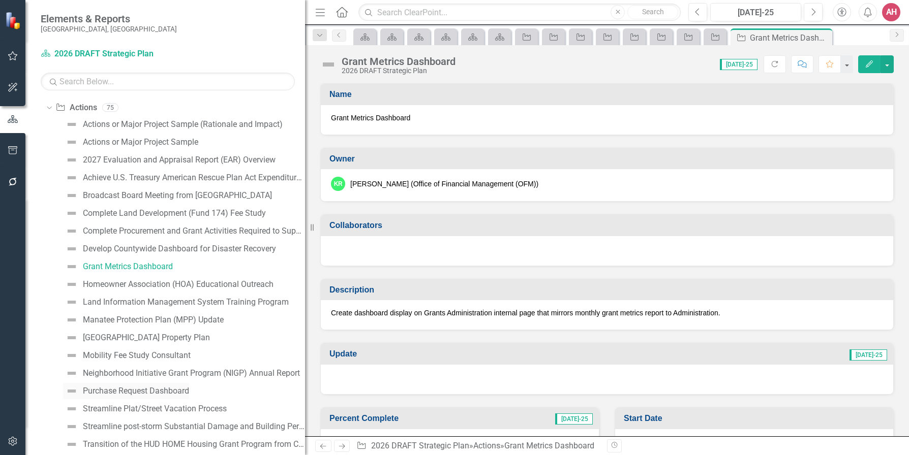
click at [144, 393] on div "Purchase Request Dashboard" at bounding box center [136, 391] width 106 height 9
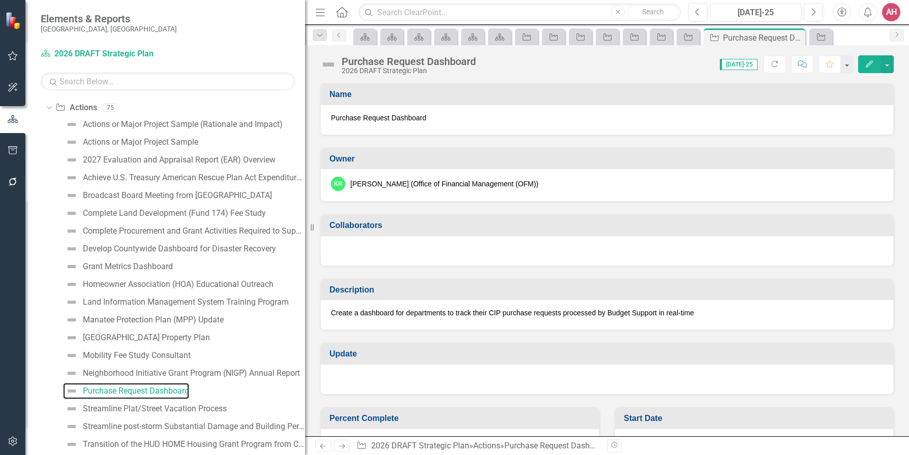
scroll to position [97, 0]
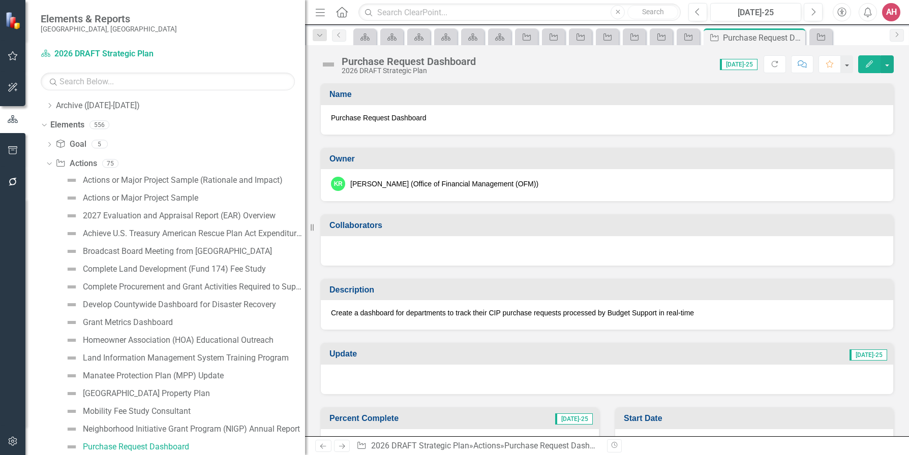
click at [717, 314] on p "Create a dashboard for departments to track their CIP purchase requests process…" at bounding box center [607, 313] width 552 height 10
click at [715, 314] on p "Create a dashboard for departments to track their CIP purchase requests process…" at bounding box center [607, 313] width 552 height 10
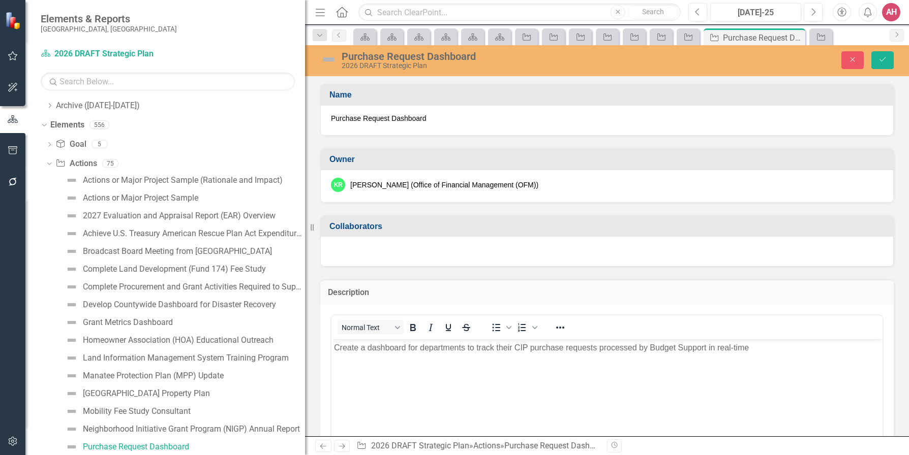
scroll to position [0, 0]
click at [768, 352] on p "Create a dashboard for departments to track their CIP purchase requests process…" at bounding box center [607, 348] width 546 height 12
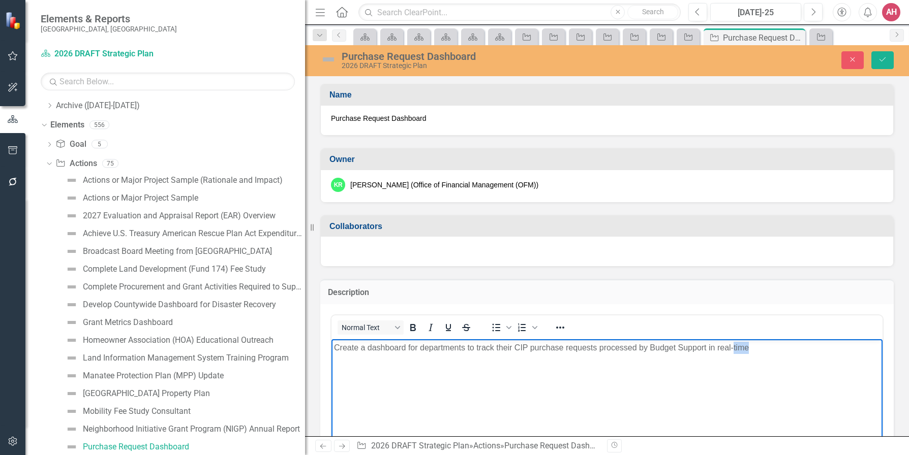
click at [766, 351] on p "Create a dashboard for departments to track their CIP purchase requests process…" at bounding box center [607, 348] width 546 height 12
click at [761, 345] on p "Create a dashboard for departments to track their CIP purchase requests process…" at bounding box center [607, 348] width 546 height 12
click at [884, 60] on icon "Save" at bounding box center [882, 59] width 9 height 7
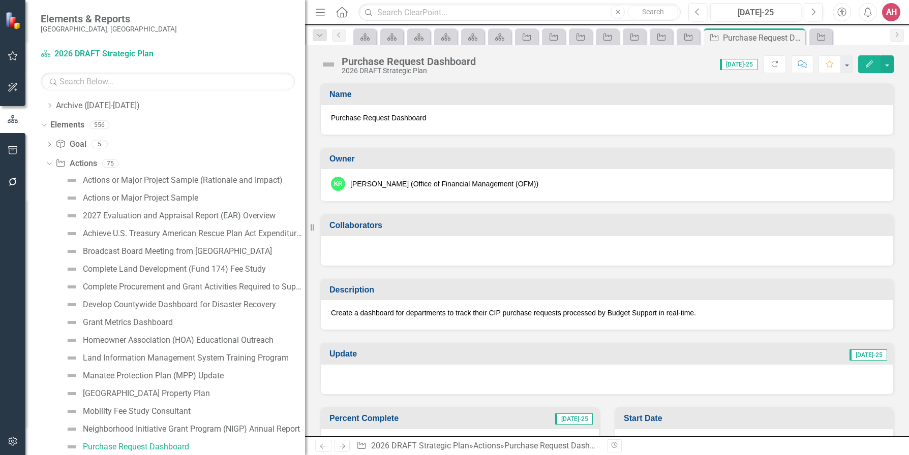
click at [700, 310] on p "Create a dashboard for departments to track their CIP purchase requests process…" at bounding box center [607, 313] width 552 height 10
click at [701, 311] on p "Create a dashboard for departments to track their CIP purchase requests process…" at bounding box center [607, 313] width 552 height 10
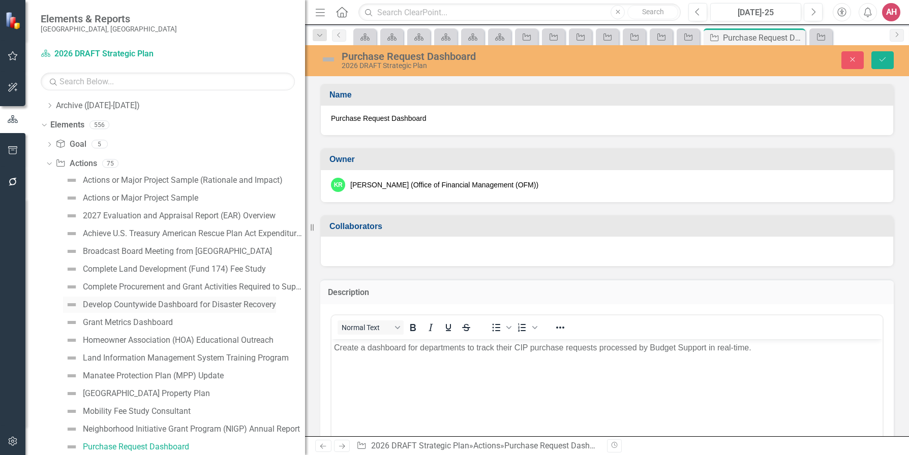
click at [148, 305] on div "Develop Countywide Dashboard for Disaster Recovery" at bounding box center [179, 304] width 193 height 9
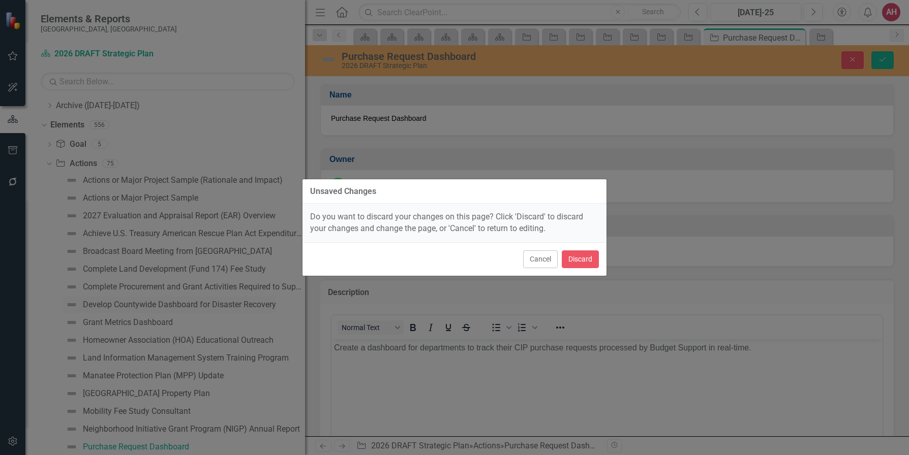
click at [149, 305] on div "Unsaved Changes Do you want to discard your changes on this page? Click 'Discar…" at bounding box center [454, 227] width 909 height 455
drag, startPoint x: 551, startPoint y: 262, endPoint x: 556, endPoint y: 261, distance: 5.7
click at [551, 261] on button "Cancel" at bounding box center [540, 260] width 35 height 18
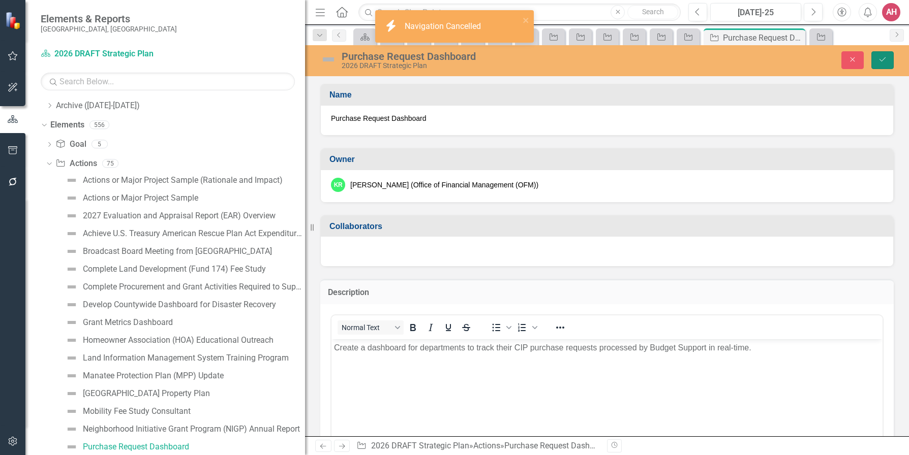
click at [884, 60] on icon "Save" at bounding box center [882, 59] width 9 height 7
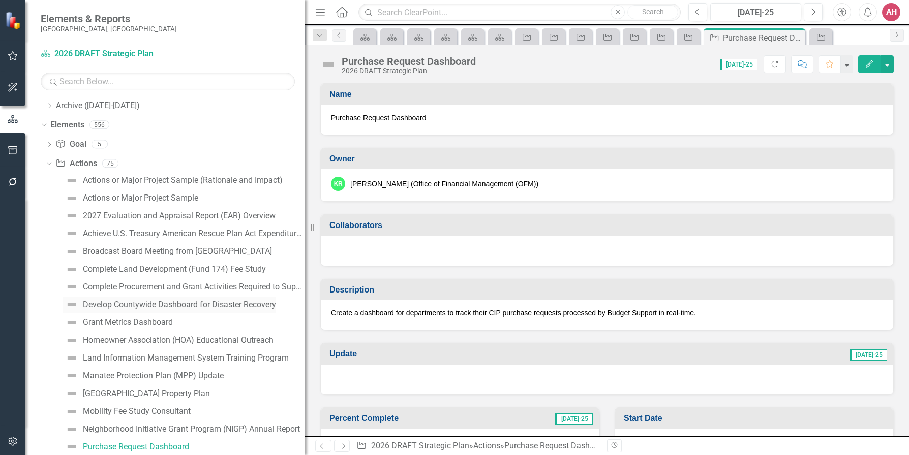
click at [128, 303] on div "Develop Countywide Dashboard for Disaster Recovery" at bounding box center [179, 304] width 193 height 9
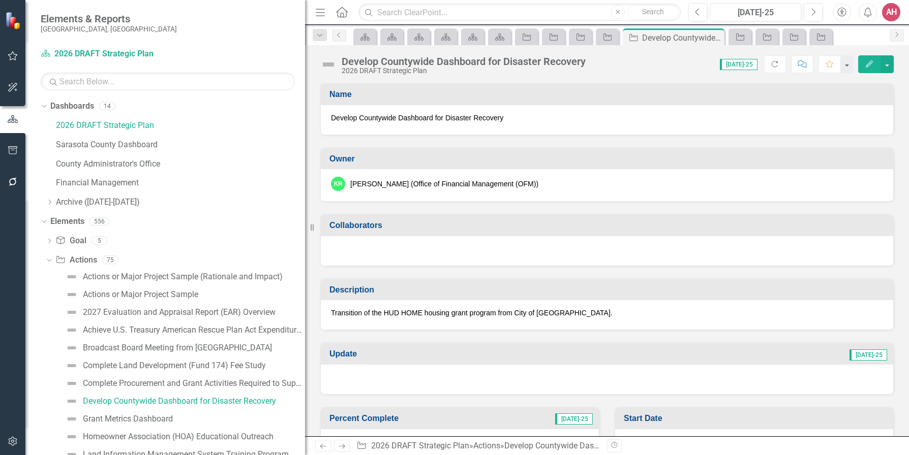
click at [875, 65] on button "Edit" at bounding box center [869, 64] width 22 height 18
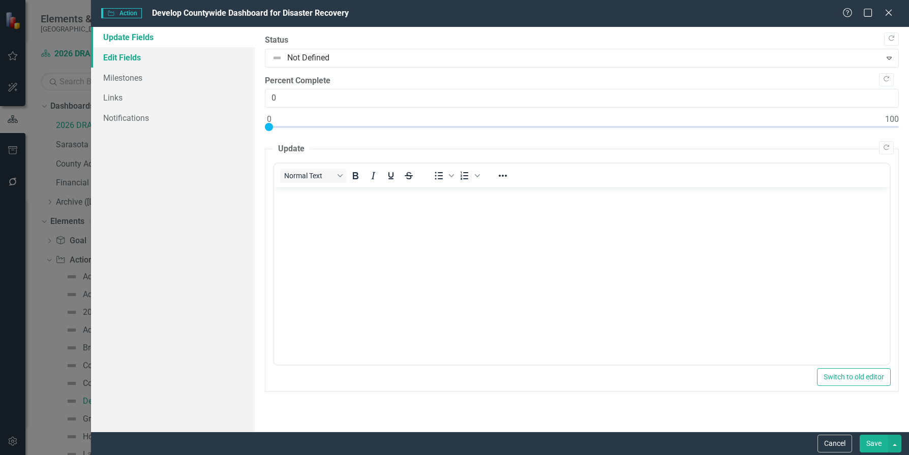
click at [106, 57] on link "Edit Fields" at bounding box center [173, 57] width 164 height 20
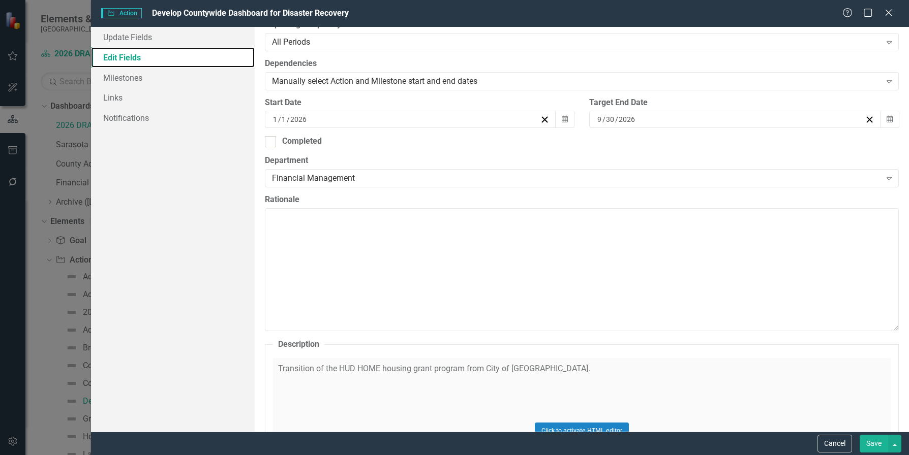
scroll to position [254, 0]
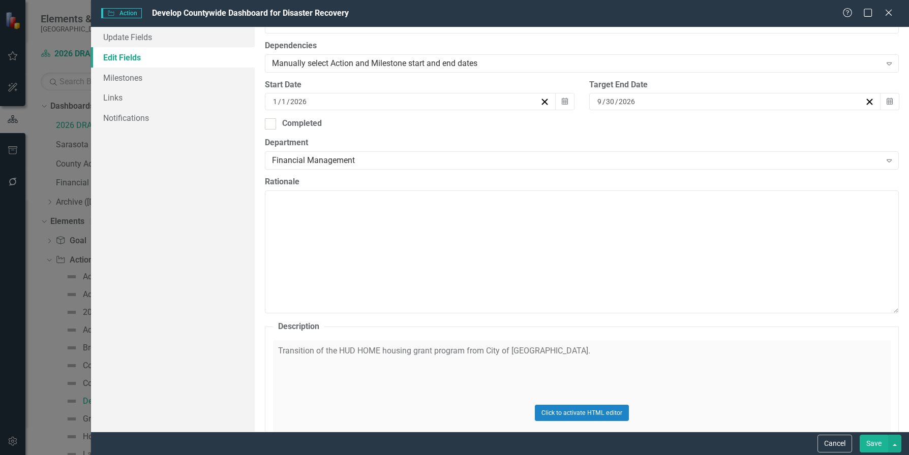
click at [564, 354] on div "Click to activate HTML editor" at bounding box center [582, 413] width 618 height 145
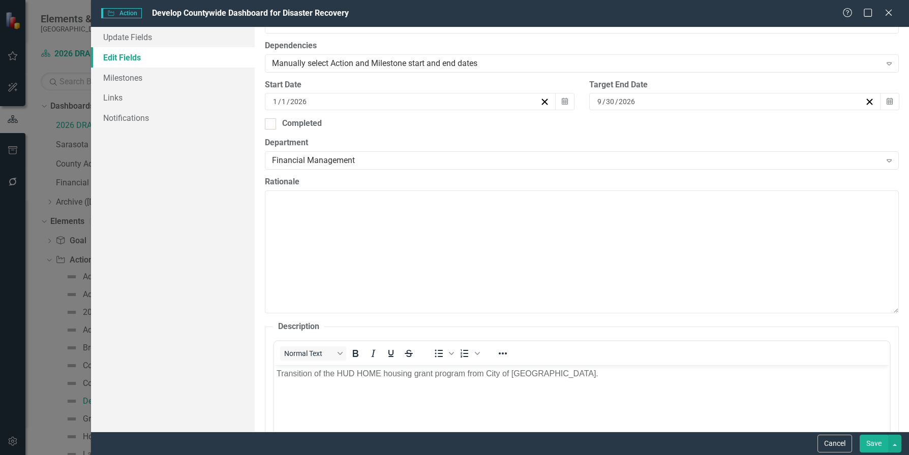
click at [551, 353] on div "Normal Text To open the popup, press Shift+Enter To open the popup, press Shift…" at bounding box center [582, 354] width 616 height 20
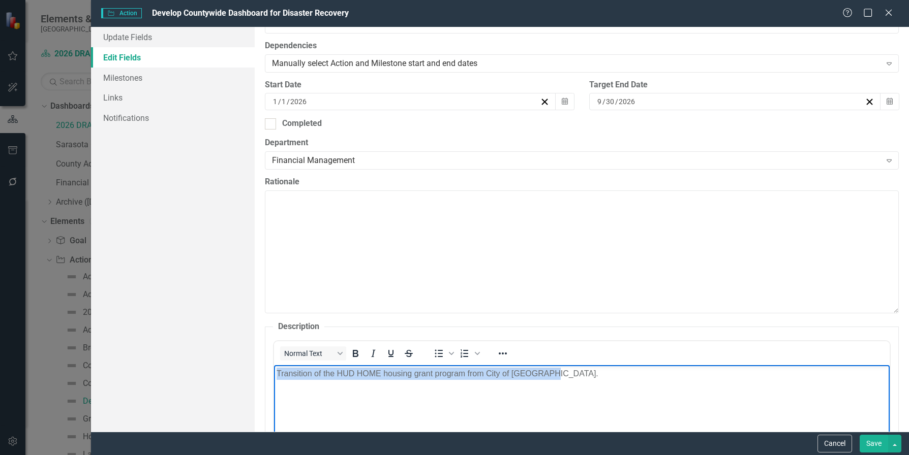
drag, startPoint x: 556, startPoint y: 375, endPoint x: 252, endPoint y: 387, distance: 304.2
click at [273, 387] on html "Transition of the HUD HOME housing grant program from City of [GEOGRAPHIC_DATA]." at bounding box center [581, 441] width 616 height 152
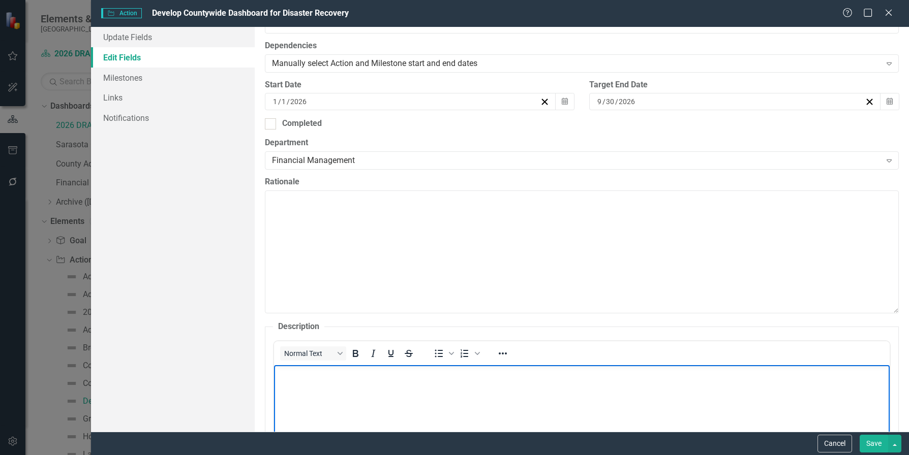
click at [291, 388] on body "Rich Text Area. Press ALT-0 for help." at bounding box center [581, 441] width 616 height 152
click at [290, 387] on body "Rich Text Area. Press ALT-0 for help." at bounding box center [581, 441] width 616 height 152
click at [674, 373] on p "Develop a centralized dashboard to deliver real time information and updates on…" at bounding box center [581, 374] width 610 height 12
click at [764, 420] on body "Develop a centralized dashboard to deliver real time information and updates on…" at bounding box center [581, 441] width 616 height 152
click at [824, 318] on div "ClearPoint Can Do More! How ClearPoint Can Help Close Enterprise plans can auto…" at bounding box center [582, 229] width 654 height 405
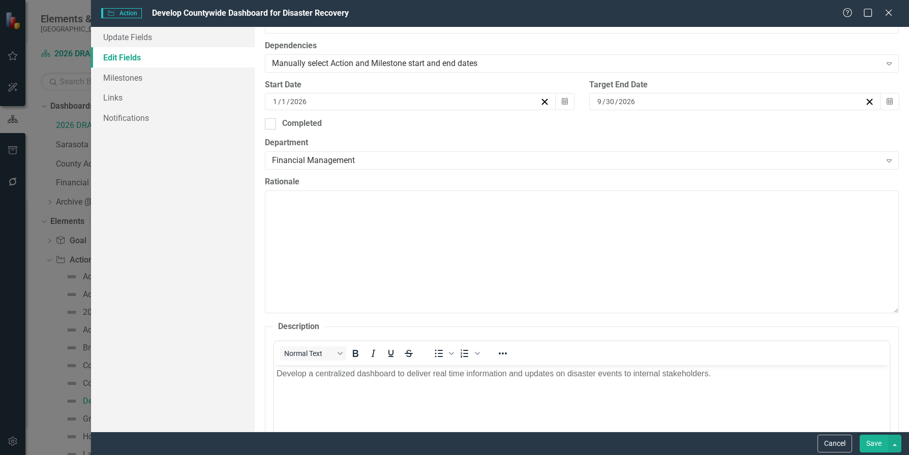
click at [872, 443] on button "Save" at bounding box center [874, 444] width 28 height 18
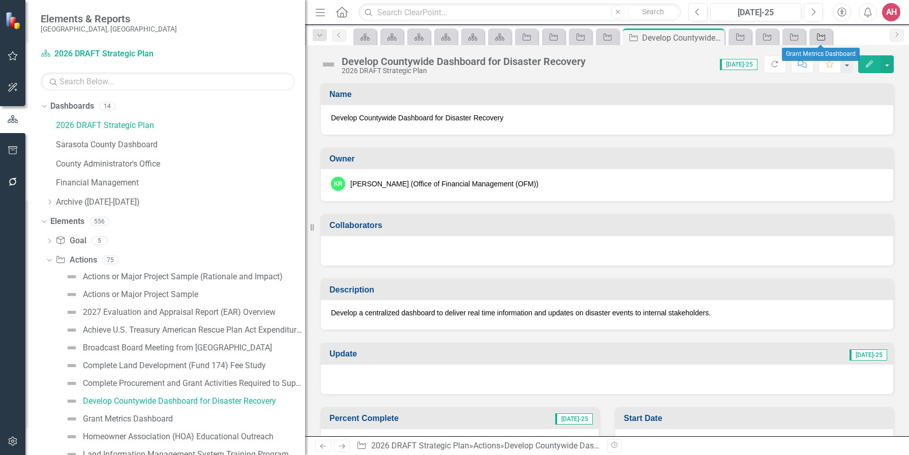
click at [828, 33] on link "Action" at bounding box center [821, 36] width 18 height 13
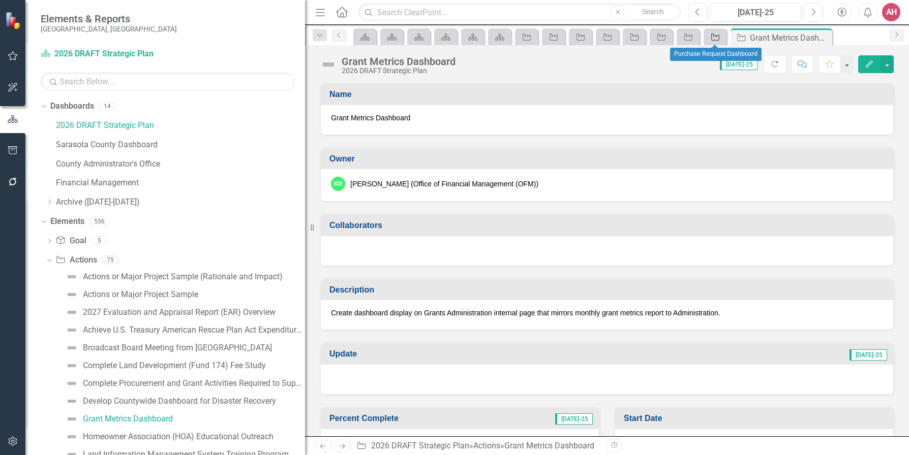
click at [714, 32] on div "Action" at bounding box center [713, 36] width 14 height 13
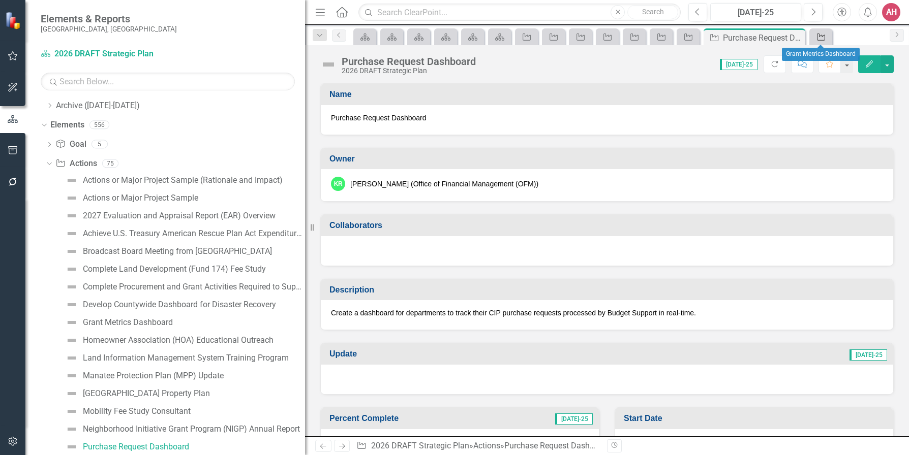
click at [821, 36] on icon "Action" at bounding box center [821, 37] width 10 height 8
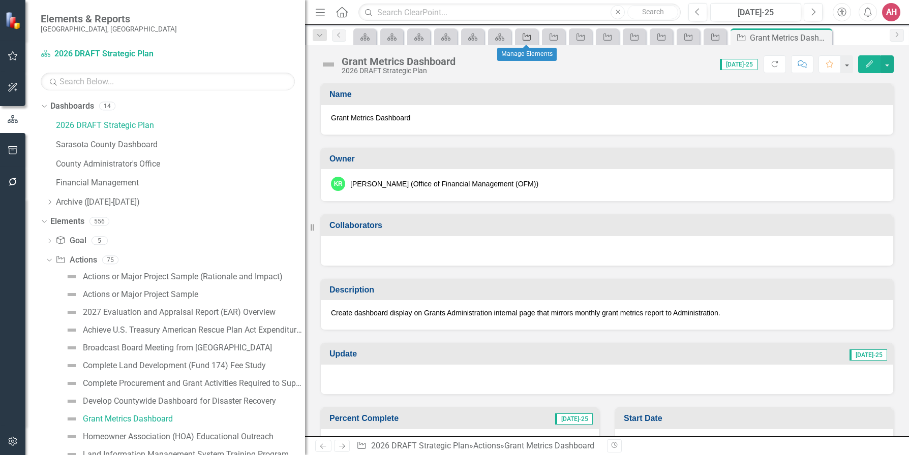
click at [528, 40] on div "Action" at bounding box center [524, 36] width 14 height 13
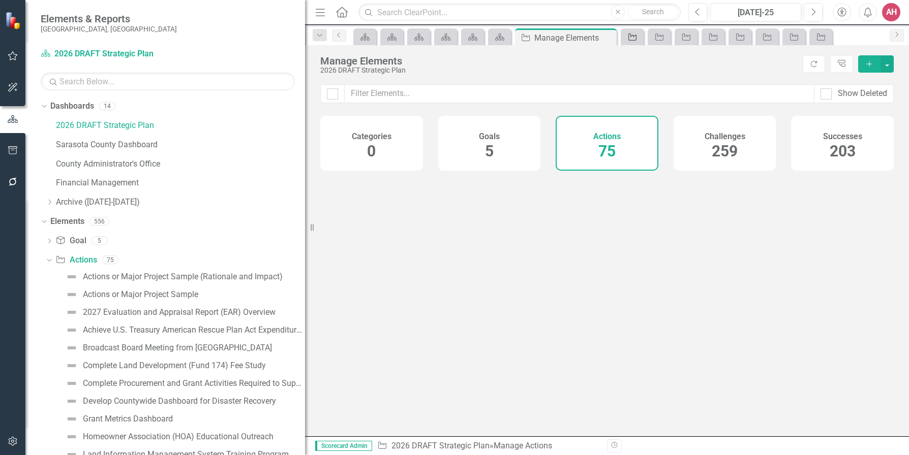
click at [631, 36] on icon at bounding box center [632, 37] width 8 height 7
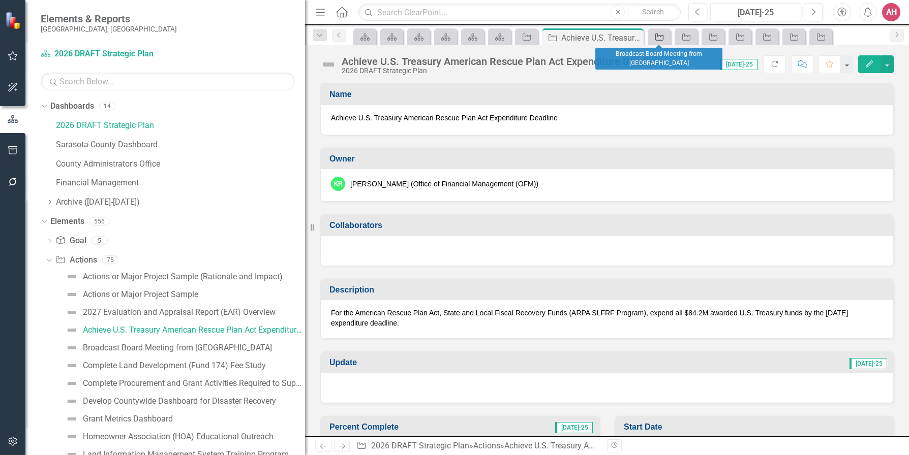
click at [653, 33] on div "Action" at bounding box center [657, 36] width 14 height 13
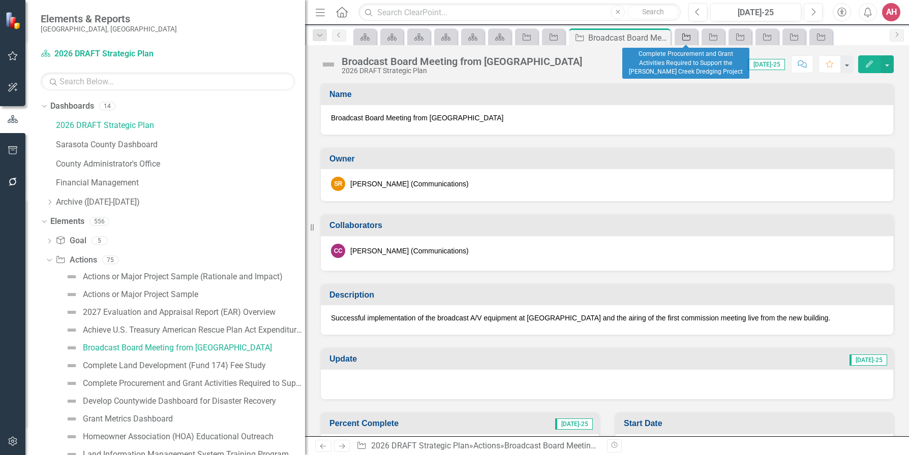
click at [688, 37] on icon "Action" at bounding box center [686, 37] width 10 height 8
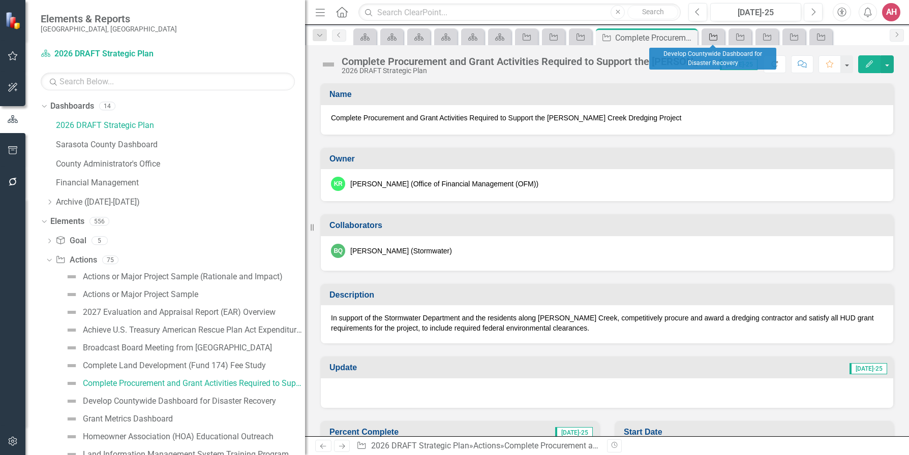
click at [715, 39] on icon "Action" at bounding box center [713, 37] width 10 height 8
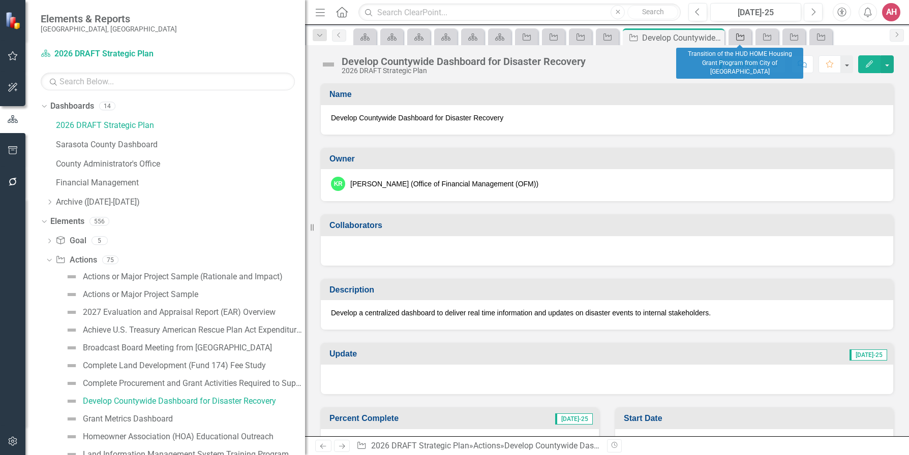
click at [736, 36] on icon "Action" at bounding box center [740, 37] width 10 height 8
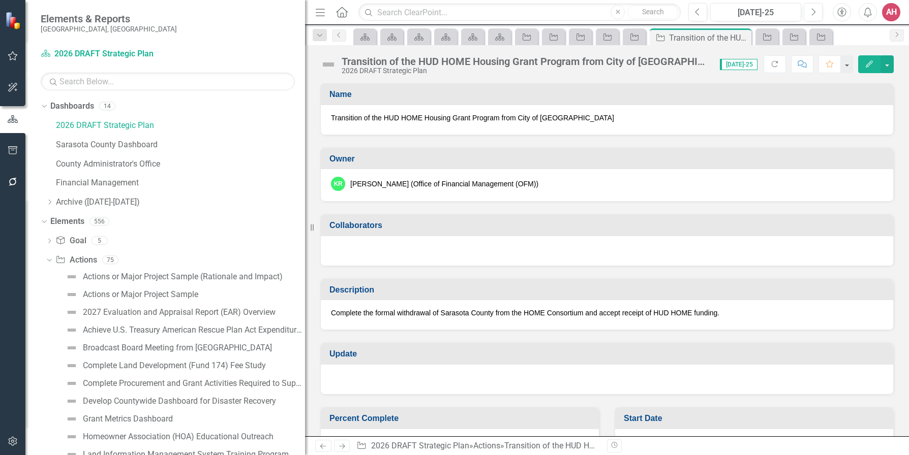
scroll to position [150, 0]
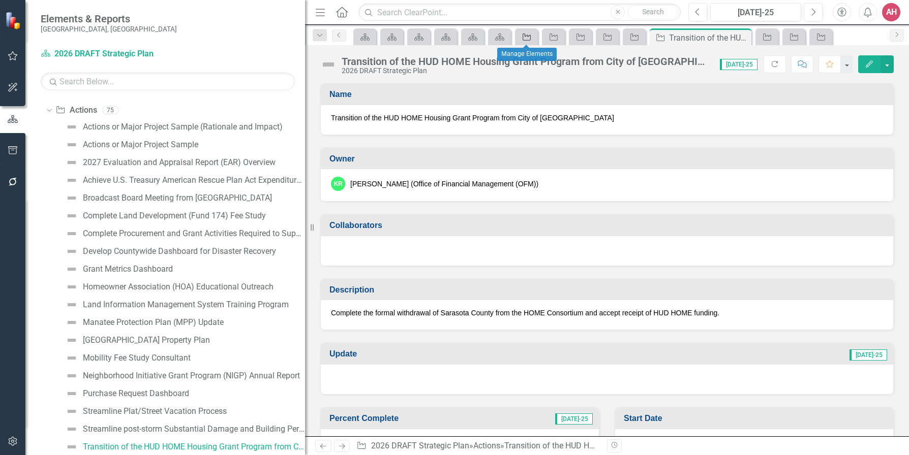
click at [522, 35] on icon "Action" at bounding box center [527, 37] width 10 height 8
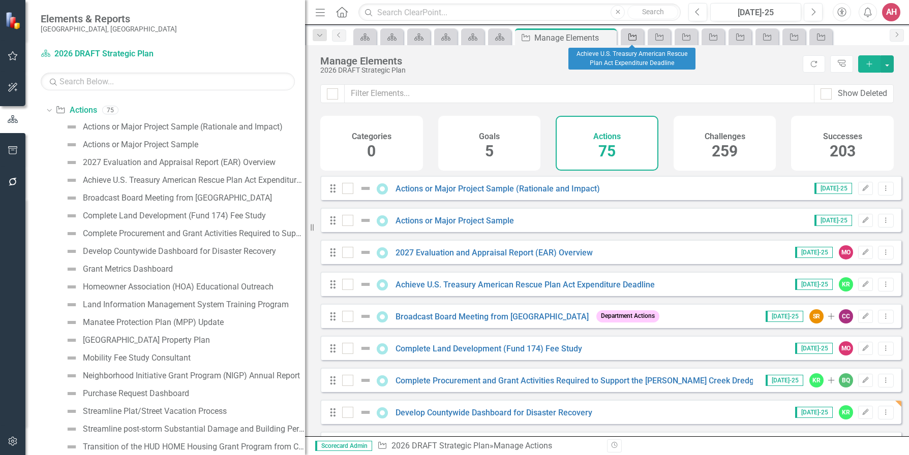
click at [628, 37] on icon "Action" at bounding box center [632, 37] width 10 height 8
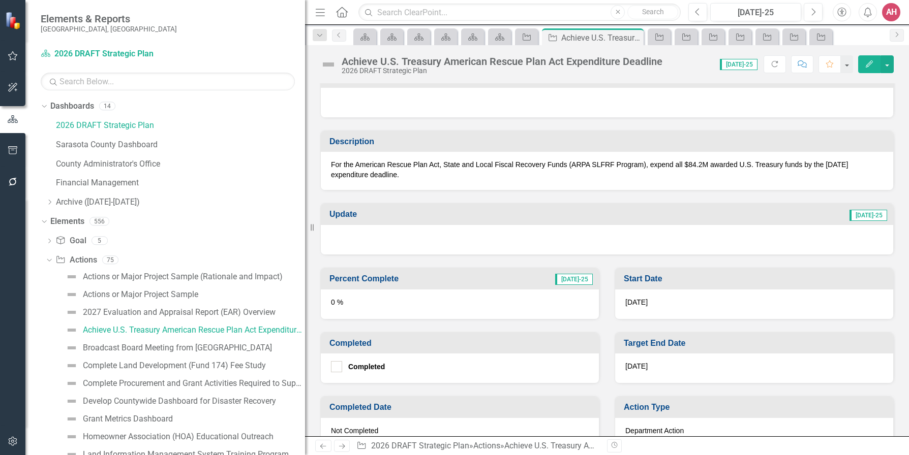
scroll to position [152, 0]
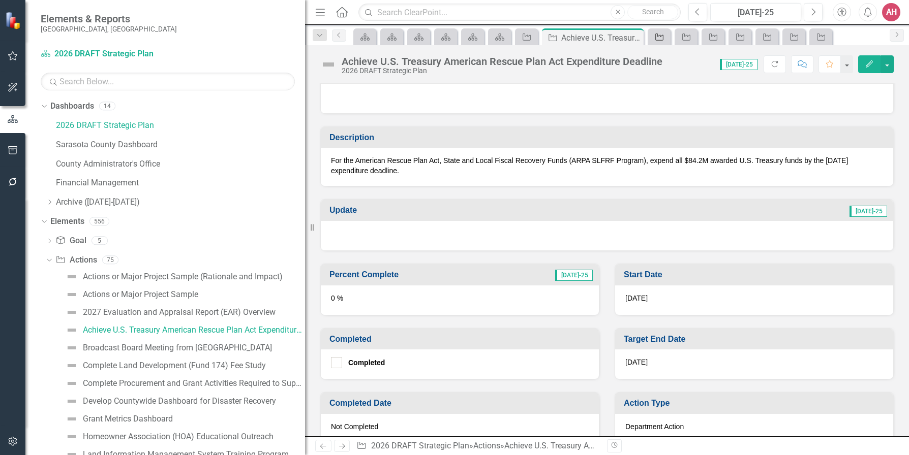
click at [655, 39] on icon "Action" at bounding box center [659, 37] width 10 height 8
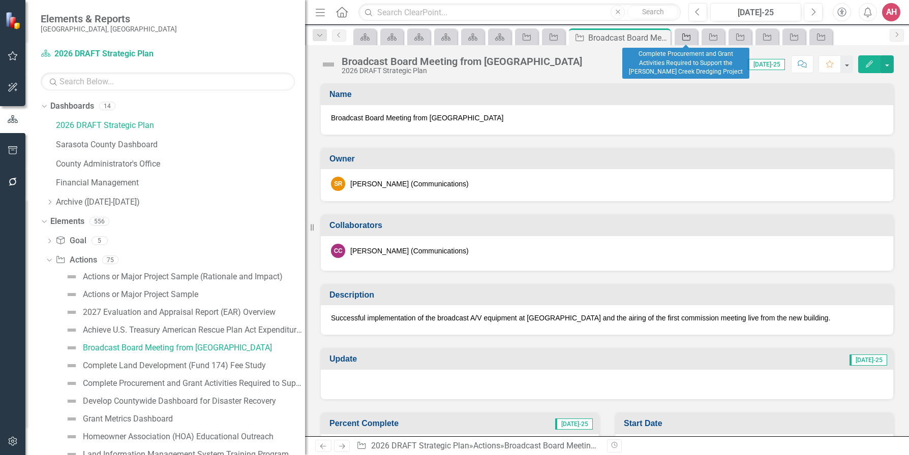
click at [684, 36] on icon "Action" at bounding box center [686, 37] width 10 height 8
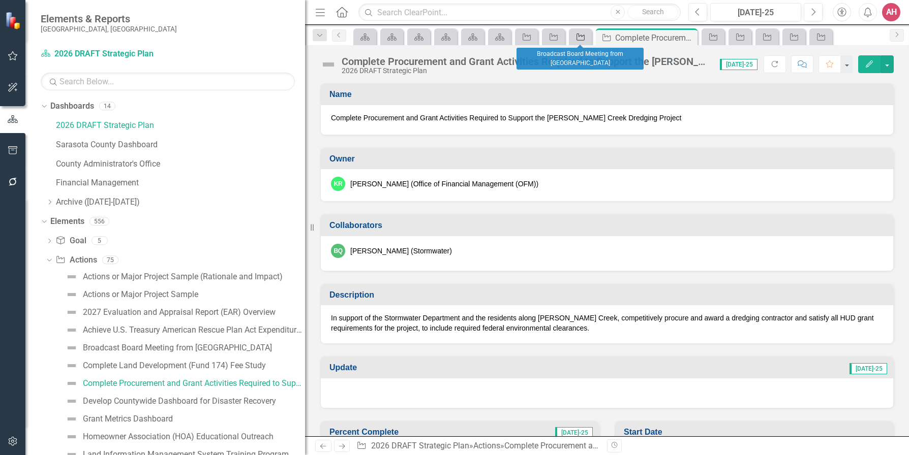
click at [586, 36] on icon "Action" at bounding box center [580, 37] width 10 height 8
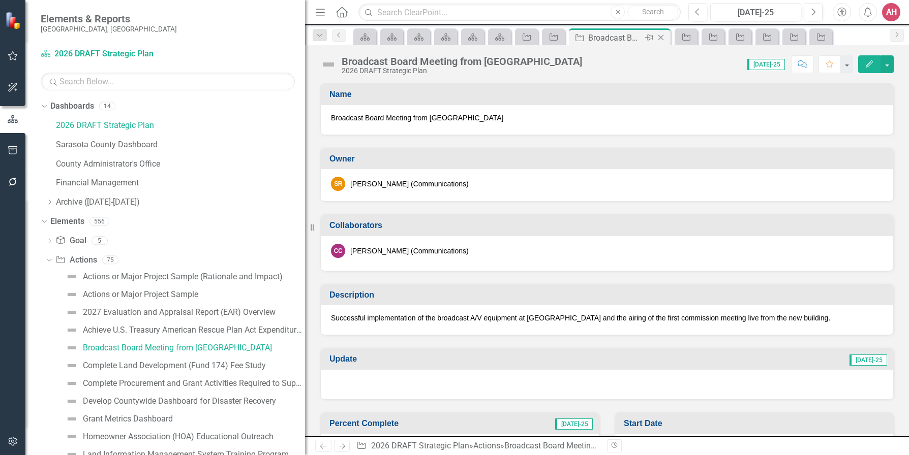
click at [663, 37] on icon "Close" at bounding box center [661, 38] width 10 height 8
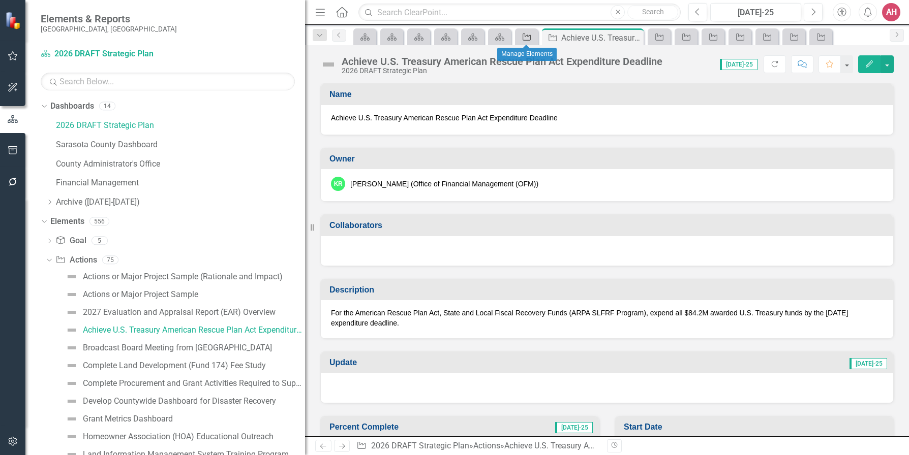
click at [525, 38] on icon "Action" at bounding box center [527, 37] width 10 height 8
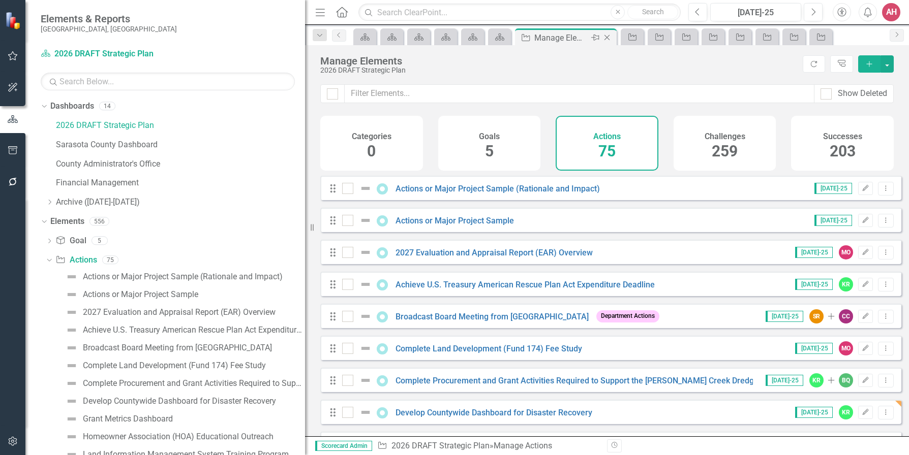
click at [604, 36] on icon "Close" at bounding box center [607, 38] width 10 height 8
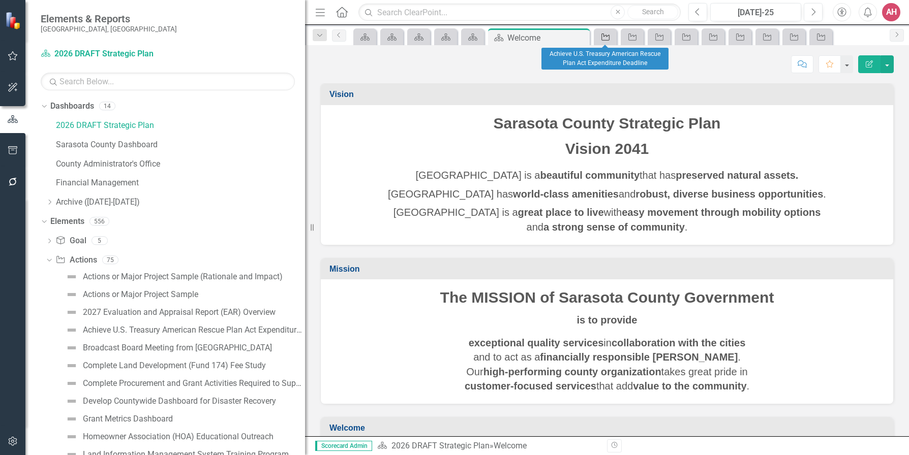
click at [597, 39] on div "Action" at bounding box center [603, 36] width 14 height 13
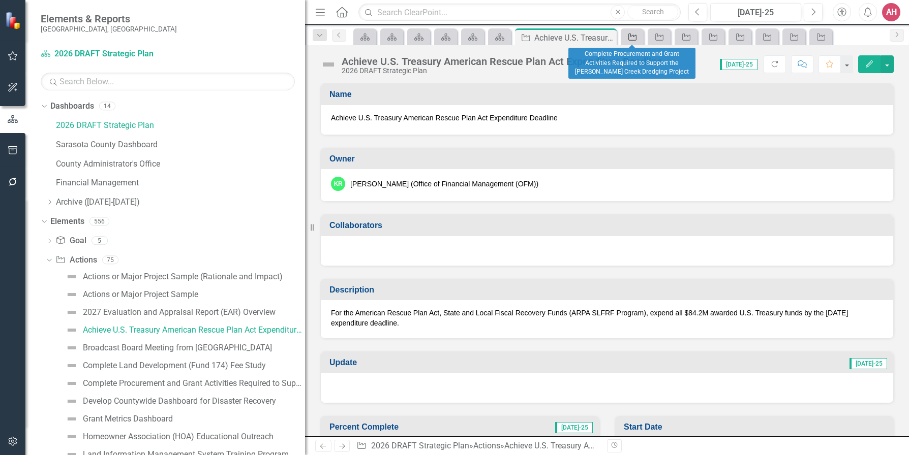
click at [630, 34] on icon "Action" at bounding box center [632, 37] width 10 height 8
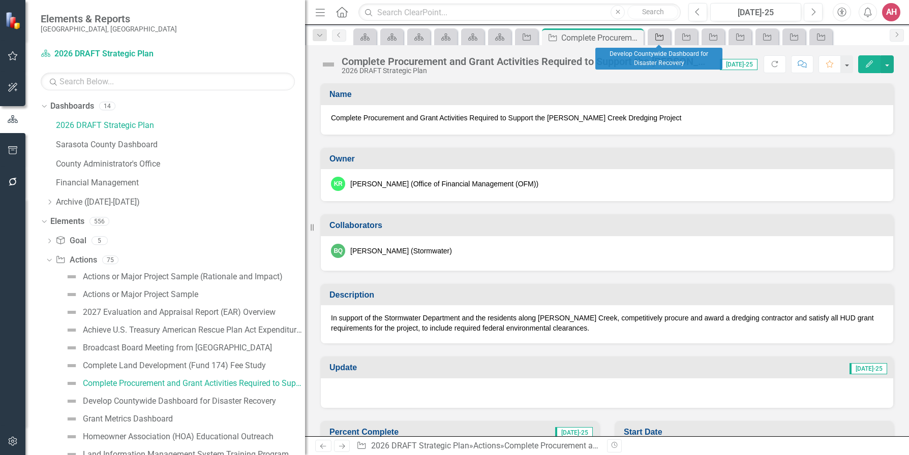
click at [661, 35] on icon "Action" at bounding box center [659, 37] width 10 height 8
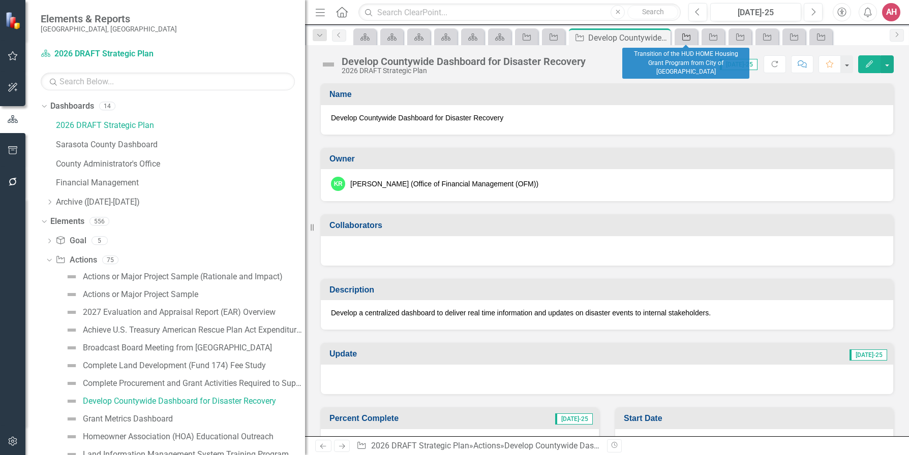
click at [688, 38] on icon "Action" at bounding box center [686, 37] width 10 height 8
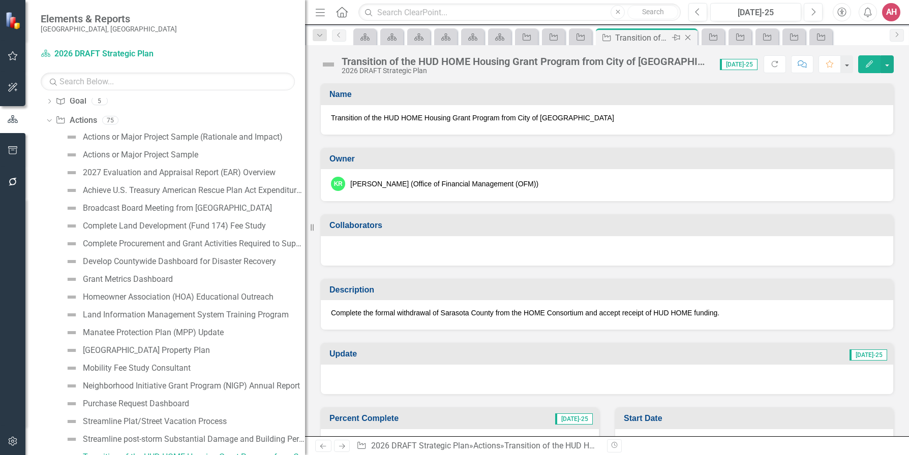
scroll to position [150, 0]
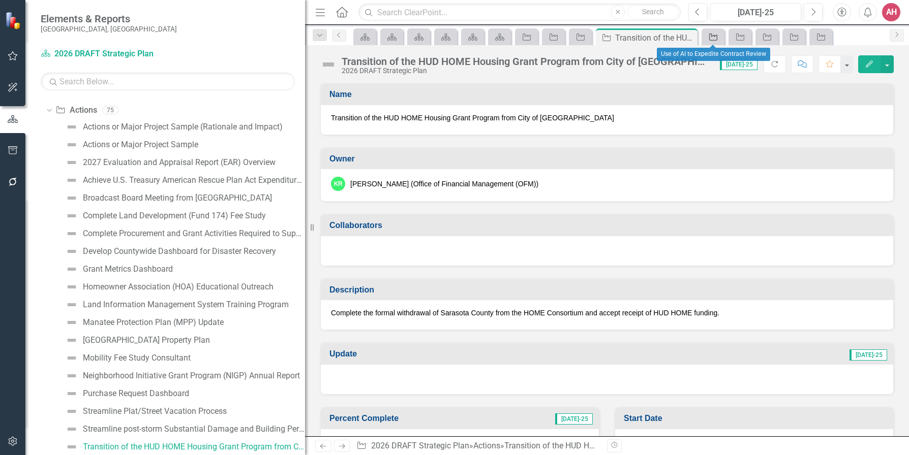
click at [710, 39] on icon at bounding box center [713, 37] width 8 height 7
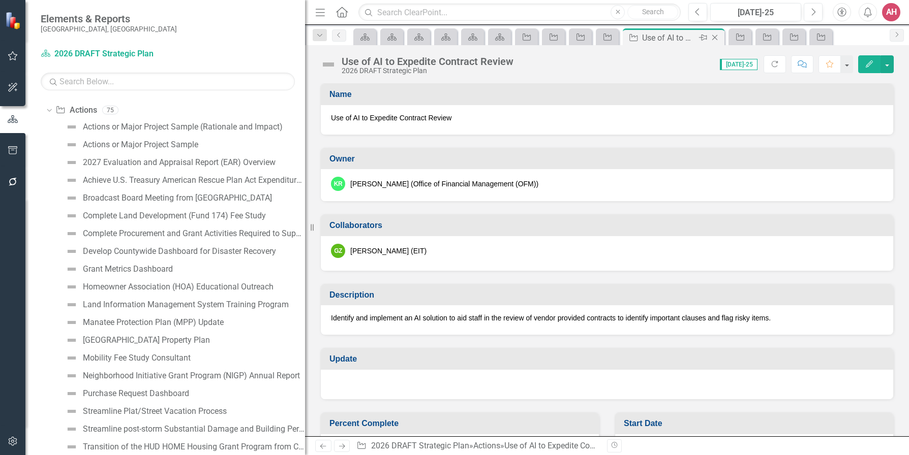
scroll to position [168, 0]
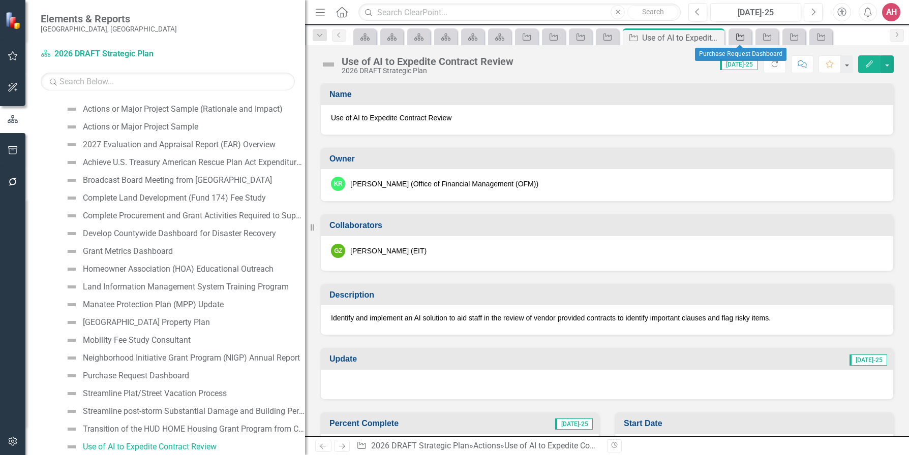
click at [737, 35] on icon "Action" at bounding box center [740, 37] width 10 height 8
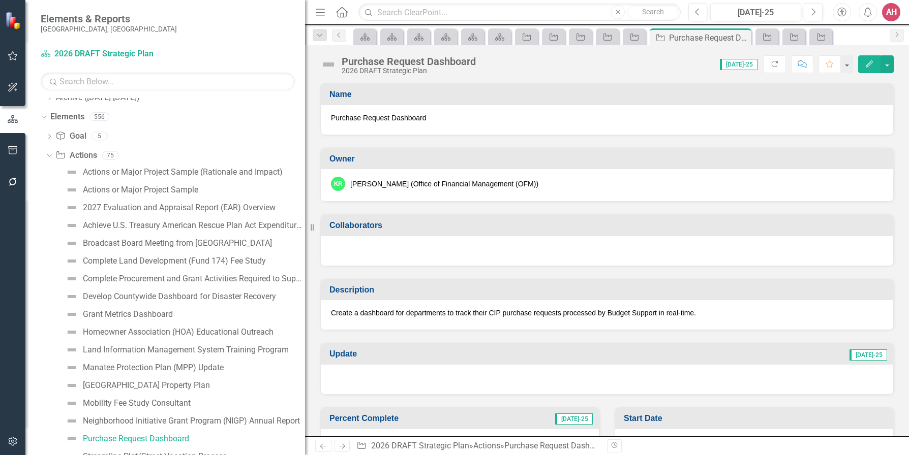
scroll to position [97, 0]
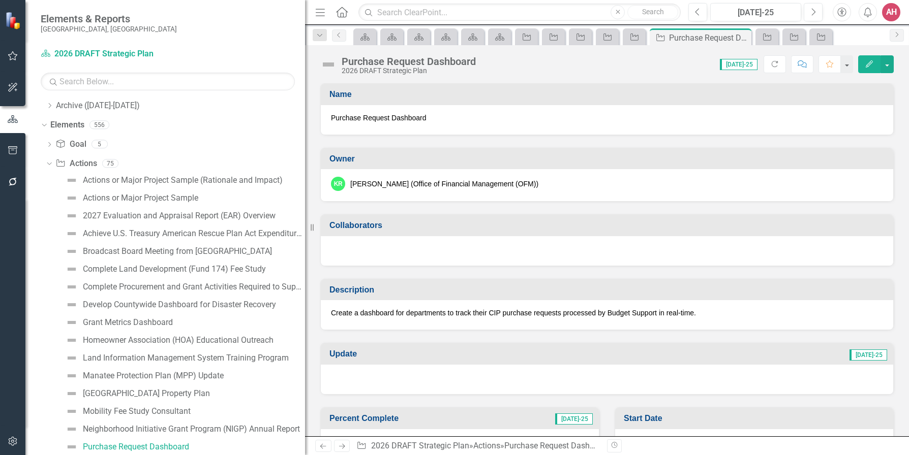
click at [868, 58] on button "Edit" at bounding box center [869, 64] width 22 height 18
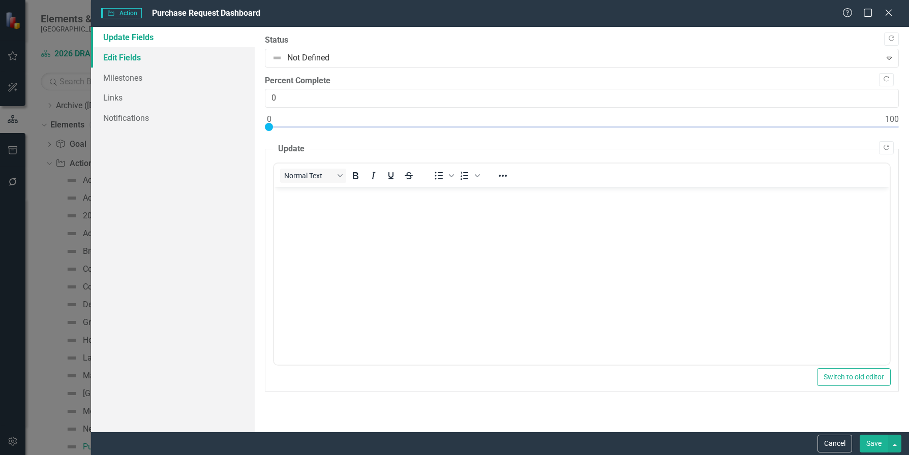
scroll to position [0, 0]
click at [122, 57] on link "Edit Fields" at bounding box center [173, 57] width 164 height 20
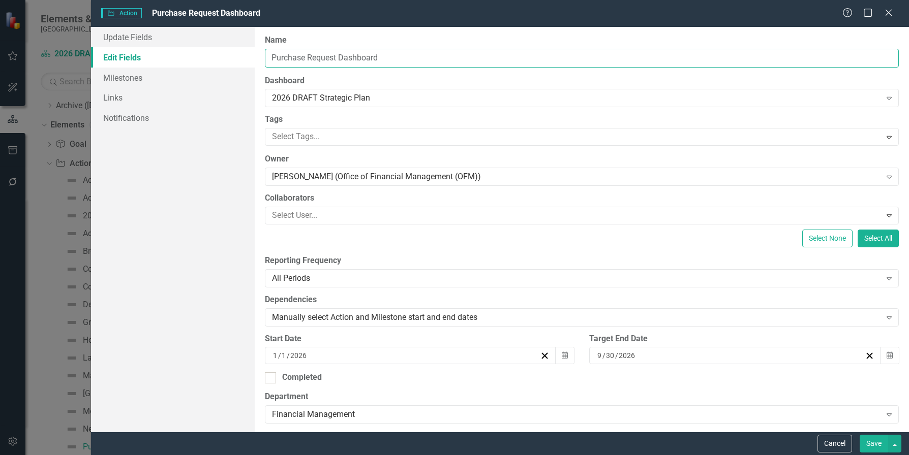
click at [271, 59] on input "Purchase Request Dashboard" at bounding box center [582, 58] width 634 height 19
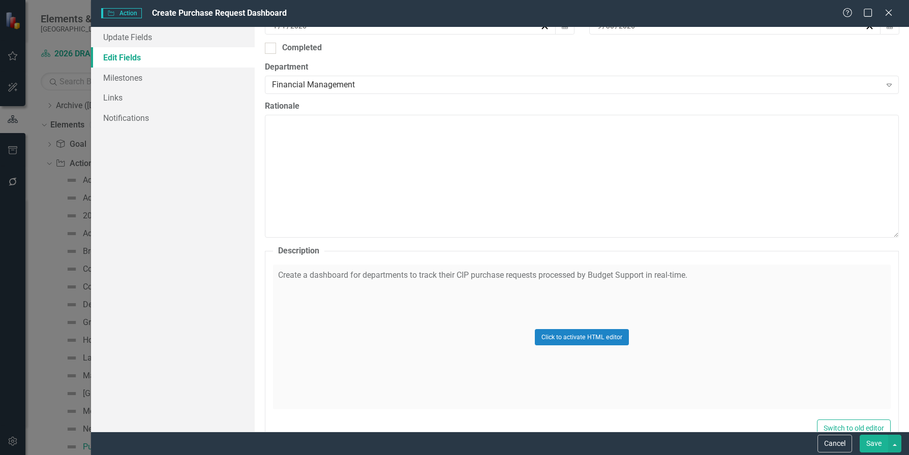
scroll to position [356, 0]
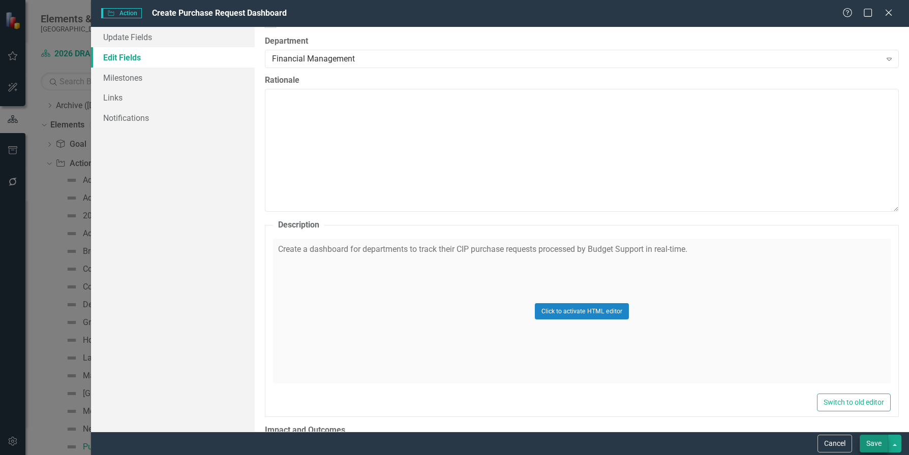
type input "Create Purchase Request Dashboard"
click at [867, 441] on button "Save" at bounding box center [874, 444] width 28 height 18
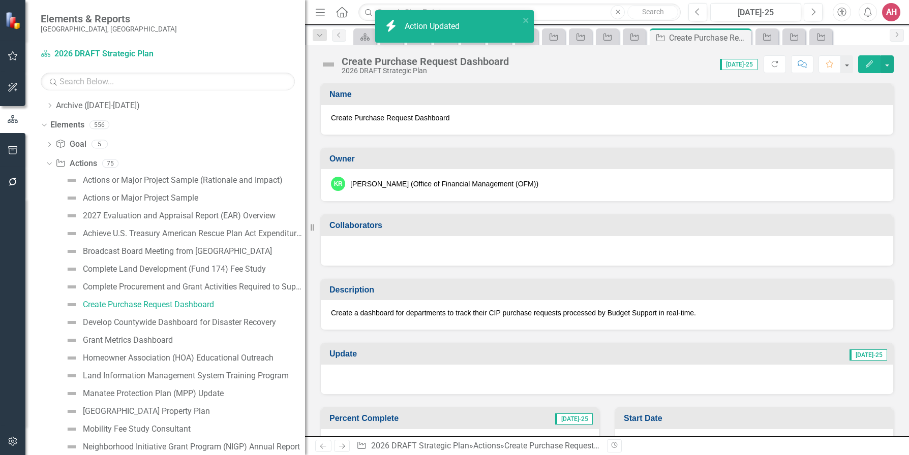
click at [595, 149] on div "Owner" at bounding box center [607, 158] width 572 height 21
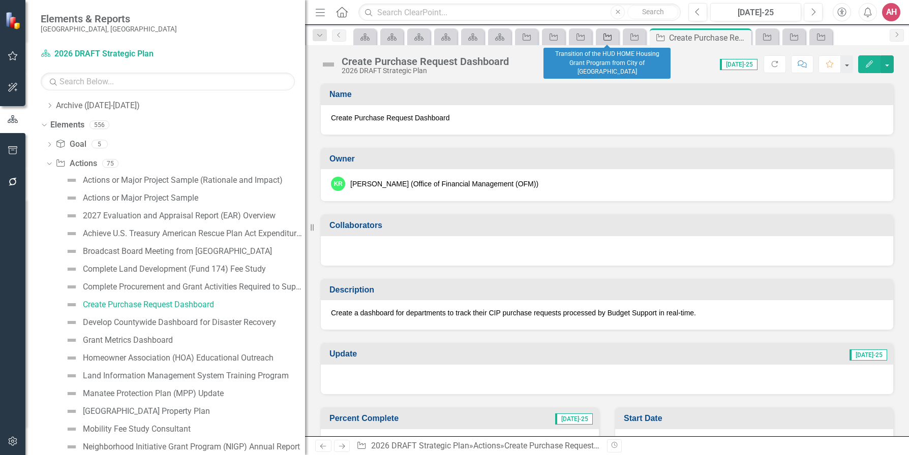
click at [610, 37] on icon "Action" at bounding box center [607, 37] width 10 height 8
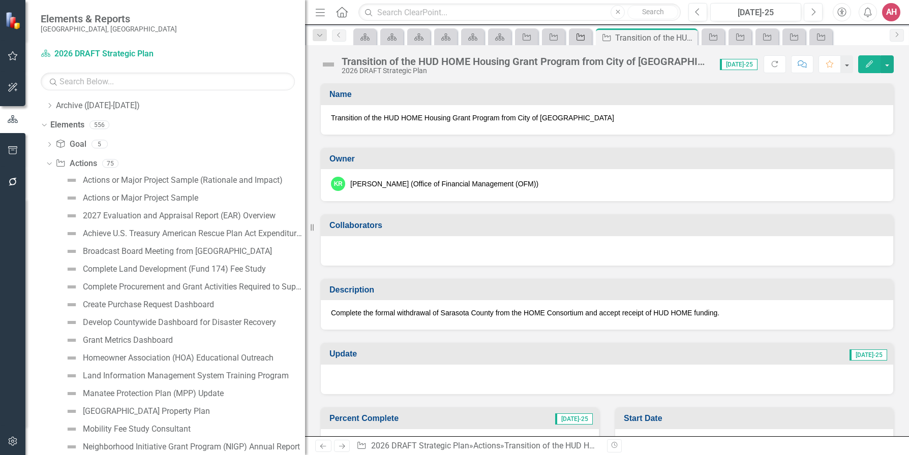
scroll to position [150, 0]
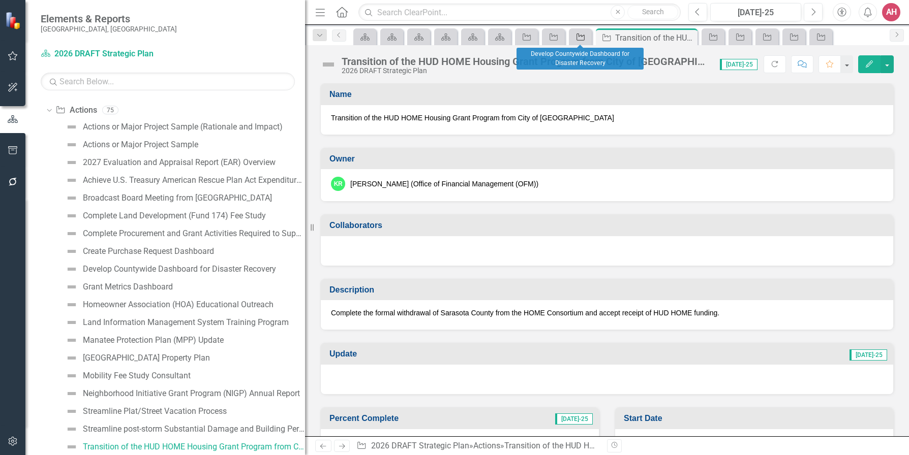
click at [581, 38] on icon "Action" at bounding box center [580, 37] width 10 height 8
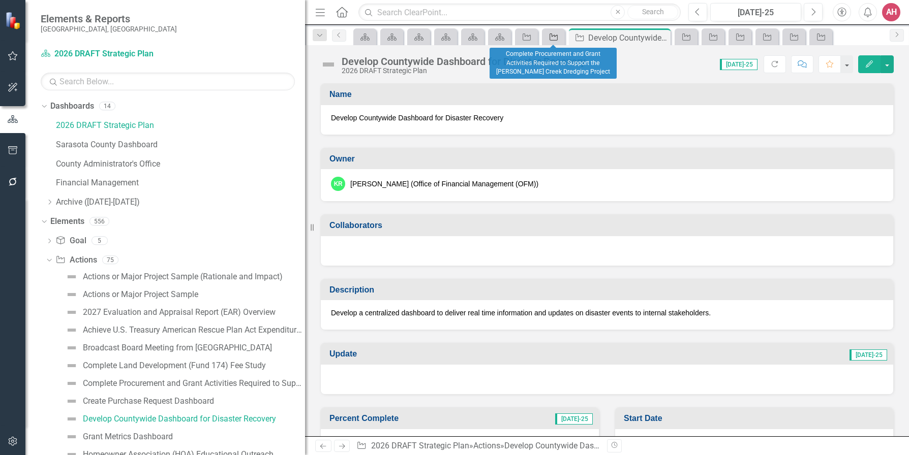
click at [549, 39] on icon "Action" at bounding box center [553, 37] width 10 height 8
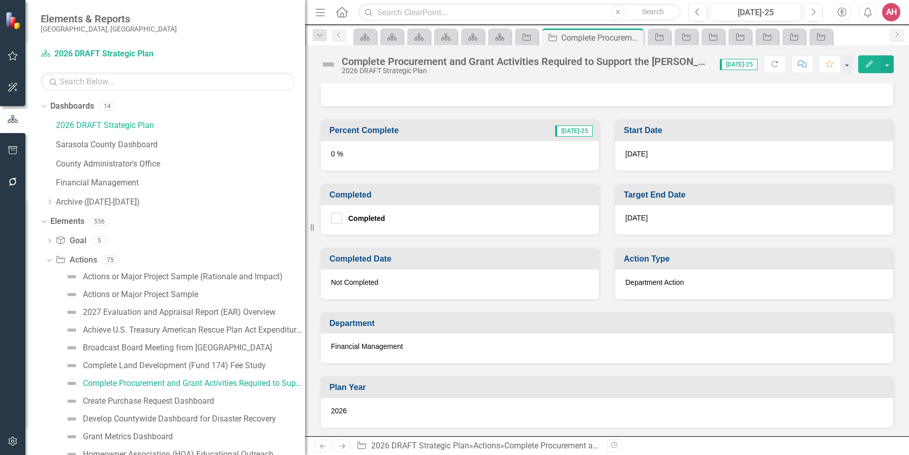
scroll to position [305, 0]
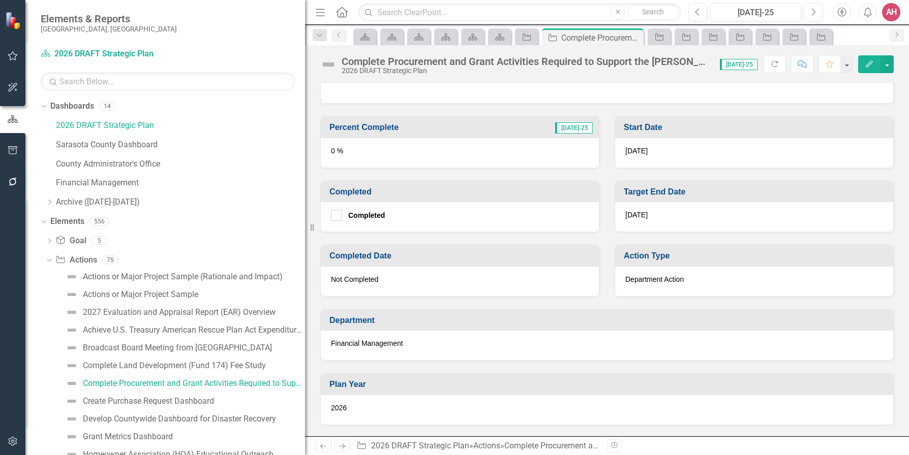
click at [875, 63] on button "Edit" at bounding box center [869, 64] width 22 height 18
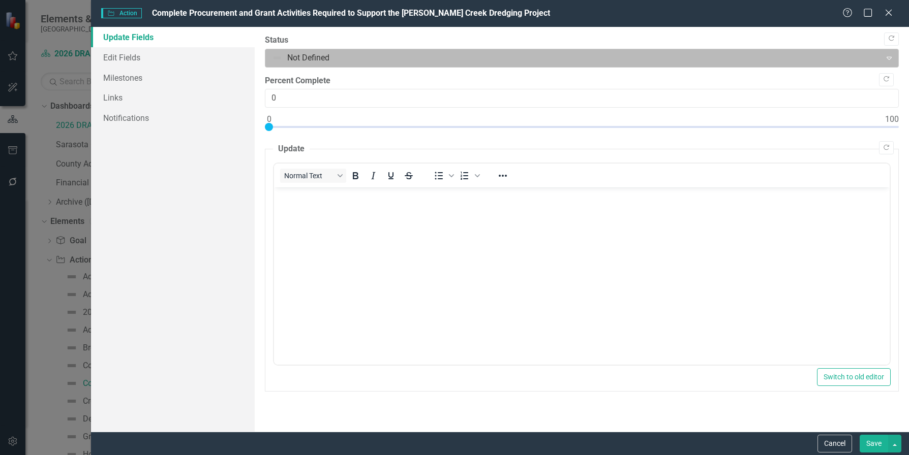
scroll to position [0, 0]
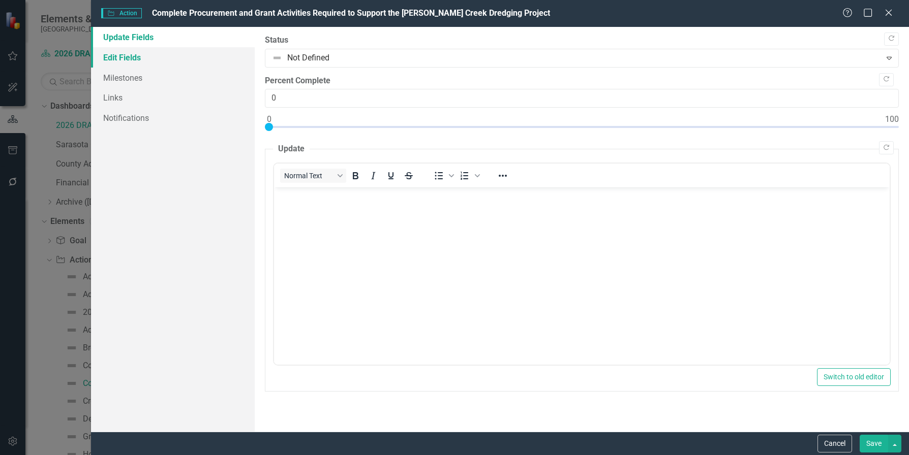
click at [115, 54] on link "Edit Fields" at bounding box center [173, 57] width 164 height 20
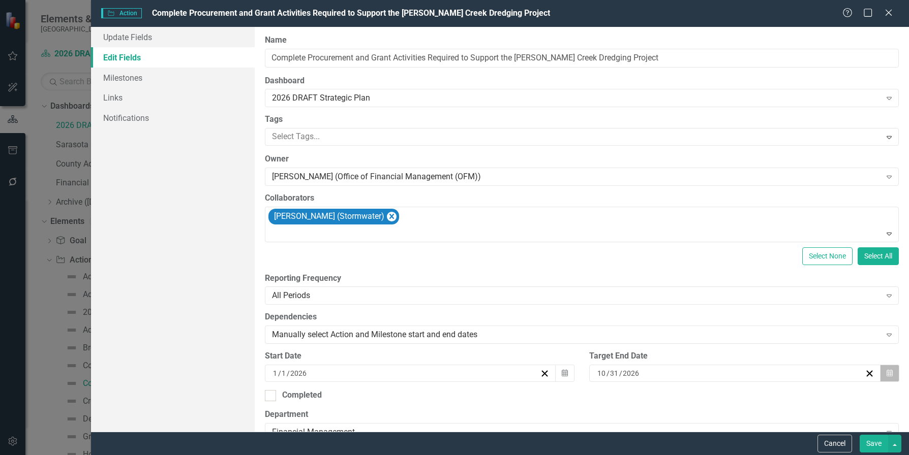
click at [887, 373] on icon "Calendar" at bounding box center [890, 373] width 6 height 7
click at [635, 382] on button "‹" at bounding box center [624, 393] width 22 height 22
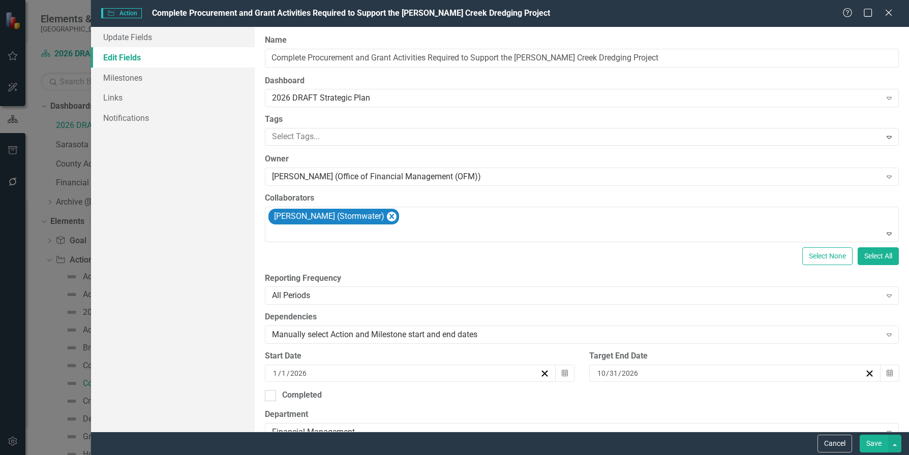
click at [635, 382] on button "‹" at bounding box center [624, 393] width 22 height 22
click at [871, 441] on button "Save" at bounding box center [874, 444] width 28 height 18
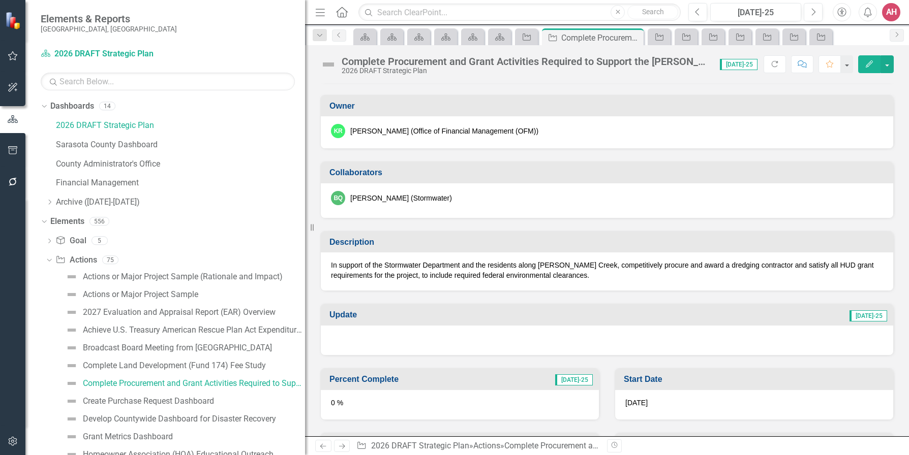
scroll to position [40, 0]
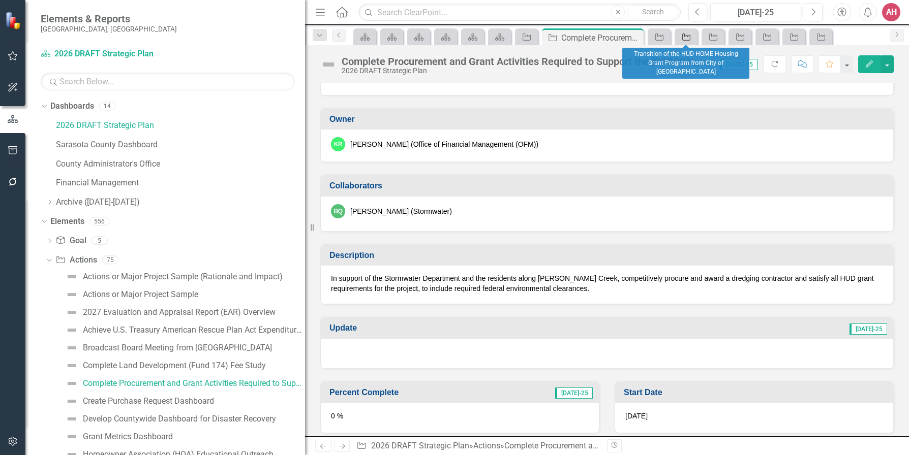
click at [685, 38] on icon "Action" at bounding box center [686, 37] width 10 height 8
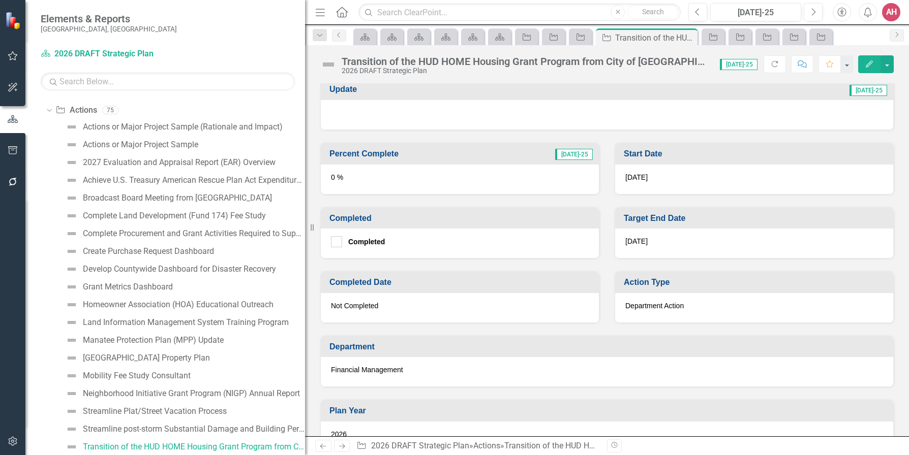
scroll to position [305, 0]
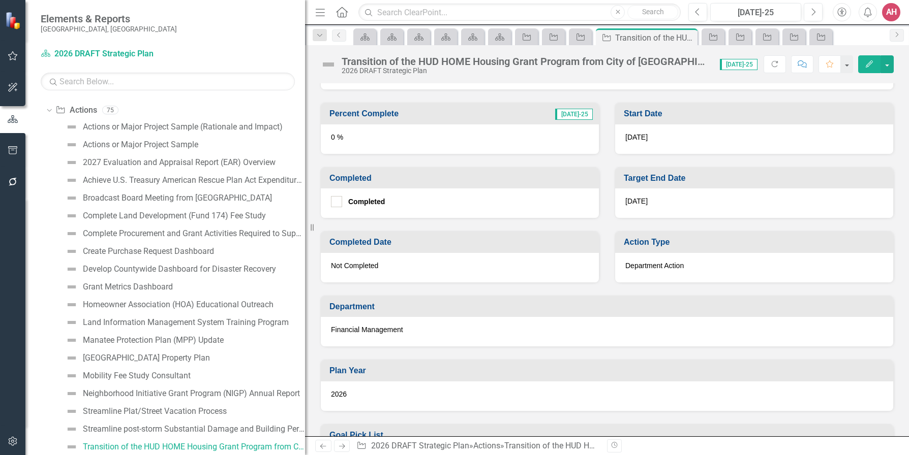
click at [868, 65] on icon "Edit" at bounding box center [869, 63] width 9 height 7
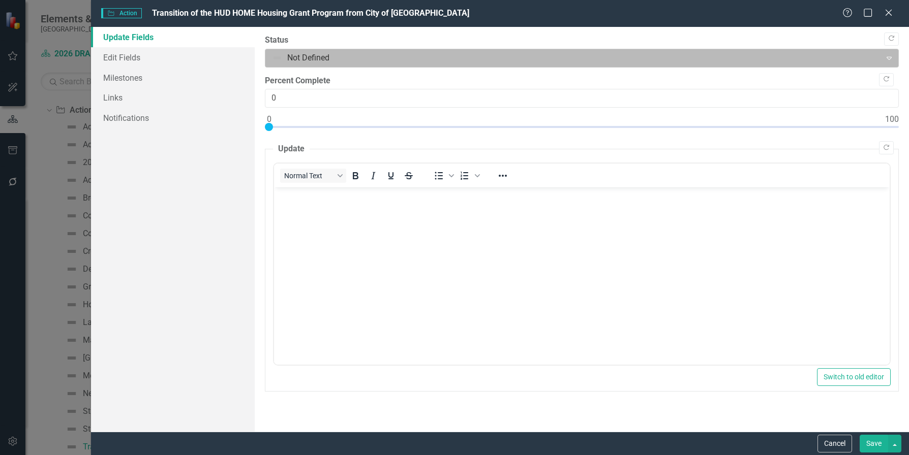
scroll to position [0, 0]
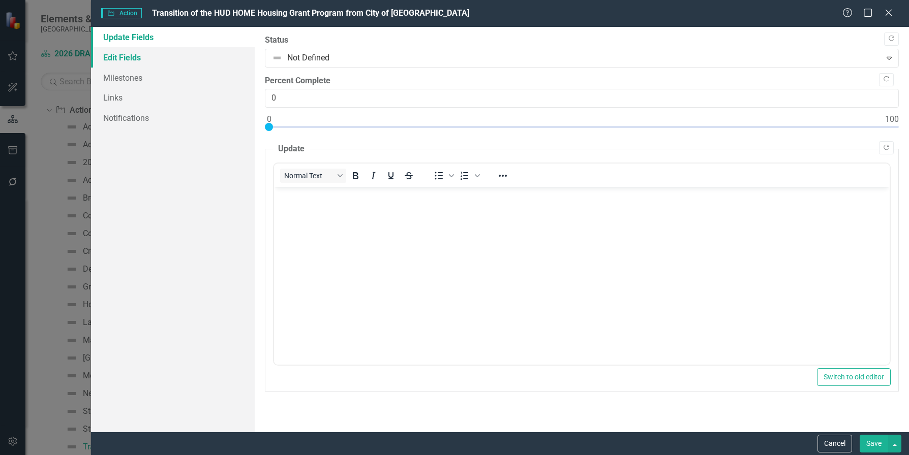
click at [109, 59] on link "Edit Fields" at bounding box center [173, 57] width 164 height 20
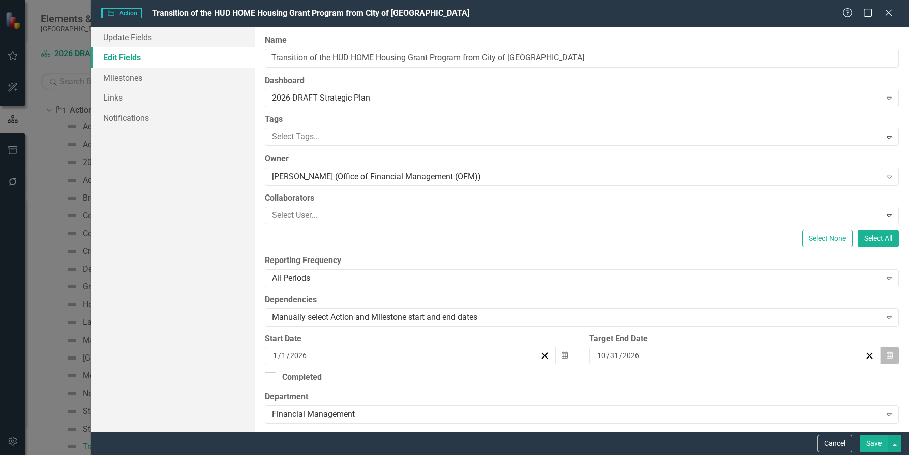
click at [887, 357] on icon "Calendar" at bounding box center [890, 355] width 6 height 7
click at [635, 364] on button "‹" at bounding box center [624, 375] width 22 height 22
click at [866, 441] on button "Save" at bounding box center [874, 444] width 28 height 18
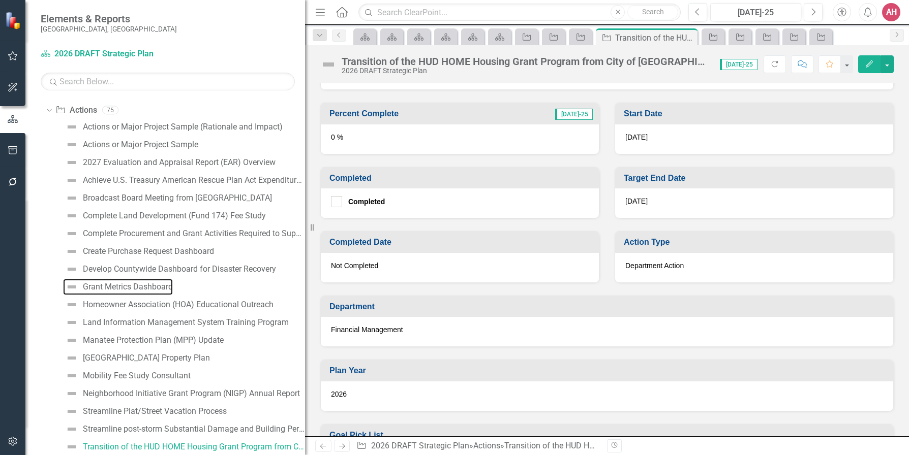
drag, startPoint x: 138, startPoint y: 284, endPoint x: 148, endPoint y: 278, distance: 11.4
click at [138, 285] on div "Grant Metrics Dashboard" at bounding box center [128, 287] width 90 height 9
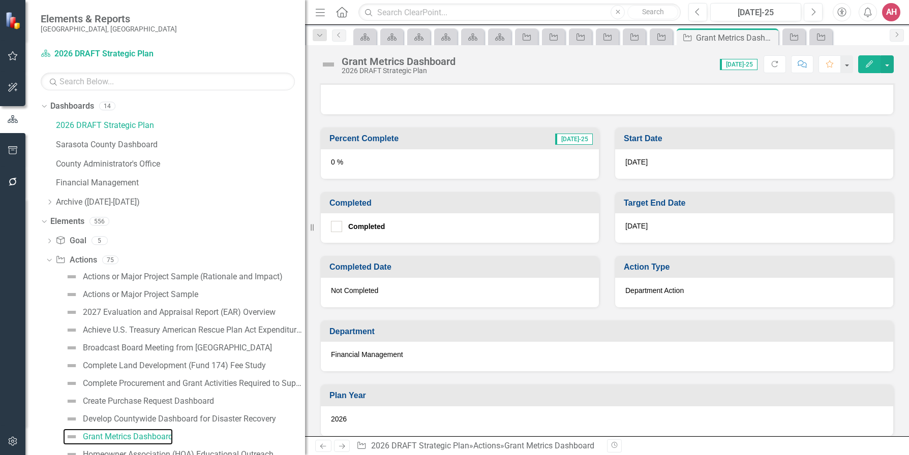
scroll to position [305, 0]
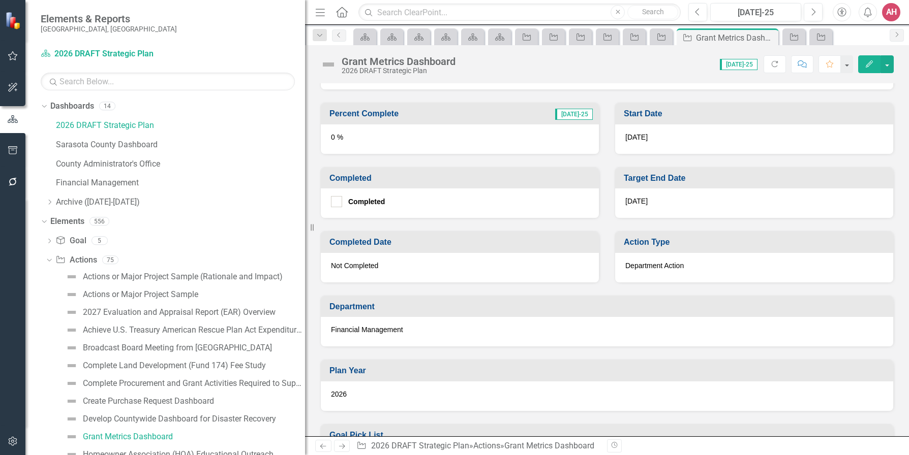
click at [866, 66] on icon "Edit" at bounding box center [869, 63] width 9 height 7
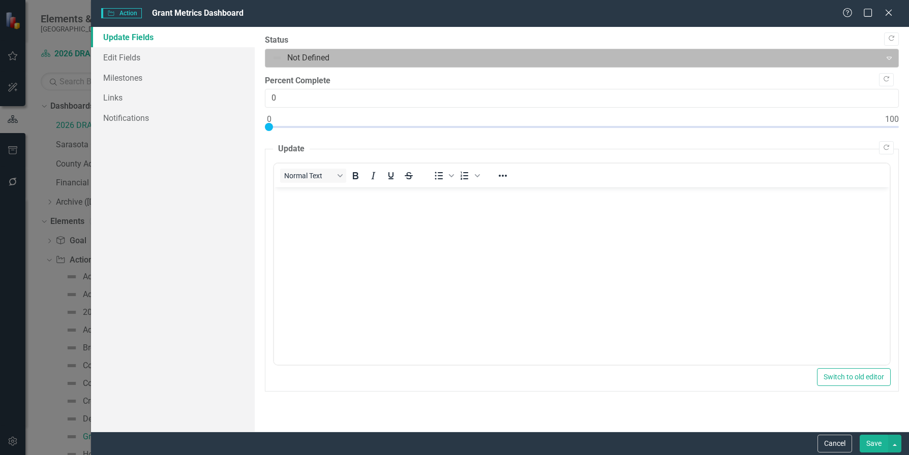
scroll to position [0, 0]
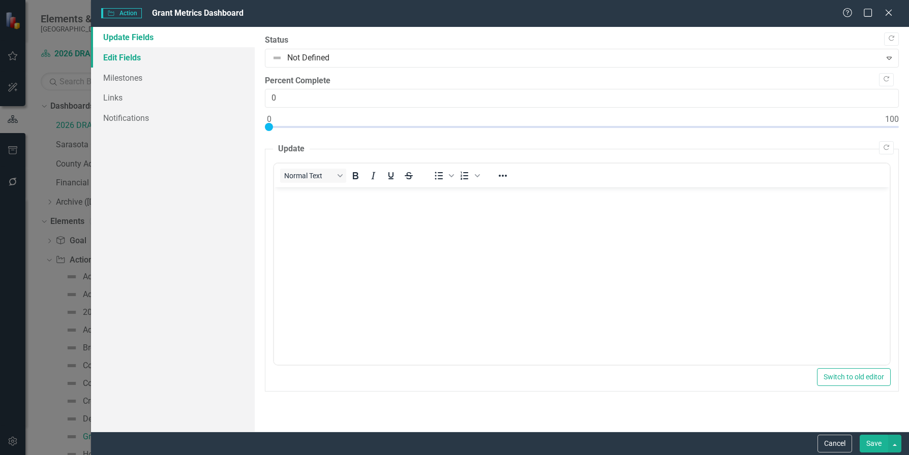
click at [133, 57] on link "Edit Fields" at bounding box center [173, 57] width 164 height 20
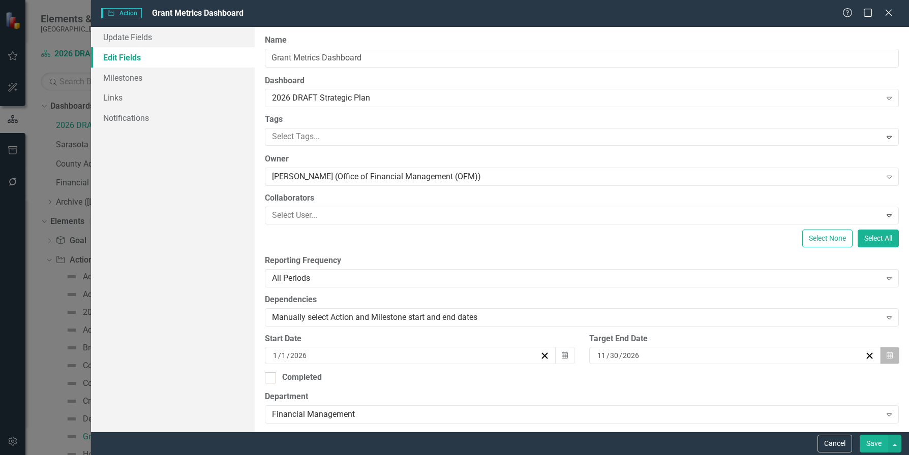
click at [887, 356] on icon "button" at bounding box center [890, 355] width 6 height 7
click at [635, 364] on button "‹" at bounding box center [624, 375] width 22 height 22
click at [872, 445] on button "Save" at bounding box center [874, 444] width 28 height 18
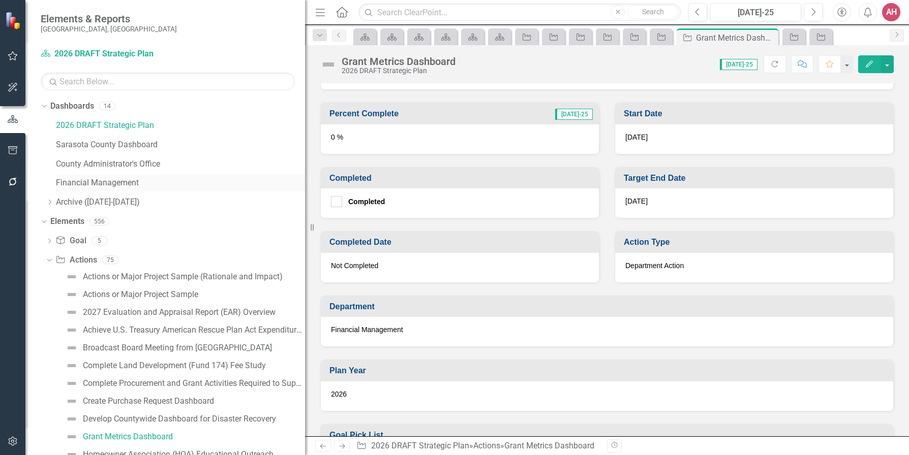
click at [109, 178] on link "Financial Management" at bounding box center [180, 183] width 249 height 12
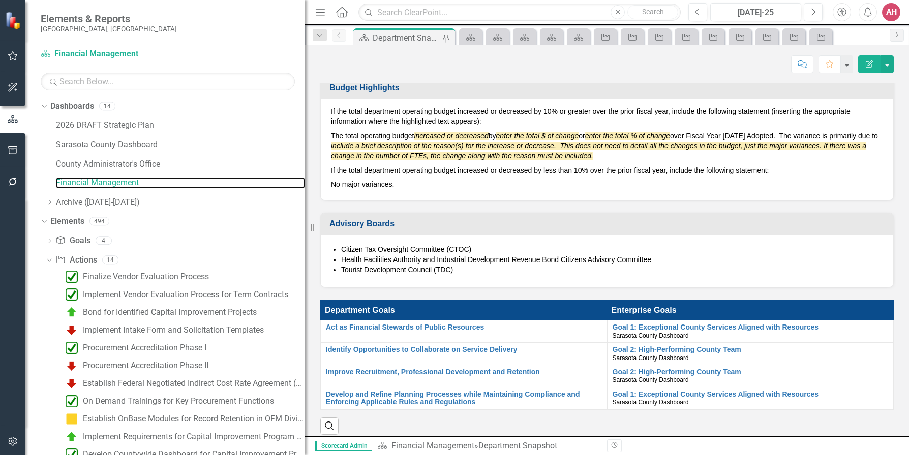
scroll to position [610, 0]
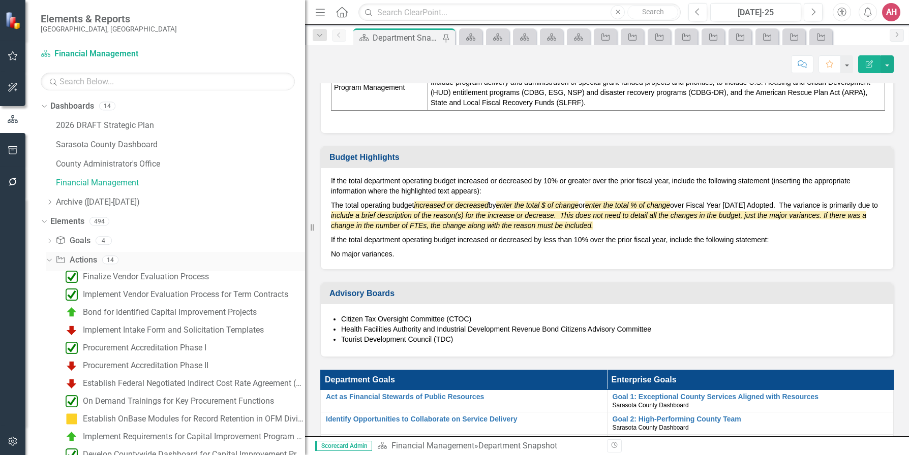
click at [91, 260] on link "Action Actions" at bounding box center [75, 261] width 41 height 12
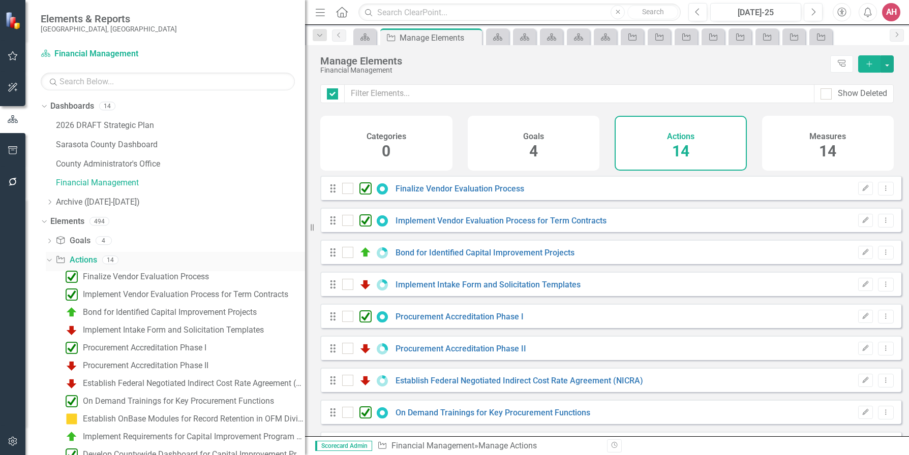
checkbox input "false"
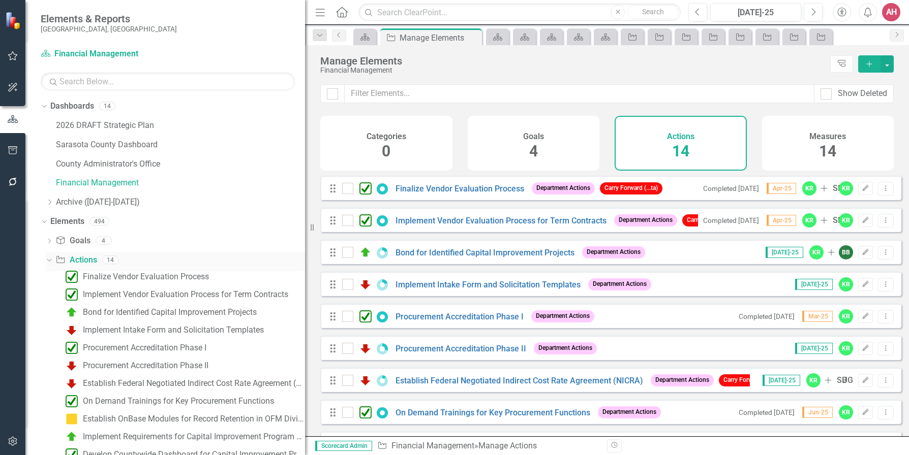
click at [76, 258] on link "Action Actions" at bounding box center [75, 261] width 41 height 12
click at [625, 38] on div "Action" at bounding box center [630, 36] width 14 height 13
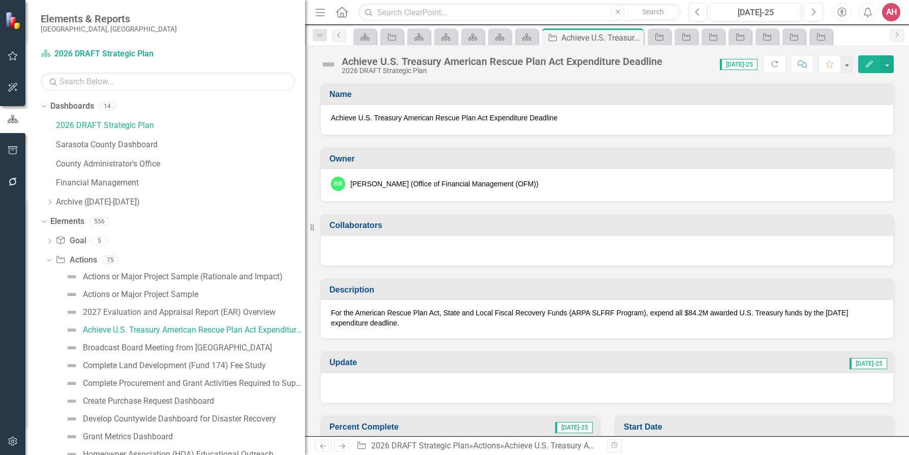
click at [871, 60] on icon "Edit" at bounding box center [869, 63] width 9 height 7
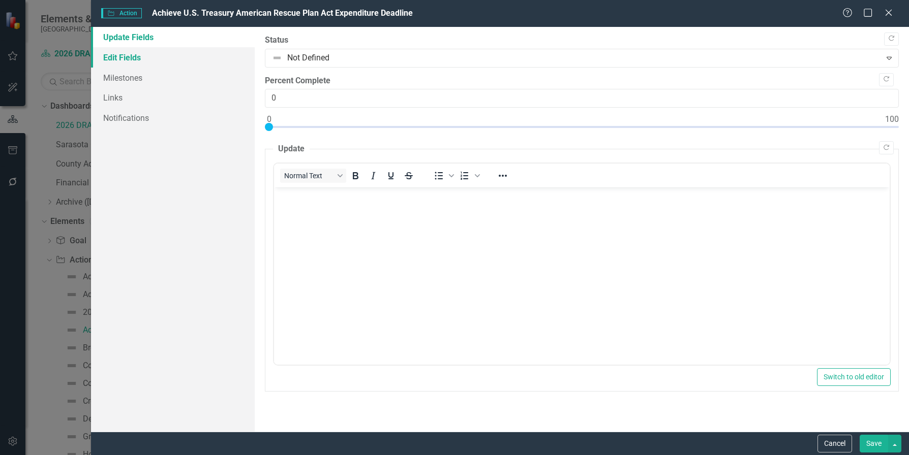
click at [139, 60] on link "Edit Fields" at bounding box center [173, 57] width 164 height 20
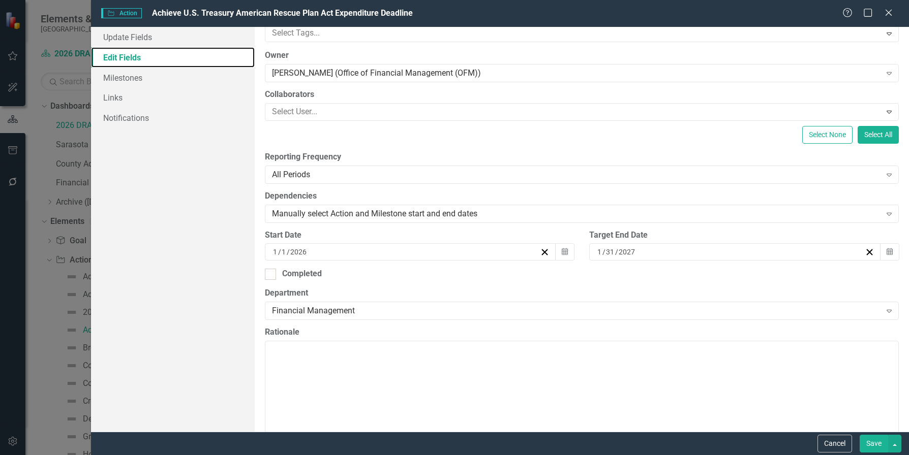
scroll to position [25, 0]
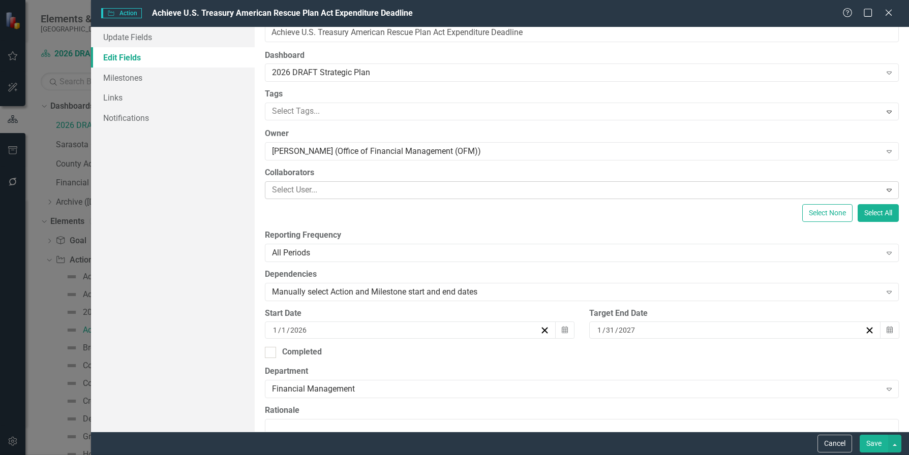
click at [884, 188] on icon "Expand" at bounding box center [889, 190] width 10 height 8
type input "Gl"
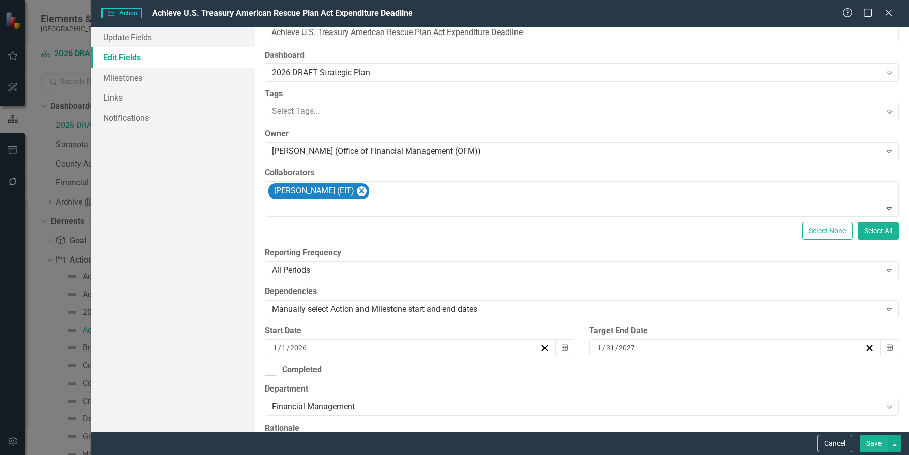
click at [873, 445] on button "Save" at bounding box center [874, 444] width 28 height 18
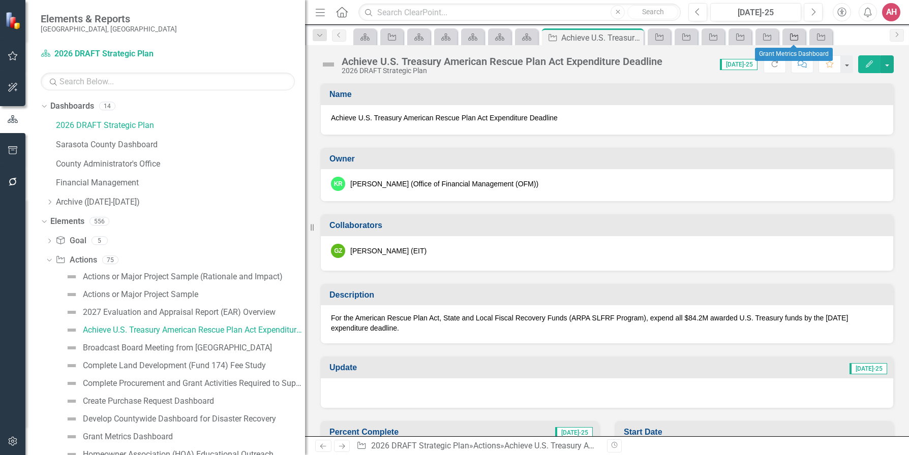
click at [795, 36] on icon at bounding box center [794, 37] width 8 height 7
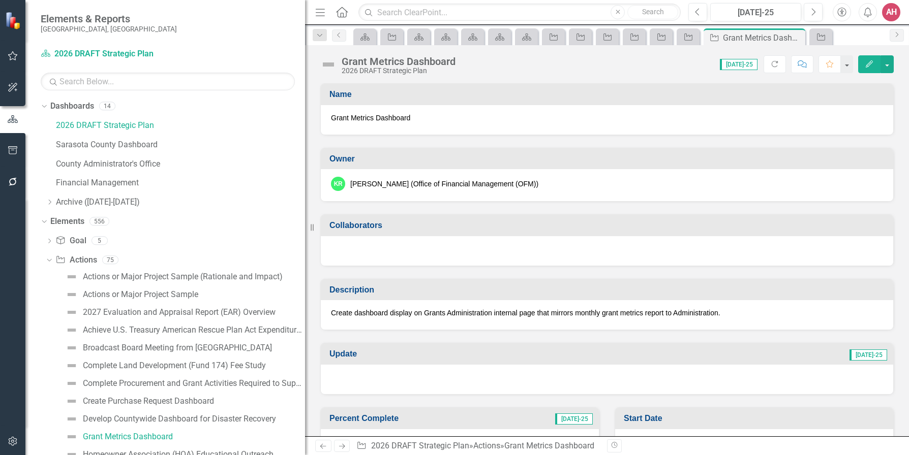
click at [868, 63] on icon "Edit" at bounding box center [869, 63] width 9 height 7
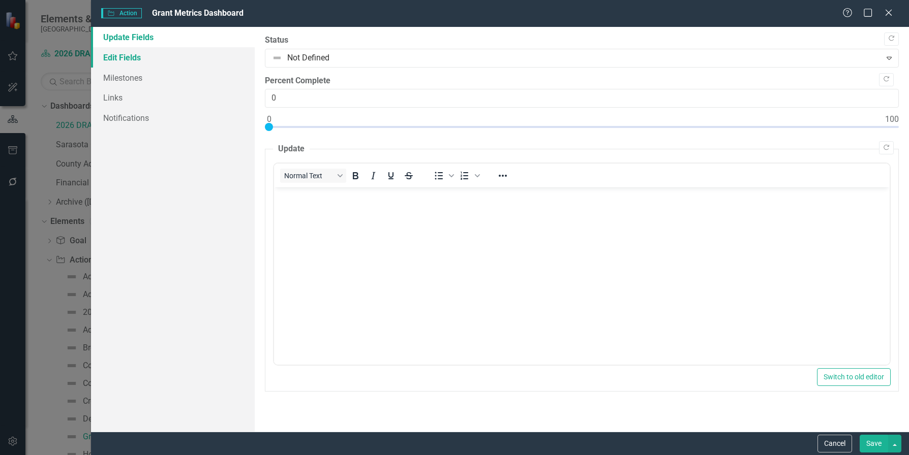
click at [128, 54] on link "Edit Fields" at bounding box center [173, 57] width 164 height 20
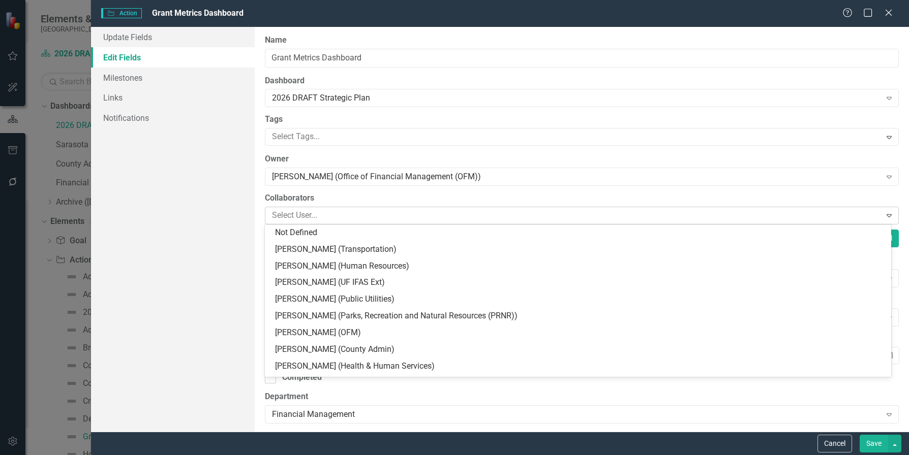
click at [884, 217] on icon "Expand" at bounding box center [889, 215] width 10 height 8
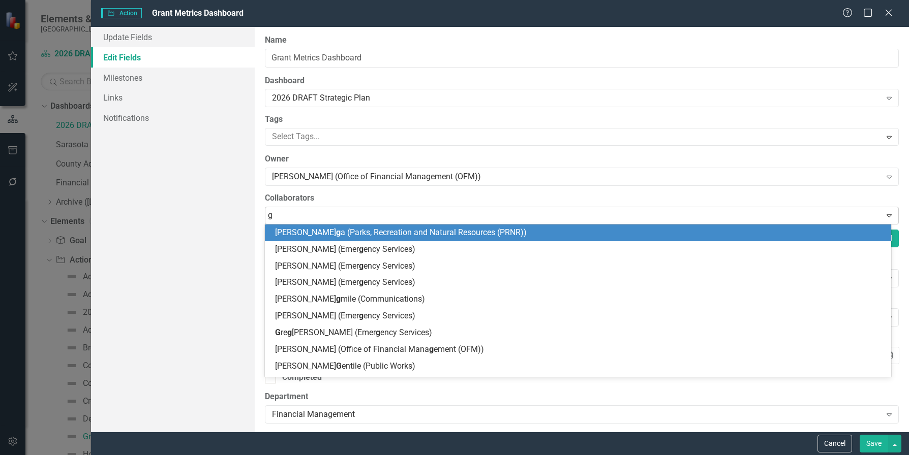
type input "gl"
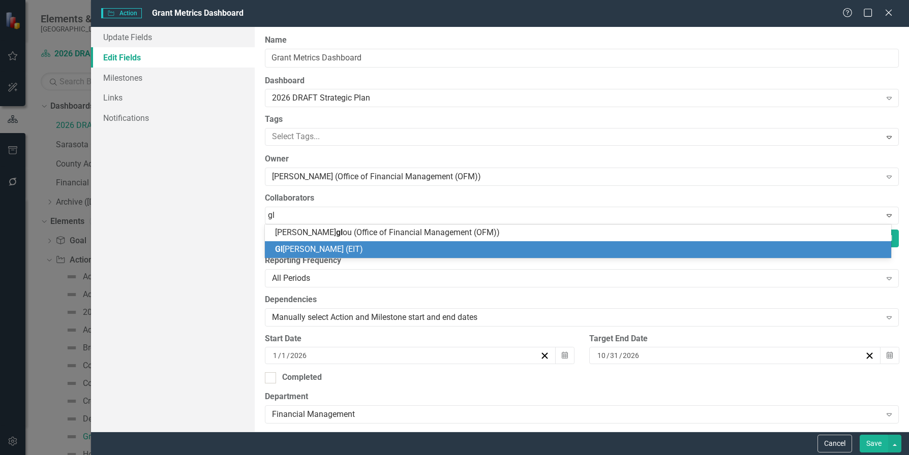
click at [342, 247] on span "Gl [PERSON_NAME] (EIT)" at bounding box center [319, 250] width 88 height 10
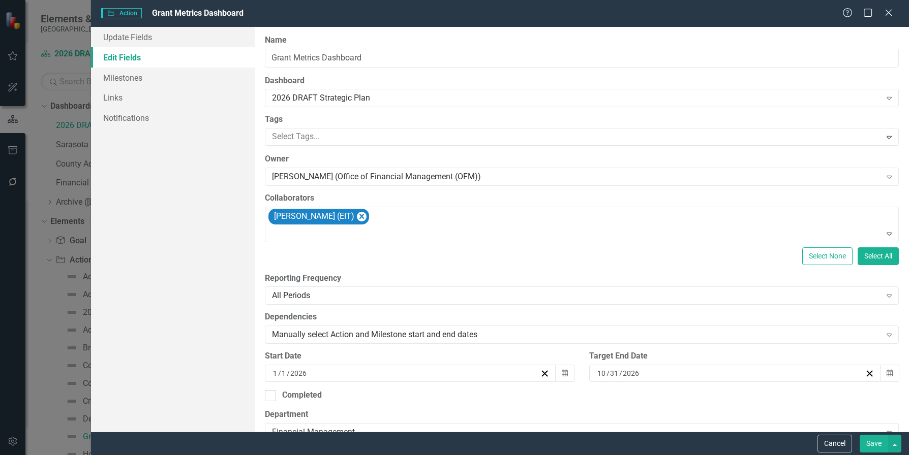
click at [873, 444] on button "Save" at bounding box center [874, 444] width 28 height 18
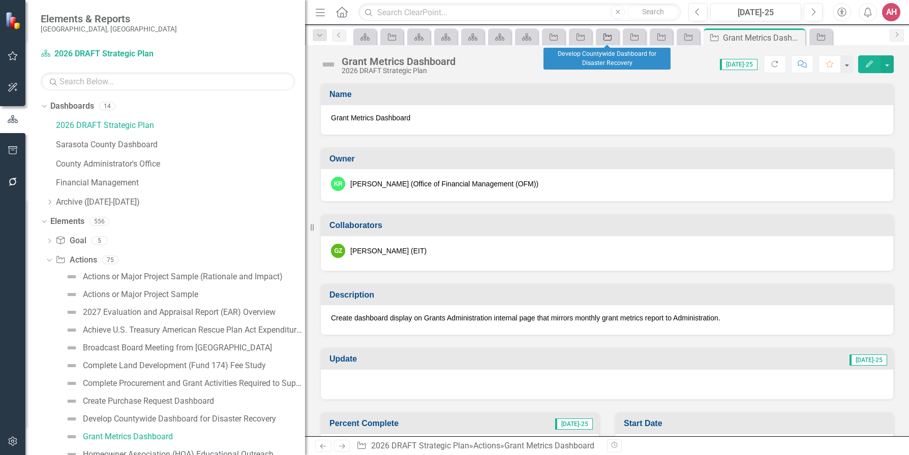
click at [606, 39] on icon "Action" at bounding box center [607, 37] width 10 height 8
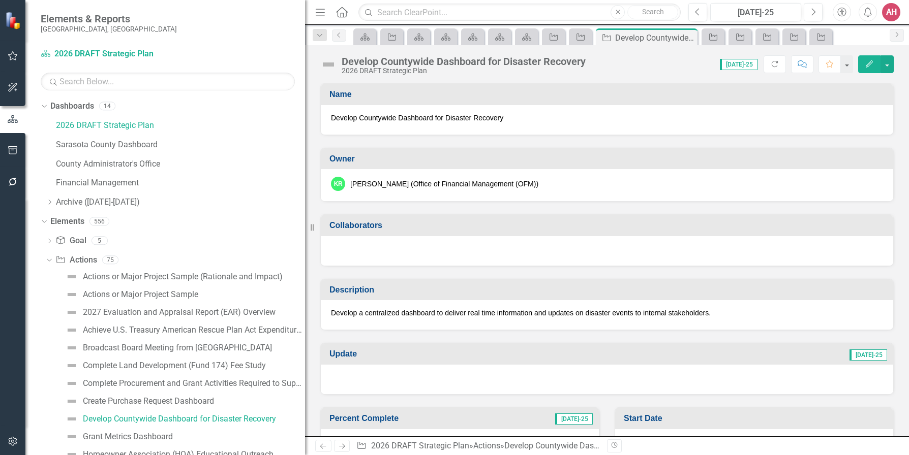
click at [869, 61] on icon "Edit" at bounding box center [869, 63] width 9 height 7
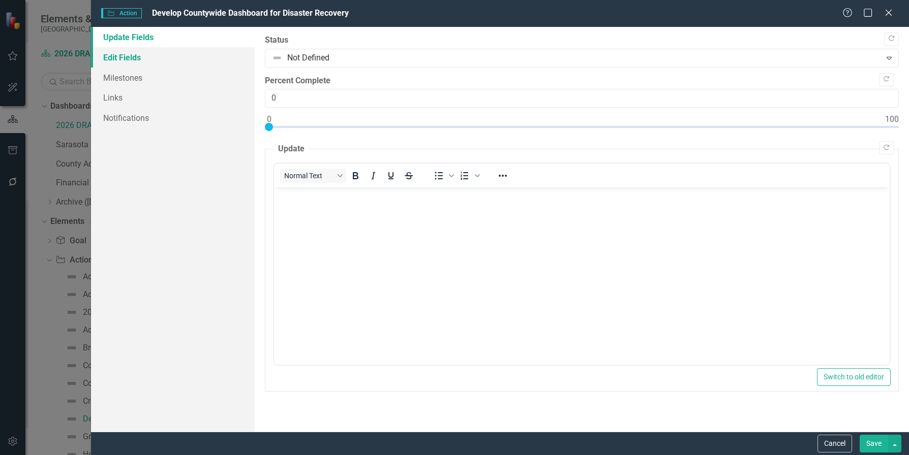
click at [119, 58] on link "Edit Fields" at bounding box center [173, 57] width 164 height 20
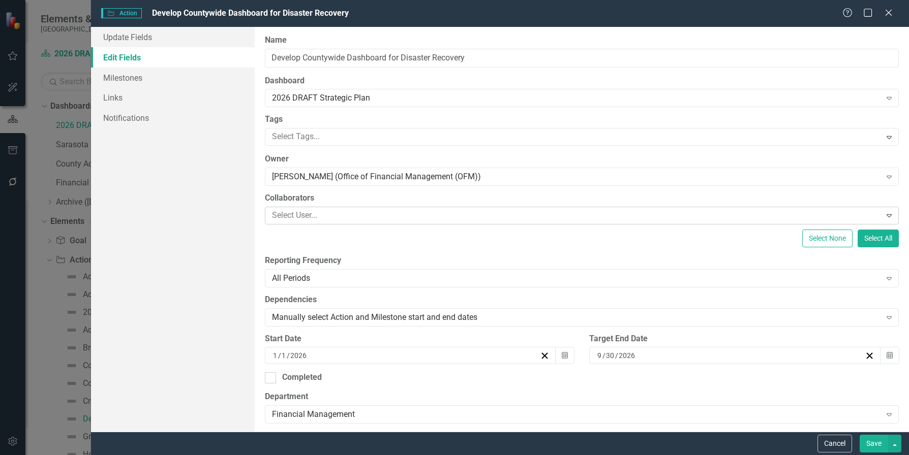
click at [884, 213] on icon "Expand" at bounding box center [889, 215] width 10 height 8
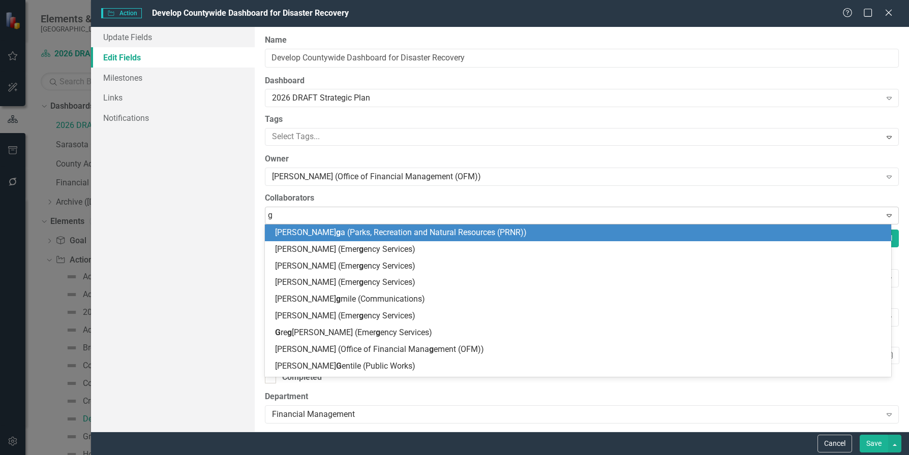
type input "gl"
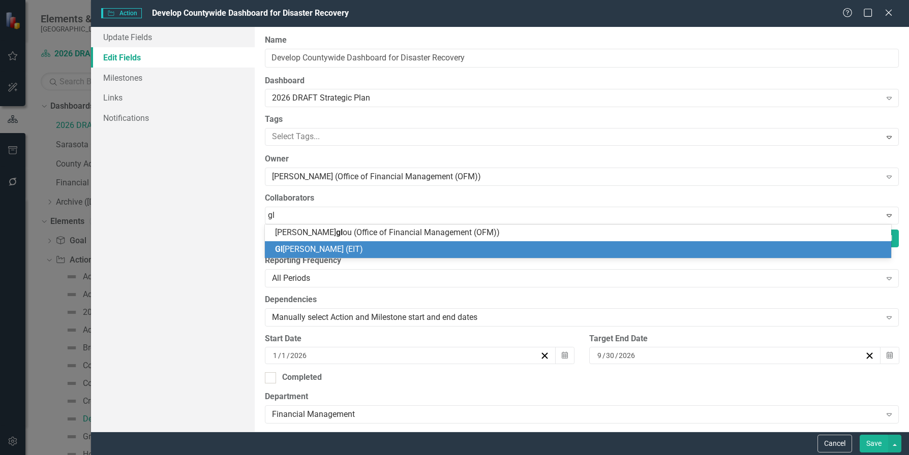
click at [283, 248] on span "Gl [PERSON_NAME] (EIT)" at bounding box center [319, 250] width 88 height 10
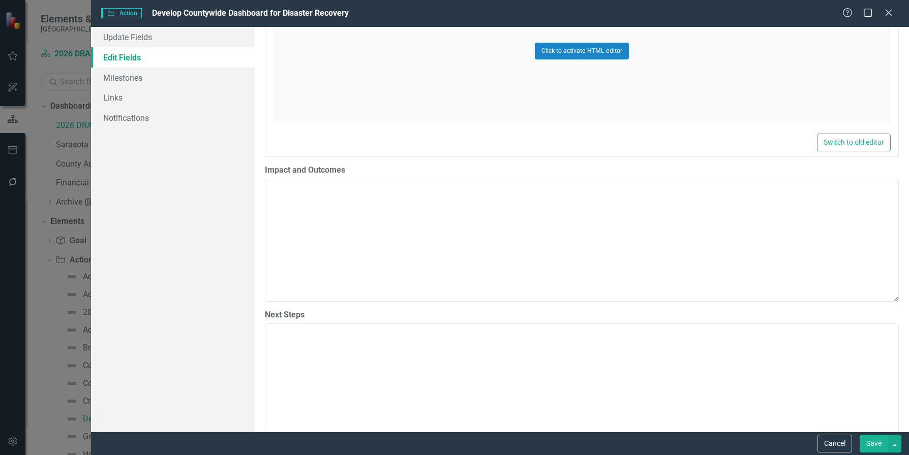
scroll to position [661, 0]
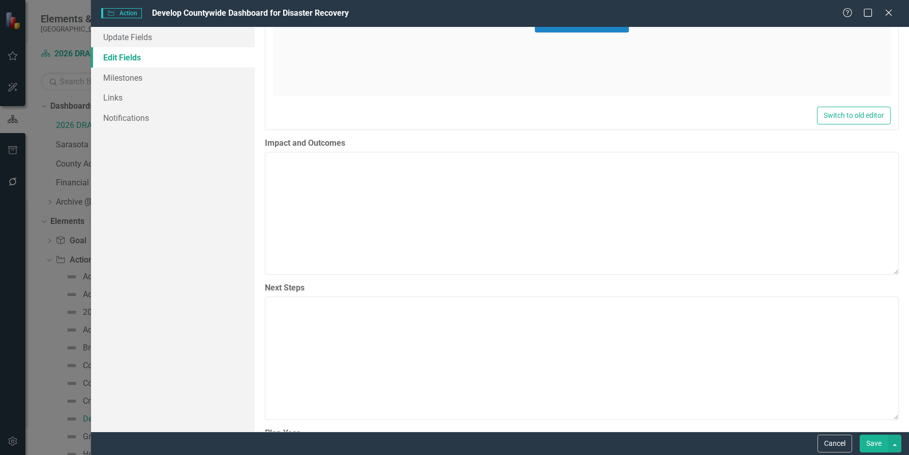
click at [875, 445] on button "Save" at bounding box center [874, 444] width 28 height 18
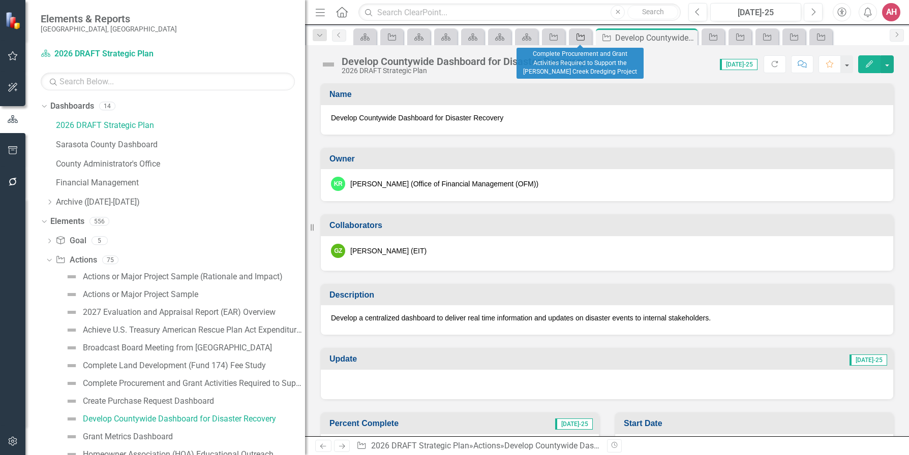
click at [577, 36] on icon at bounding box center [580, 37] width 8 height 7
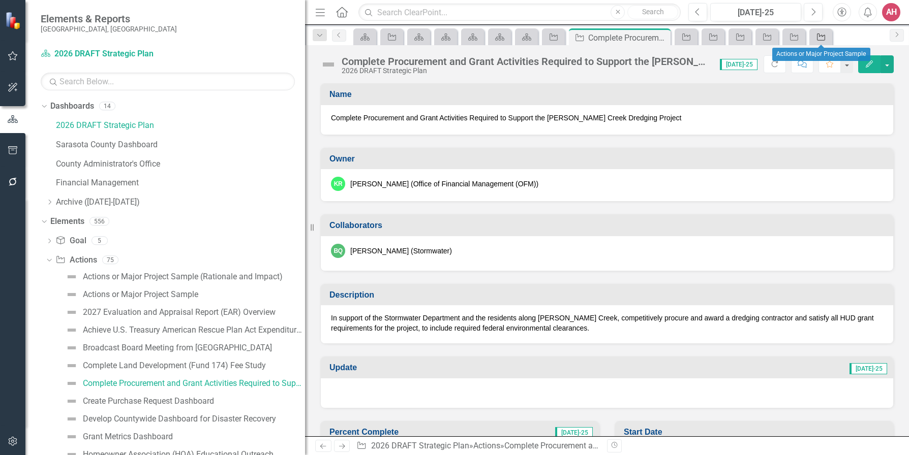
click at [822, 38] on icon "Action" at bounding box center [821, 37] width 10 height 8
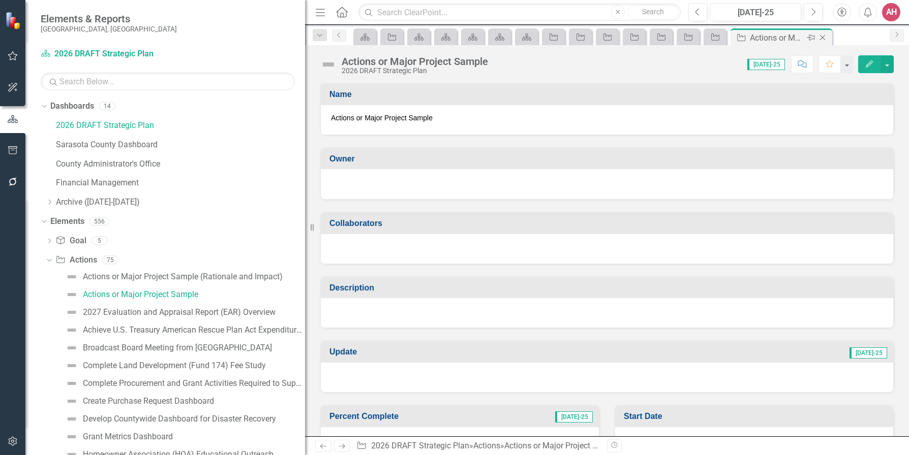
click at [822, 37] on icon "Close" at bounding box center [822, 38] width 10 height 8
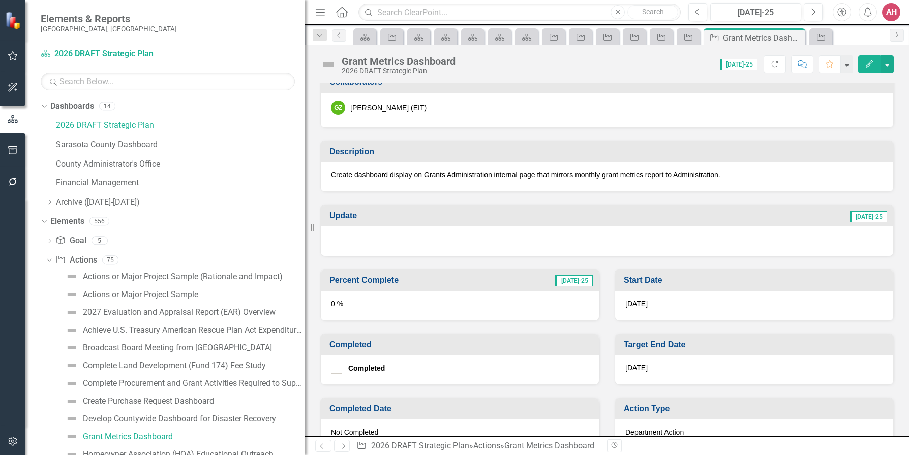
scroll to position [133, 0]
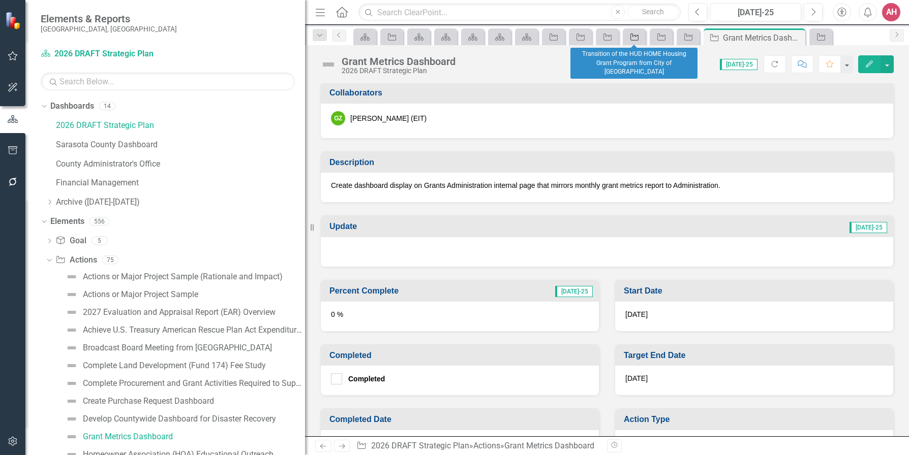
click at [632, 39] on icon "Action" at bounding box center [634, 37] width 10 height 8
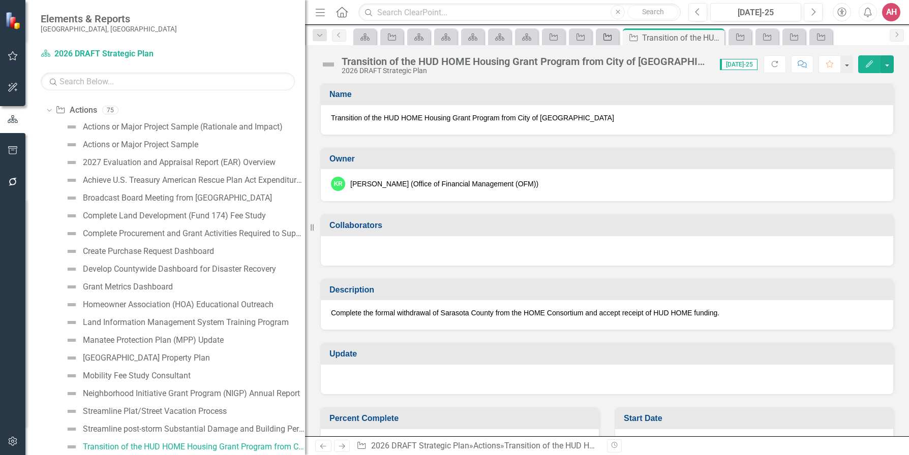
click at [613, 41] on link "Action" at bounding box center [607, 36] width 18 height 13
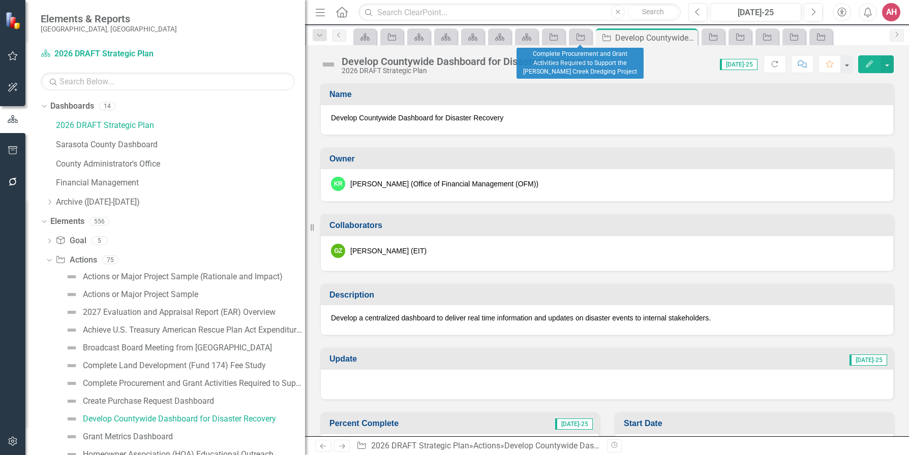
click at [590, 39] on div "Action" at bounding box center [580, 36] width 23 height 17
click at [579, 34] on icon "Action" at bounding box center [580, 37] width 10 height 8
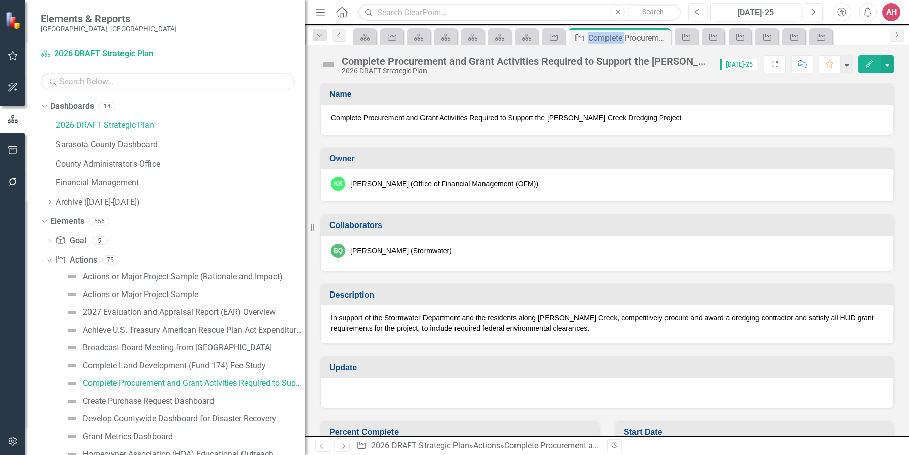
click at [581, 34] on icon "Action" at bounding box center [579, 38] width 10 height 8
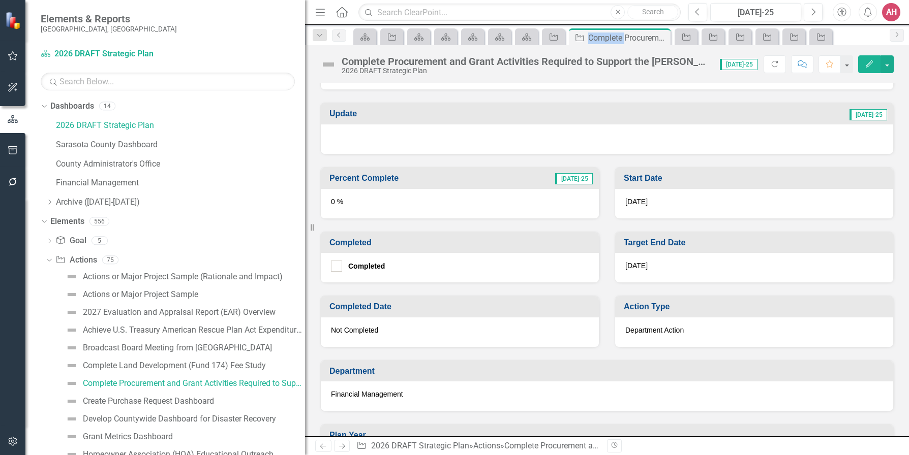
scroll to position [305, 0]
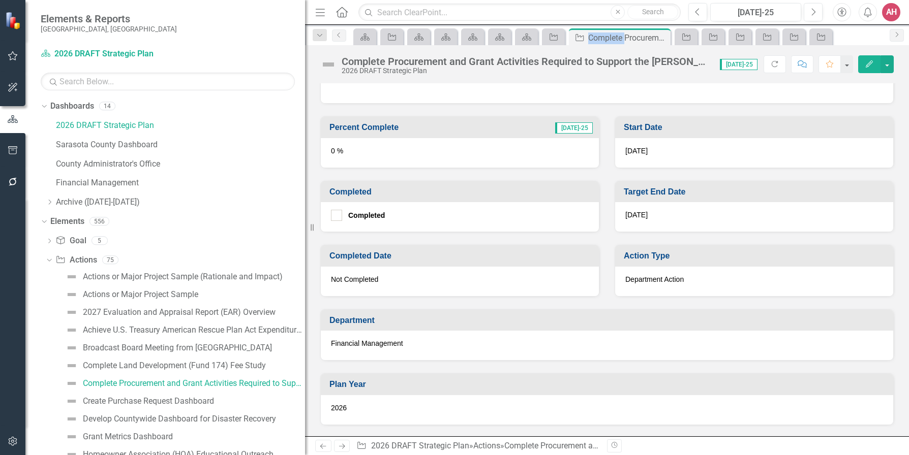
click at [866, 63] on icon "Edit" at bounding box center [869, 63] width 9 height 7
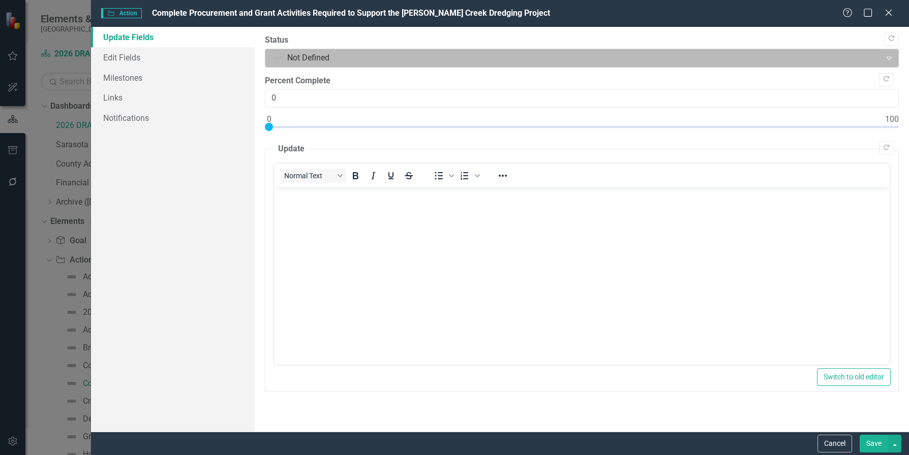
scroll to position [0, 0]
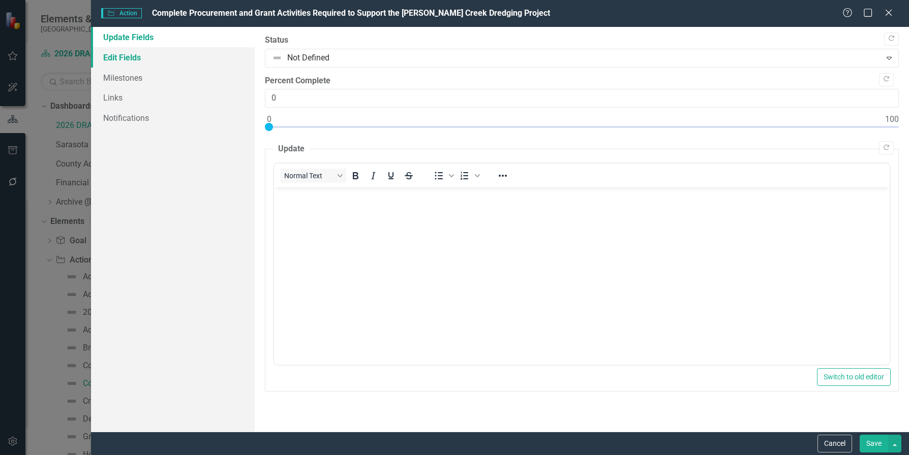
click at [124, 56] on link "Edit Fields" at bounding box center [173, 57] width 164 height 20
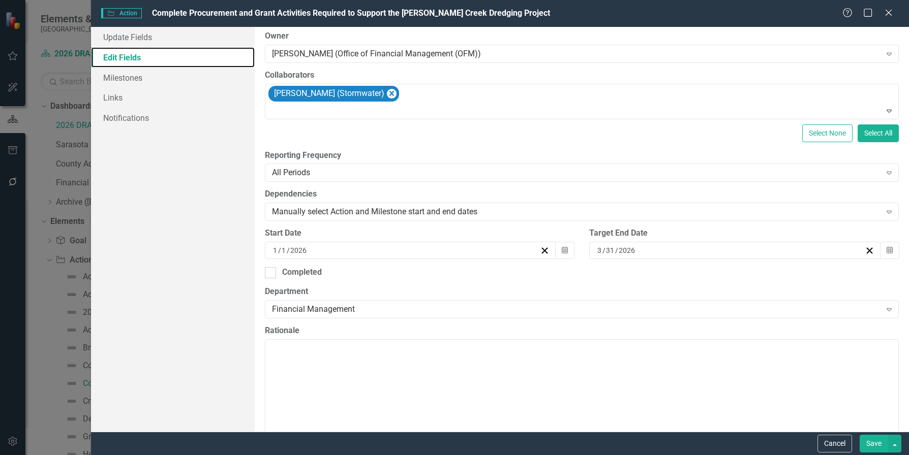
scroll to position [152, 0]
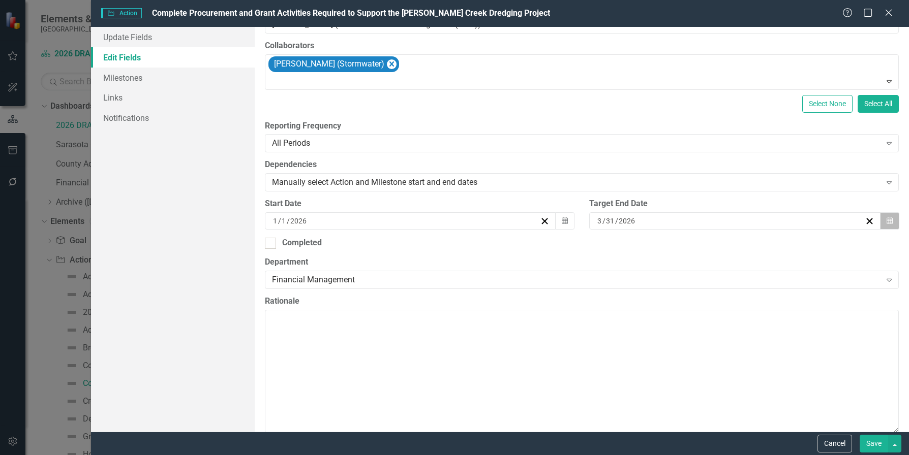
click at [885, 220] on button "Calendar" at bounding box center [889, 220] width 19 height 17
click at [635, 245] on button "‹" at bounding box center [624, 241] width 22 height 22
click at [635, 244] on button "‹" at bounding box center [624, 241] width 22 height 22
click at [758, 351] on abbr "31" at bounding box center [754, 348] width 8 height 8
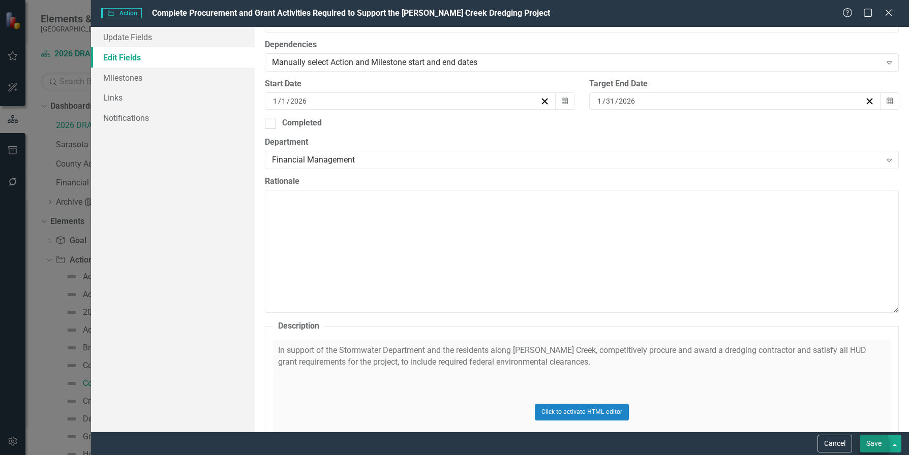
scroll to position [305, 0]
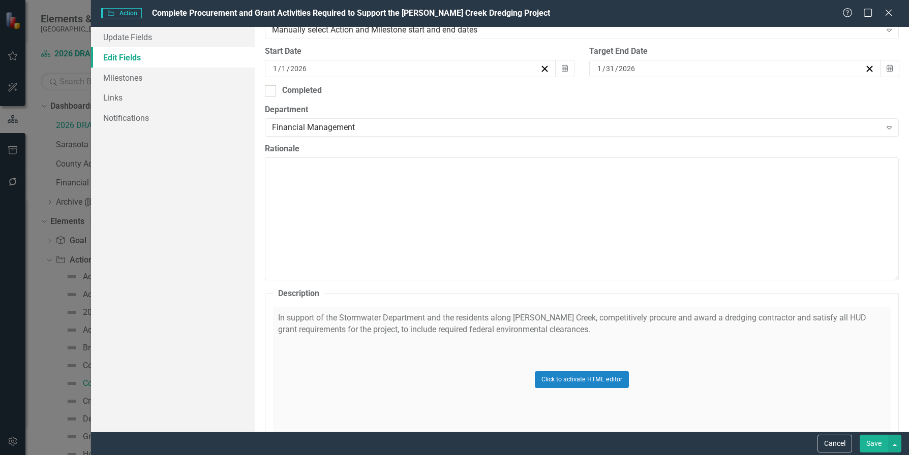
click at [876, 443] on button "Save" at bounding box center [874, 444] width 28 height 18
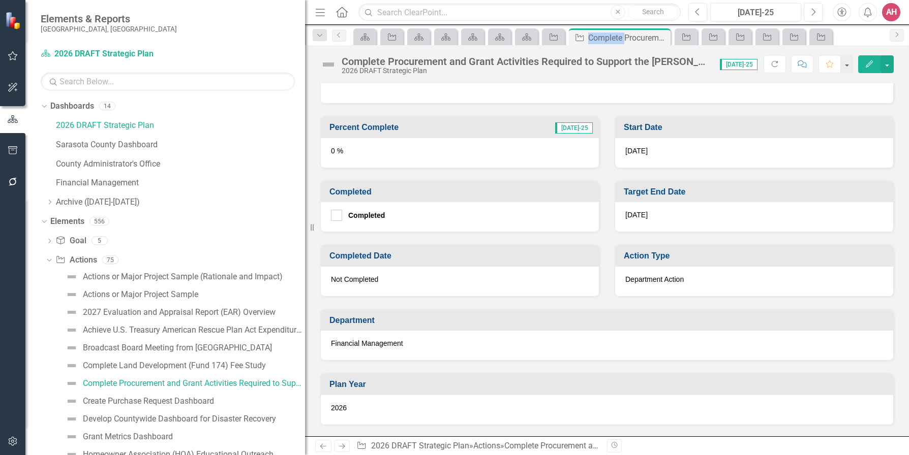
scroll to position [254, 0]
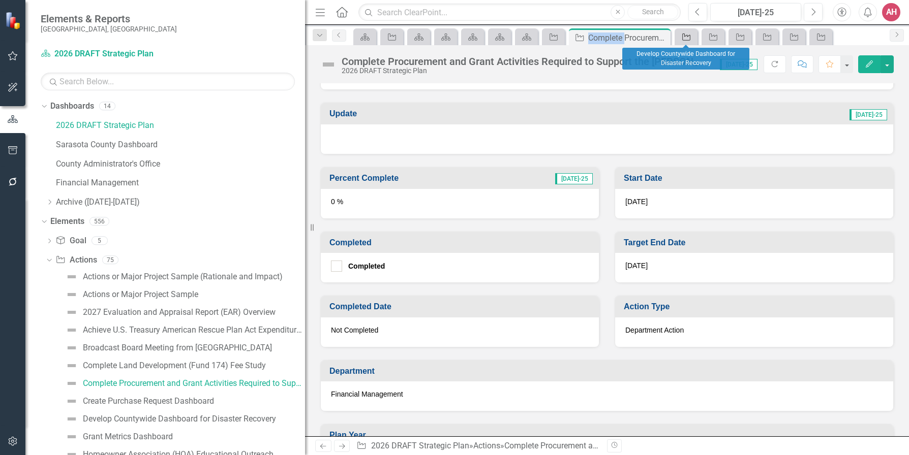
click at [683, 33] on icon "Action" at bounding box center [686, 37] width 10 height 8
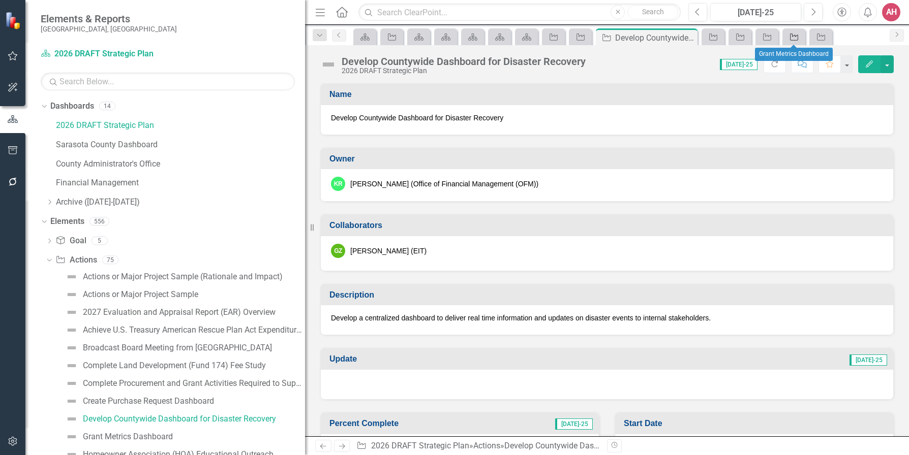
click at [793, 36] on icon at bounding box center [794, 37] width 8 height 7
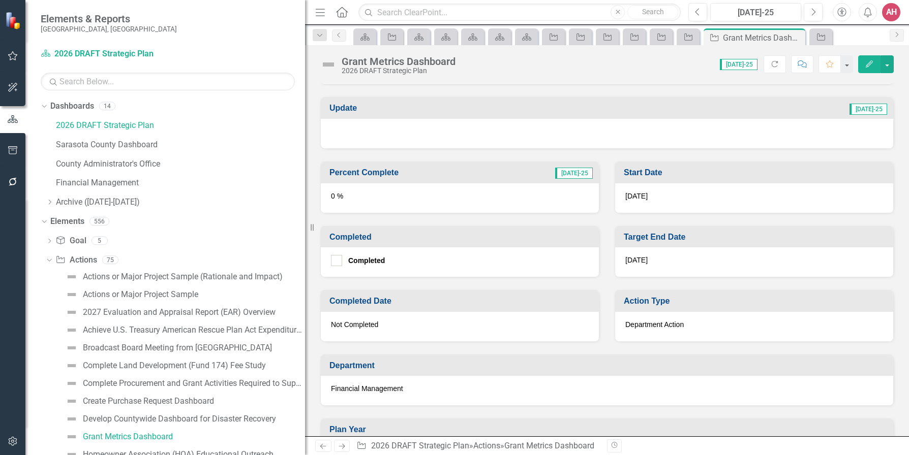
scroll to position [254, 0]
